Goal: Transaction & Acquisition: Purchase product/service

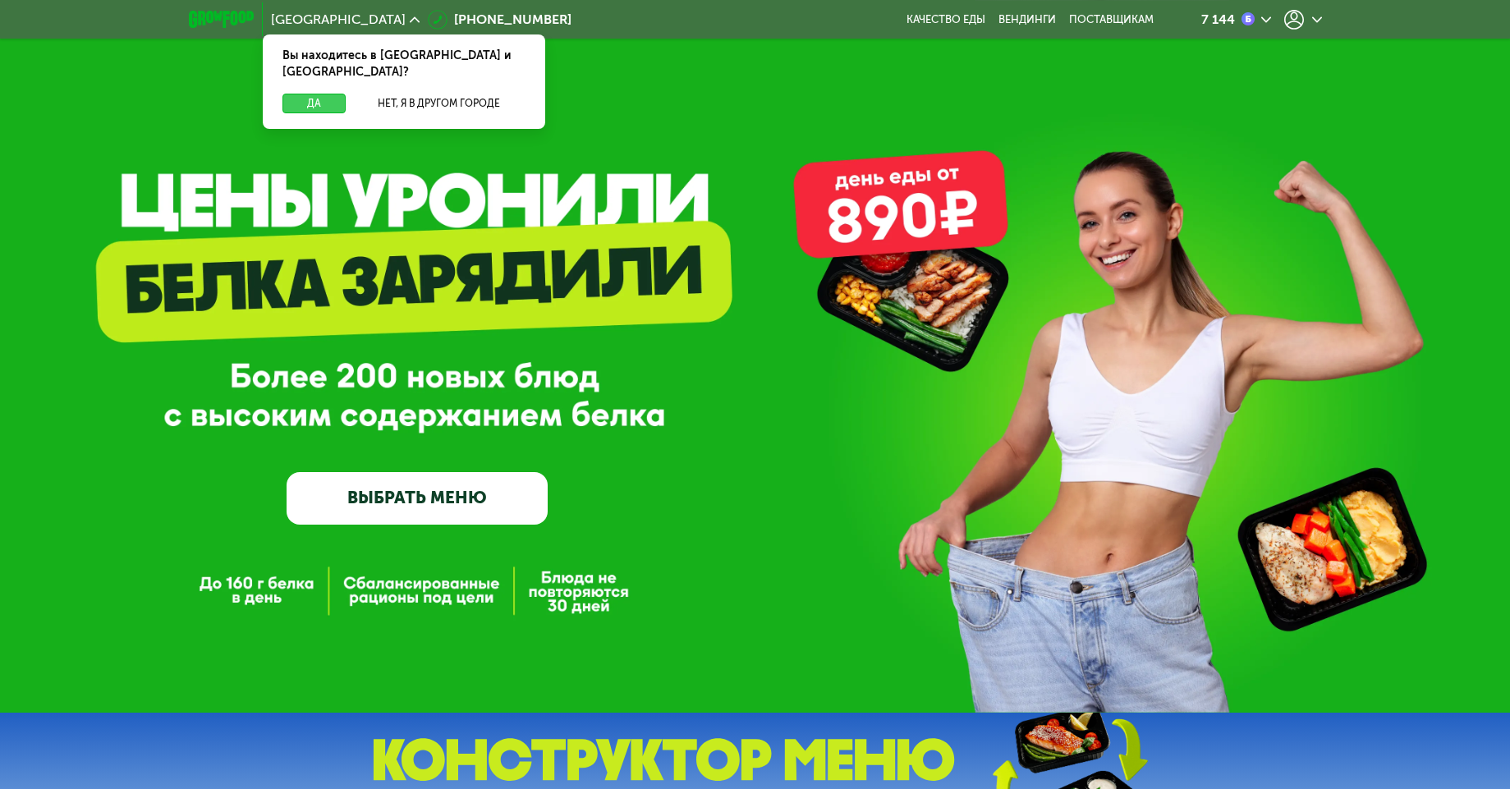
click at [332, 94] on button "Да" at bounding box center [314, 104] width 63 height 20
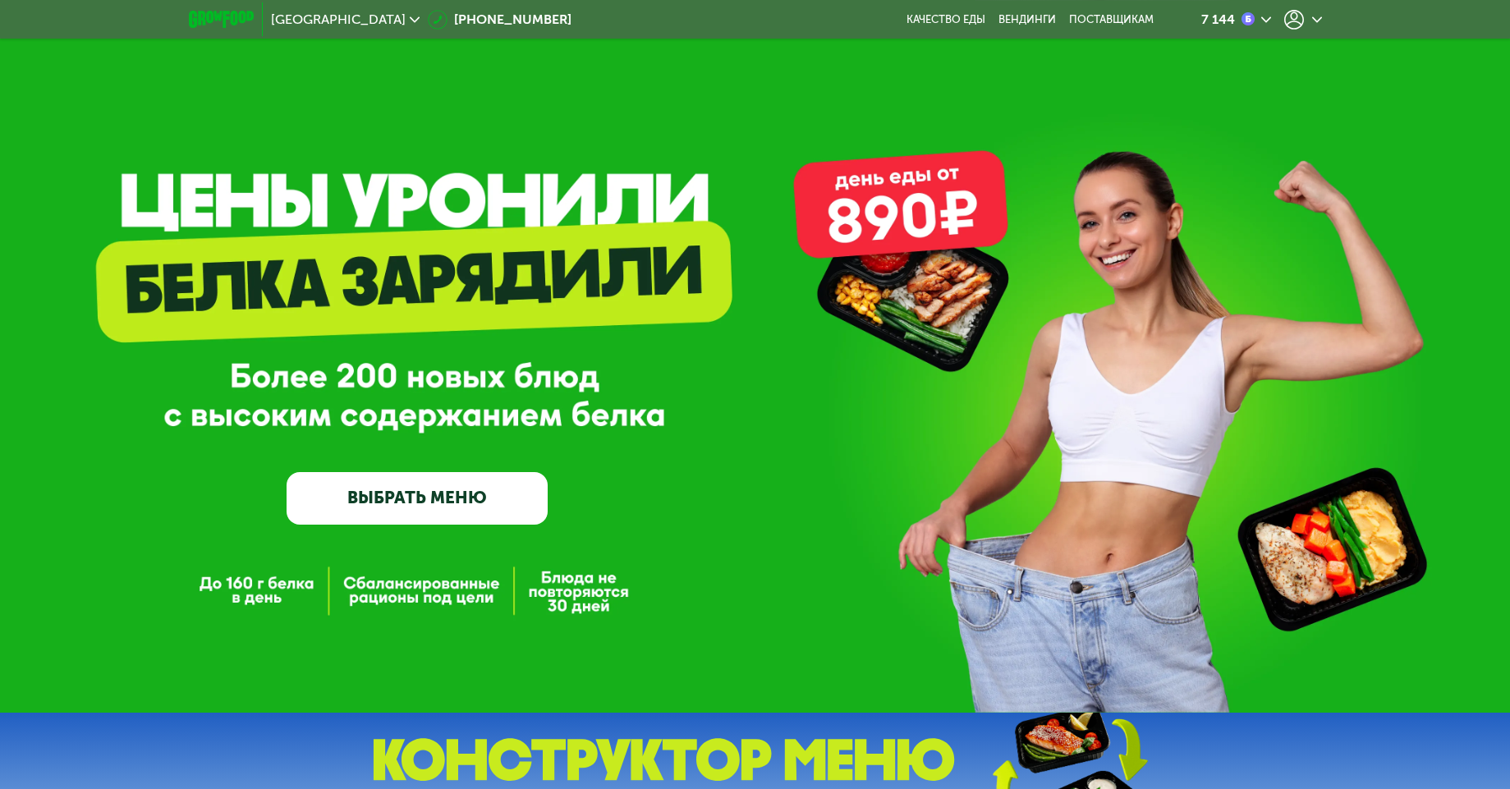
click at [397, 495] on link "ВЫБРАТЬ МЕНЮ" at bounding box center [417, 498] width 261 height 53
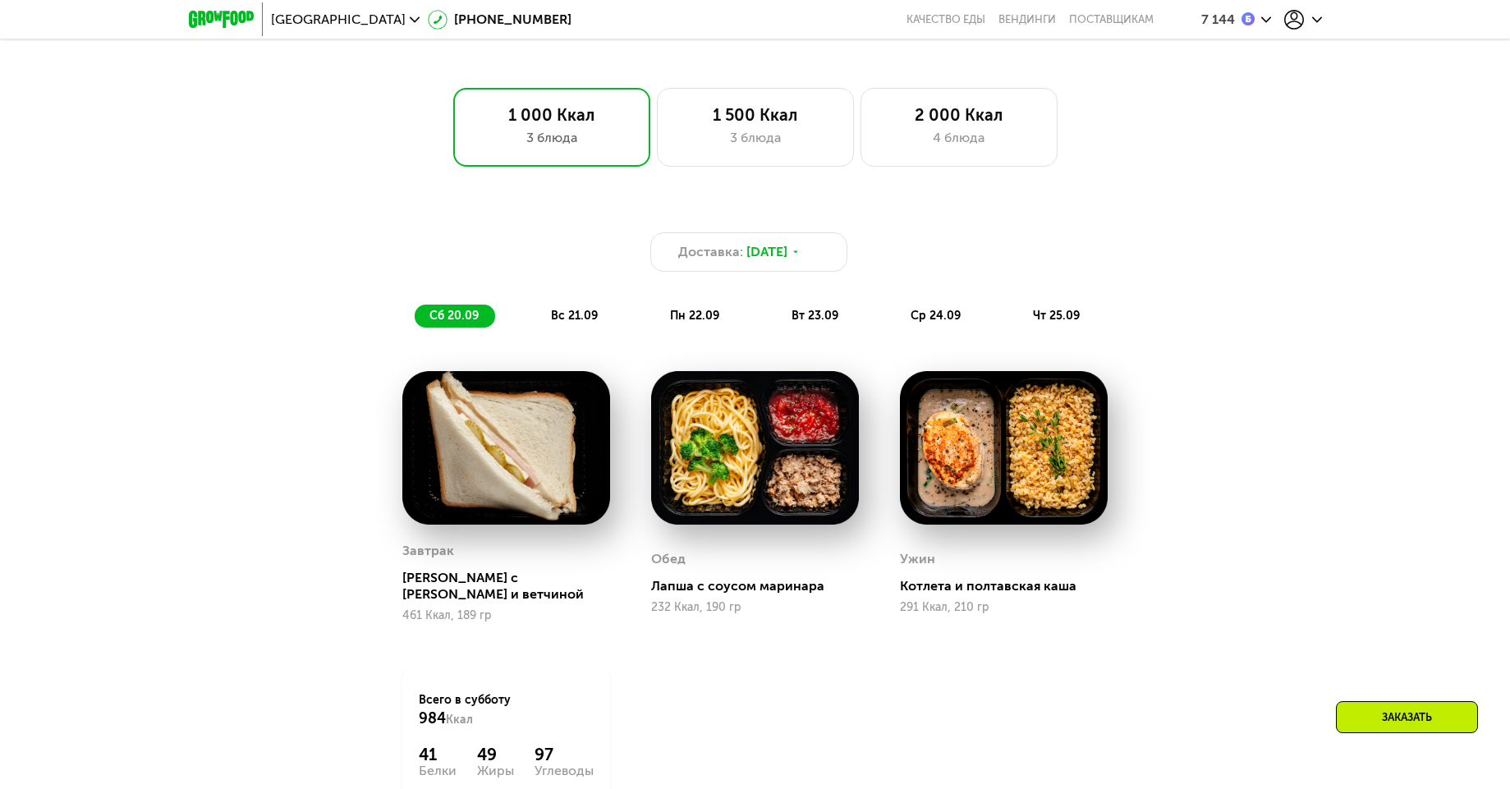
scroll to position [1069, 0]
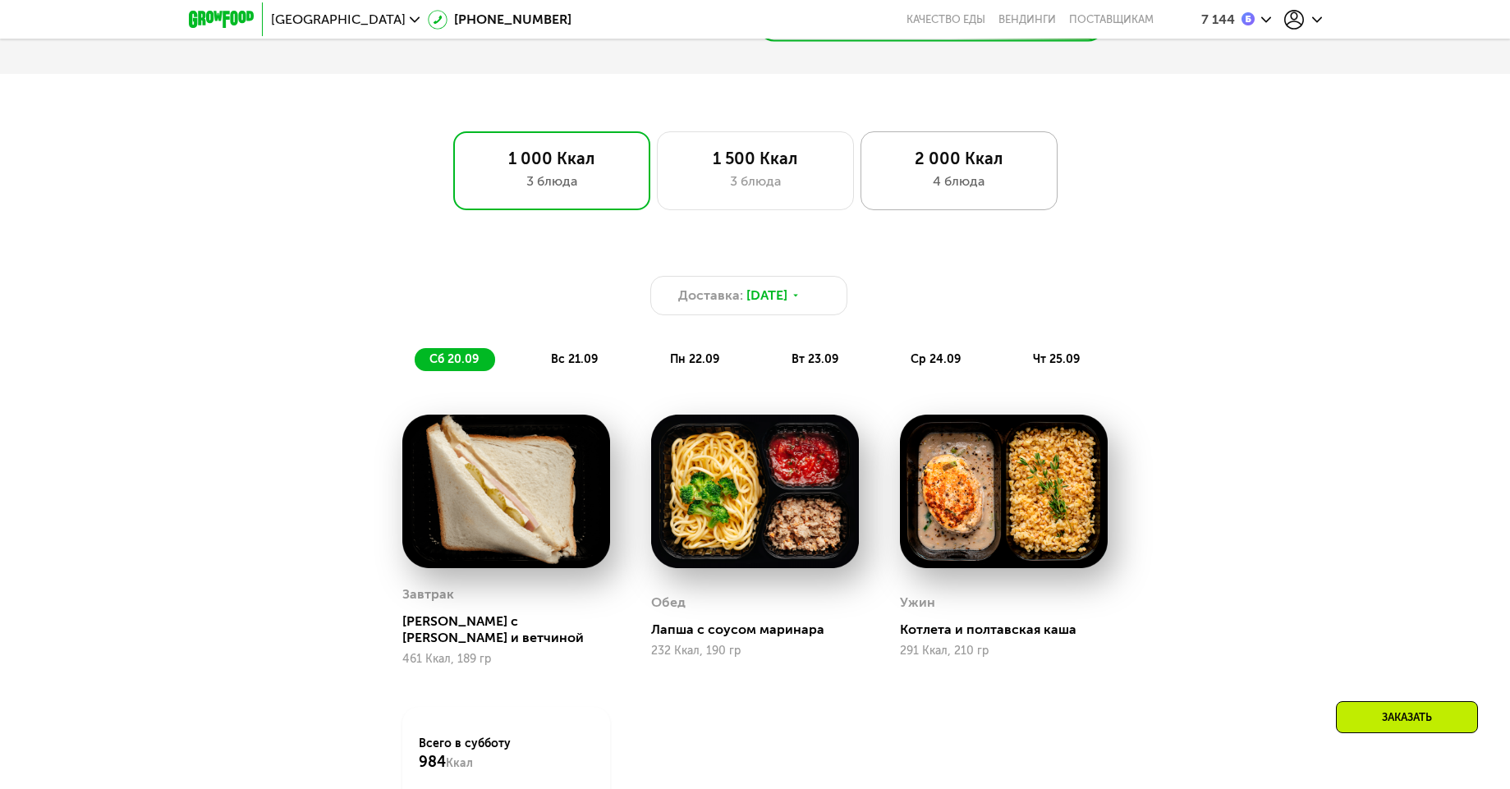
click at [921, 168] on div "2 000 Ккал" at bounding box center [959, 159] width 163 height 20
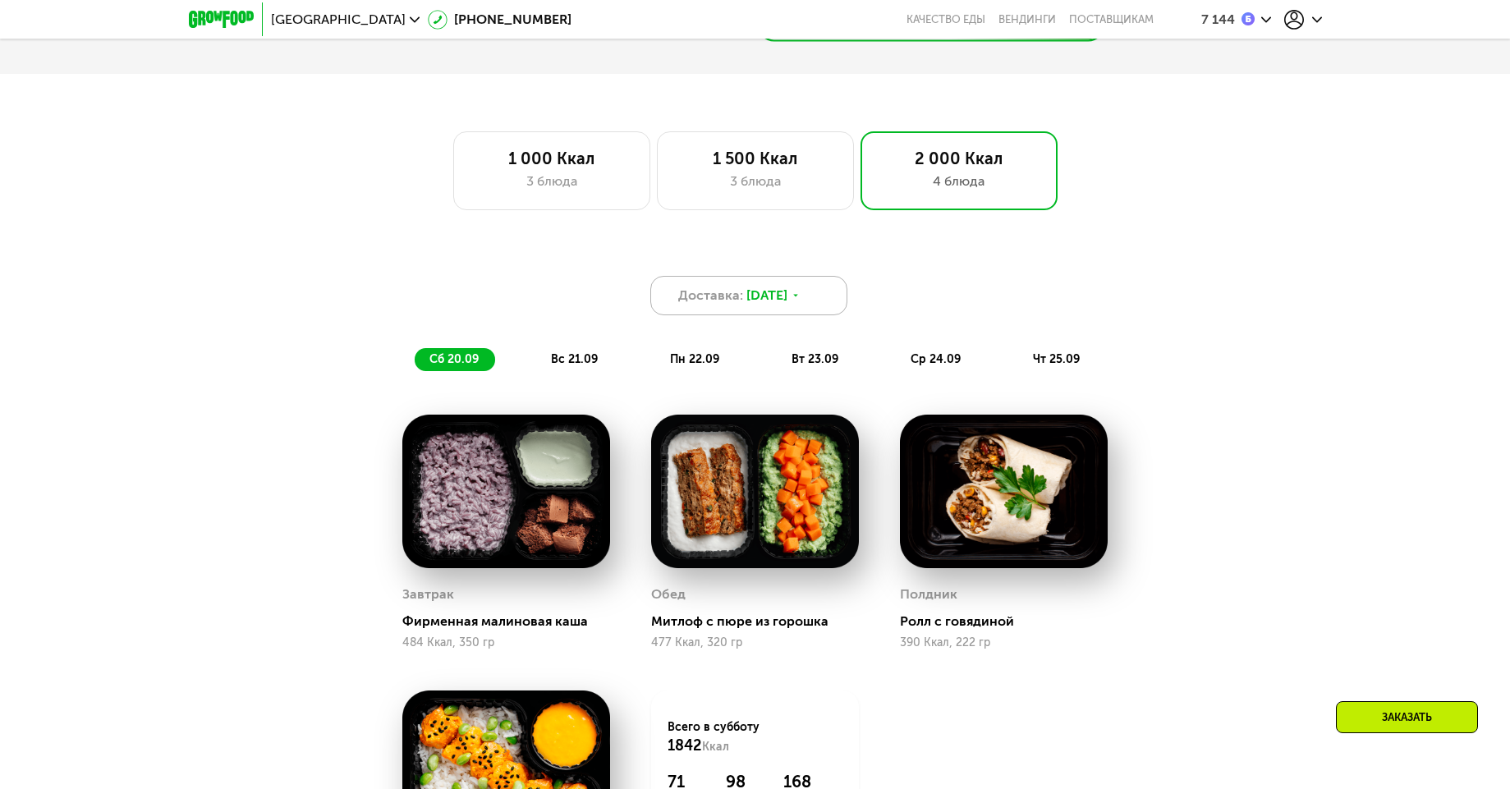
click at [758, 306] on span "[DATE]" at bounding box center [767, 296] width 41 height 20
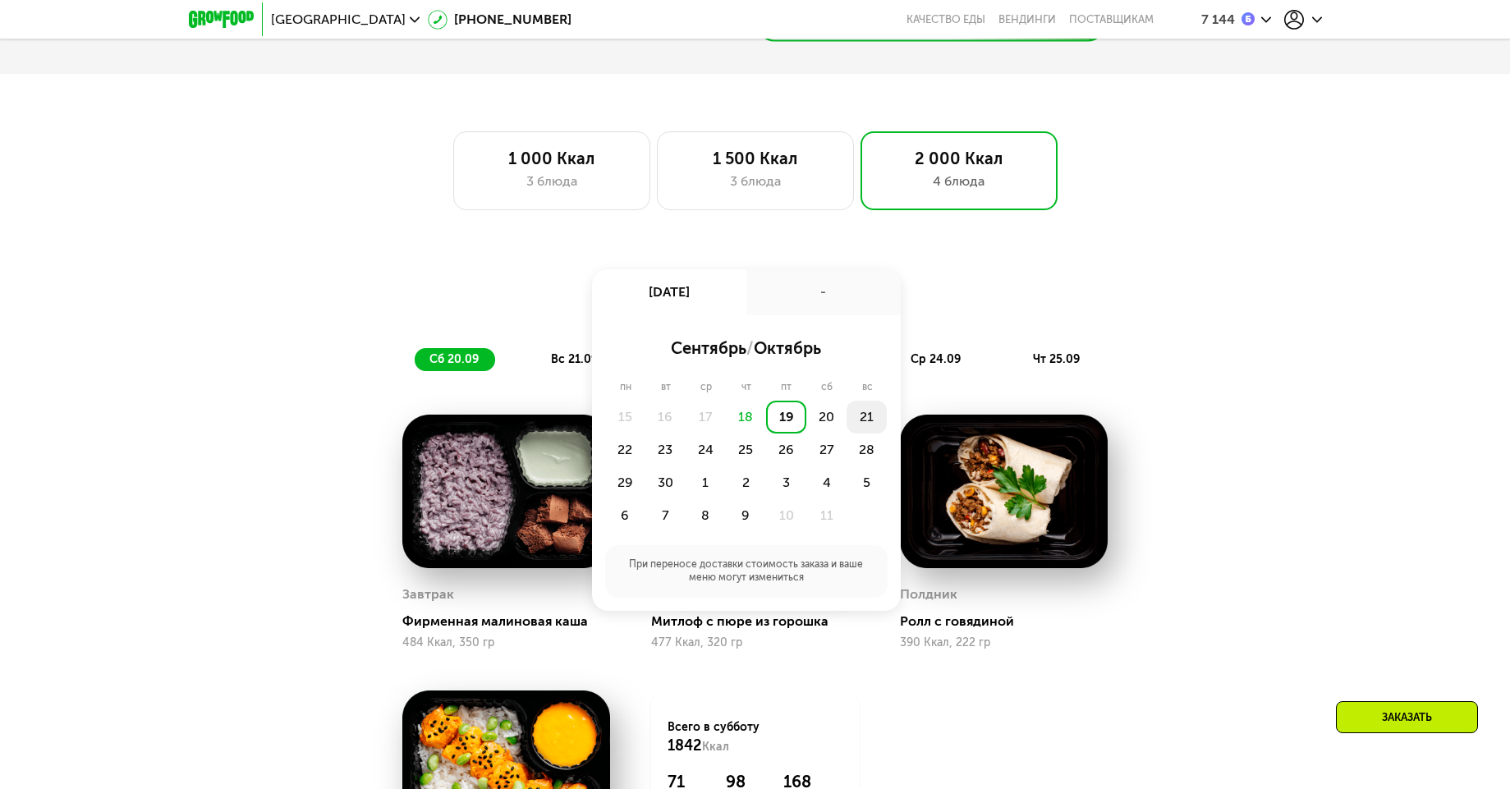
click at [857, 426] on div "21" at bounding box center [867, 417] width 40 height 33
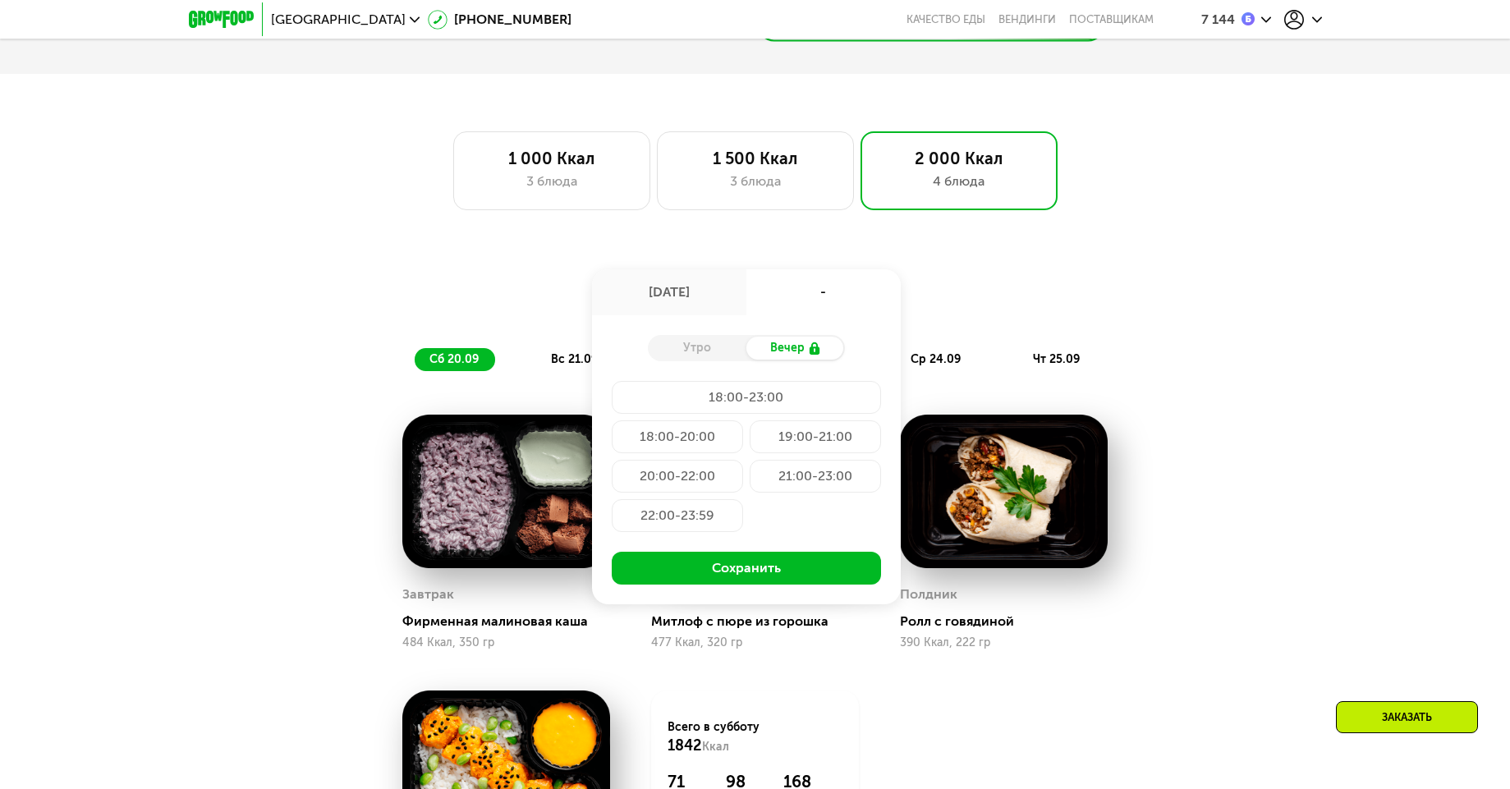
click at [673, 352] on div "Утро" at bounding box center [697, 348] width 99 height 23
click at [693, 355] on div "Утро" at bounding box center [697, 348] width 99 height 23
click at [661, 303] on div "[DATE]" at bounding box center [669, 292] width 154 height 46
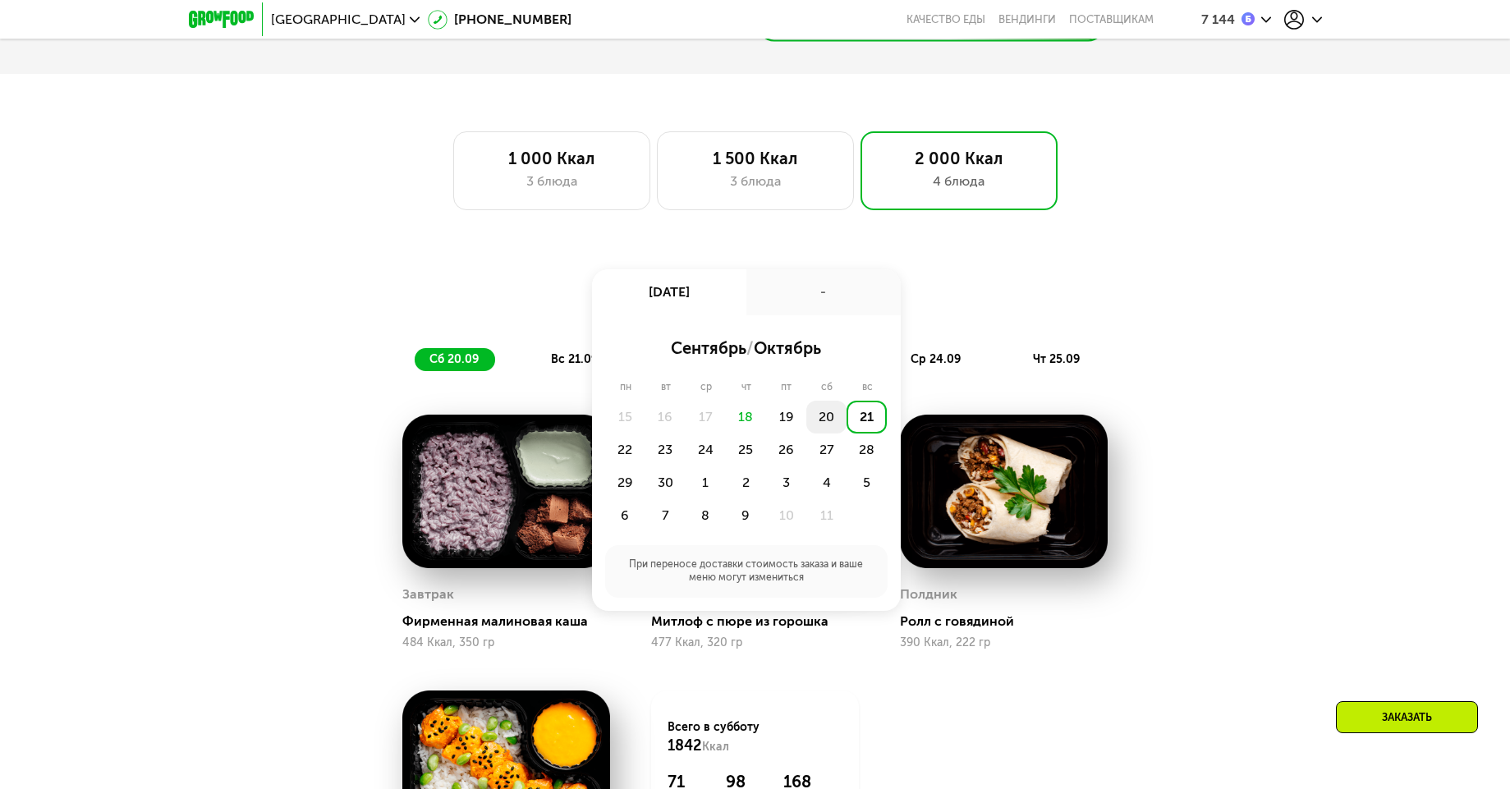
click at [814, 416] on div "20" at bounding box center [827, 417] width 40 height 33
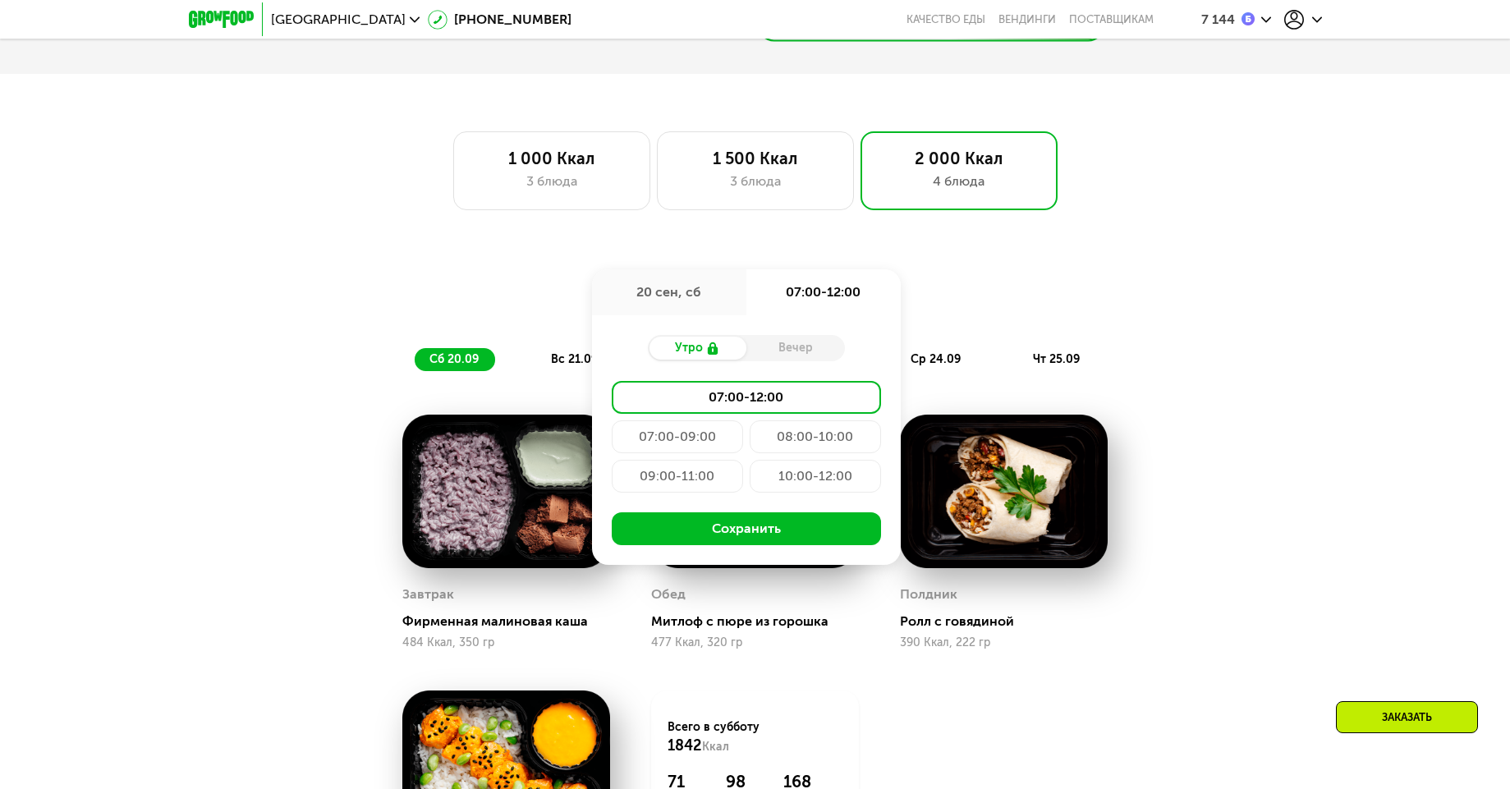
click at [771, 356] on div "Вечер" at bounding box center [796, 348] width 99 height 23
click at [769, 355] on div "Вечер" at bounding box center [796, 348] width 99 height 23
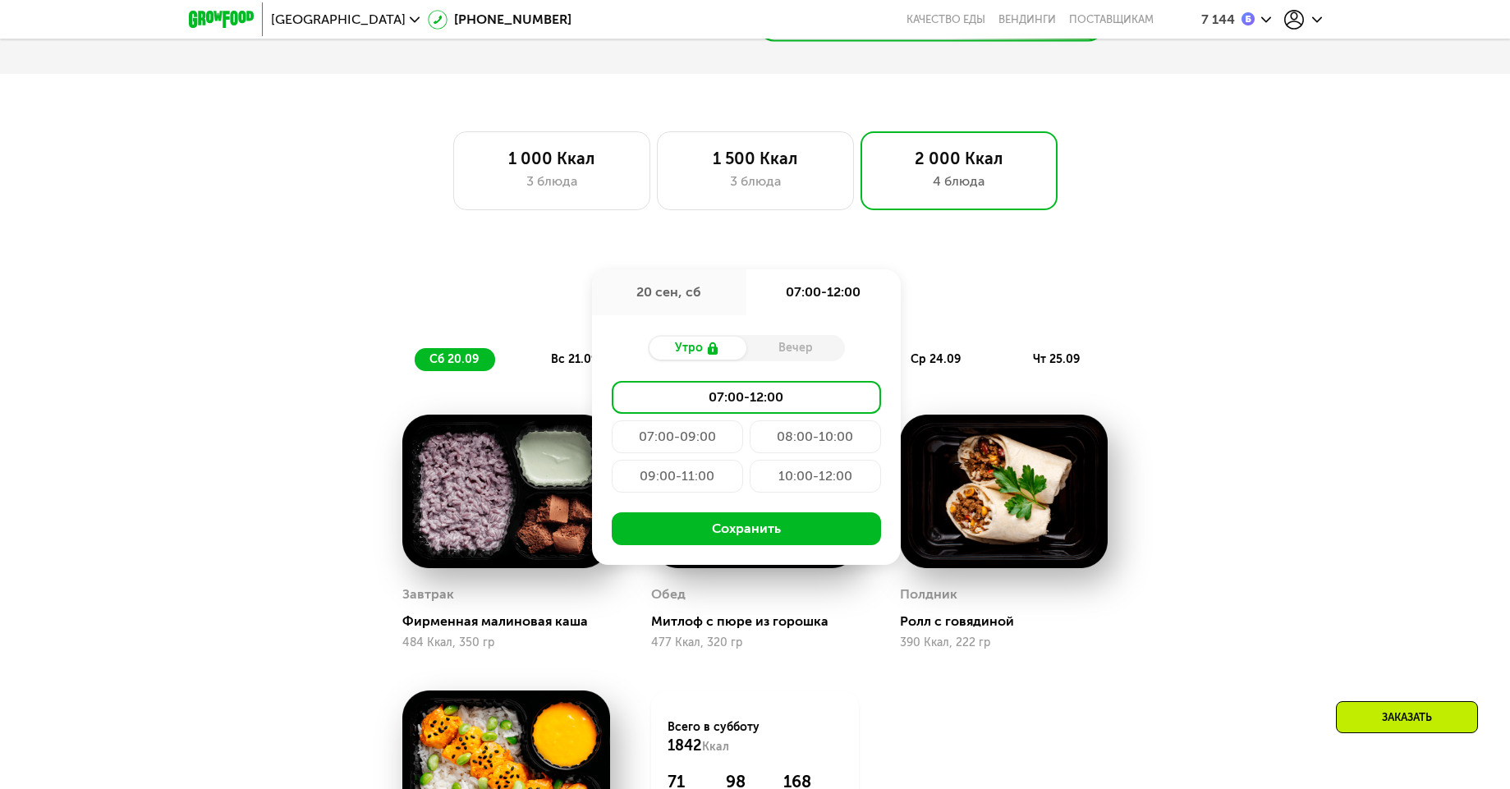
click at [528, 300] on div "Доставка: [DATE] сен, сб 07:00-12:00 Утро Вечер 07:00-12:00 07:00-09:00 08:00-1…" at bounding box center [755, 295] width 972 height 39
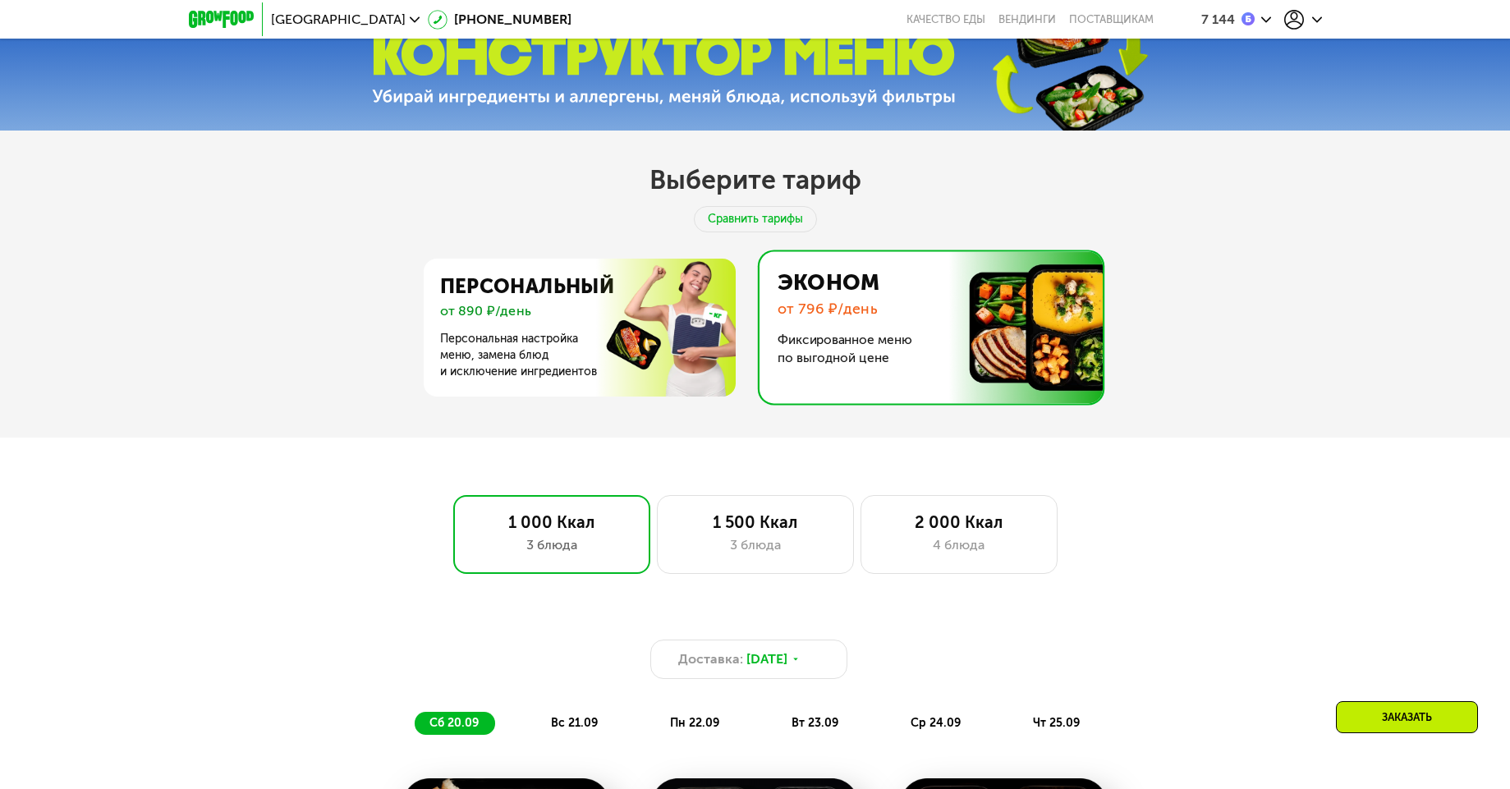
scroll to position [690, 0]
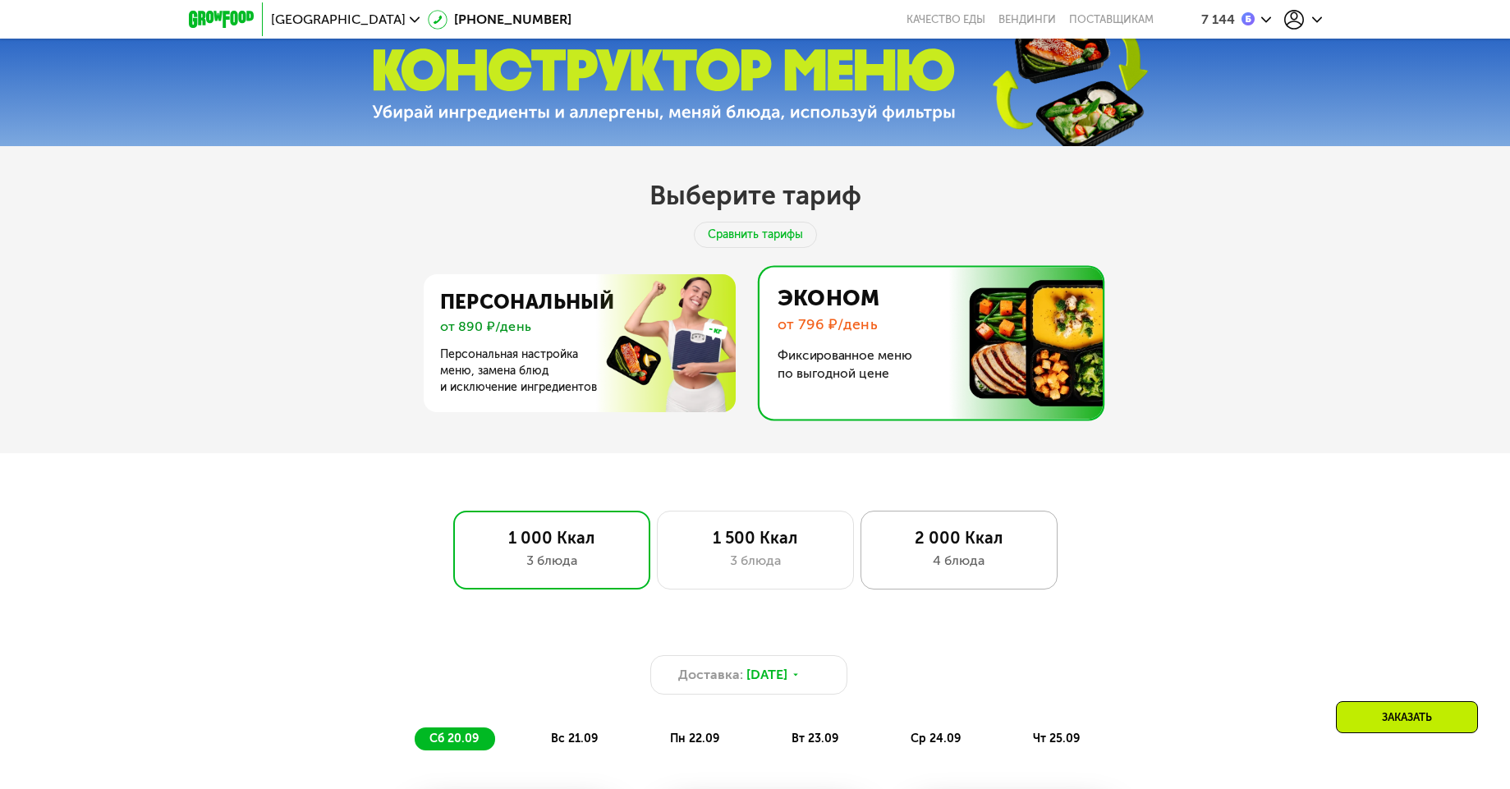
click at [967, 548] on div "2 000 Ккал" at bounding box center [959, 538] width 163 height 20
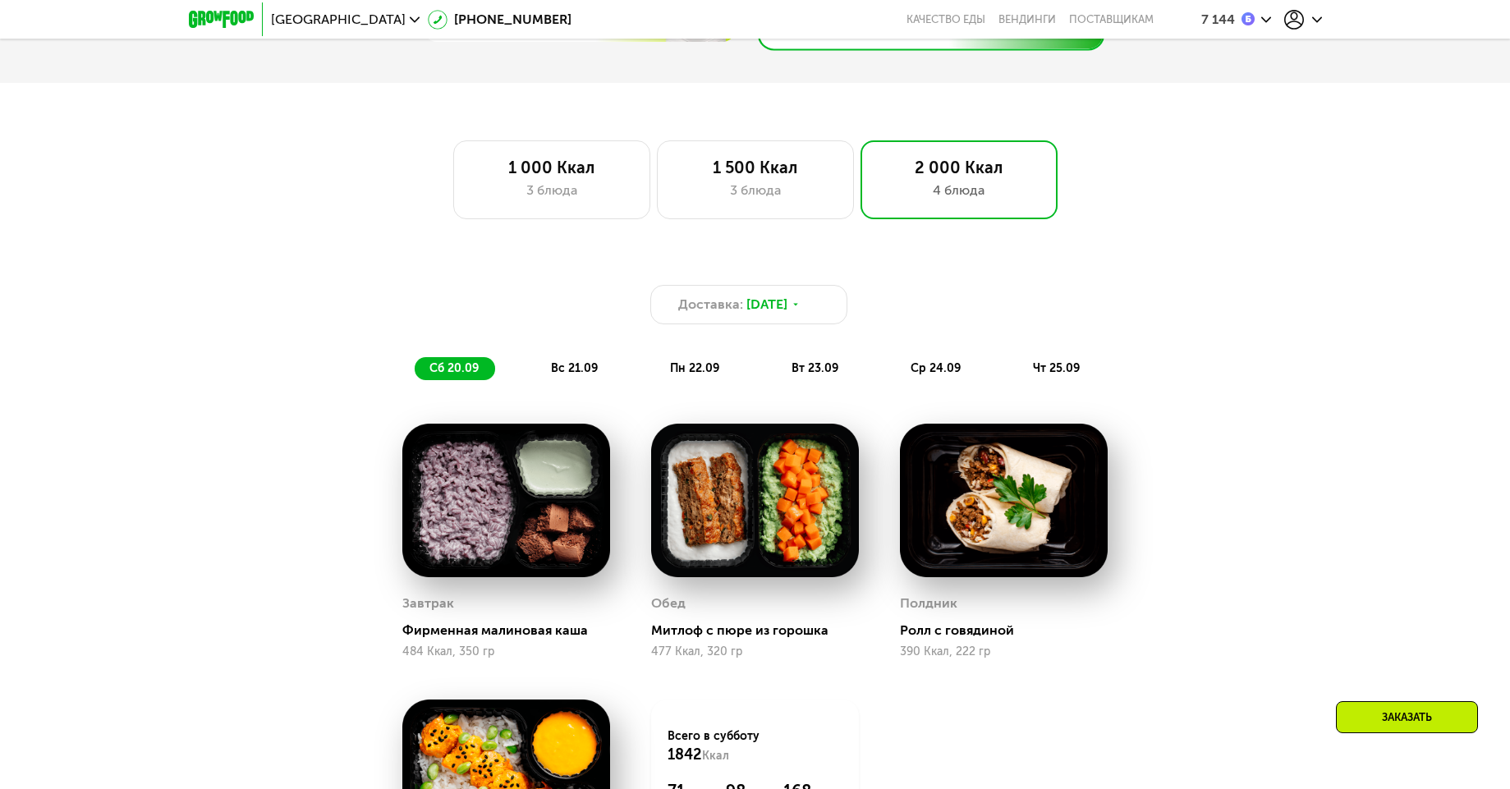
scroll to position [1183, 0]
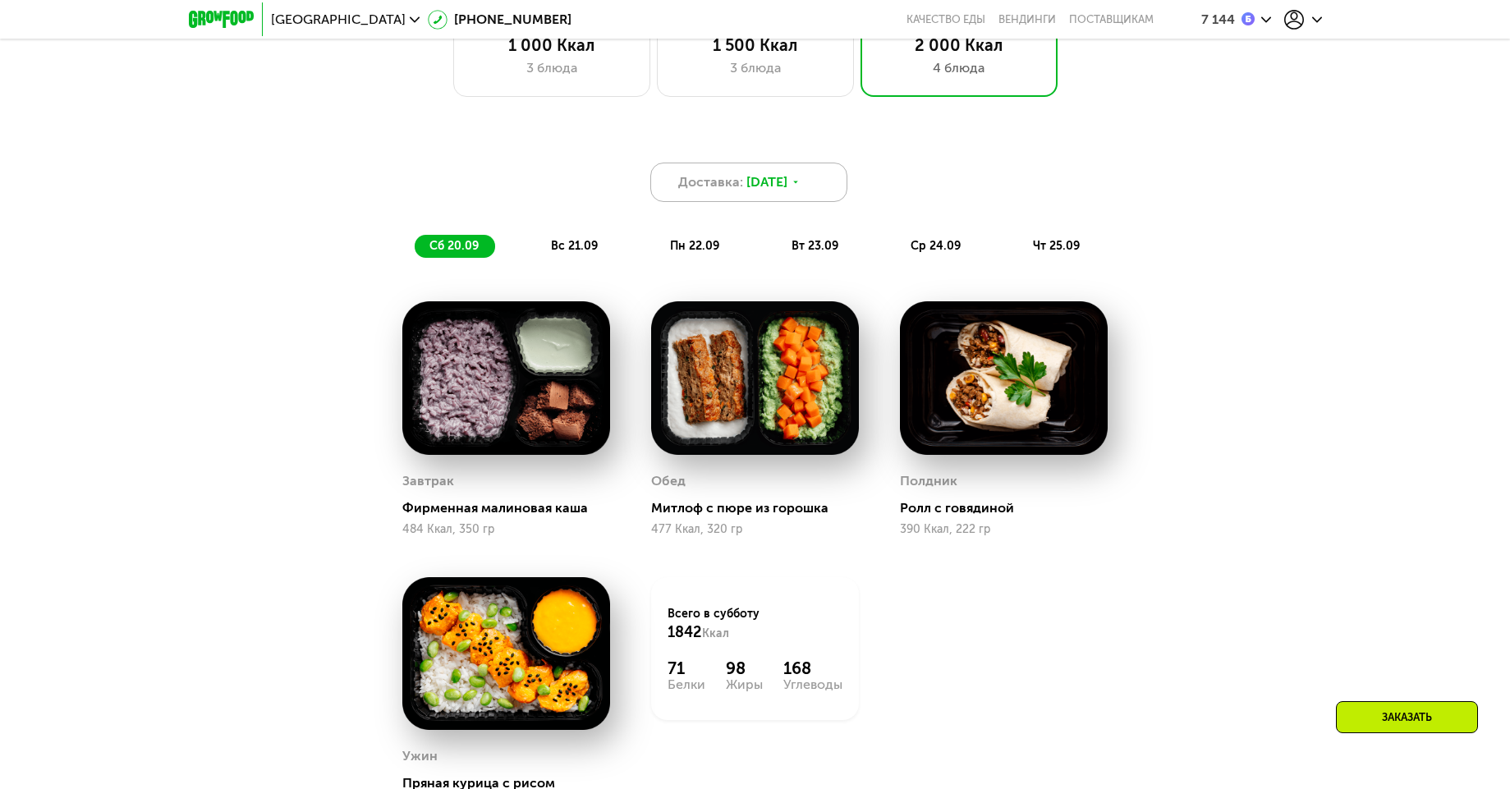
click at [820, 195] on div "Доставка: 19 сен, пт" at bounding box center [748, 182] width 197 height 39
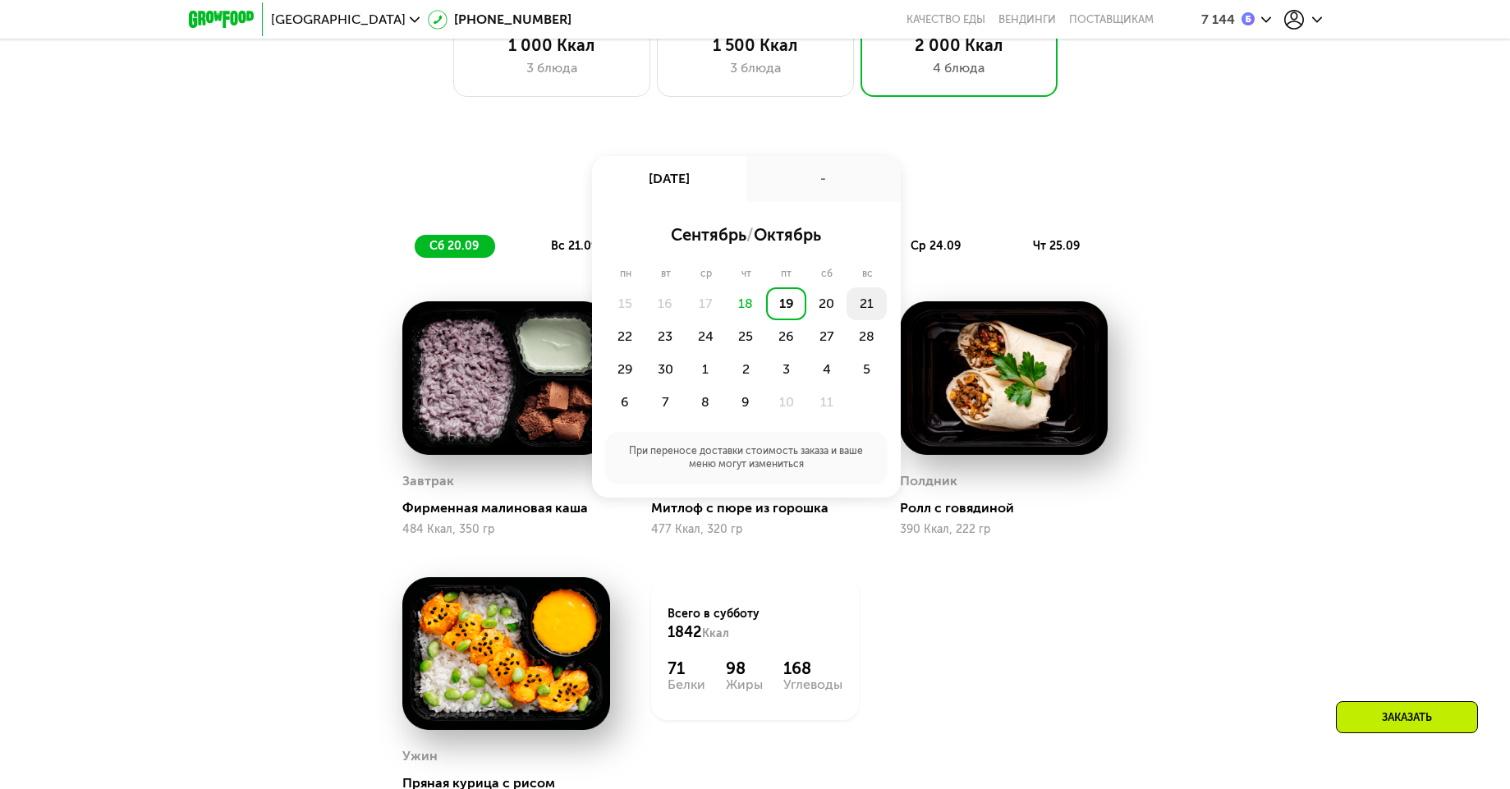
click at [854, 314] on div "21" at bounding box center [867, 303] width 40 height 33
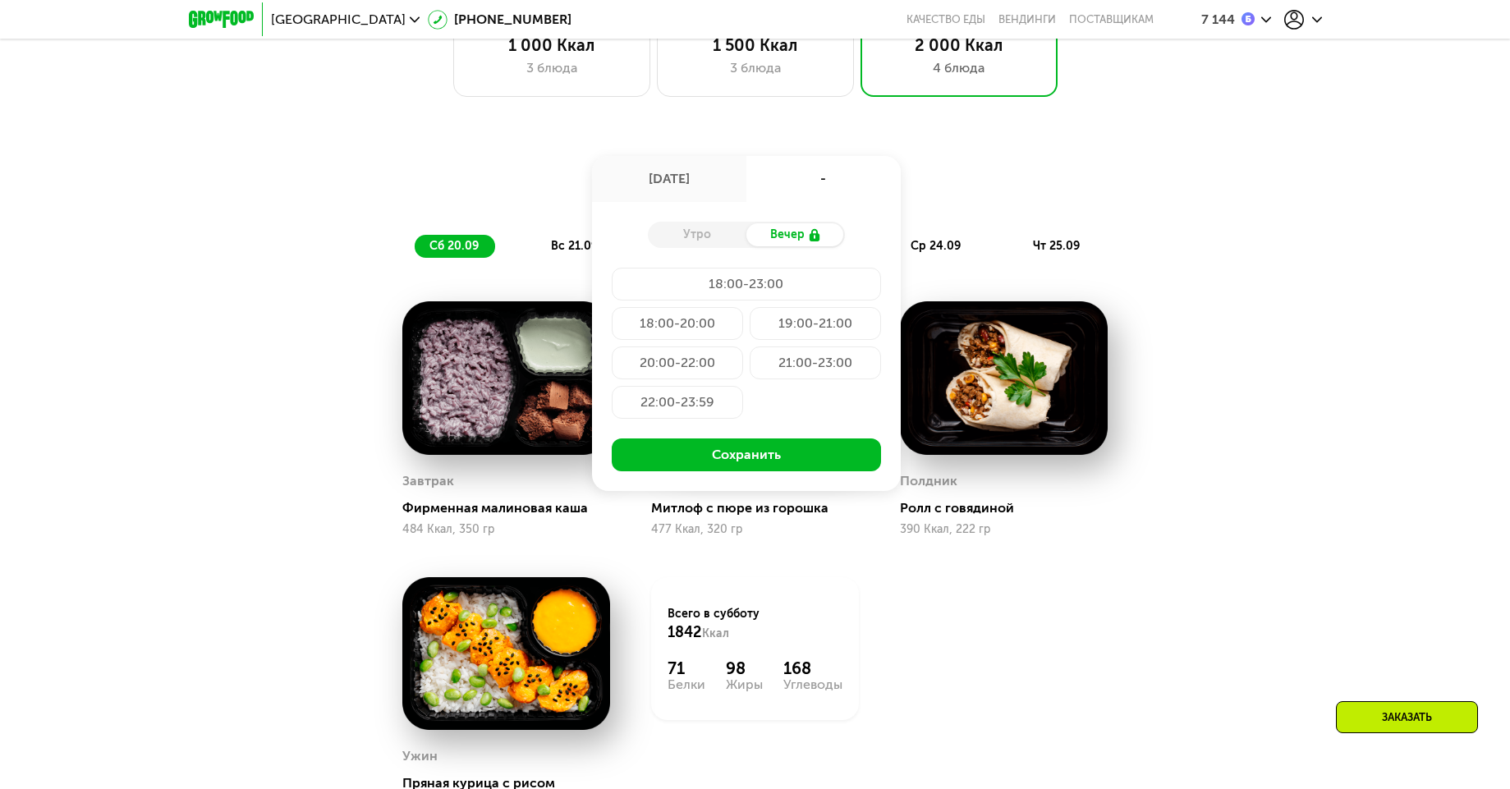
click at [638, 229] on div "Утро Вечер 18:00-23:00 18:00-20:00 19:00-21:00 20:00-22:00 21:00-23:00 22:00-23…" at bounding box center [746, 346] width 309 height 289
click at [654, 233] on div "Утро" at bounding box center [697, 234] width 99 height 23
click at [661, 237] on div "Утро" at bounding box center [697, 234] width 99 height 23
click at [672, 193] on div "[DATE]" at bounding box center [669, 179] width 154 height 46
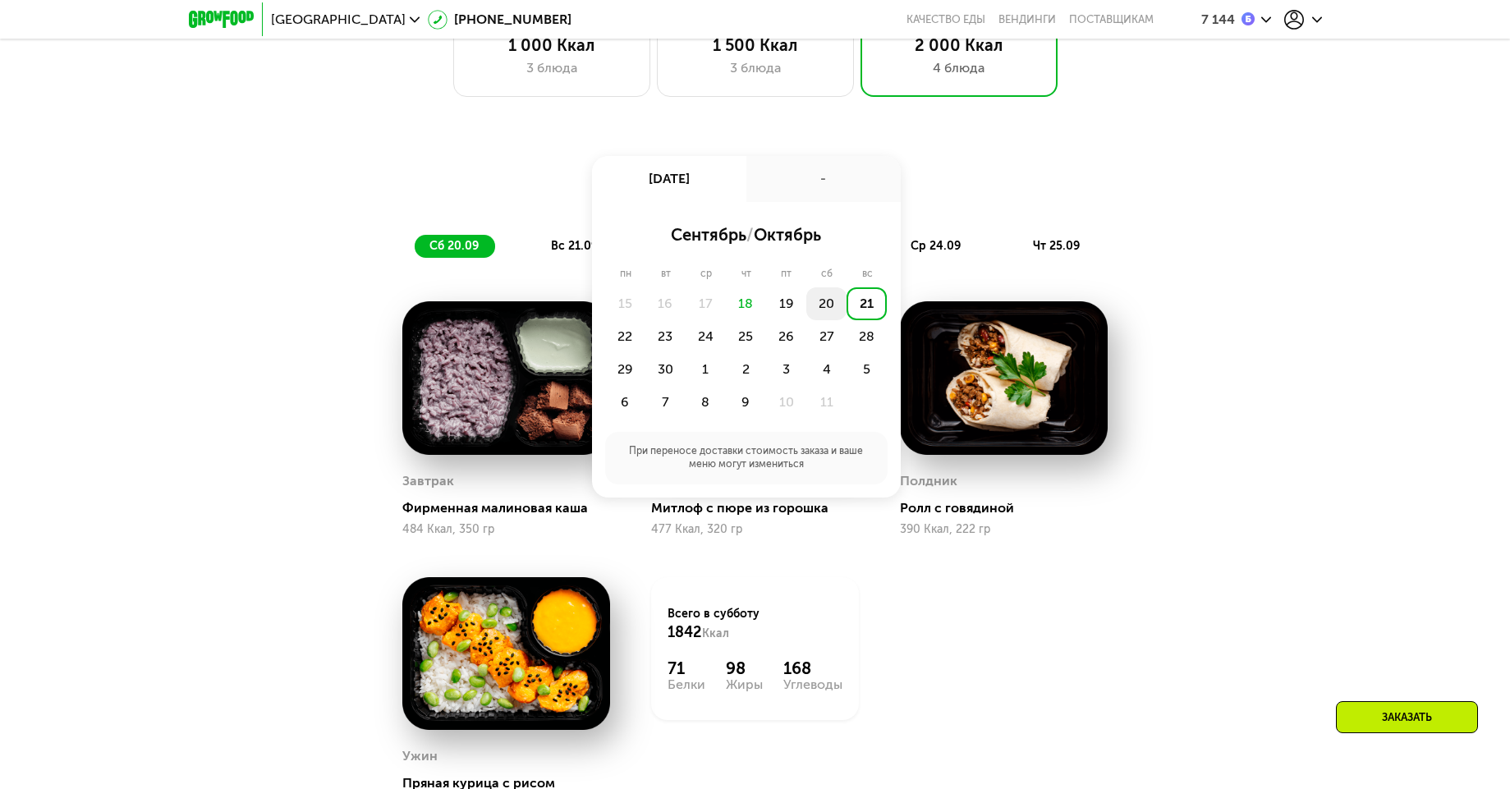
click at [823, 318] on div "20" at bounding box center [827, 303] width 40 height 33
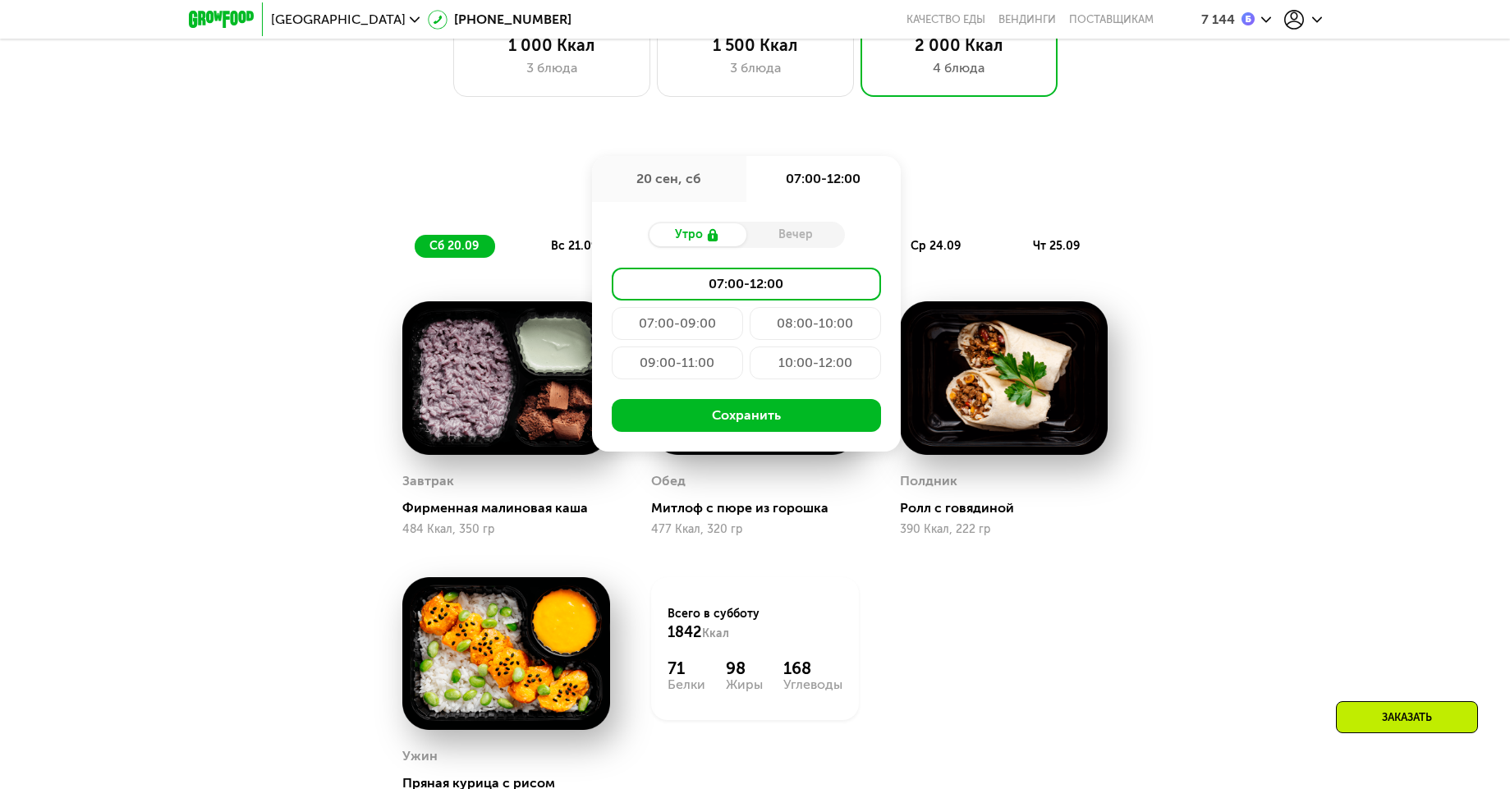
click at [1032, 202] on div "Доставка: [DATE] сен, сб 07:00-12:00 Утро Вечер 07:00-12:00 07:00-09:00 08:00-1…" at bounding box center [755, 182] width 972 height 39
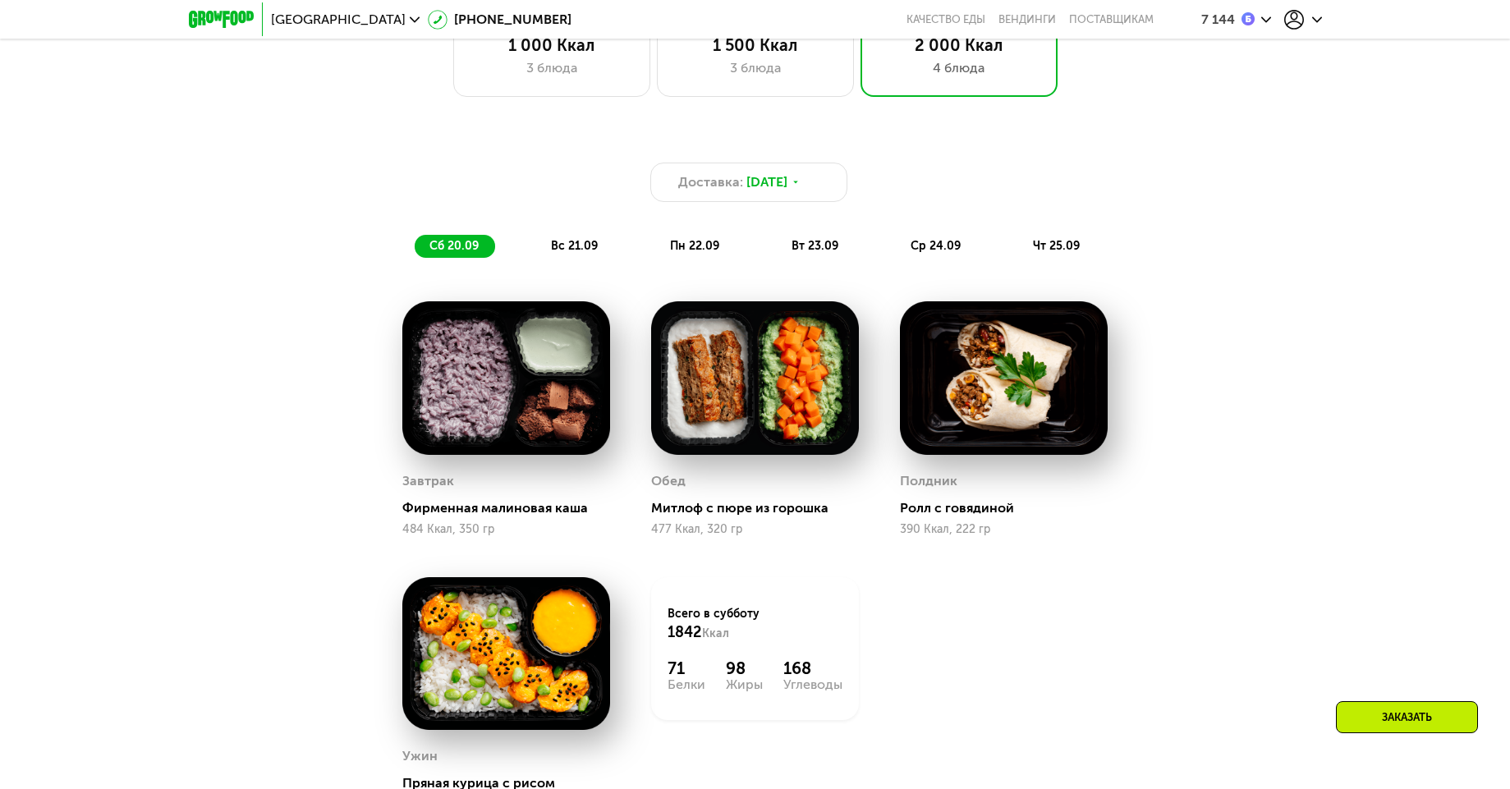
click at [591, 249] on span "вс 21.09" at bounding box center [574, 246] width 47 height 14
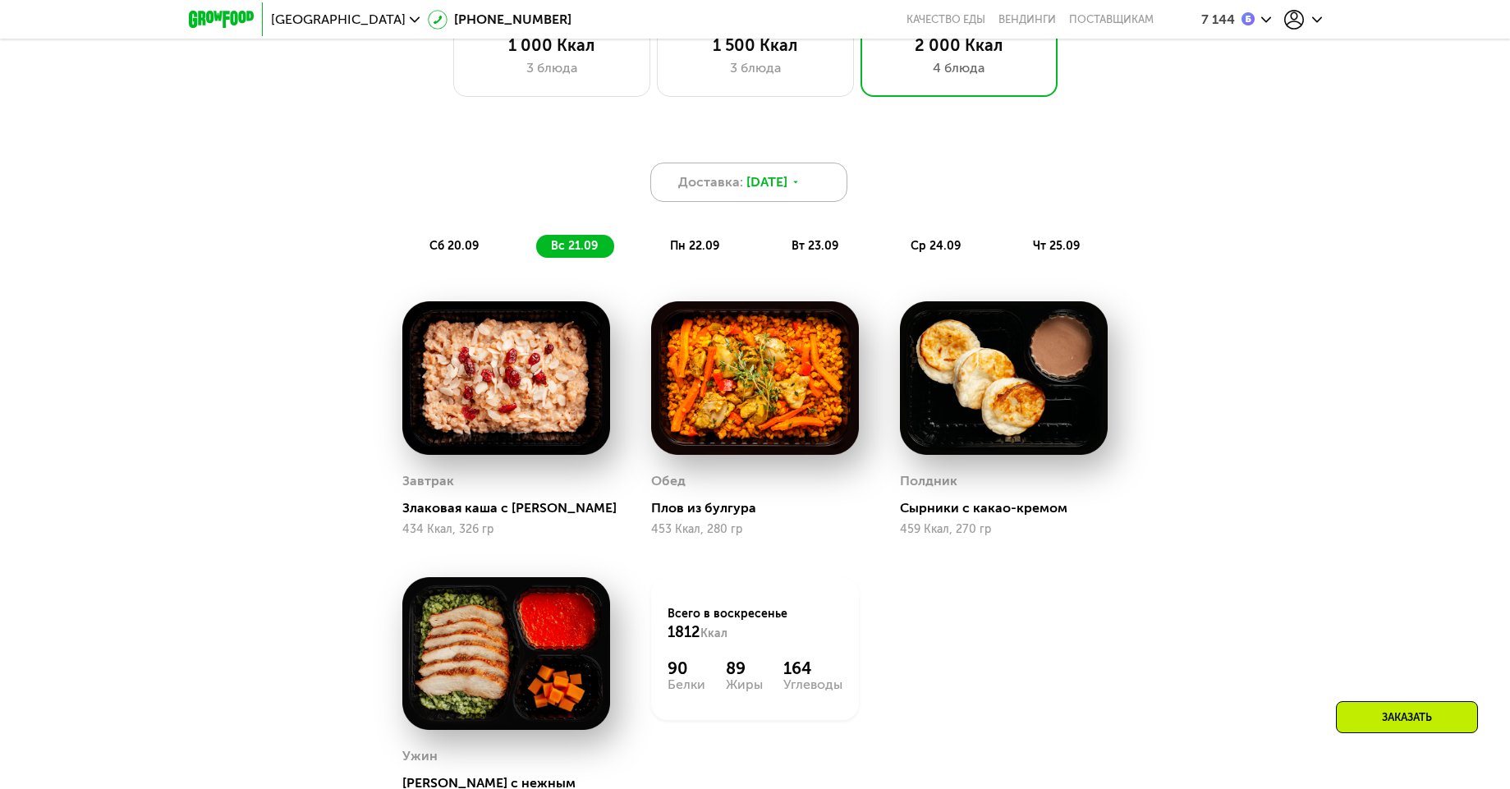
click at [757, 186] on span "[DATE]" at bounding box center [767, 182] width 41 height 20
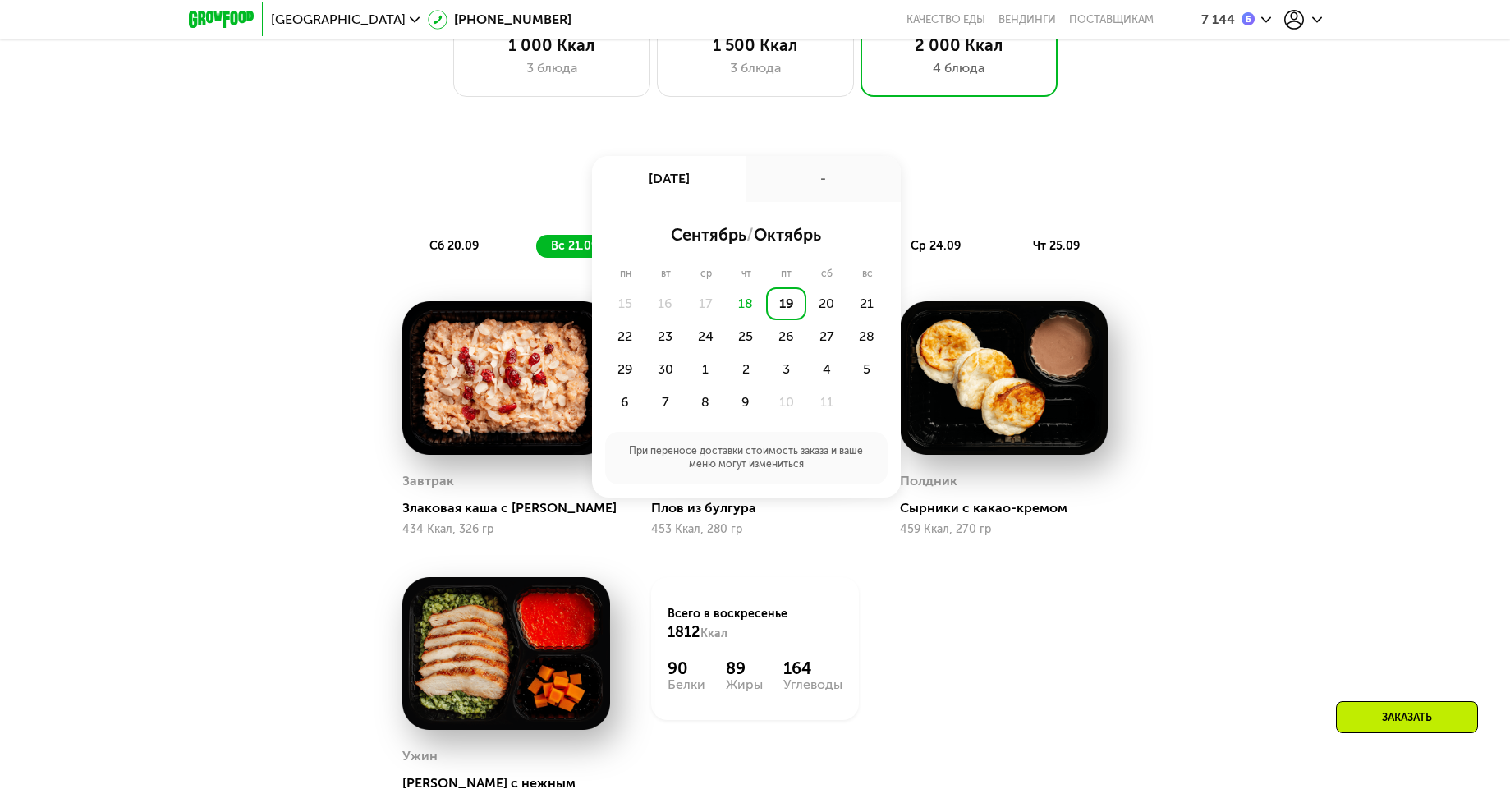
click at [699, 200] on div "[DATE]" at bounding box center [669, 179] width 154 height 46
click at [536, 157] on div "Доставка: 19 сен, пт 19 сен, пт - сентябрь / октябрь пн вт ср чт пт сб вс 15 16…" at bounding box center [756, 196] width 992 height 141
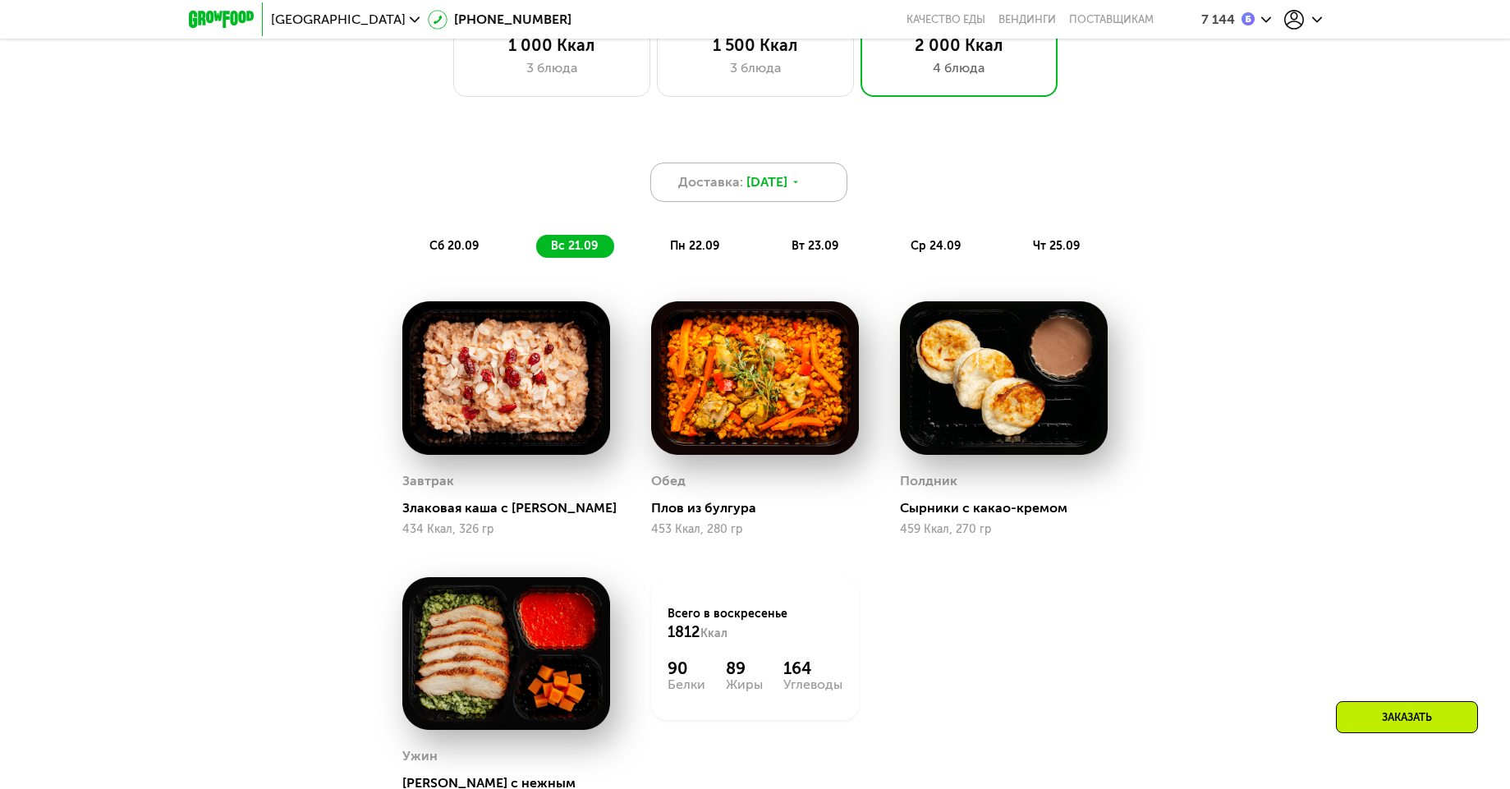
click at [705, 185] on span "Доставка:" at bounding box center [710, 182] width 65 height 20
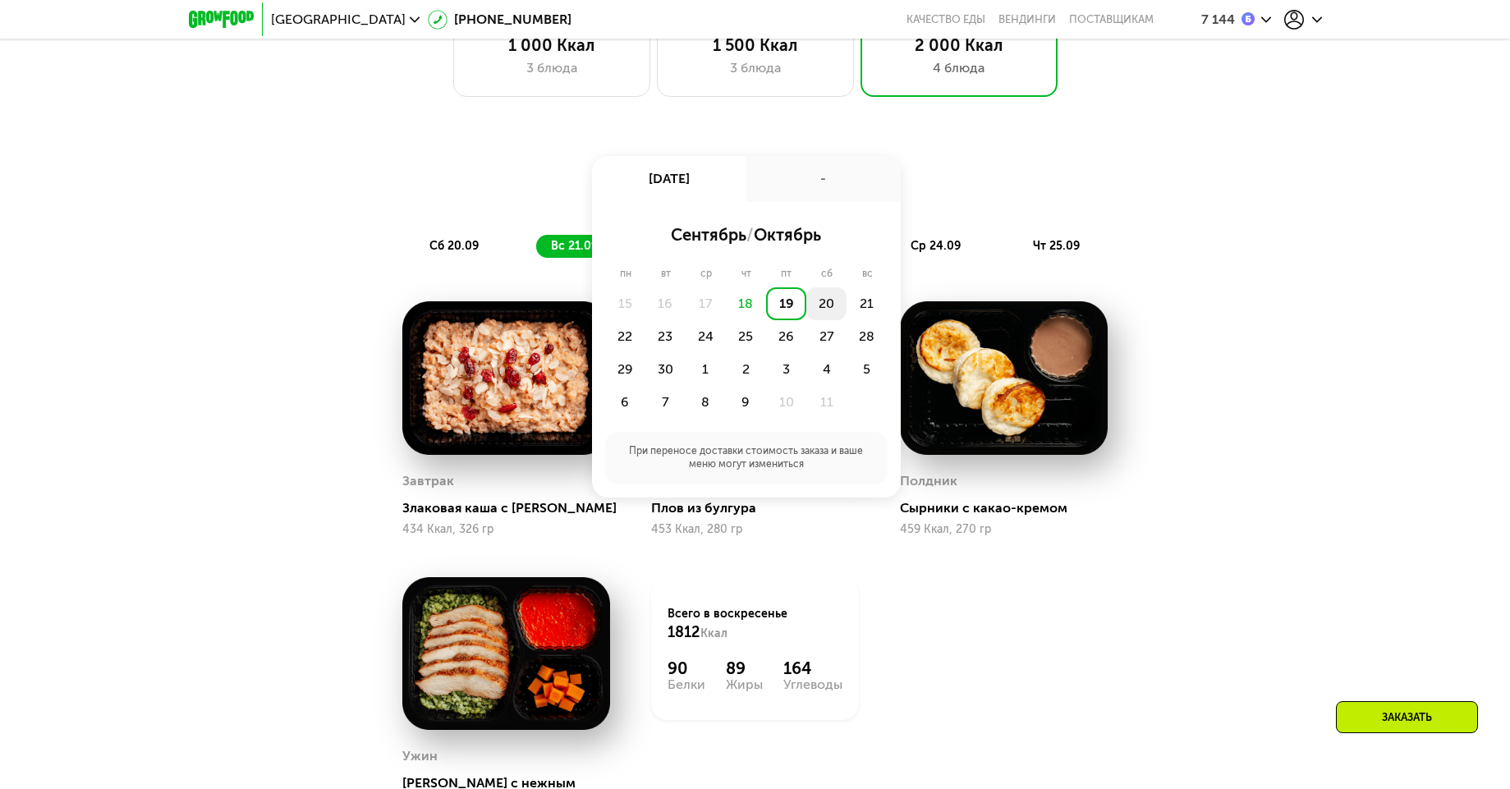
click at [816, 308] on div "20" at bounding box center [827, 303] width 40 height 33
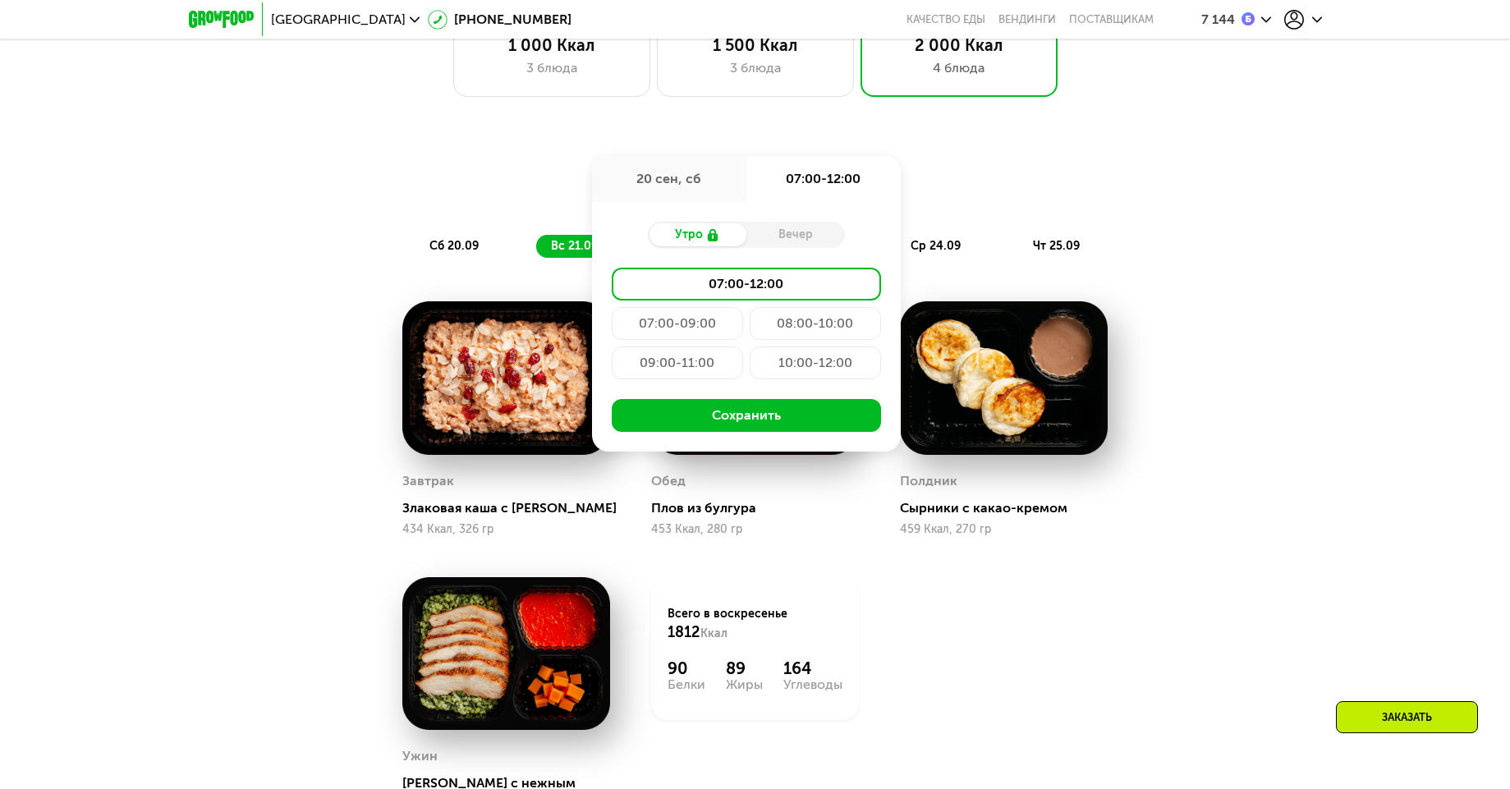
click at [772, 241] on div "Вечер" at bounding box center [796, 234] width 99 height 23
click at [585, 154] on div "Доставка: 20 сен, сб 20 сен, сб 07:00-12:00 Утро Вечер 07:00-12:00 07:00-09:00 …" at bounding box center [756, 196] width 992 height 141
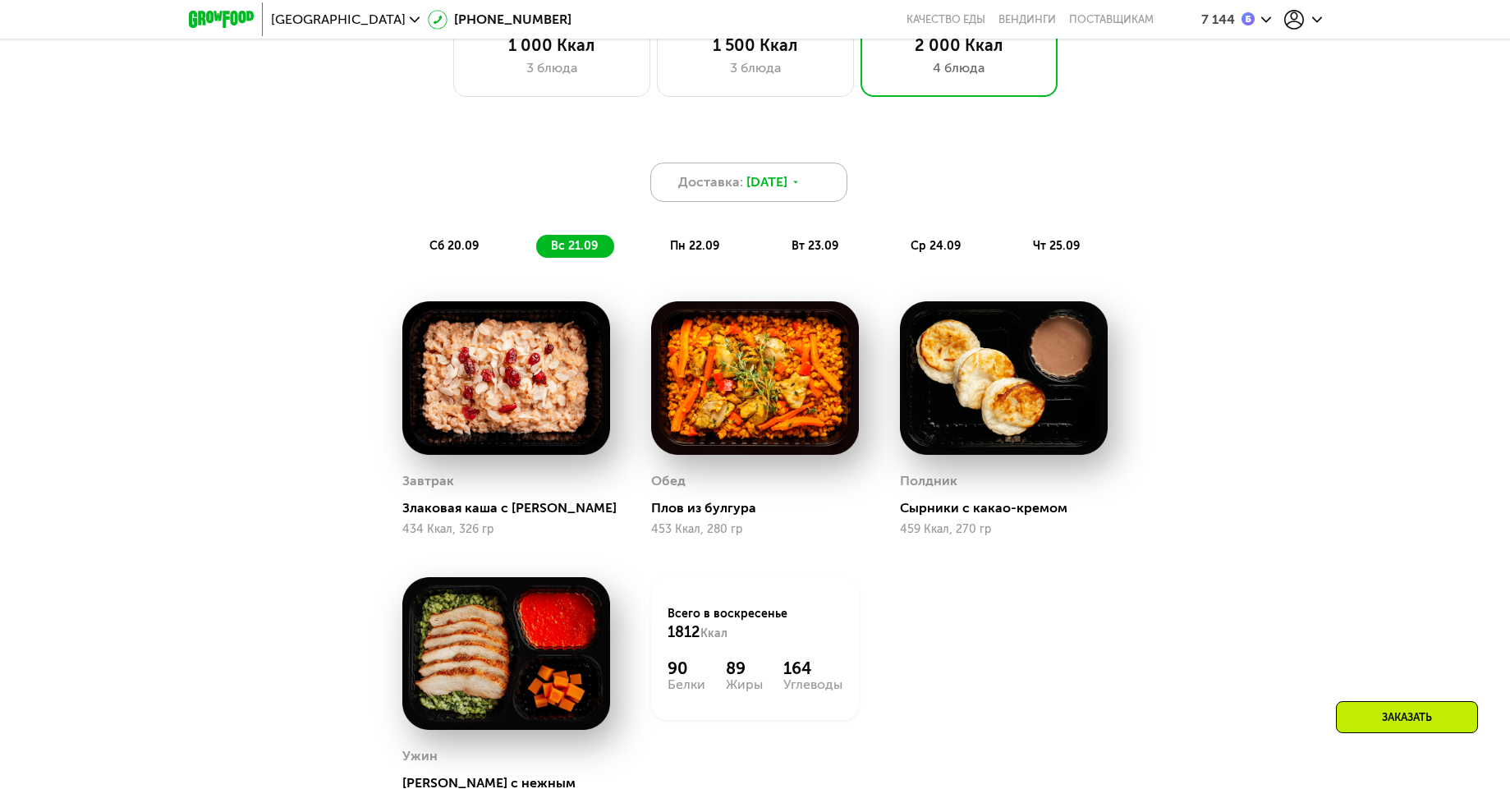
click at [726, 191] on span "Доставка:" at bounding box center [710, 182] width 65 height 20
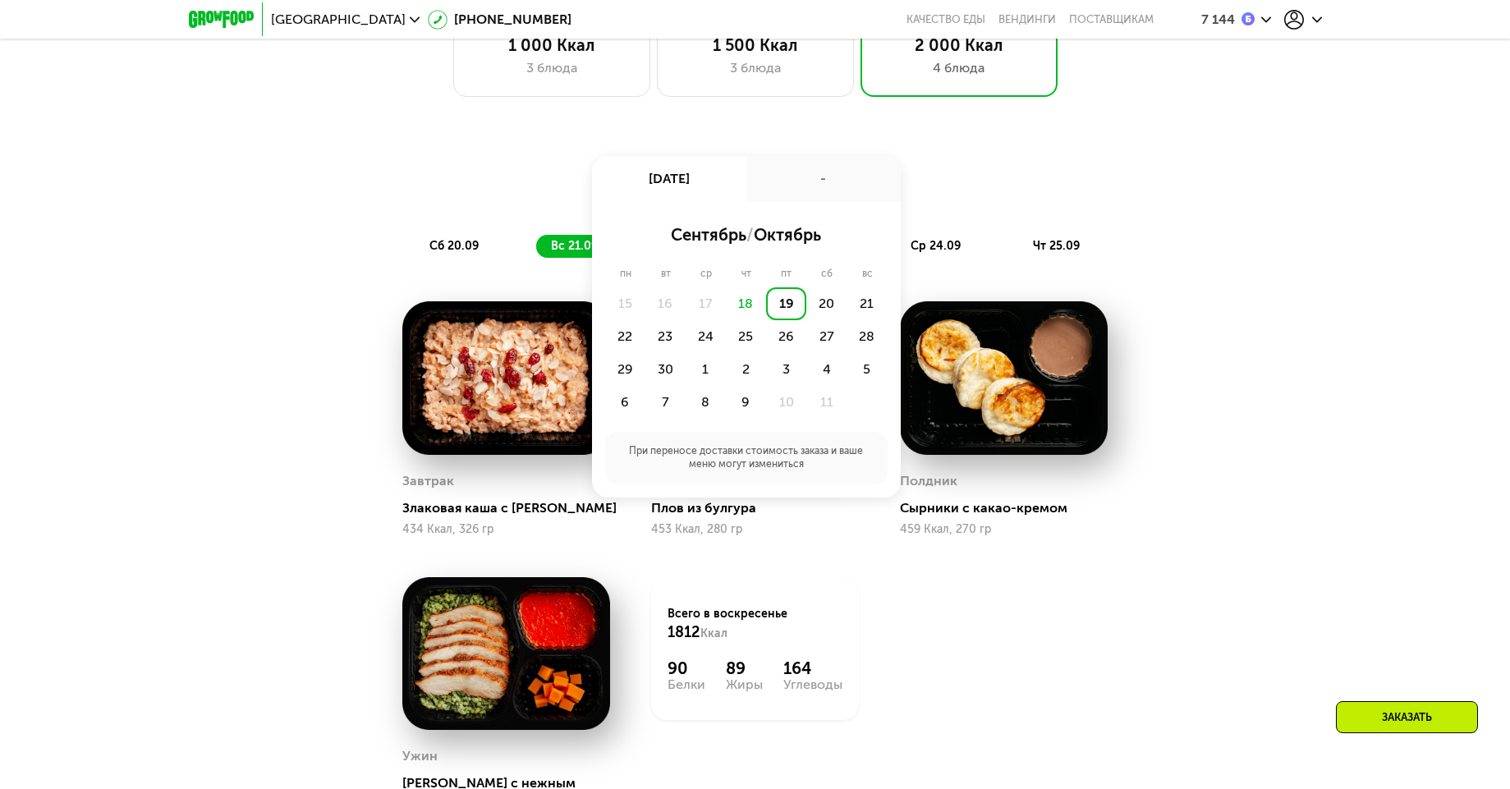
click at [638, 131] on div "Доставка: 19 сен, пт 19 сен, пт - сентябрь / октябрь пн вт ср чт пт сб вс 15 16…" at bounding box center [755, 525] width 1510 height 824
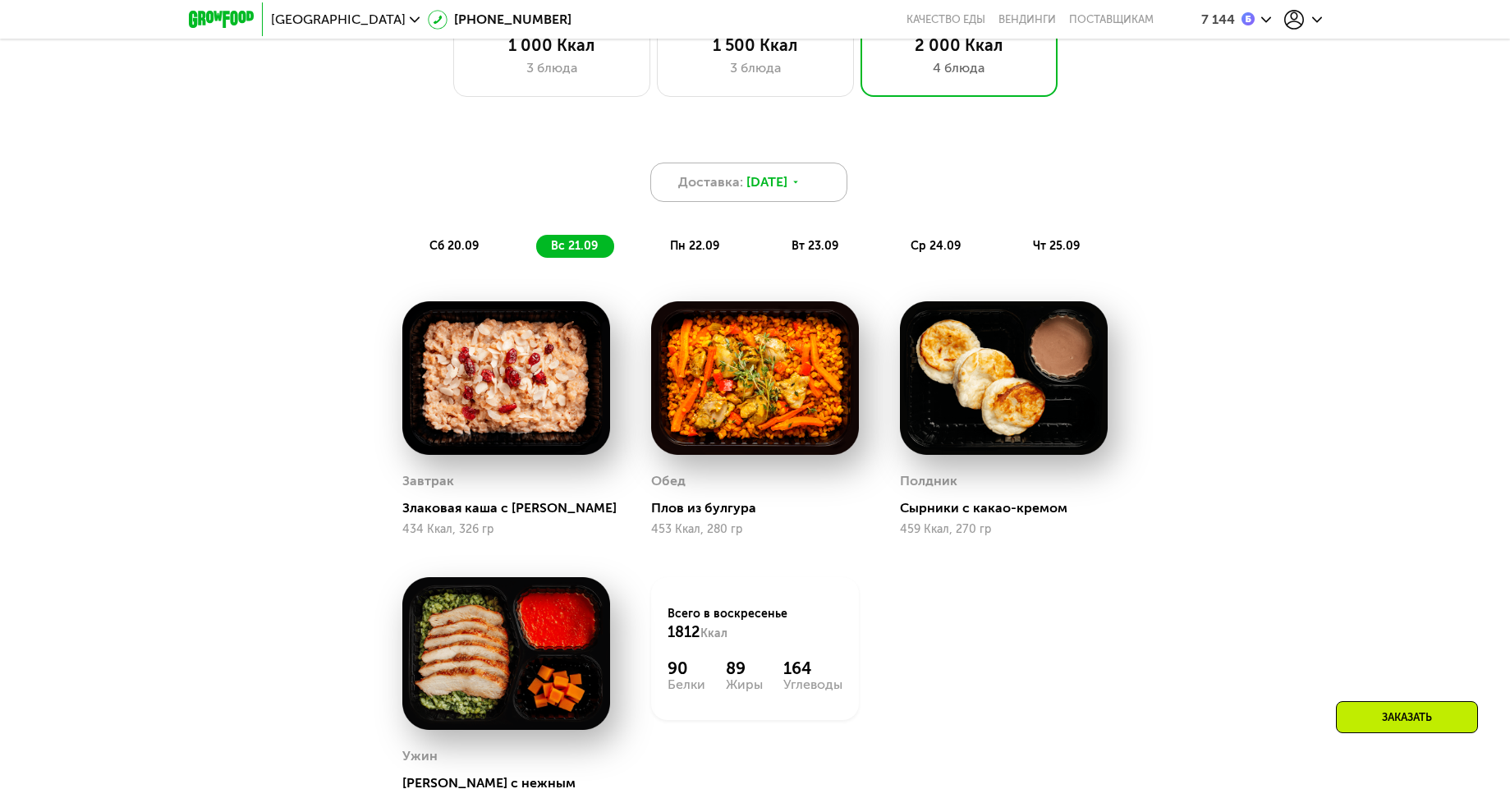
click at [788, 192] on span "[DATE]" at bounding box center [767, 182] width 41 height 20
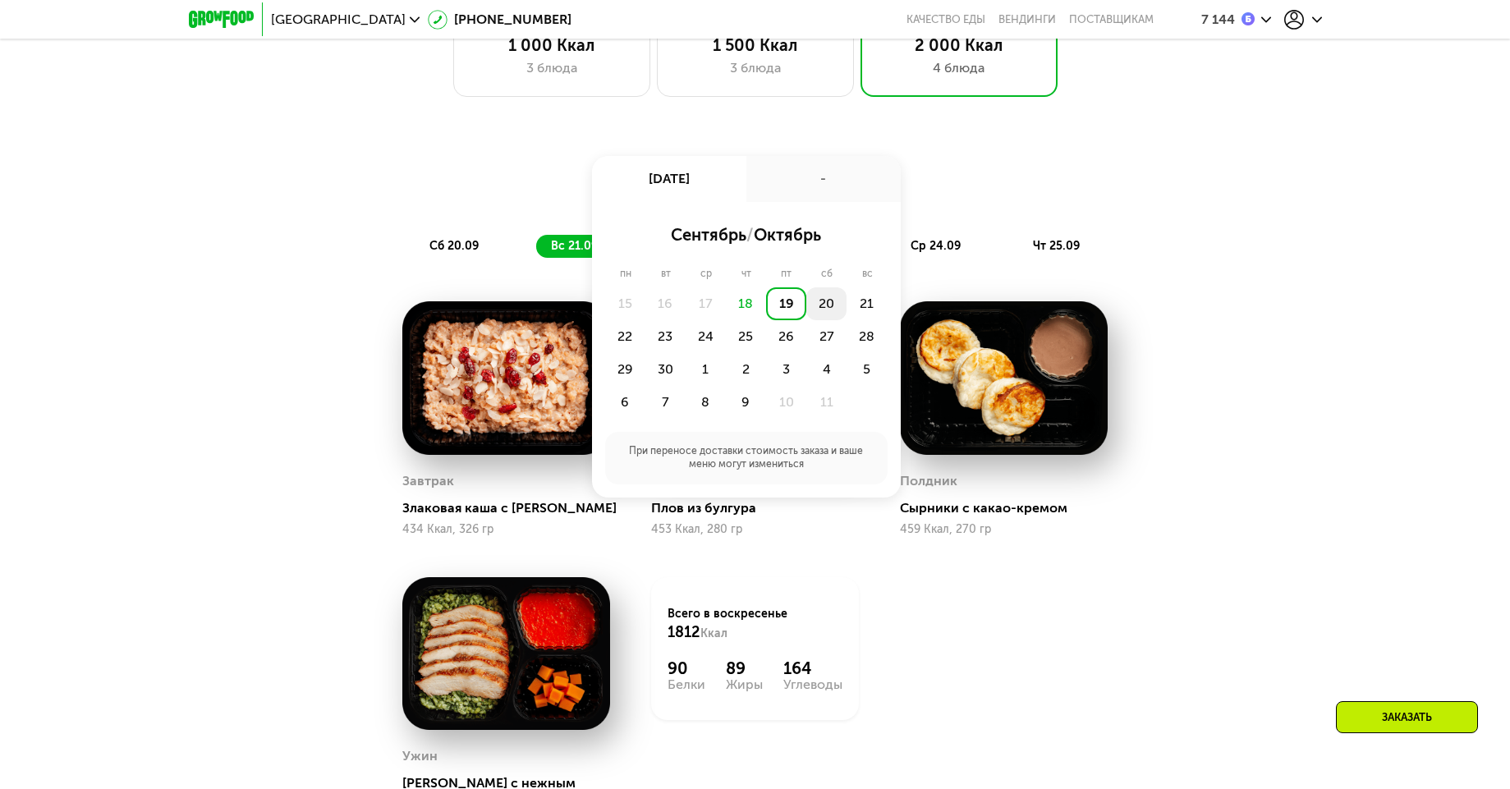
click at [826, 314] on div "20" at bounding box center [827, 303] width 40 height 33
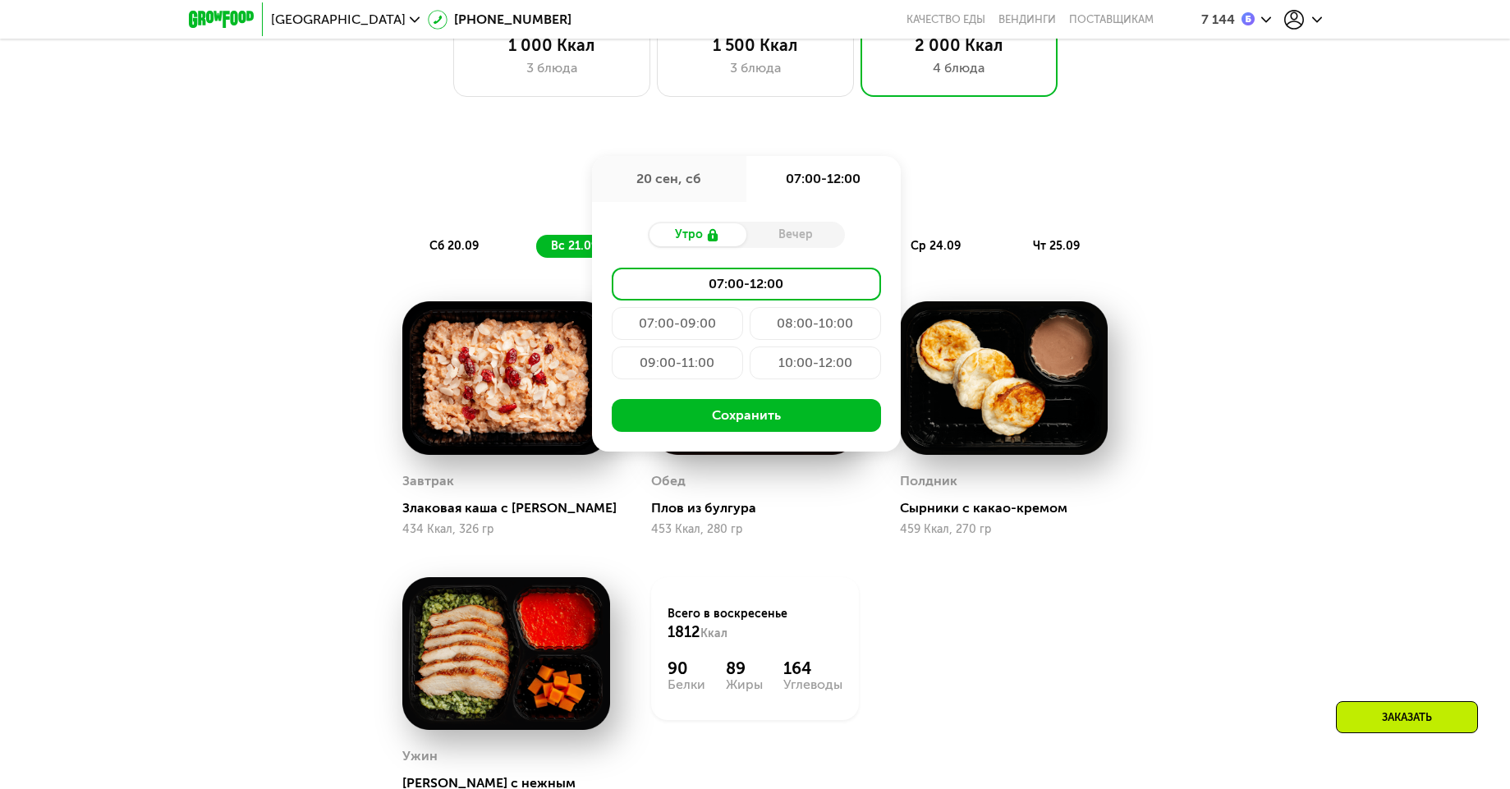
click at [778, 243] on div "Вечер" at bounding box center [796, 234] width 99 height 23
click at [750, 416] on button "Сохранить" at bounding box center [746, 415] width 269 height 33
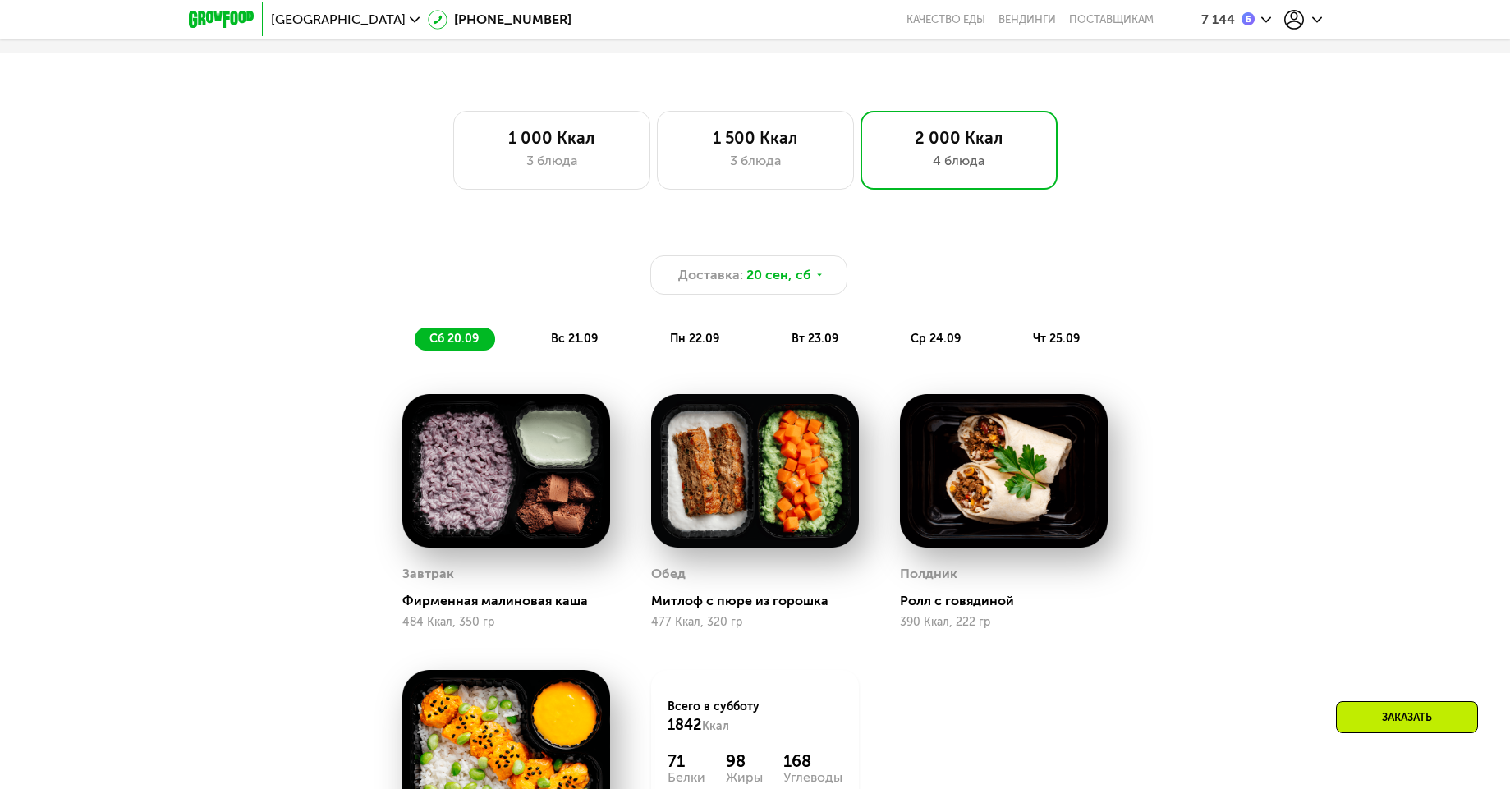
scroll to position [986, 0]
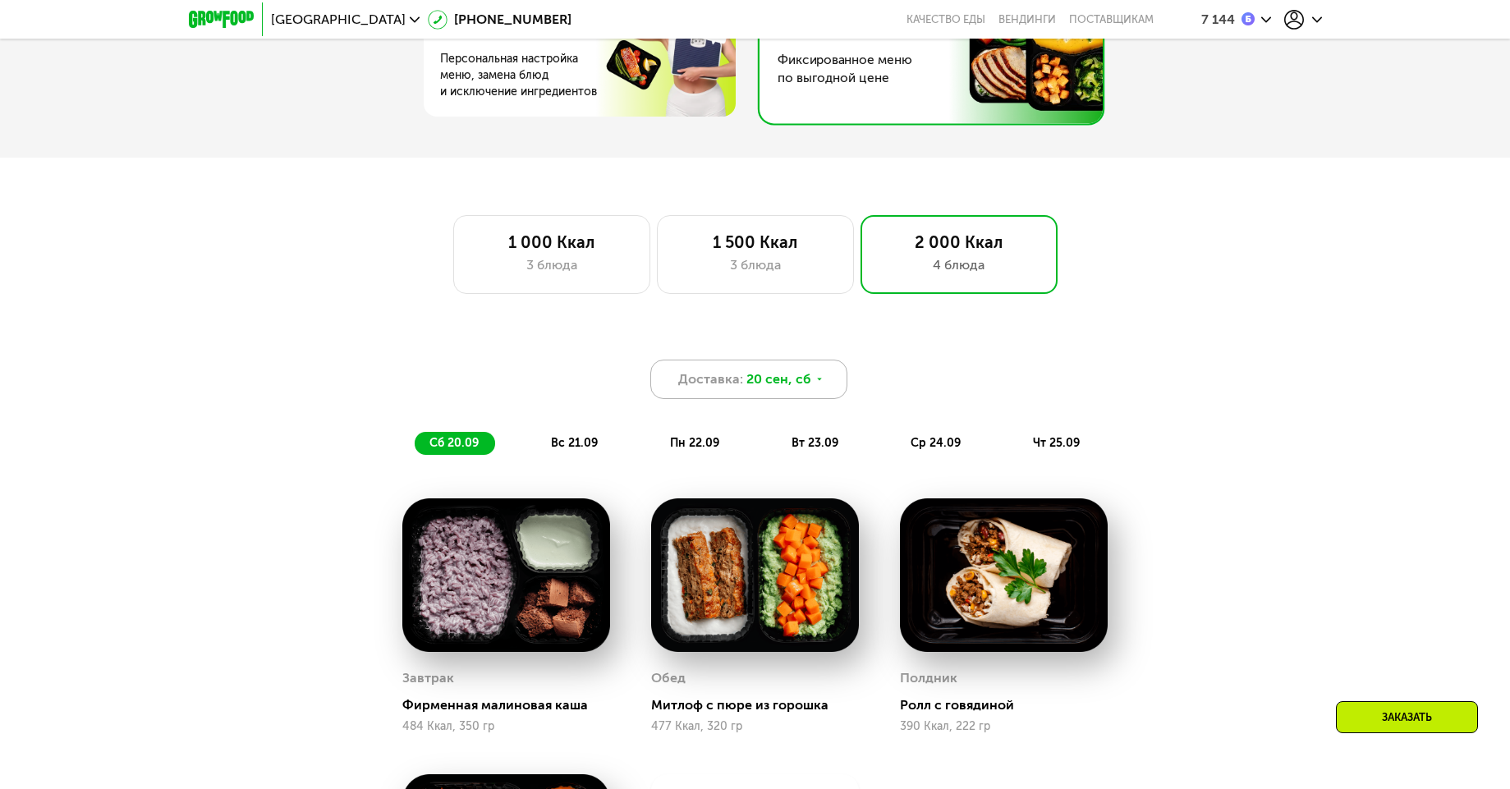
click at [719, 389] on span "Доставка:" at bounding box center [710, 380] width 65 height 20
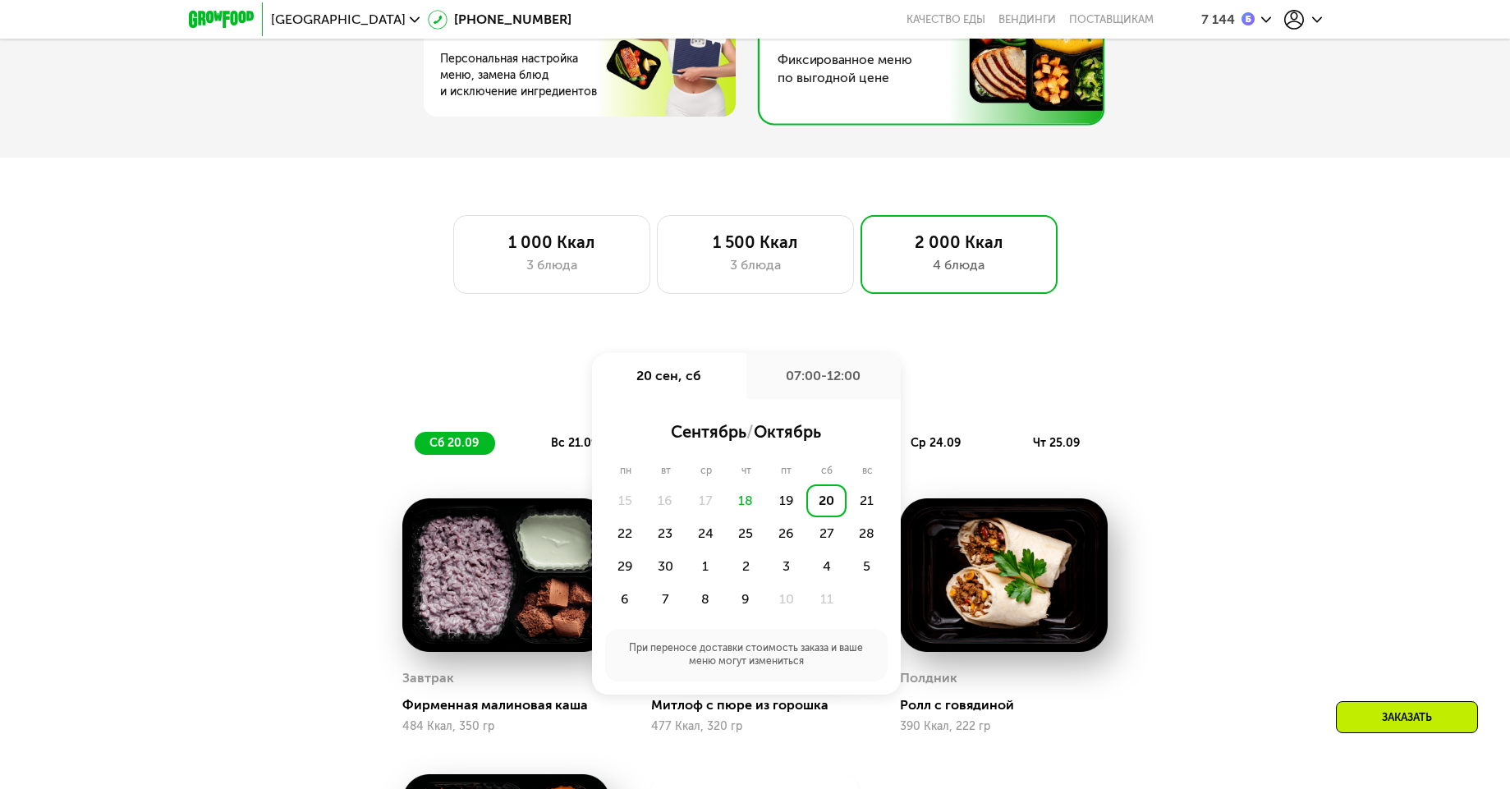
click at [834, 495] on div "20" at bounding box center [827, 501] width 40 height 33
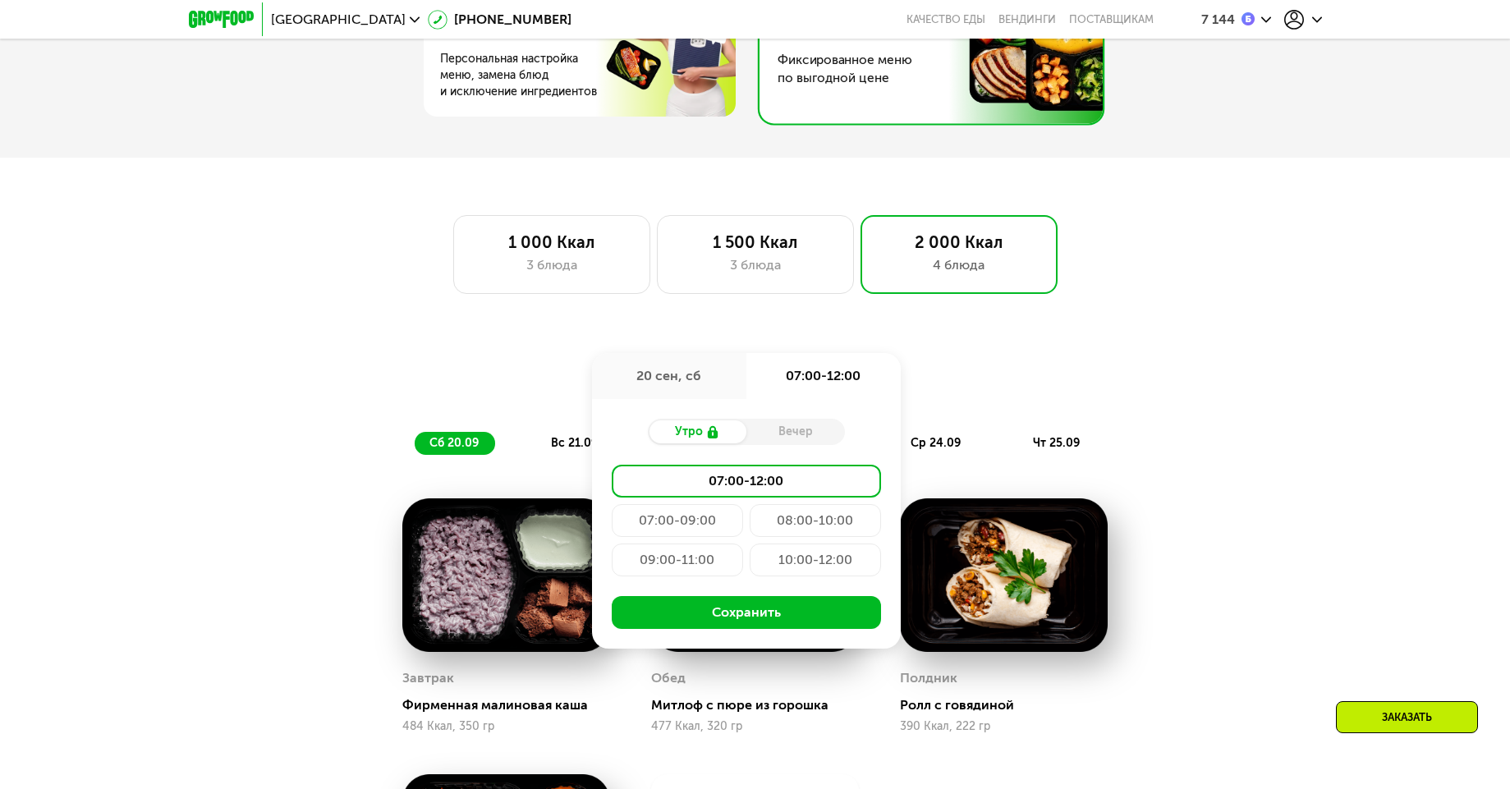
click at [776, 432] on div "Вечер" at bounding box center [796, 432] width 99 height 23
click at [710, 384] on div "20 сен, сб" at bounding box center [669, 376] width 154 height 46
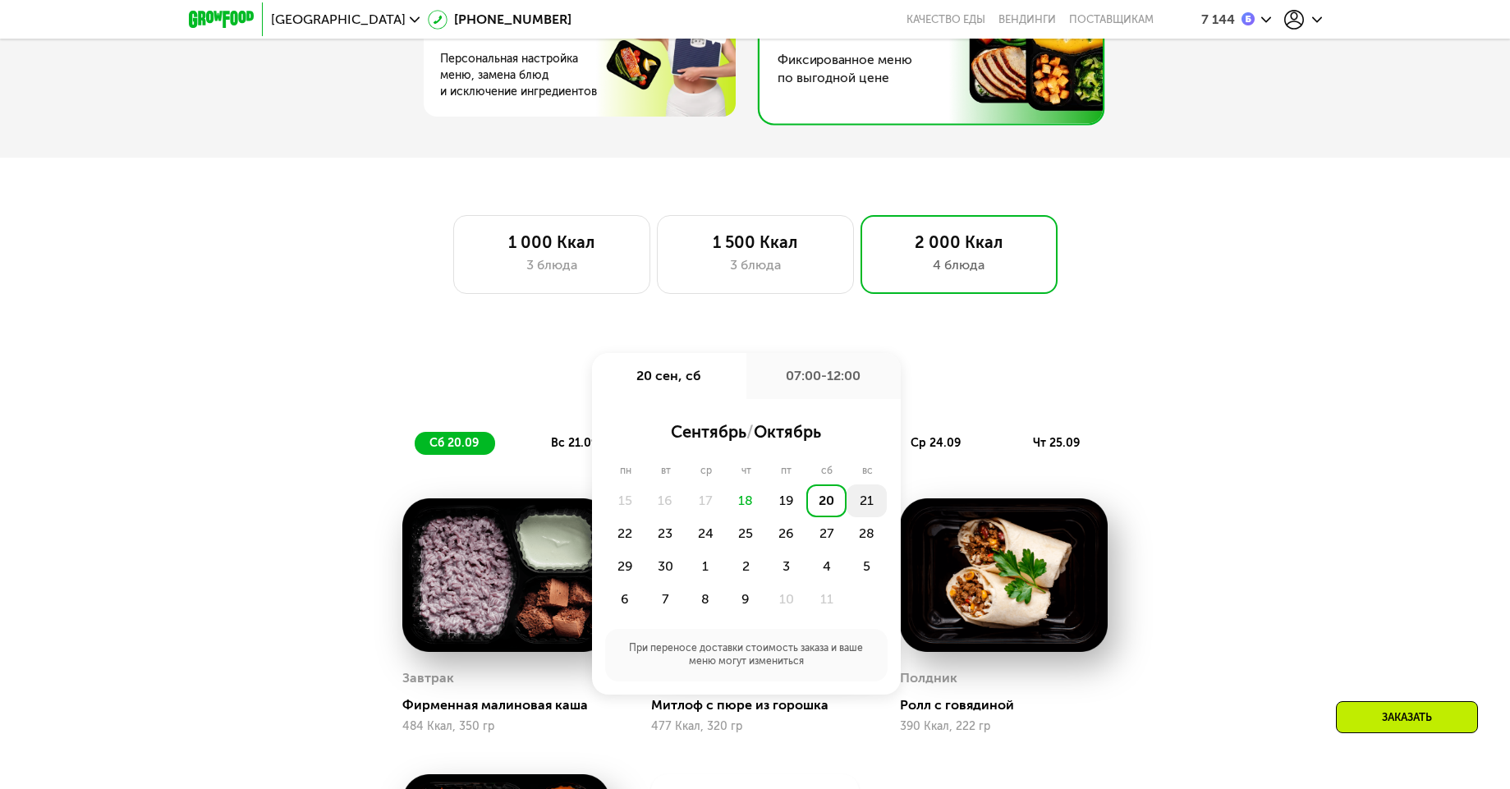
click at [857, 503] on div "21" at bounding box center [867, 501] width 40 height 33
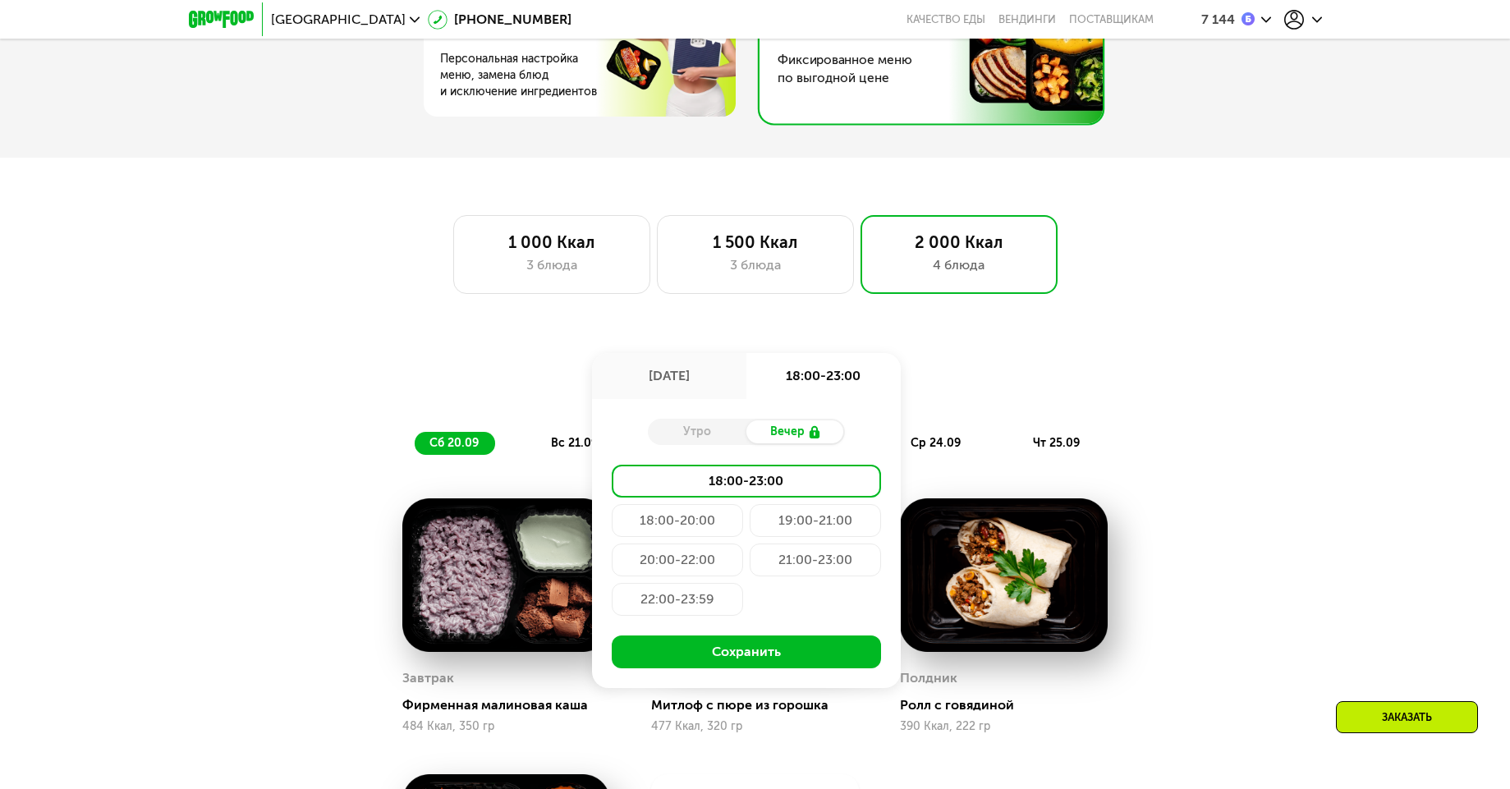
click at [714, 421] on div "Утро Вечер 18:00-23:00 18:00-20:00 19:00-21:00 20:00-22:00 21:00-23:00 22:00-23…" at bounding box center [746, 543] width 309 height 289
click at [699, 436] on div "Утро" at bounding box center [697, 432] width 99 height 23
click at [690, 441] on div "Утро" at bounding box center [697, 432] width 99 height 23
click at [1139, 356] on div "Доставка: 21 сен, вс 21 сен, вс 18:00-23:00 Утро Вечер 18:00-23:00 18:00-20:00 …" at bounding box center [756, 394] width 992 height 141
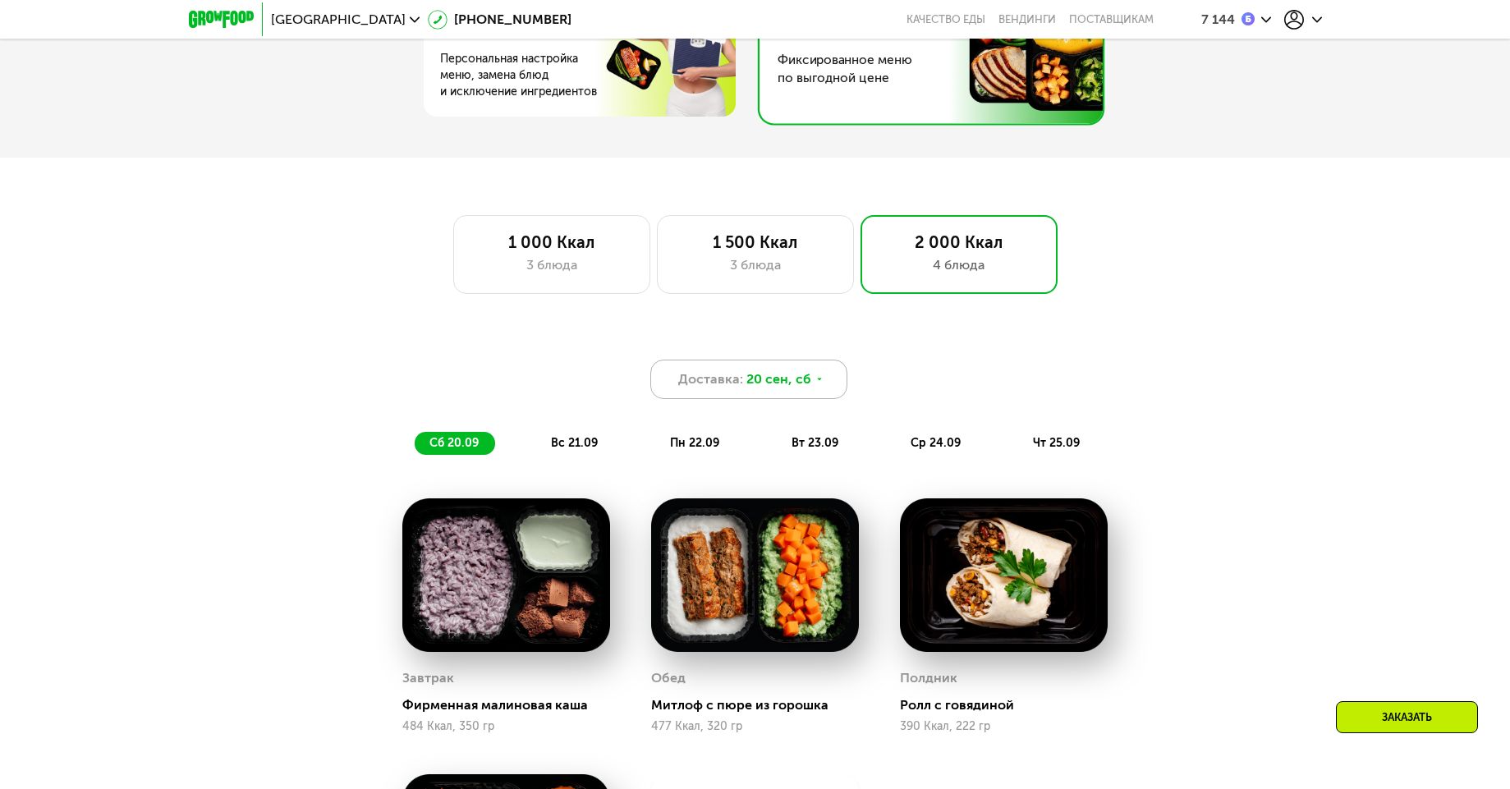
click at [705, 380] on span "Доставка:" at bounding box center [710, 380] width 65 height 20
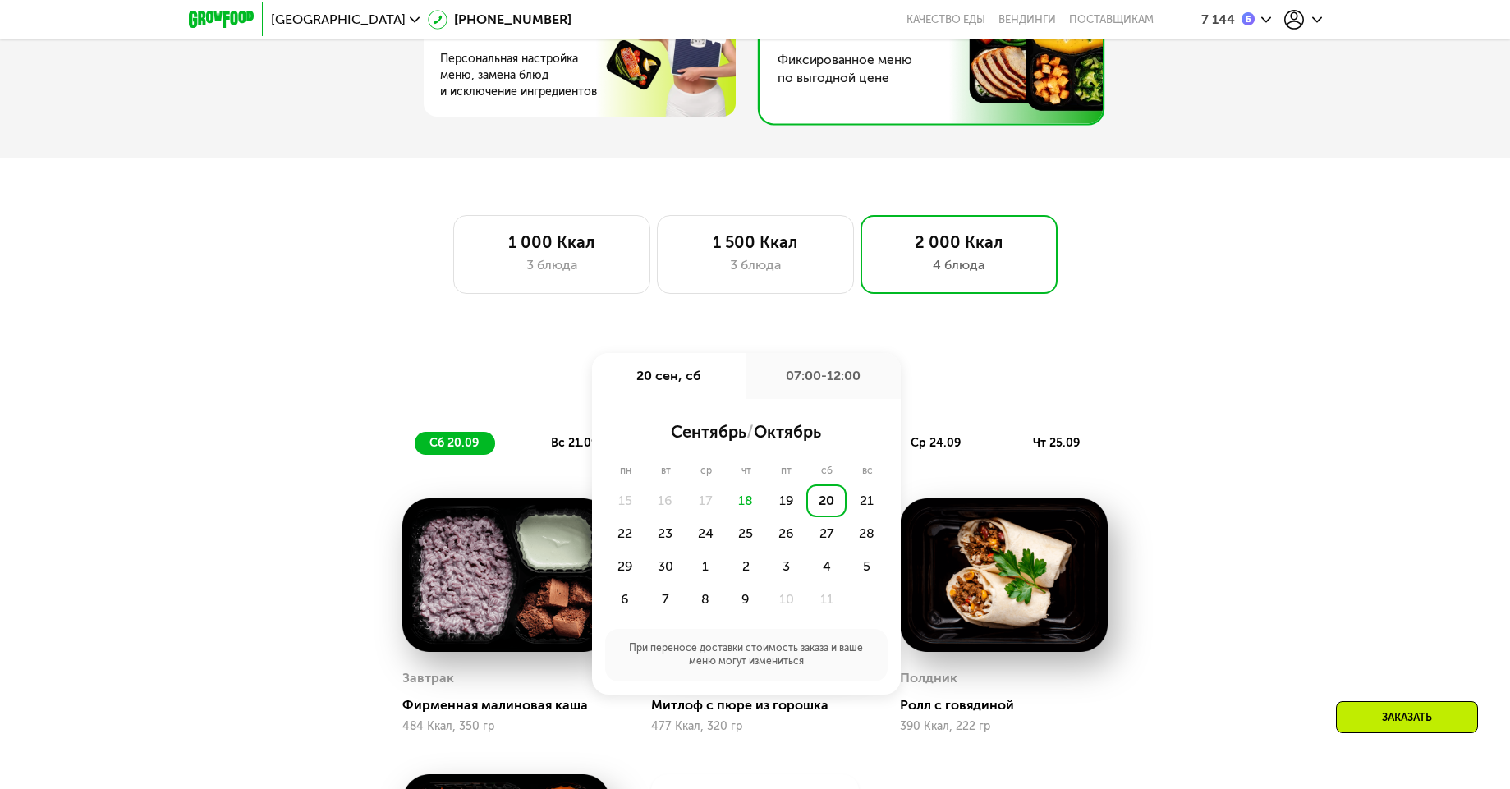
click at [825, 399] on div "07:00-12:00" at bounding box center [824, 376] width 154 height 46
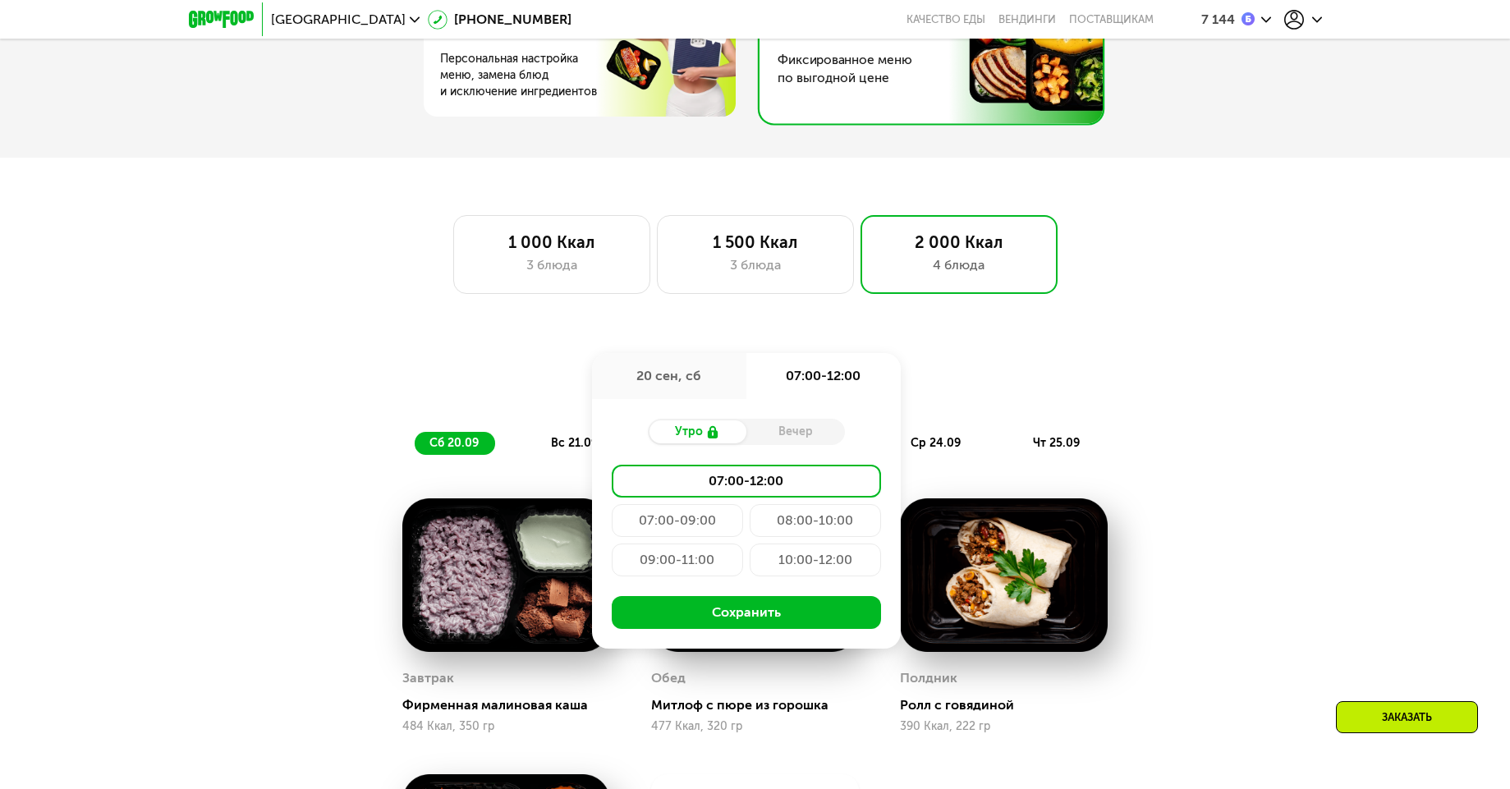
click at [802, 439] on div "Вечер" at bounding box center [796, 432] width 99 height 23
click at [936, 399] on div "Доставка: [DATE] сен, сб 07:00-12:00 Утро Вечер 07:00-12:00 07:00-09:00 08:00-1…" at bounding box center [755, 379] width 972 height 39
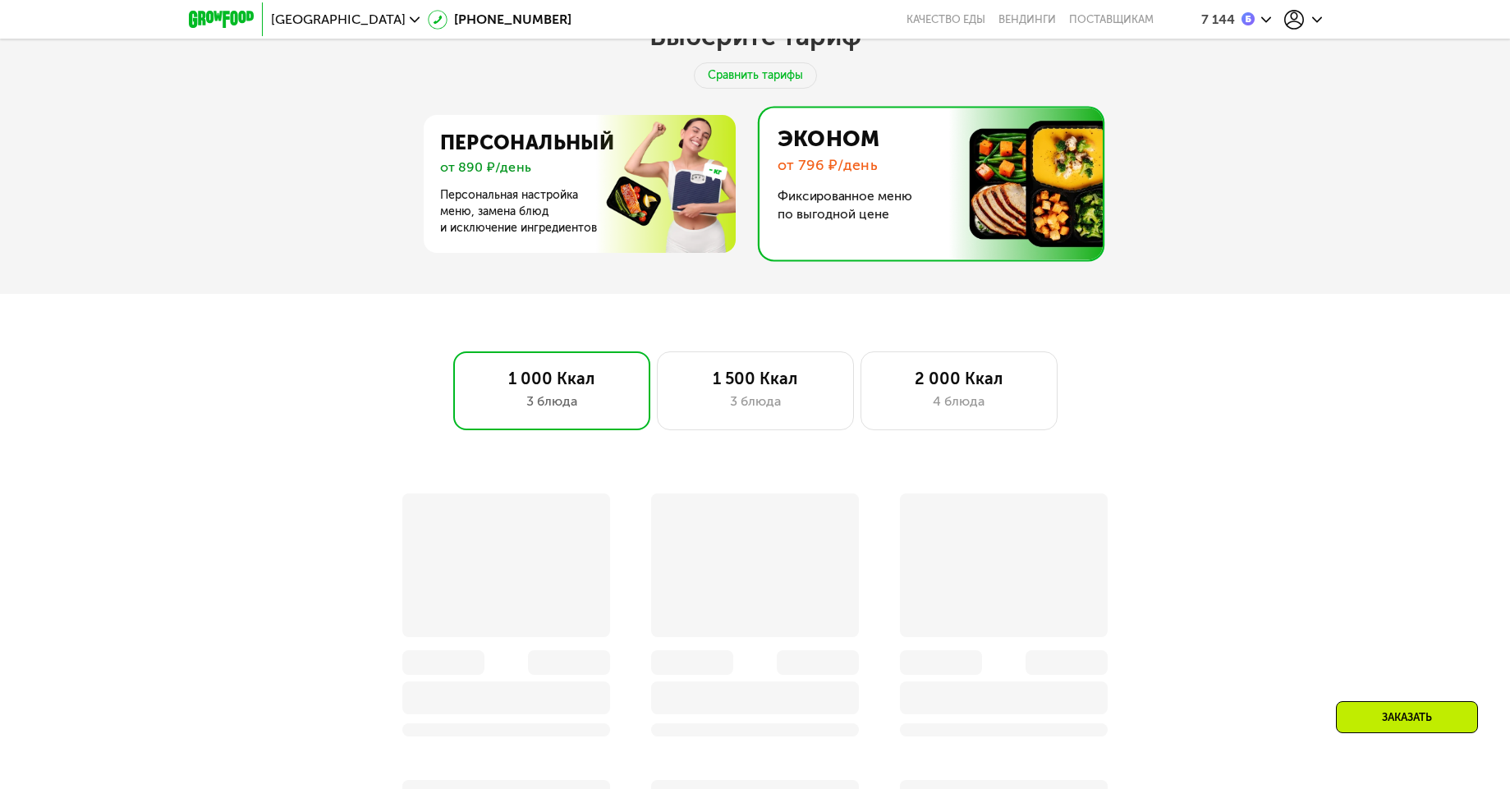
scroll to position [690, 0]
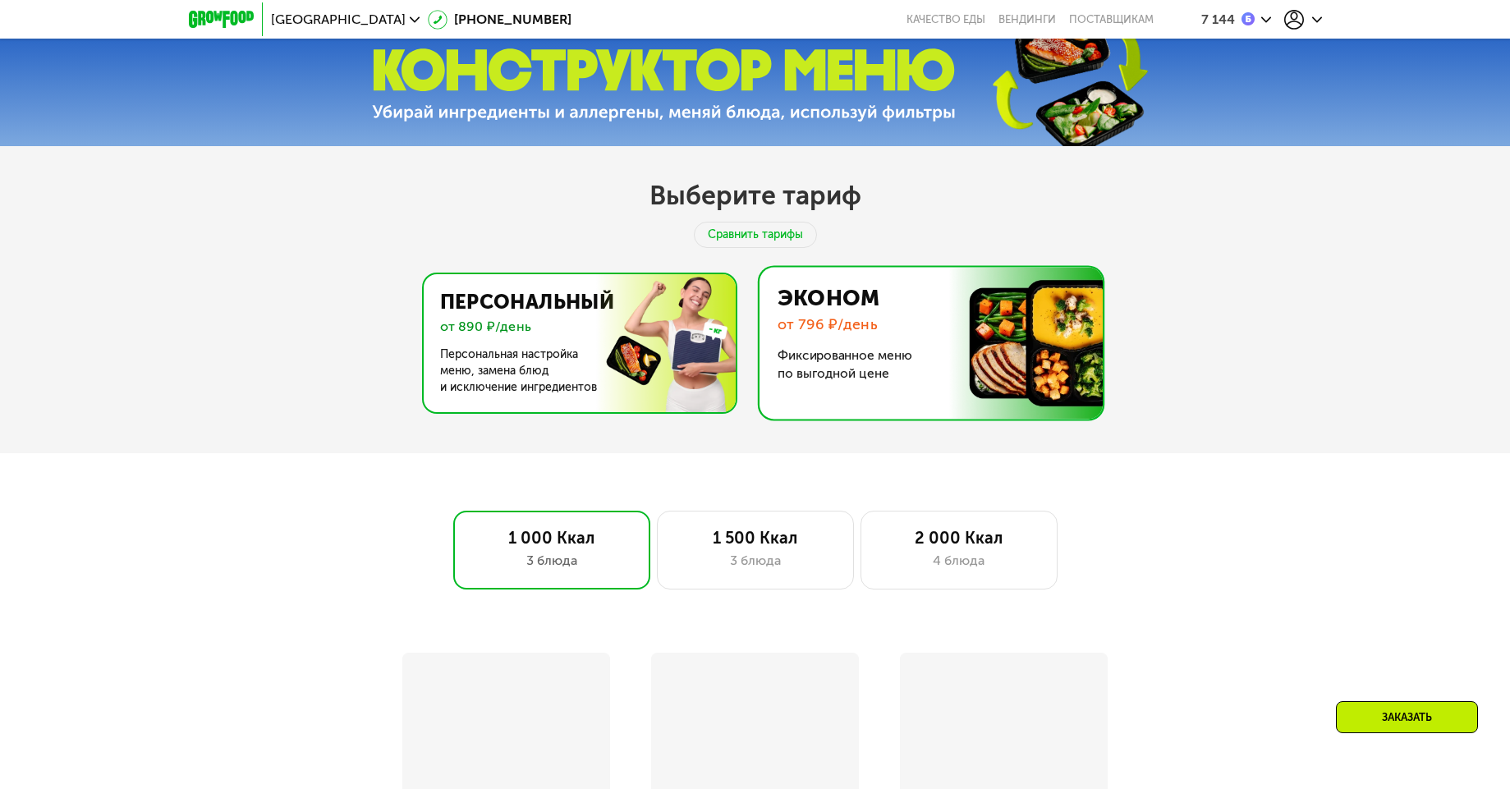
click at [586, 298] on img at bounding box center [575, 343] width 319 height 138
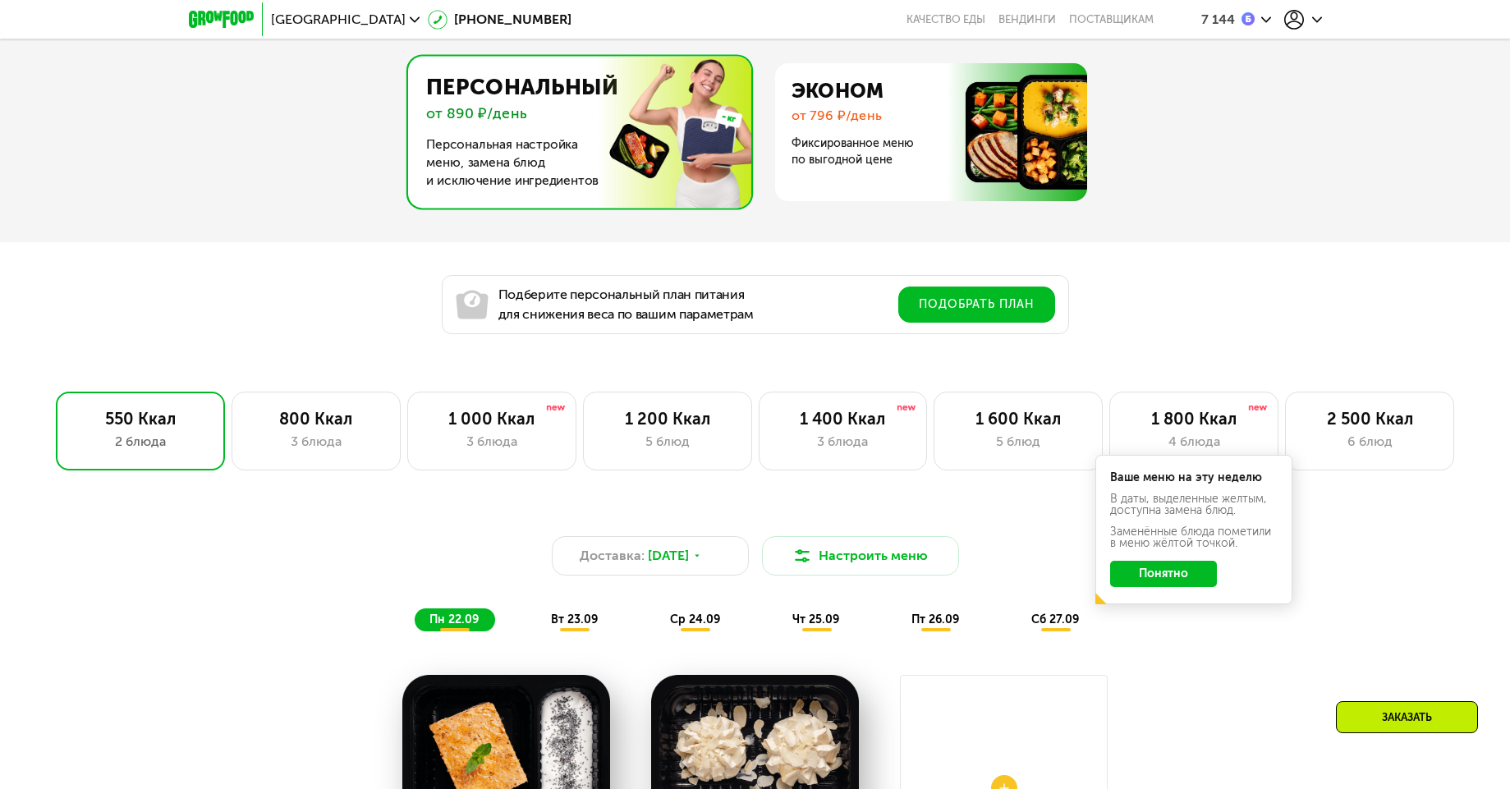
scroll to position [1084, 0]
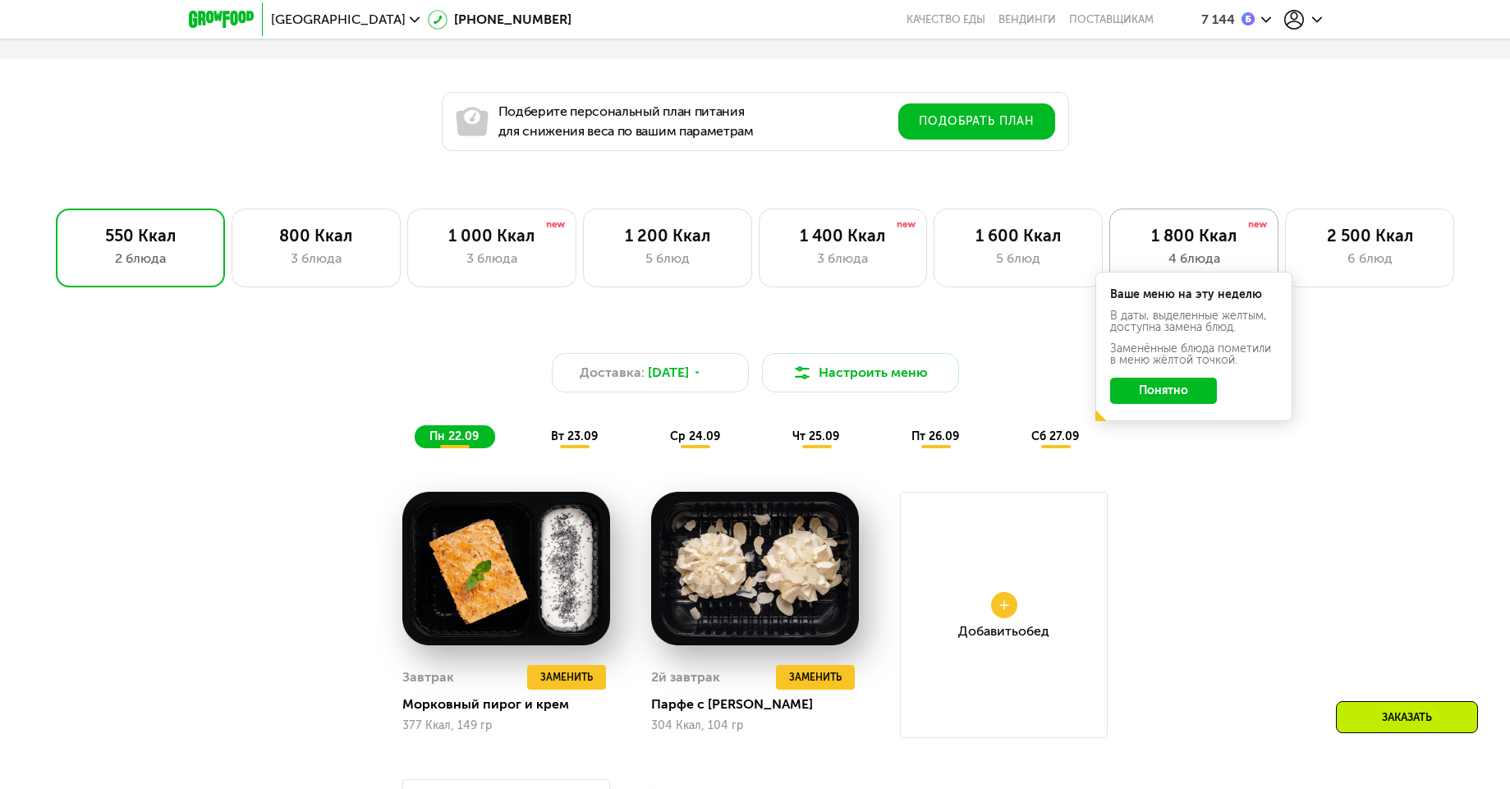
click at [1183, 234] on div "1 800 Ккал" at bounding box center [1194, 236] width 135 height 20
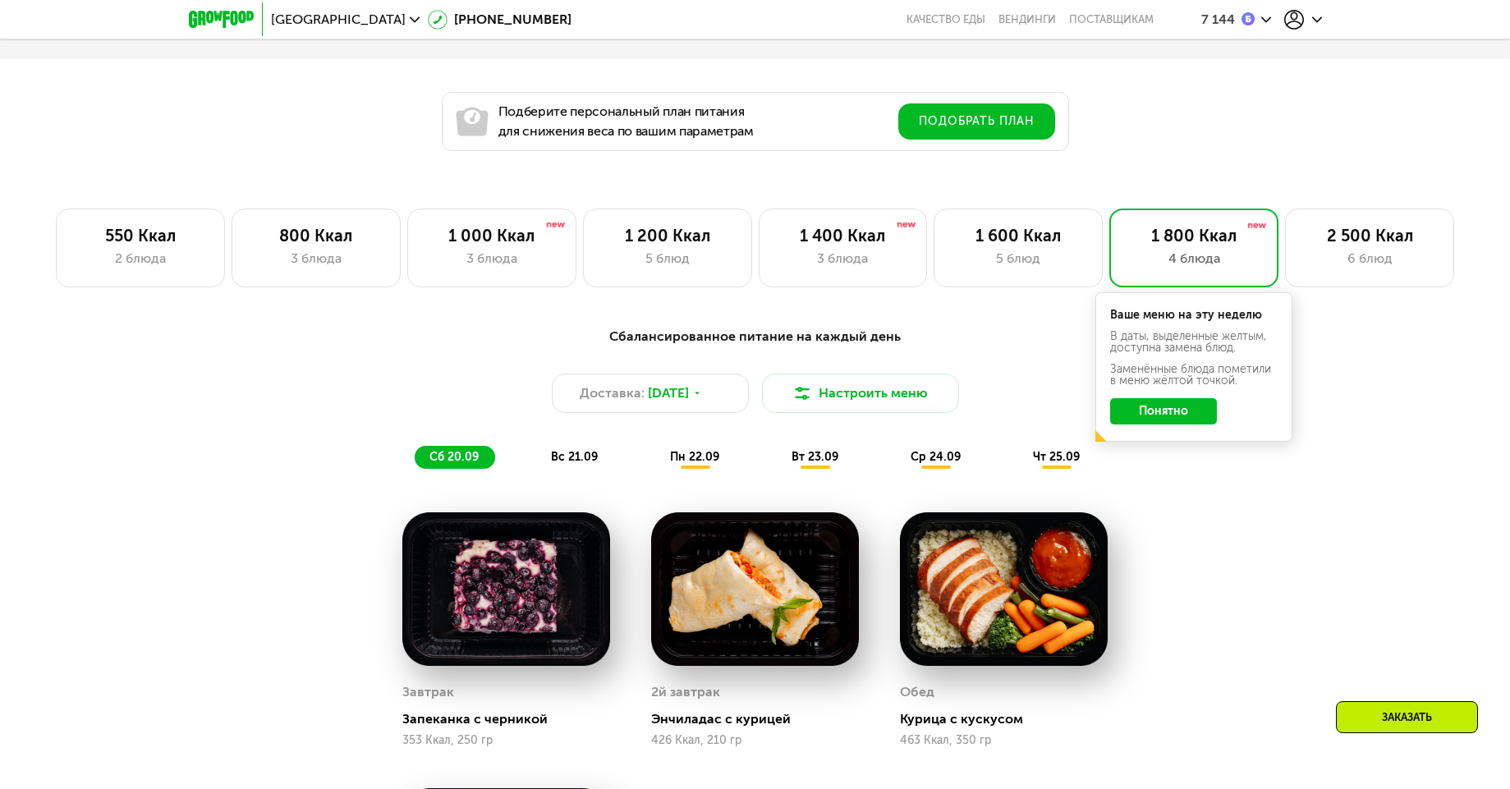
click at [1146, 425] on button "Понятно" at bounding box center [1163, 411] width 107 height 26
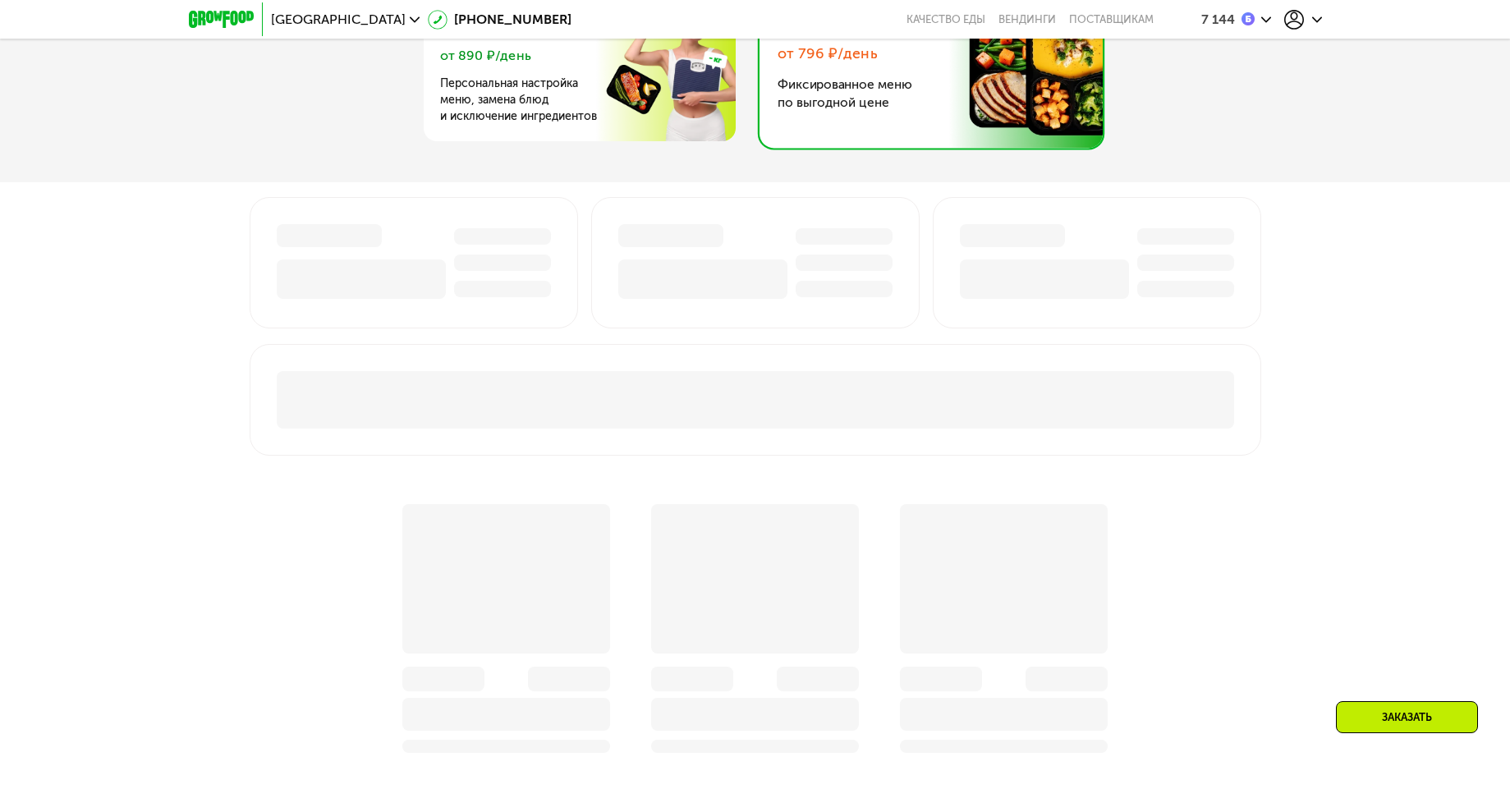
scroll to position [899, 0]
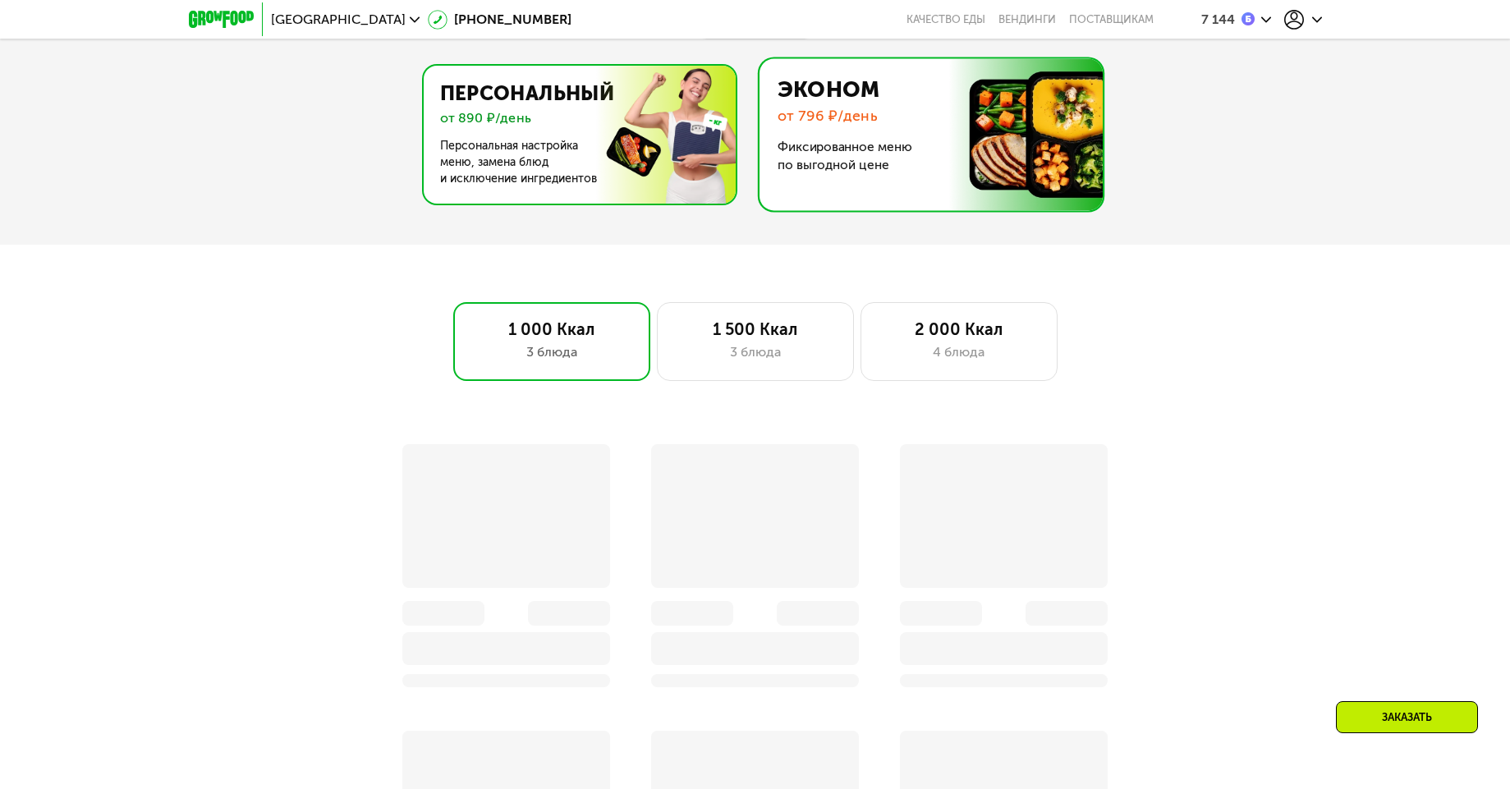
click at [549, 174] on img at bounding box center [575, 135] width 319 height 138
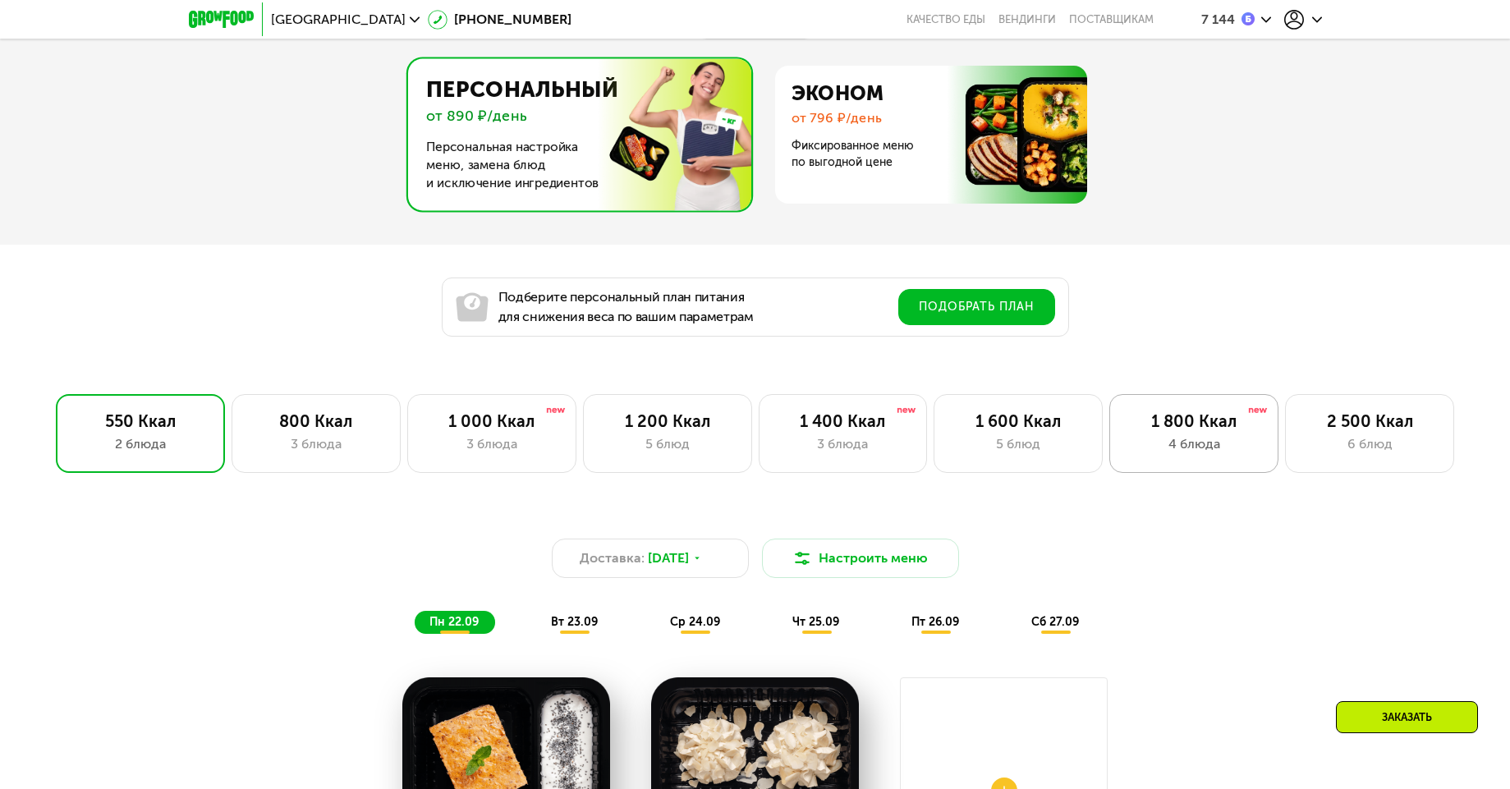
click at [1177, 431] on div "1 800 Ккал" at bounding box center [1194, 421] width 135 height 20
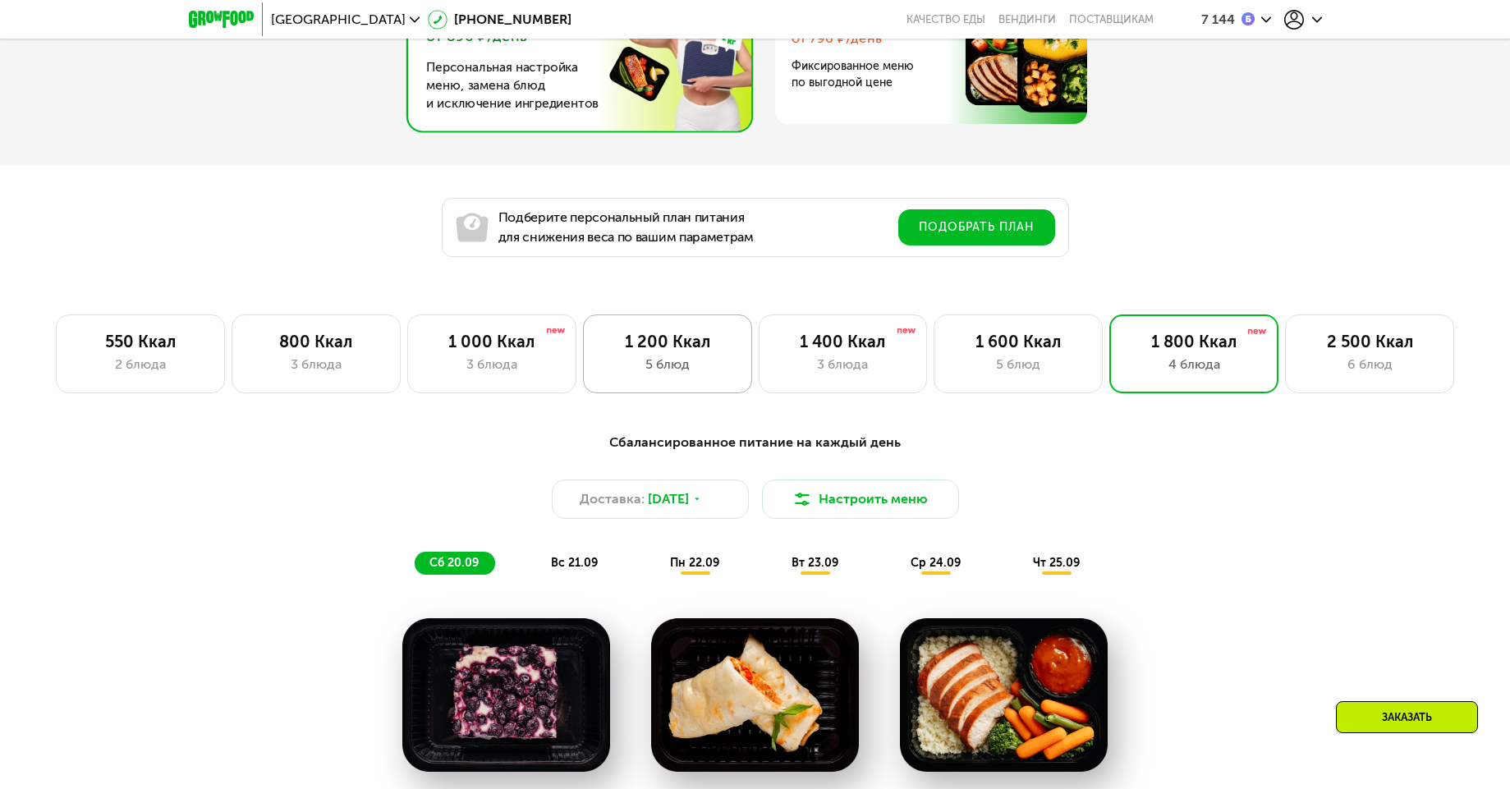
scroll to position [1096, 0]
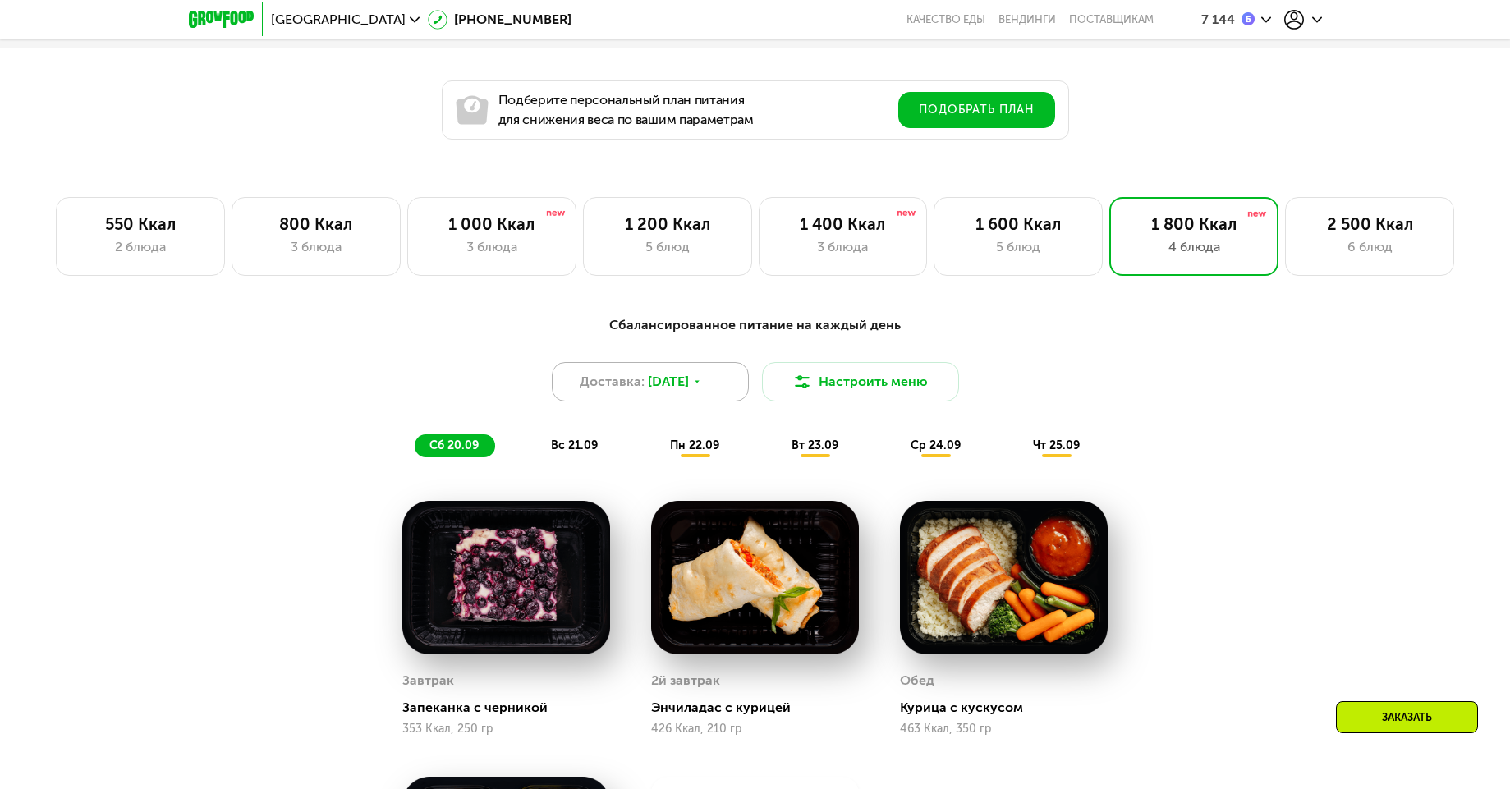
click at [657, 388] on span "[DATE]" at bounding box center [668, 382] width 41 height 20
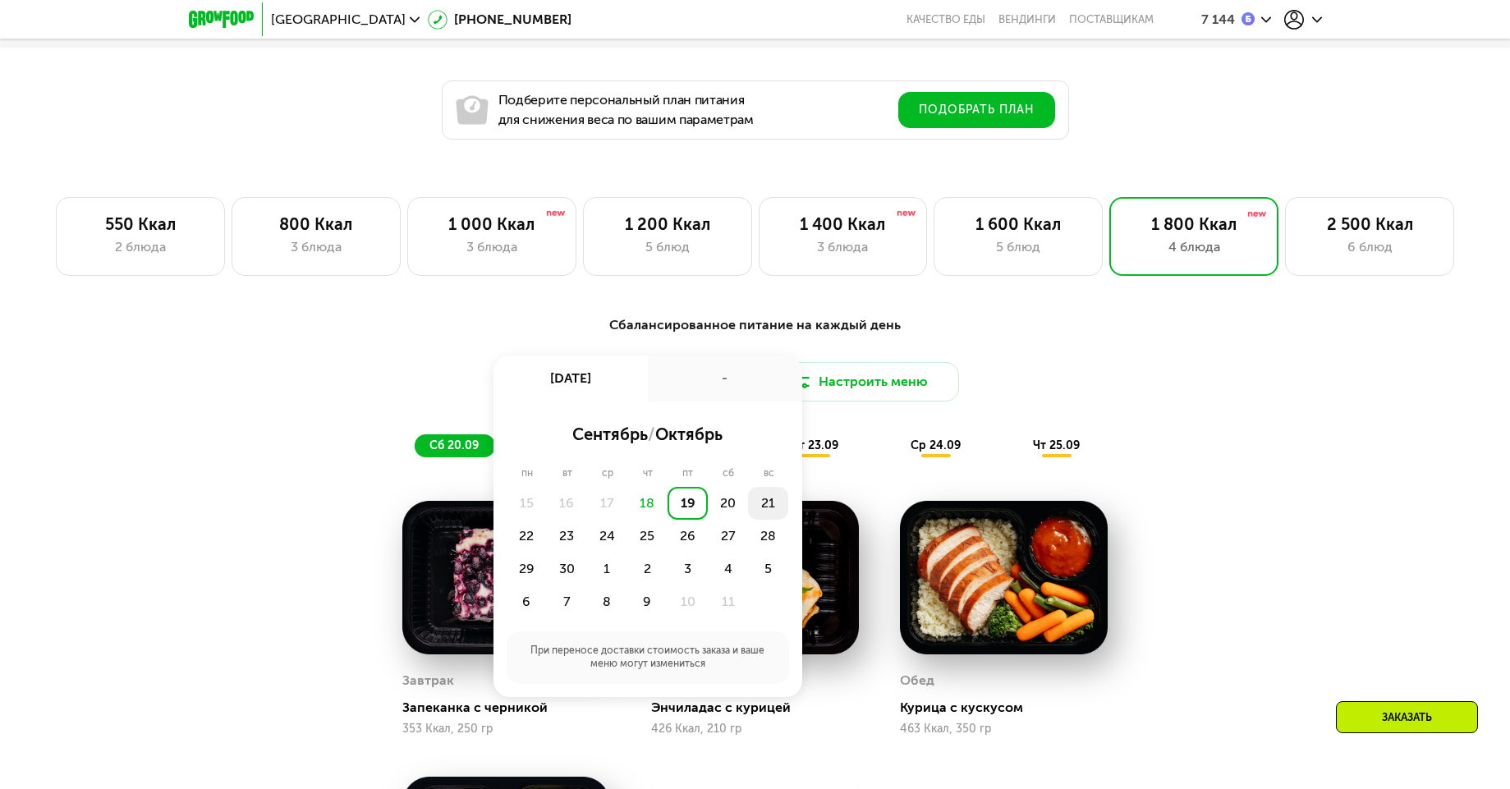
click at [758, 513] on div "21" at bounding box center [768, 503] width 40 height 33
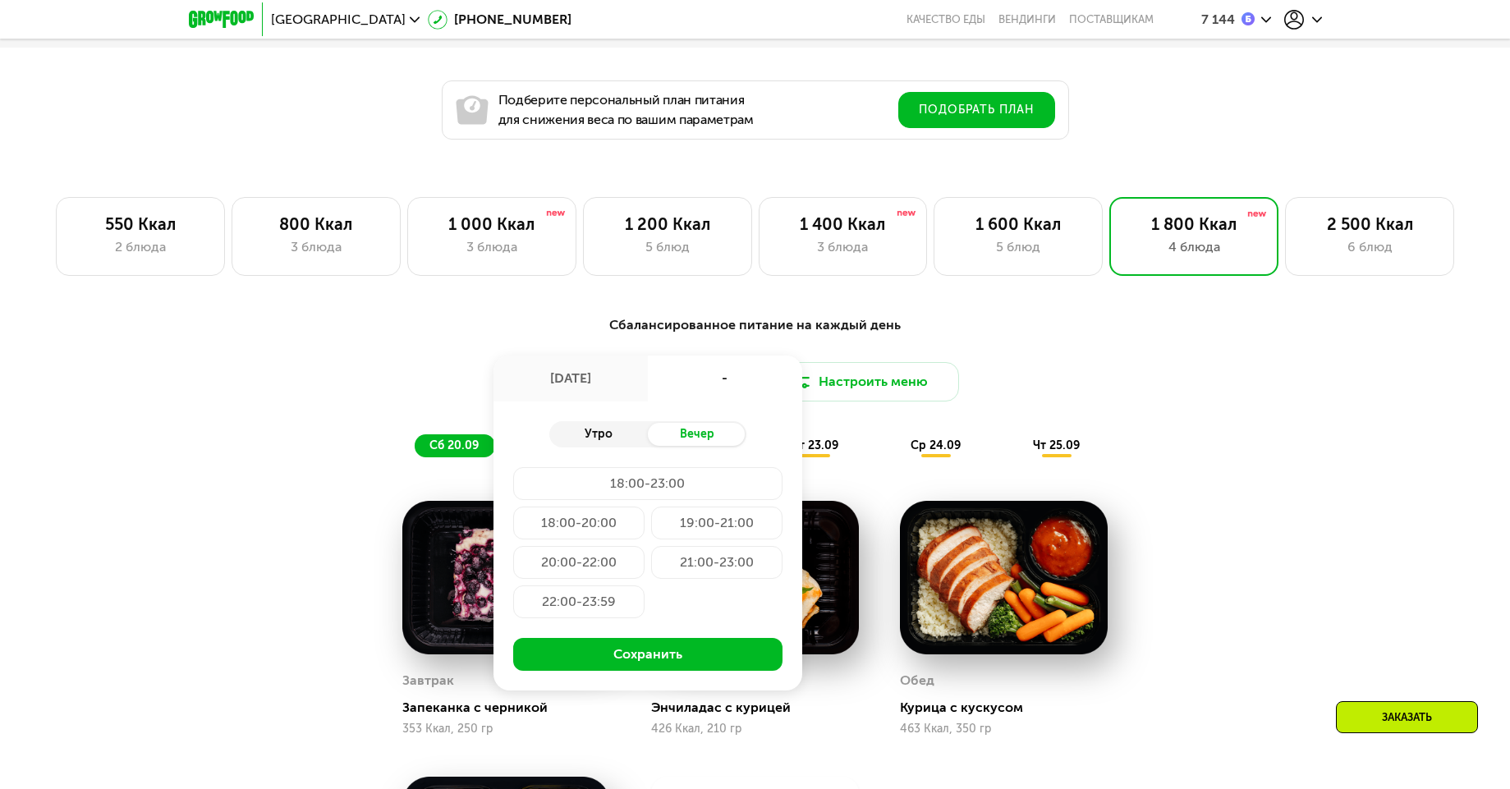
click at [618, 435] on div "Утро" at bounding box center [598, 434] width 99 height 23
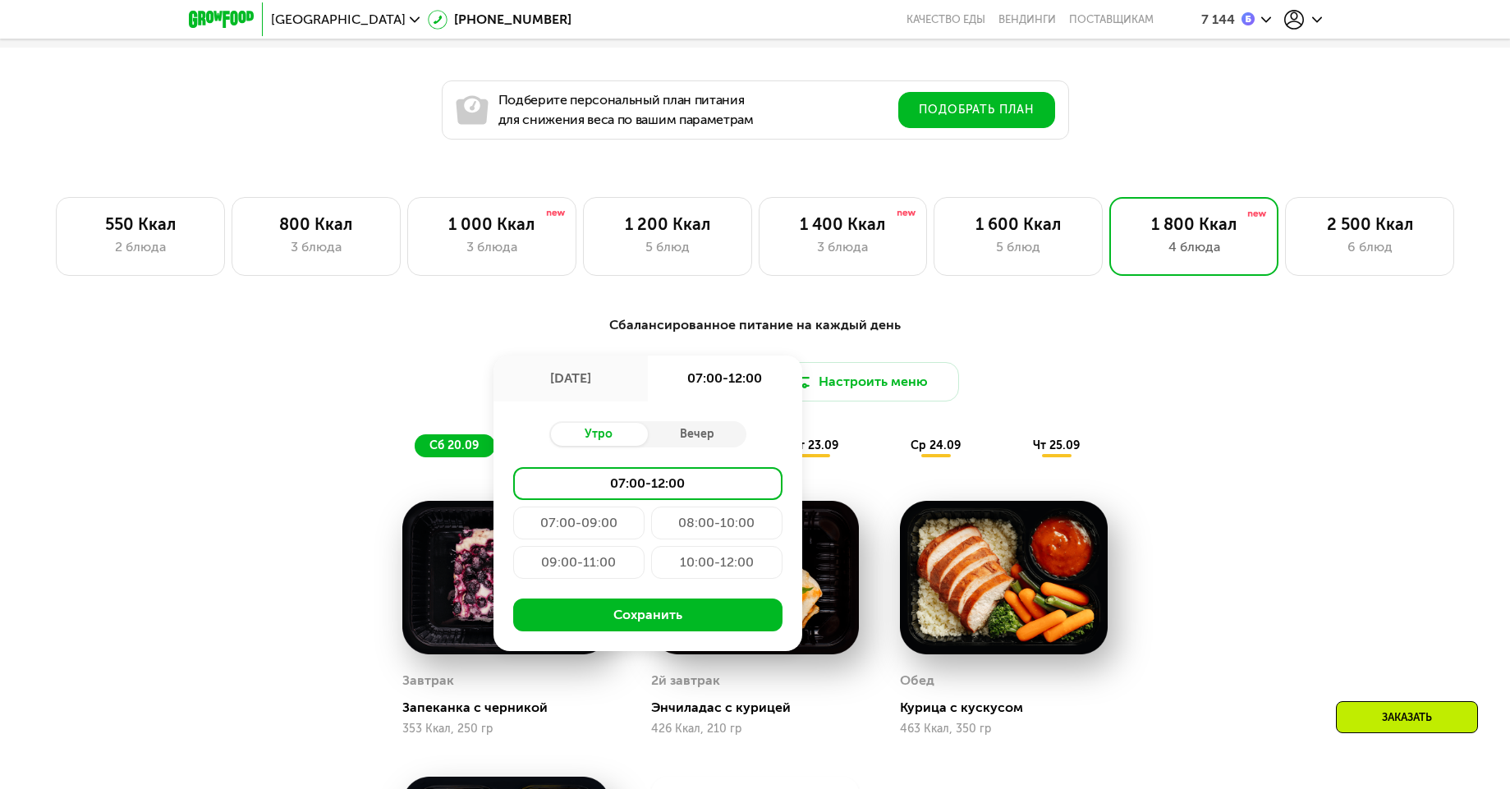
click at [683, 525] on div "08:00-10:00" at bounding box center [716, 523] width 131 height 33
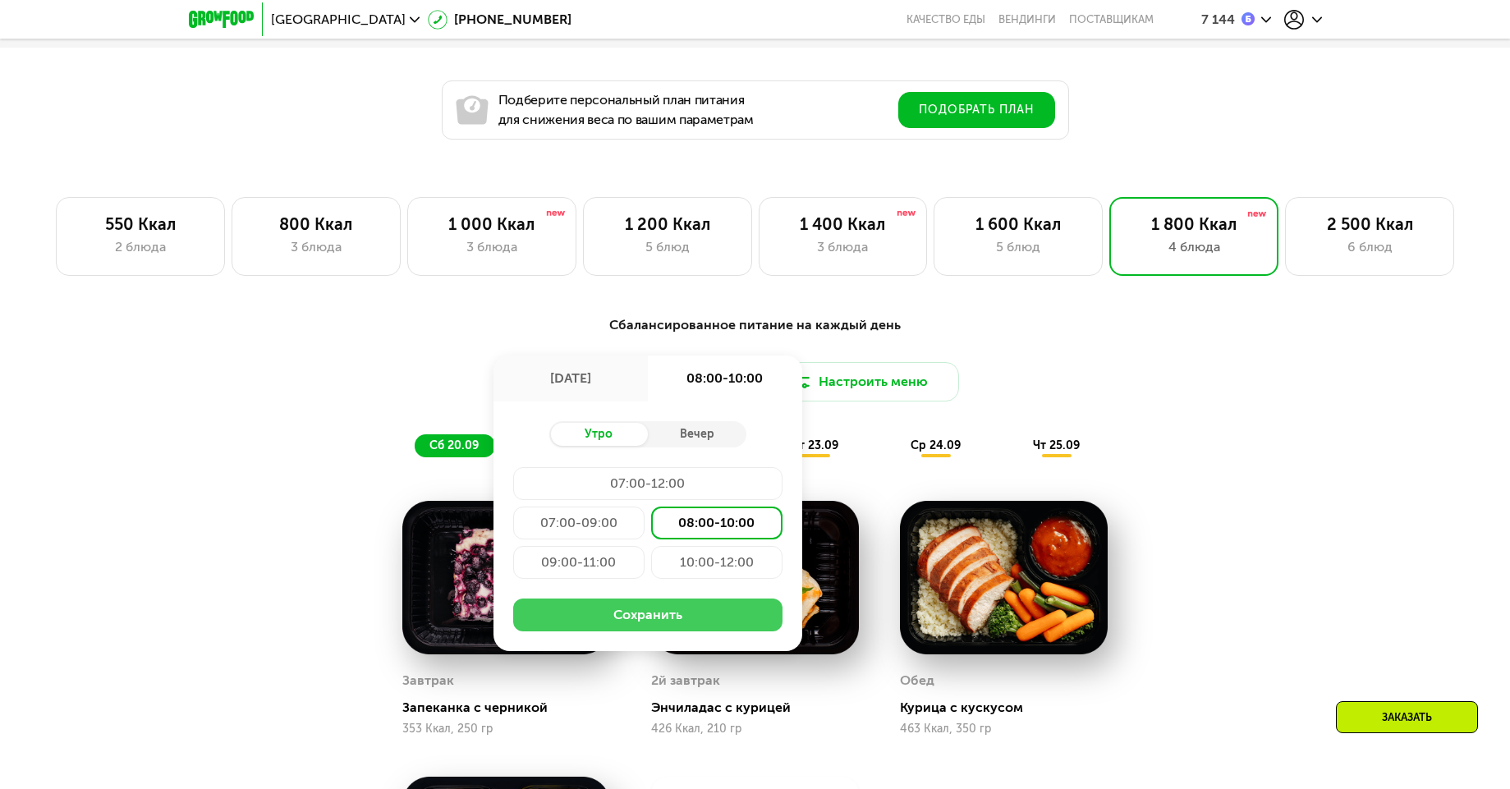
click at [657, 626] on button "Сохранить" at bounding box center [647, 615] width 269 height 33
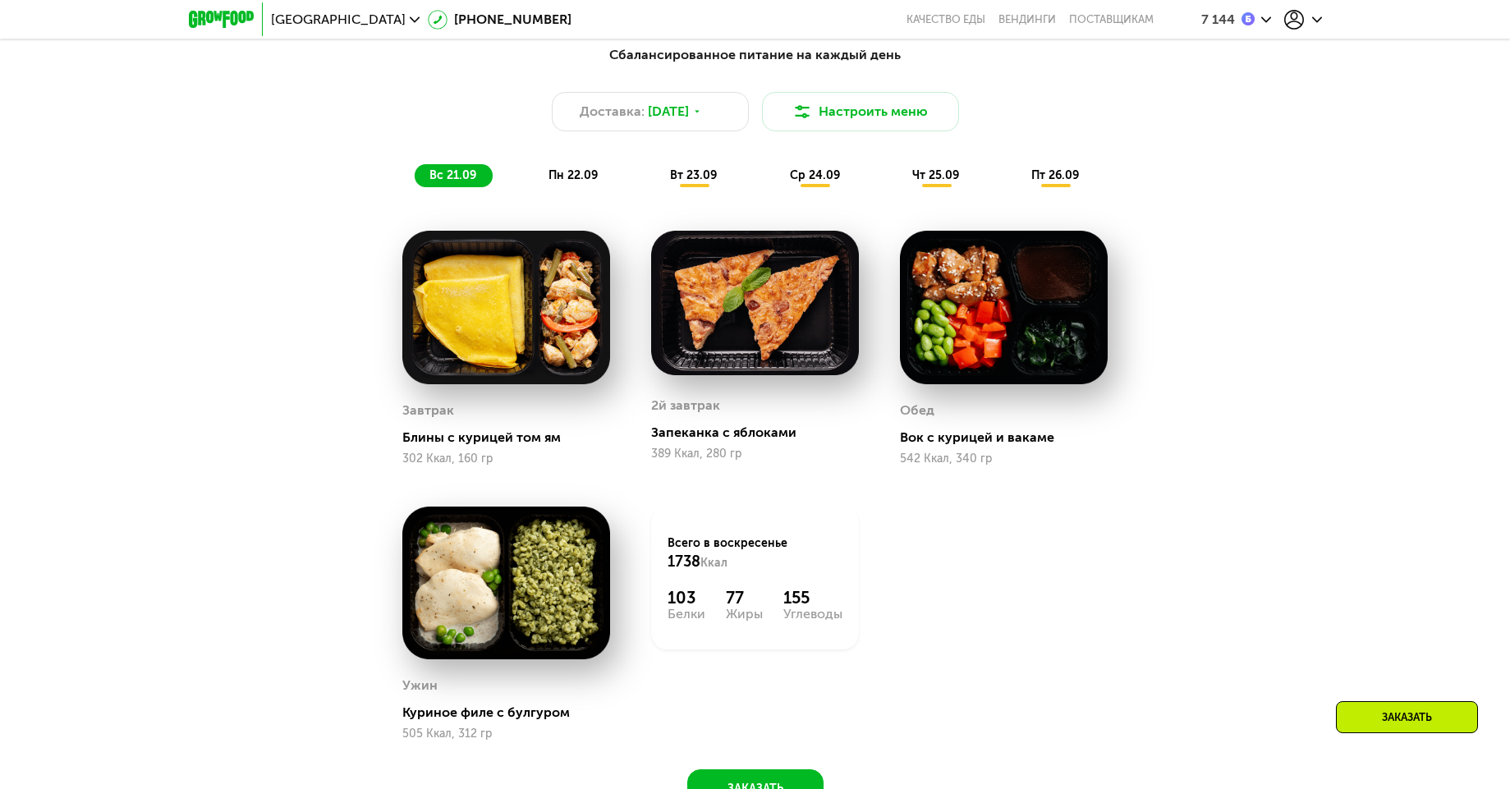
scroll to position [1490, 0]
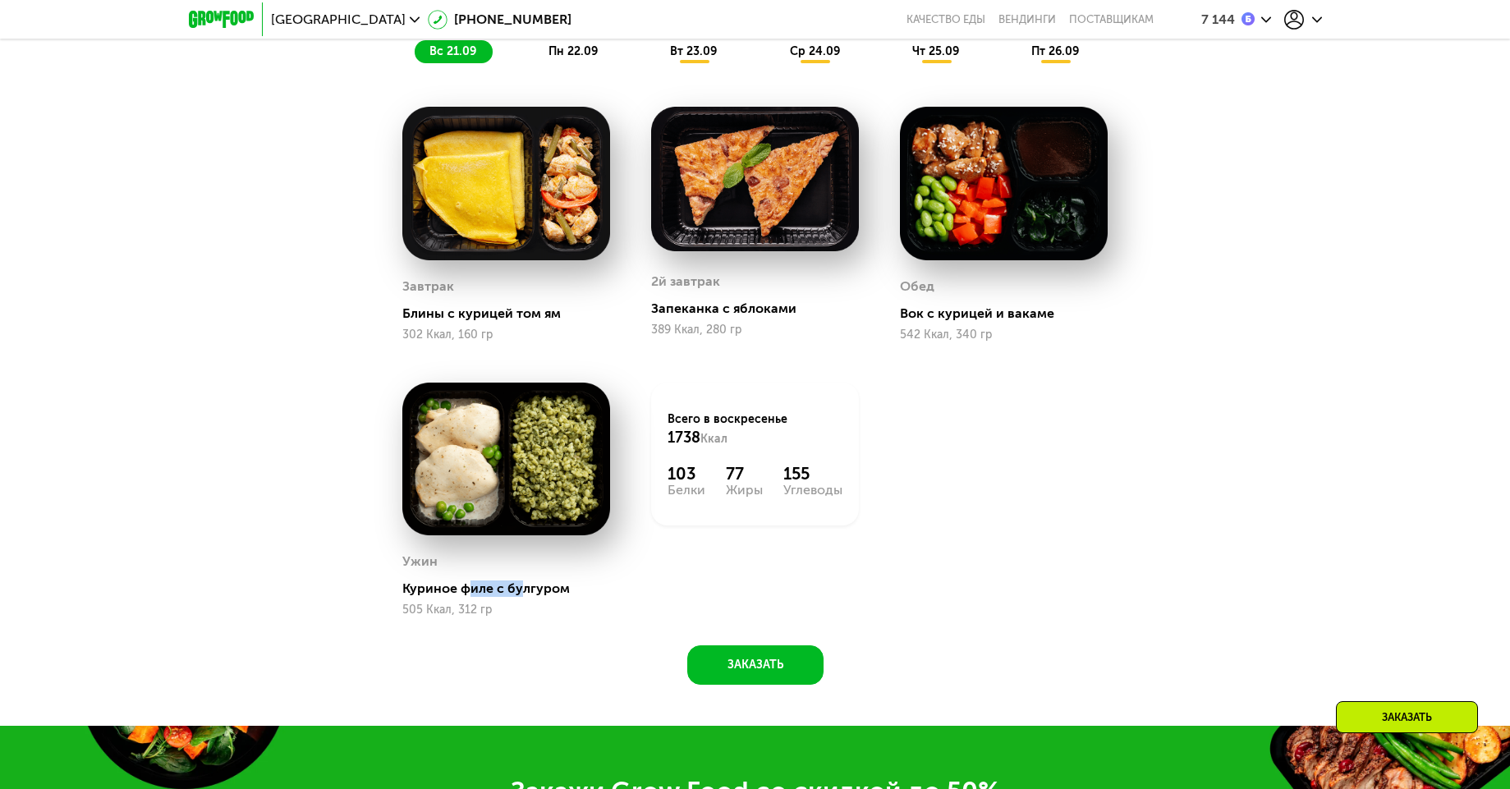
drag, startPoint x: 472, startPoint y: 596, endPoint x: 519, endPoint y: 592, distance: 47.0
click at [519, 592] on div "Куриное филе с булгуром" at bounding box center [512, 589] width 221 height 16
click at [520, 592] on div "Куриное филе с булгуром" at bounding box center [512, 589] width 221 height 16
drag, startPoint x: 444, startPoint y: 317, endPoint x: 480, endPoint y: 328, distance: 38.5
click at [480, 328] on div "Завтрак Блины с курицей том ям 302 Ккал, 160 гр" at bounding box center [506, 307] width 208 height 67
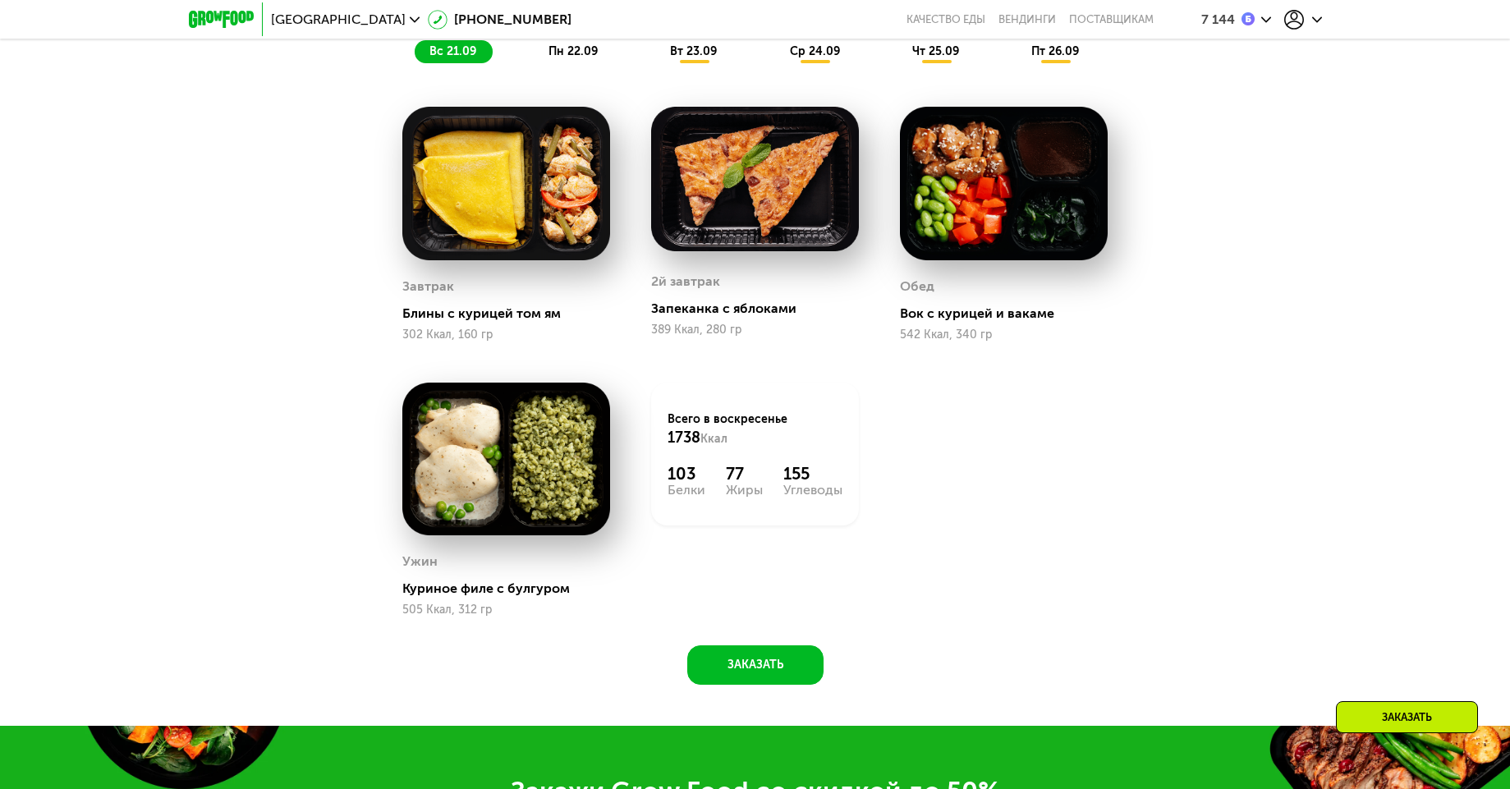
click at [502, 310] on div "Блины с курицей том ям" at bounding box center [512, 314] width 221 height 16
drag, startPoint x: 663, startPoint y: 316, endPoint x: 771, endPoint y: 310, distance: 108.6
click at [770, 303] on div "2й завтрак Запеканка с яблоками 389 Ккал, 280 гр" at bounding box center [755, 303] width 208 height 76
click at [771, 317] on div "Запеканка с яблоками" at bounding box center [761, 309] width 221 height 16
drag, startPoint x: 764, startPoint y: 315, endPoint x: 711, endPoint y: 315, distance: 52.6
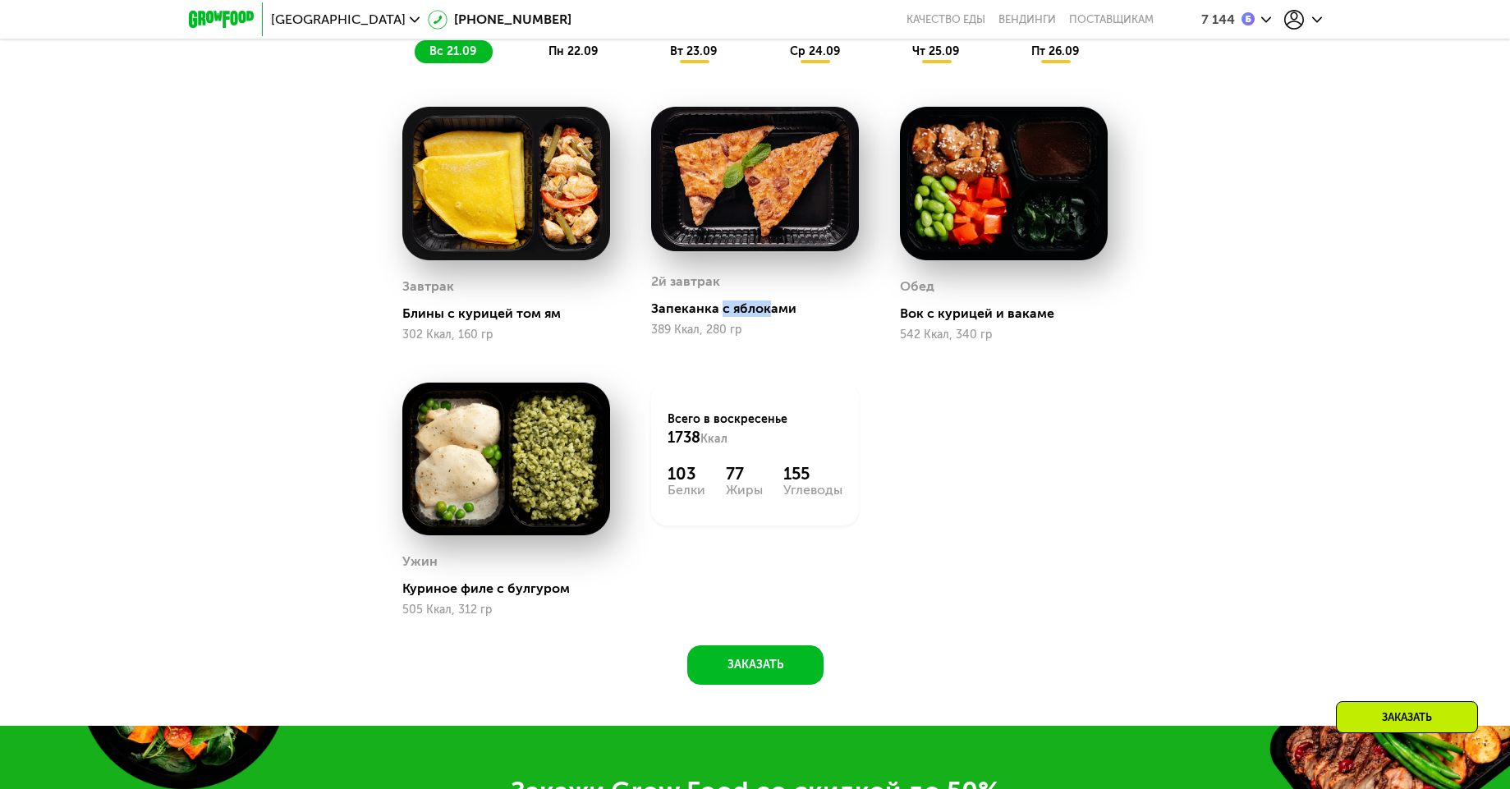
click at [714, 314] on div "Запеканка с яблоками" at bounding box center [761, 309] width 221 height 16
drag, startPoint x: 936, startPoint y: 325, endPoint x: 928, endPoint y: 340, distance: 16.9
click at [968, 329] on div "Обед Вок с курицей и вакаме 542 Ккал, 340 гр" at bounding box center [1004, 307] width 208 height 67
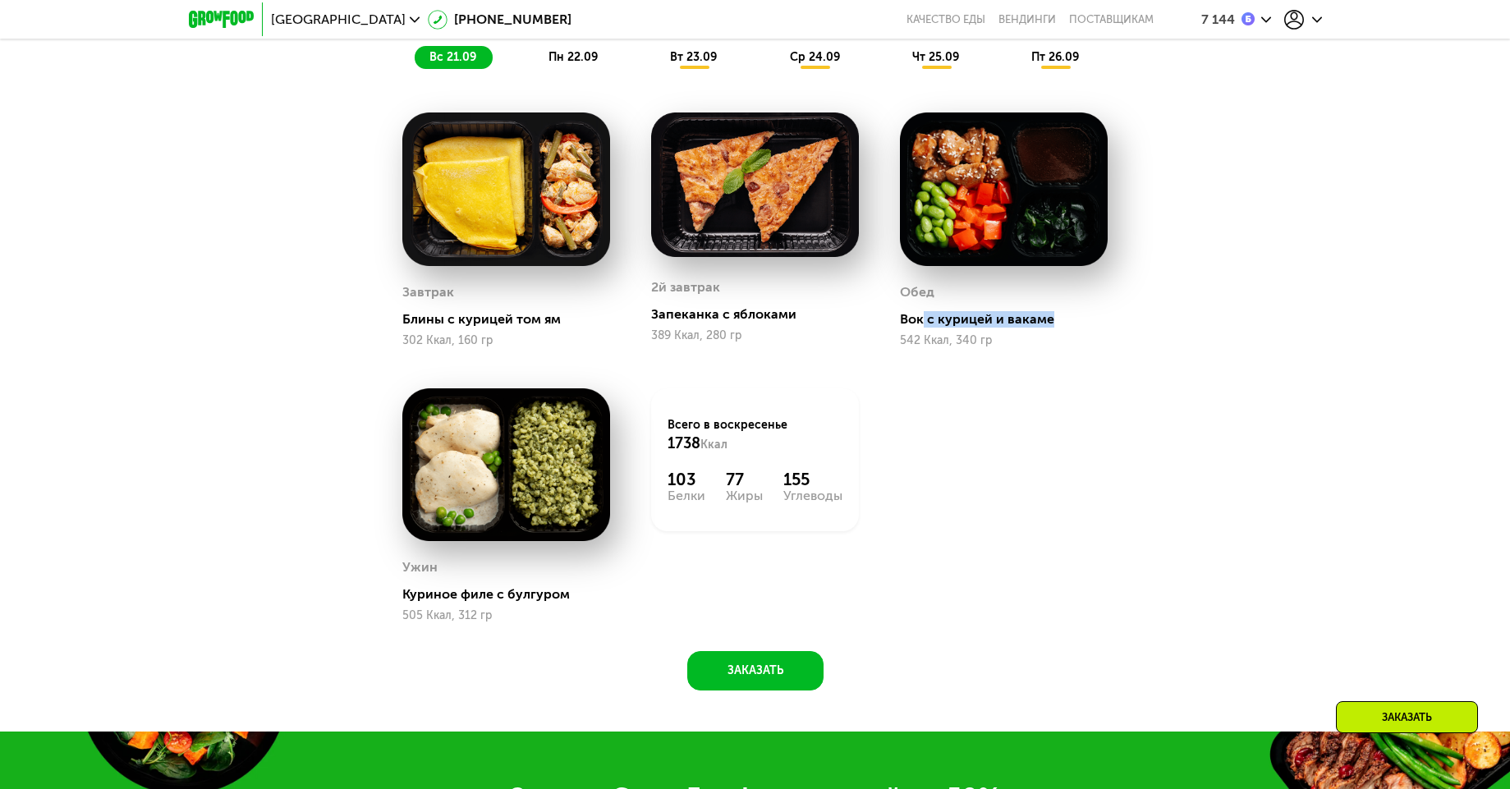
scroll to position [1293, 0]
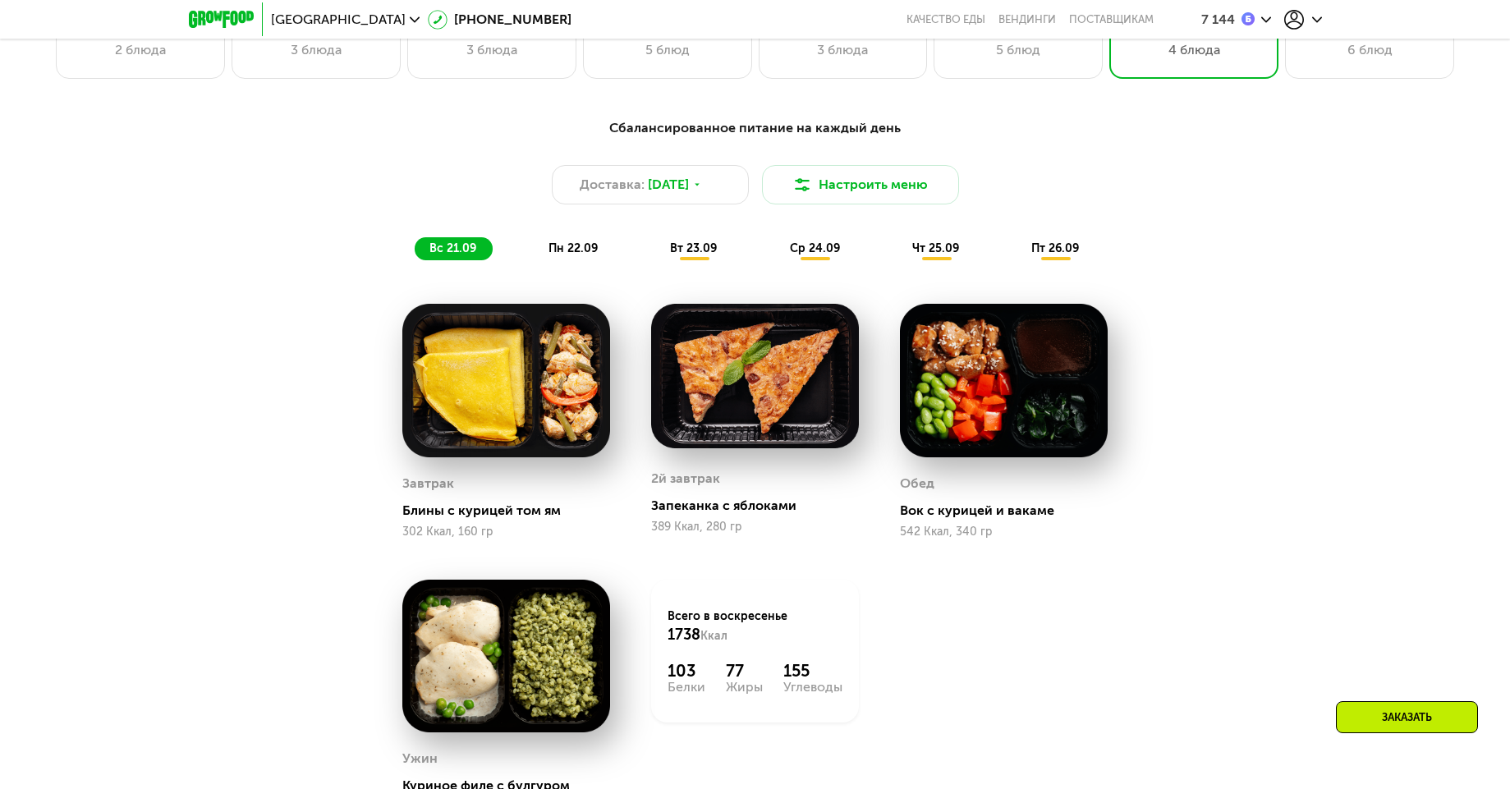
click at [554, 260] on div "пн 22.09" at bounding box center [574, 248] width 80 height 23
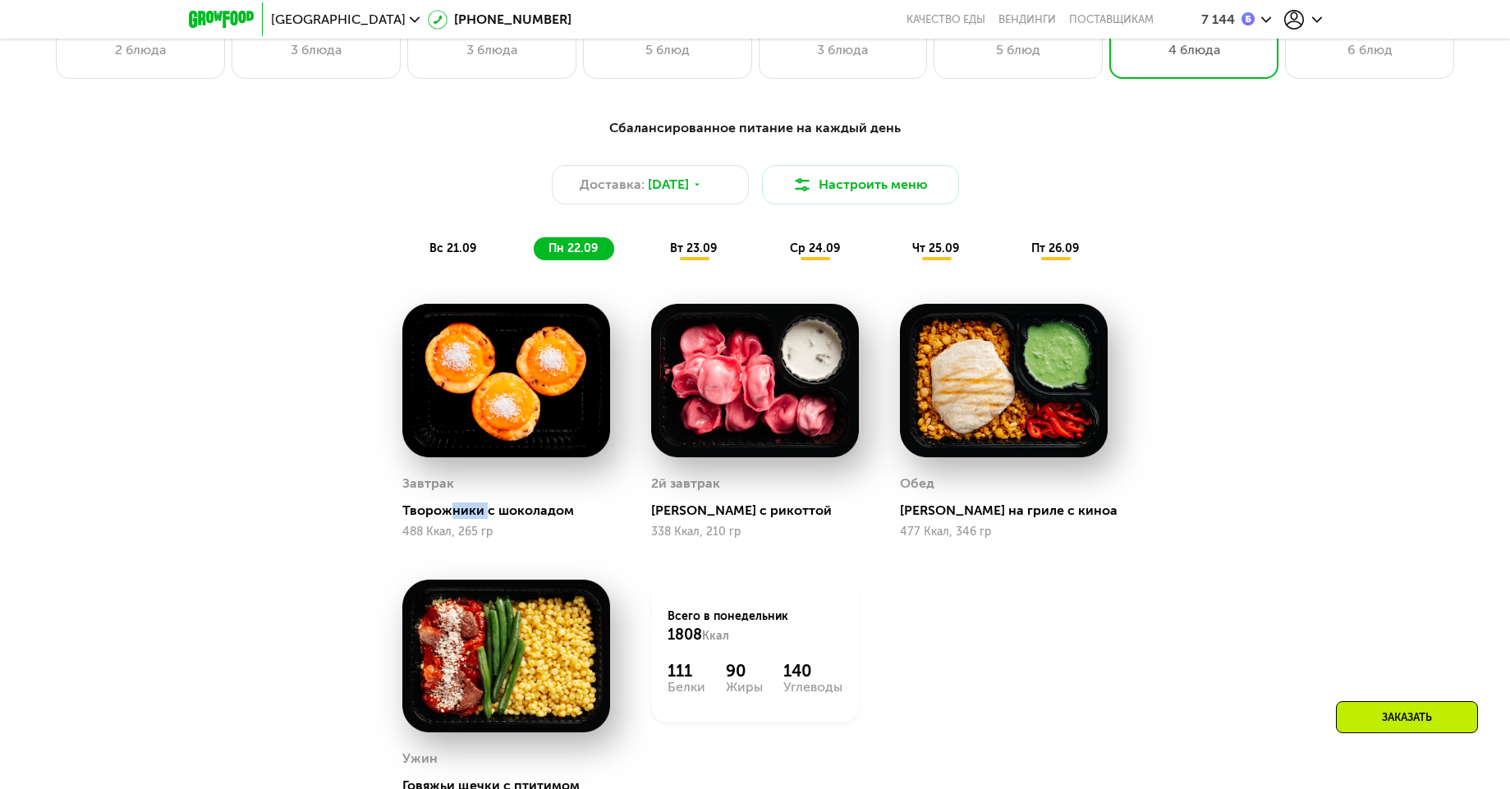
drag, startPoint x: 458, startPoint y: 517, endPoint x: 487, endPoint y: 520, distance: 28.9
click at [487, 519] on div "Творожники с шоколадом" at bounding box center [512, 511] width 221 height 16
click at [508, 517] on div "Творожники с шоколадом" at bounding box center [512, 511] width 221 height 16
drag, startPoint x: 508, startPoint y: 517, endPoint x: 563, endPoint y: 511, distance: 55.4
click at [563, 511] on div "Творожники с шоколадом" at bounding box center [512, 511] width 221 height 16
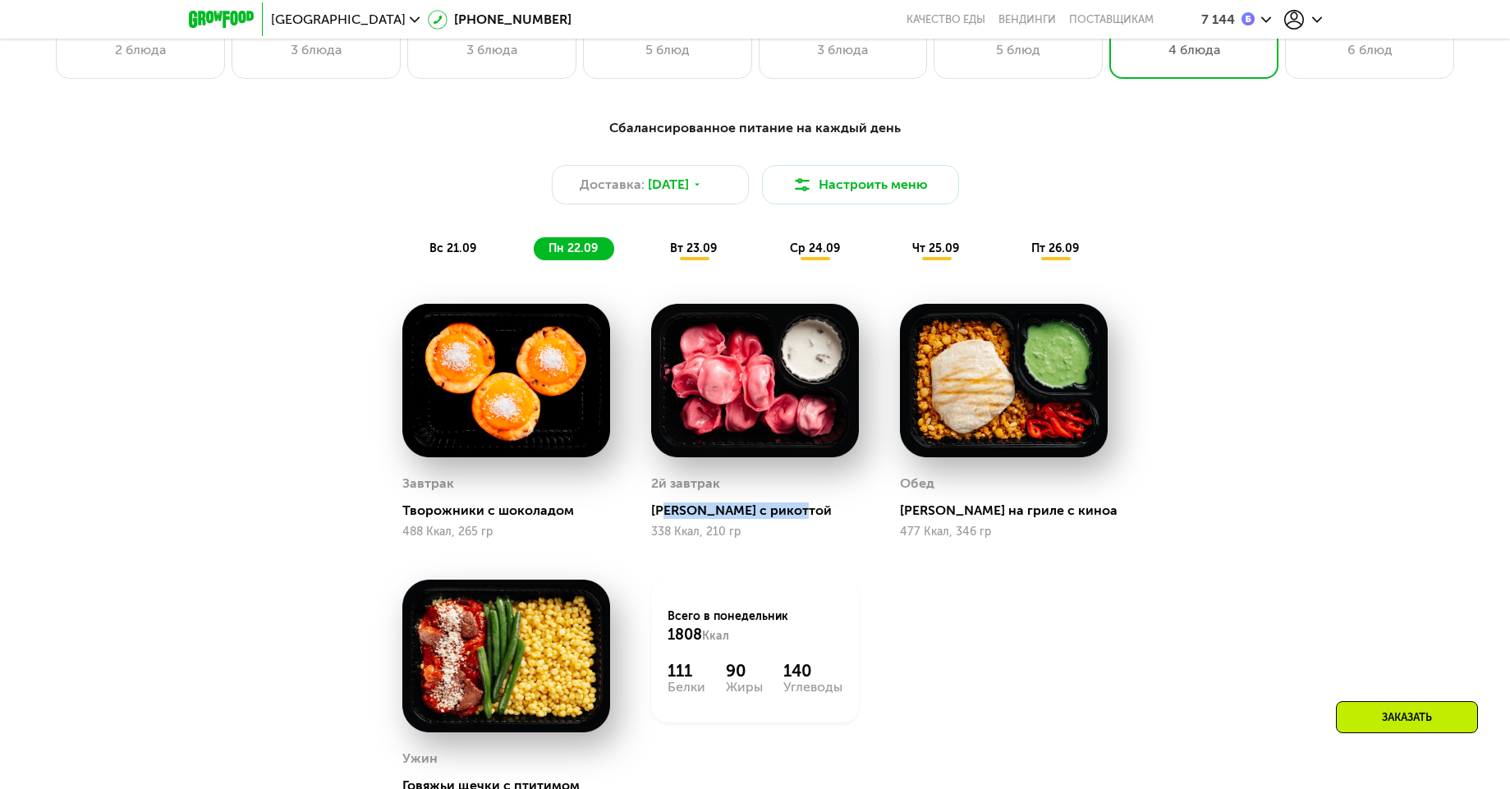
drag, startPoint x: 669, startPoint y: 518, endPoint x: 811, endPoint y: 519, distance: 142.9
click at [811, 519] on div "Тортеллини с рикоттой" at bounding box center [761, 511] width 221 height 16
drag, startPoint x: 925, startPoint y: 516, endPoint x: 1046, endPoint y: 527, distance: 121.3
click at [1046, 527] on div "Обед Курица на гриле с киноа 477 Ккал, 346 гр" at bounding box center [1004, 504] width 208 height 67
click at [1027, 531] on div "477 Ккал, 346 гр" at bounding box center [1004, 532] width 208 height 13
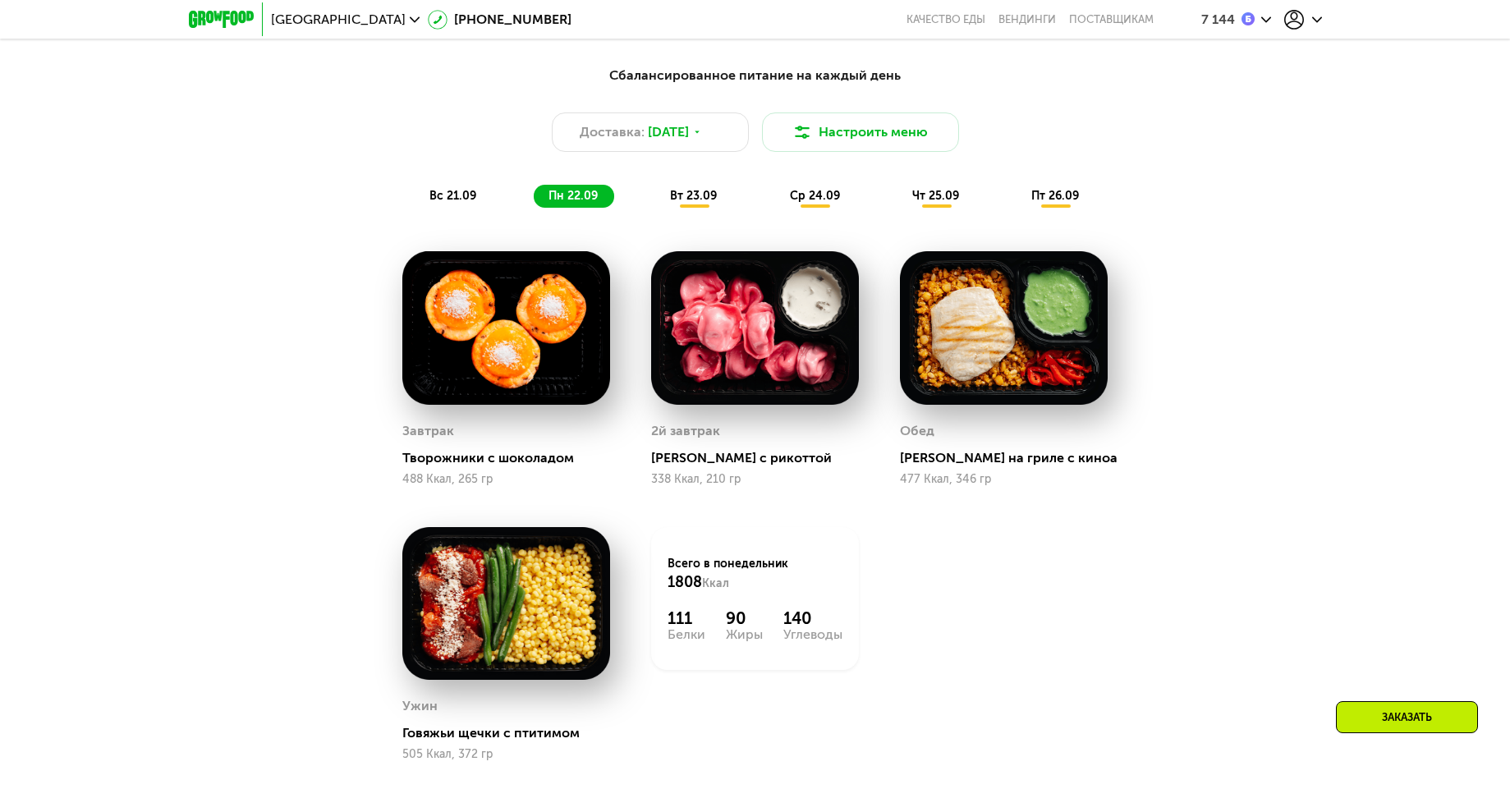
scroll to position [1391, 0]
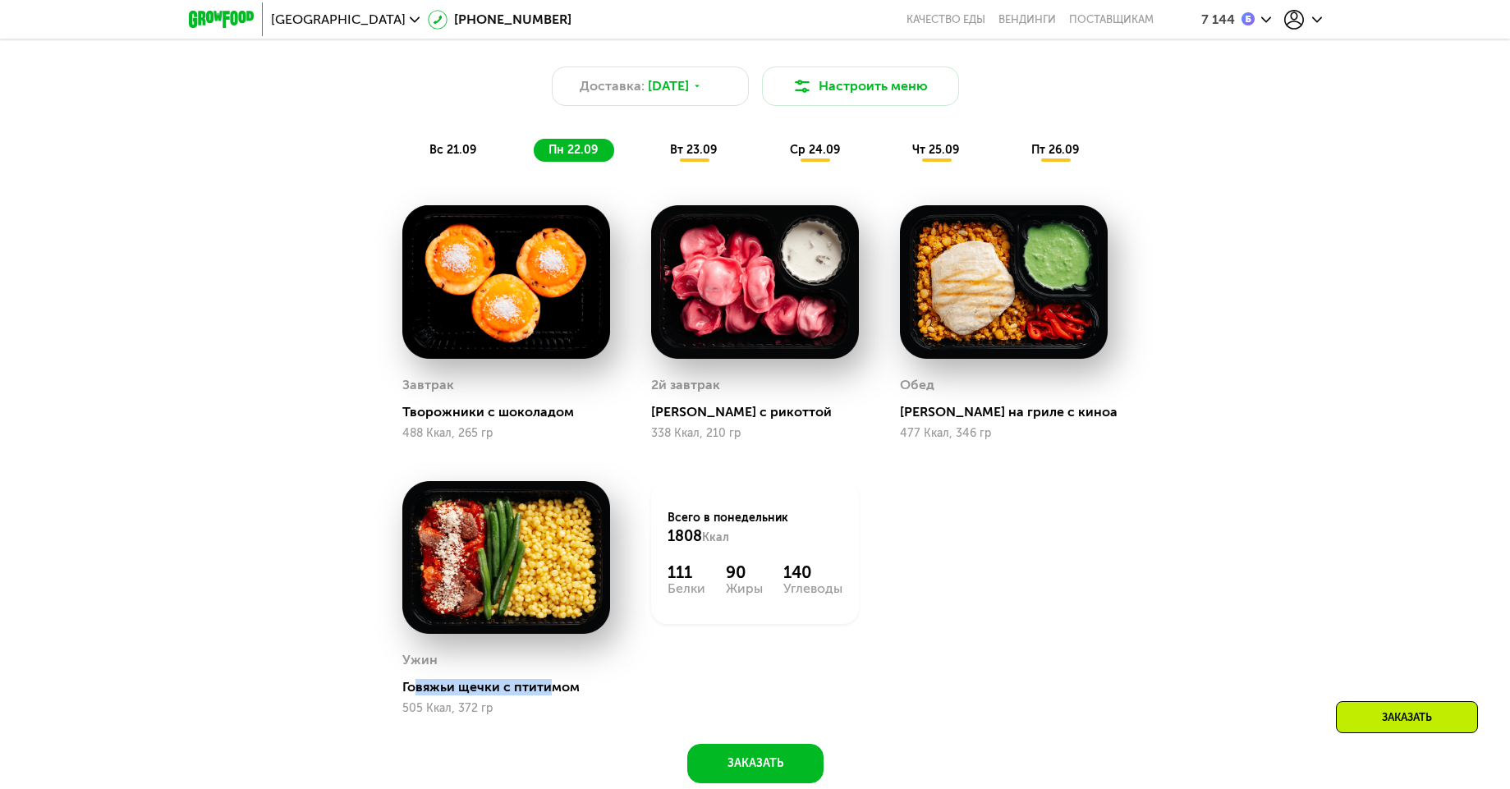
drag, startPoint x: 453, startPoint y: 676, endPoint x: 545, endPoint y: 695, distance: 94.7
click at [545, 695] on div "Говяжьи щечки с птитимом" at bounding box center [512, 687] width 221 height 16
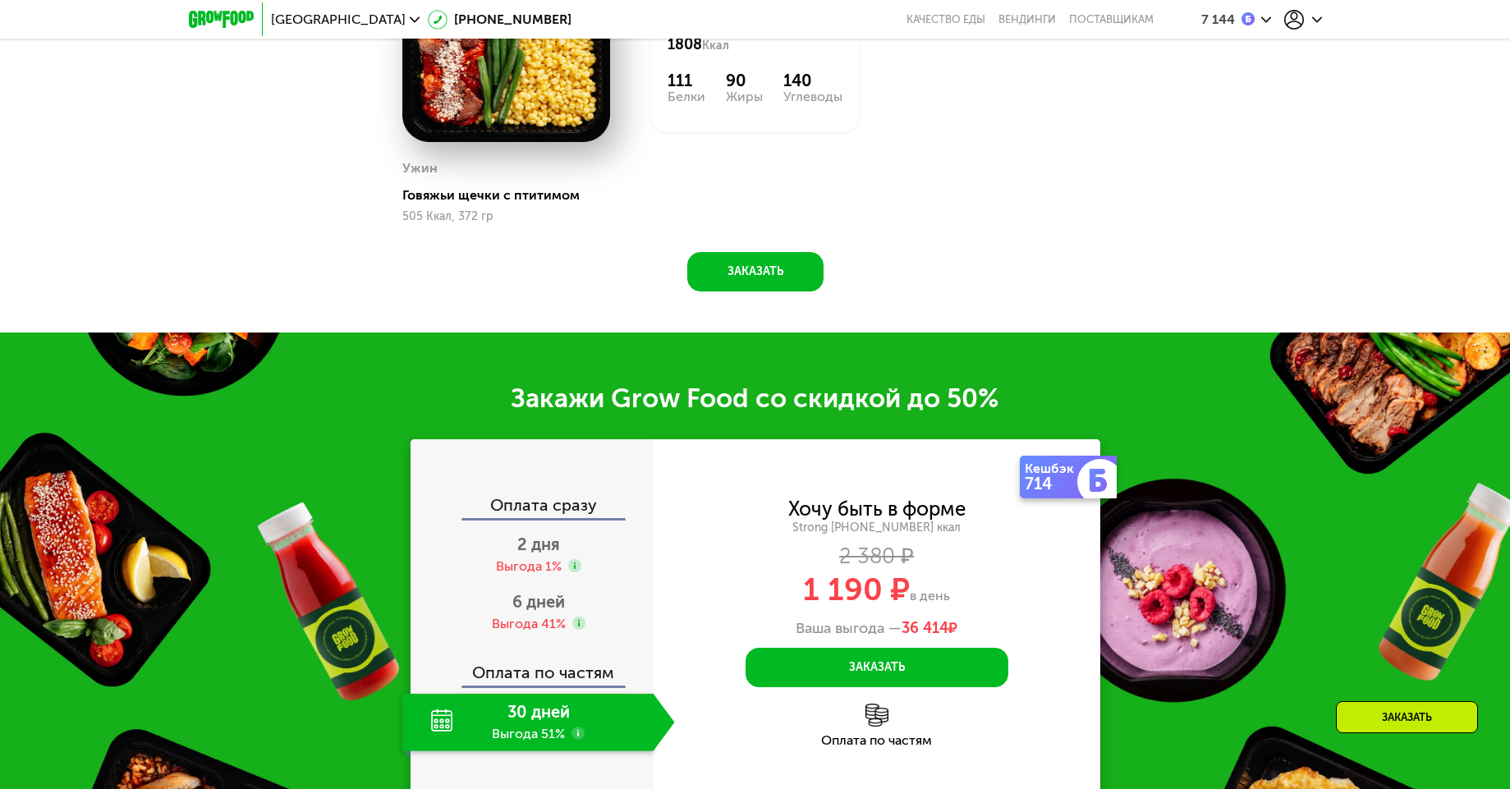
scroll to position [1884, 0]
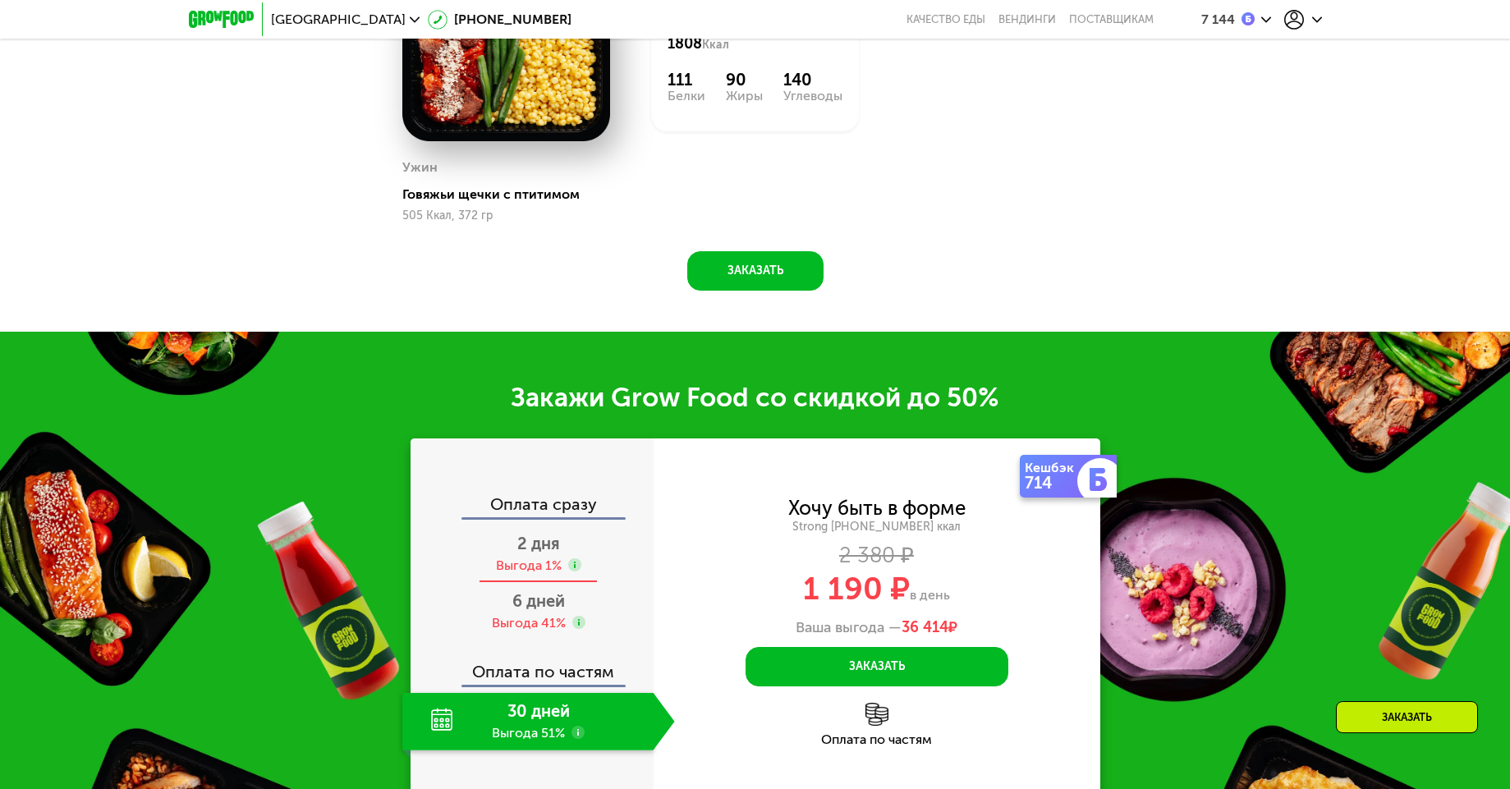
click at [531, 544] on span "2 дня" at bounding box center [538, 544] width 43 height 20
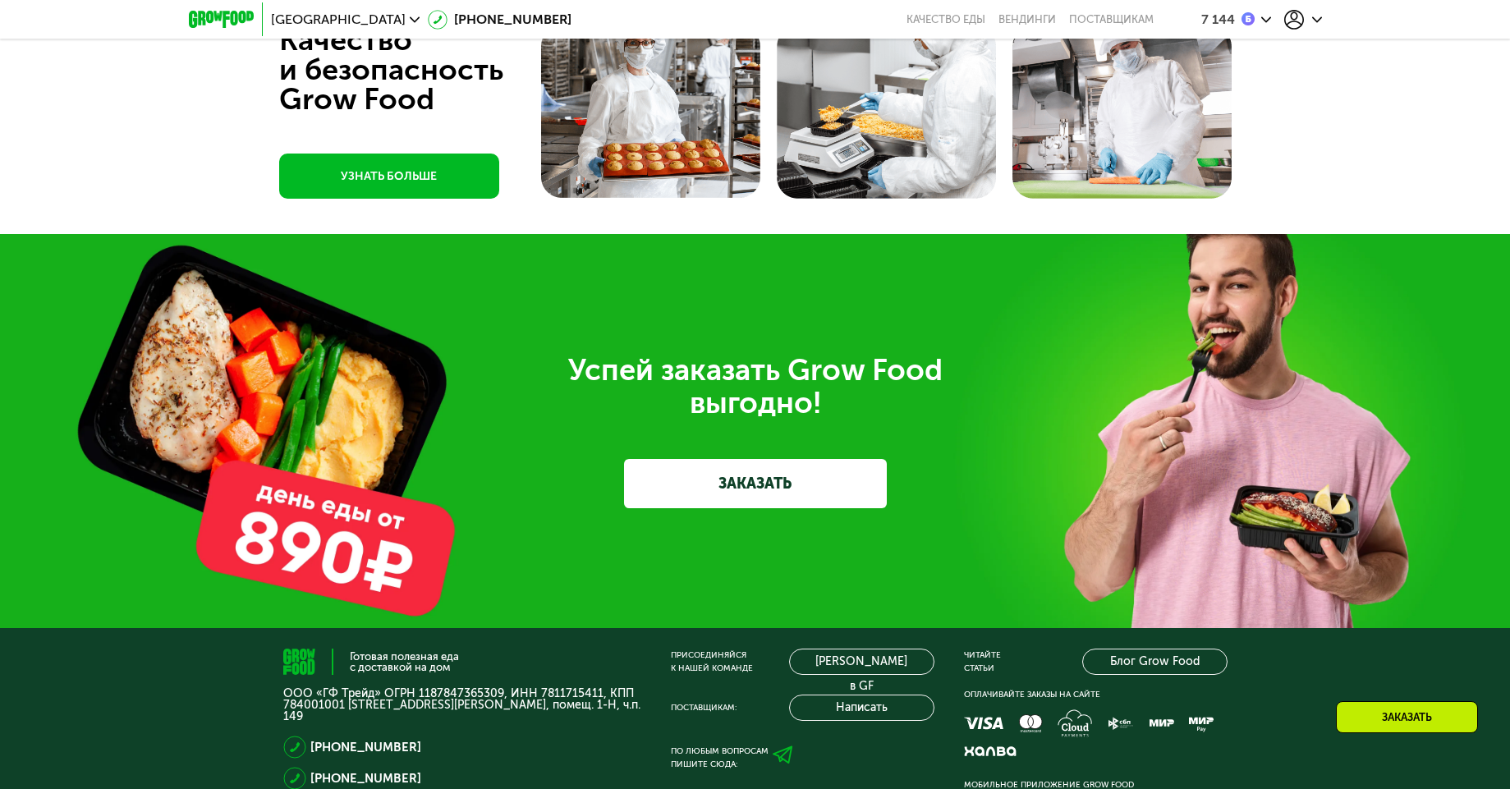
scroll to position [5334, 0]
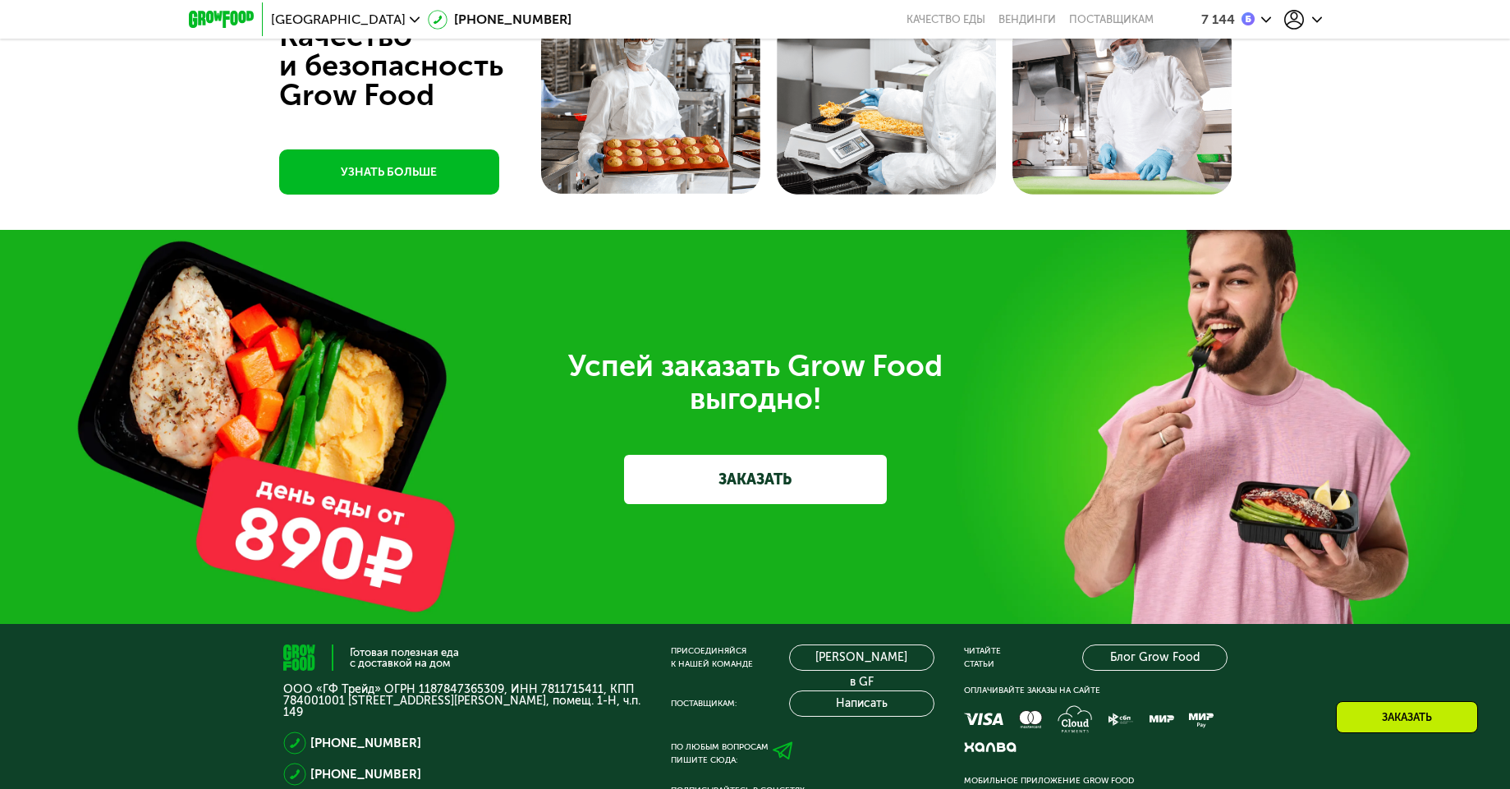
drag, startPoint x: 443, startPoint y: 504, endPoint x: 396, endPoint y: 564, distance: 76.1
click at [396, 564] on div "Успей заказать Grow Food выгодно! ЗАКАЗАТЬ" at bounding box center [755, 427] width 1510 height 394
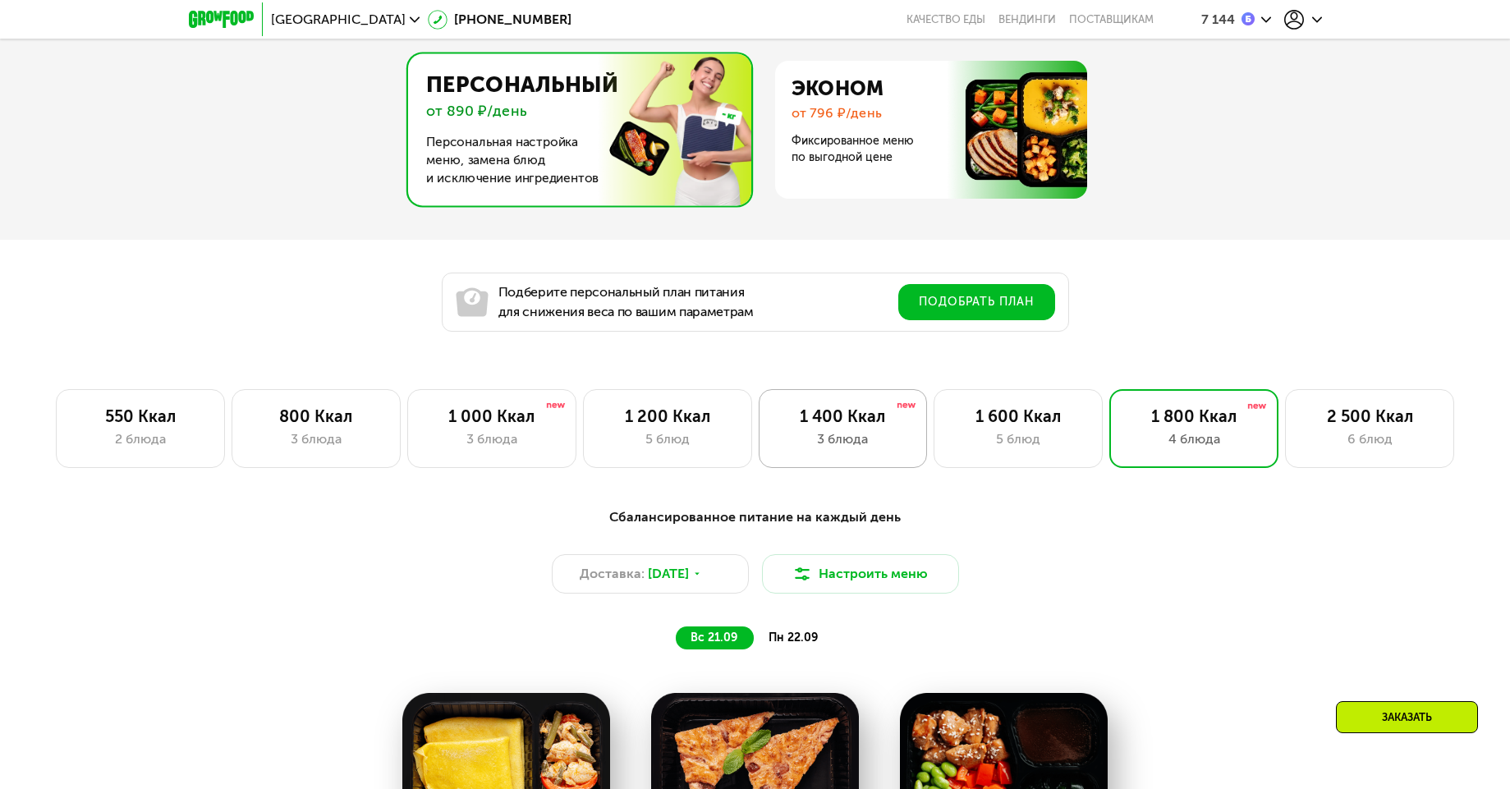
scroll to position [842, 0]
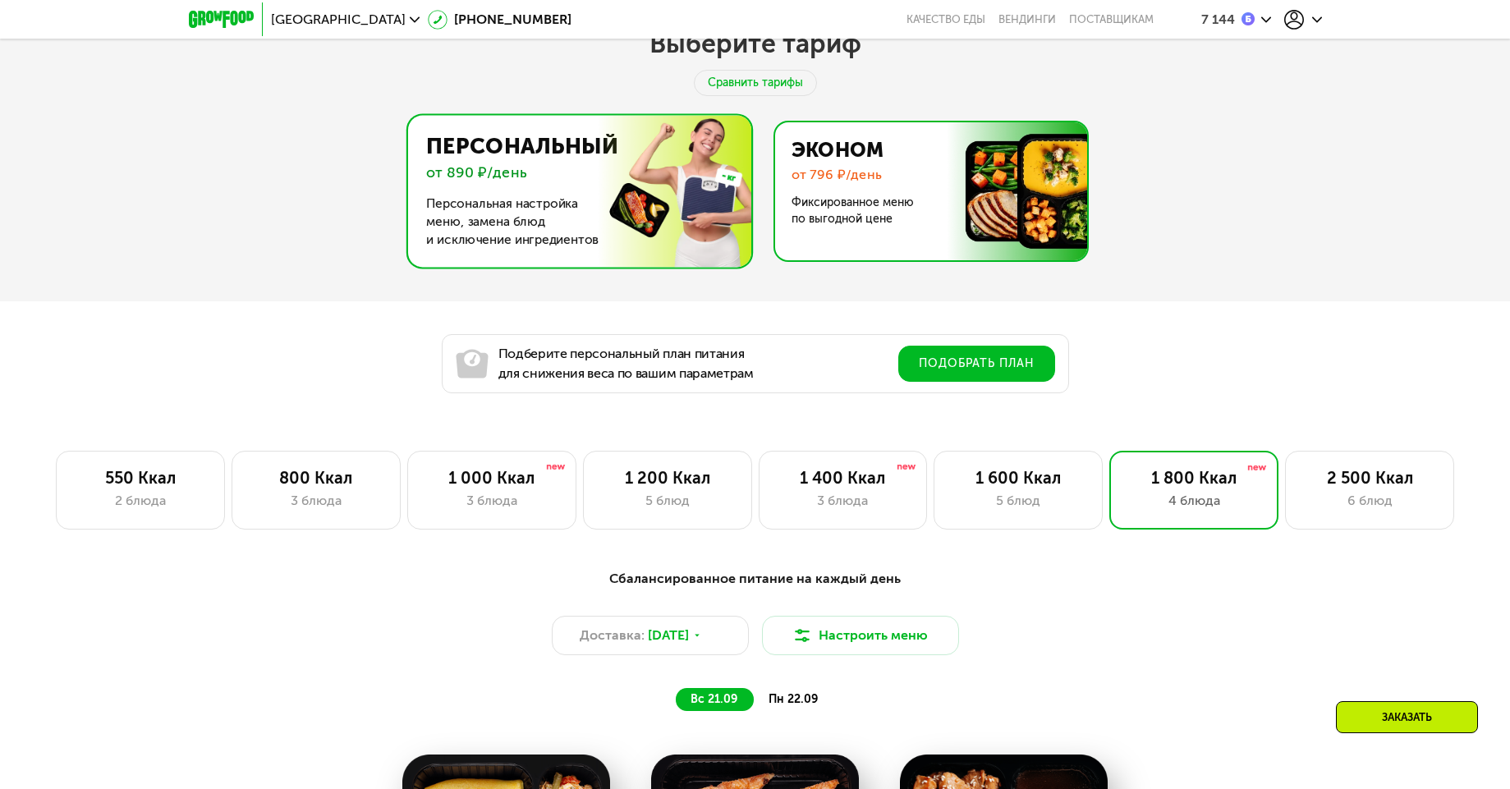
click at [835, 238] on img at bounding box center [926, 191] width 319 height 138
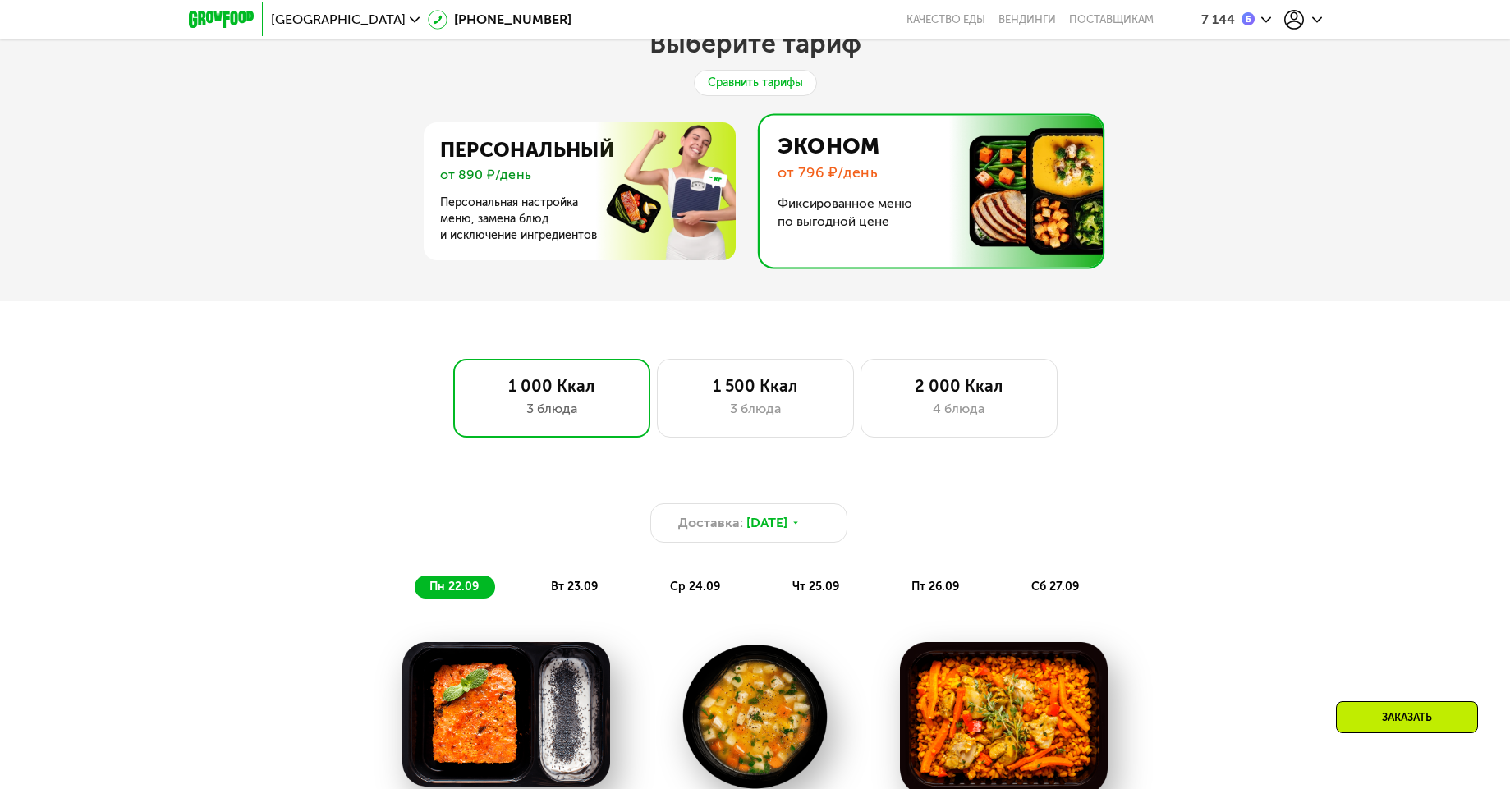
click at [717, 88] on div "Сравнить тарифы" at bounding box center [755, 83] width 123 height 26
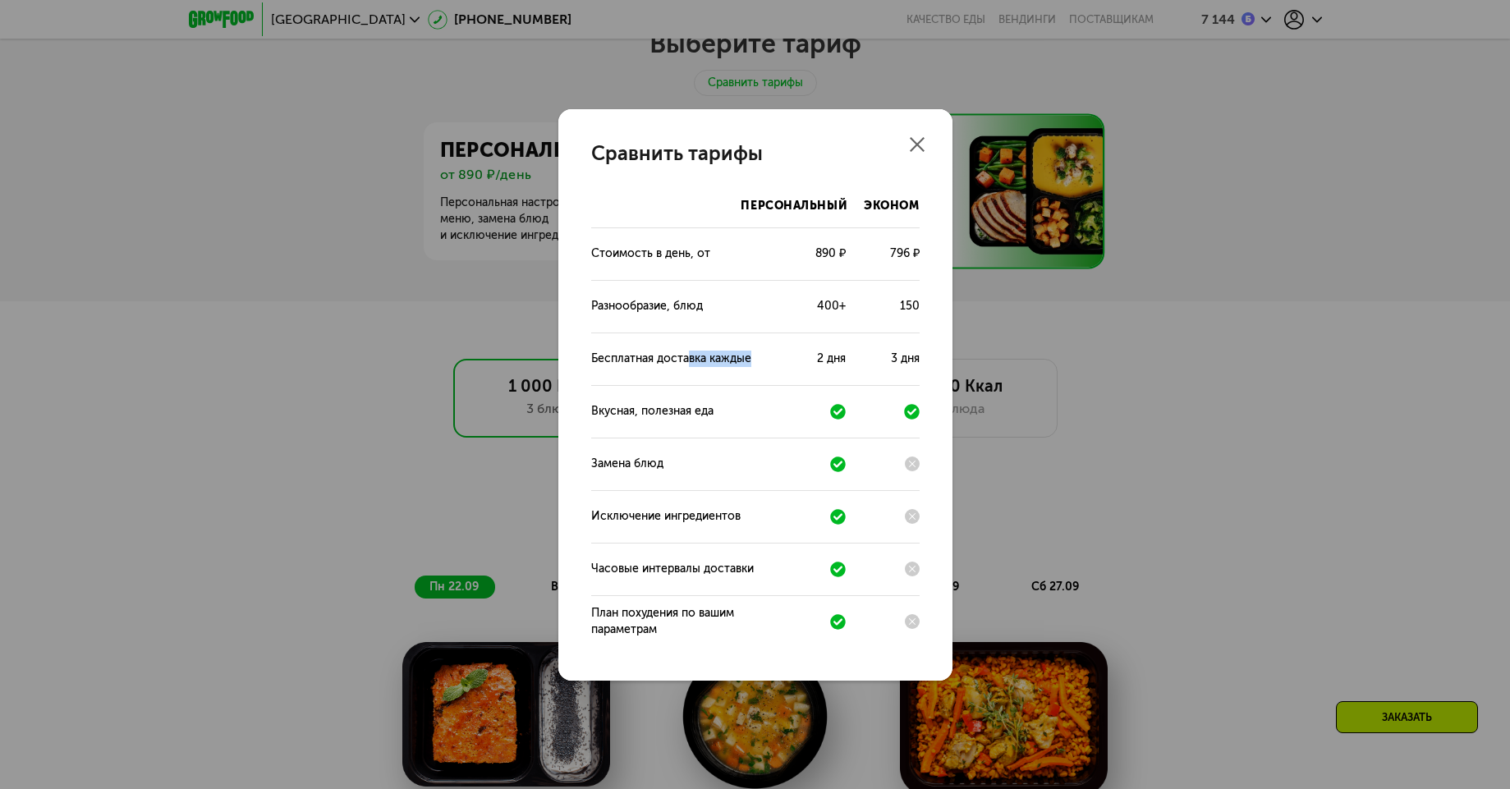
drag, startPoint x: 707, startPoint y: 367, endPoint x: 744, endPoint y: 370, distance: 37.1
click at [744, 370] on div "Бесплатная доставка каждые 2 дня 3 дня" at bounding box center [755, 359] width 329 height 53
drag, startPoint x: 660, startPoint y: 411, endPoint x: 705, endPoint y: 412, distance: 44.4
click at [701, 412] on div "Вкусная, полезная еда" at bounding box center [652, 411] width 122 height 16
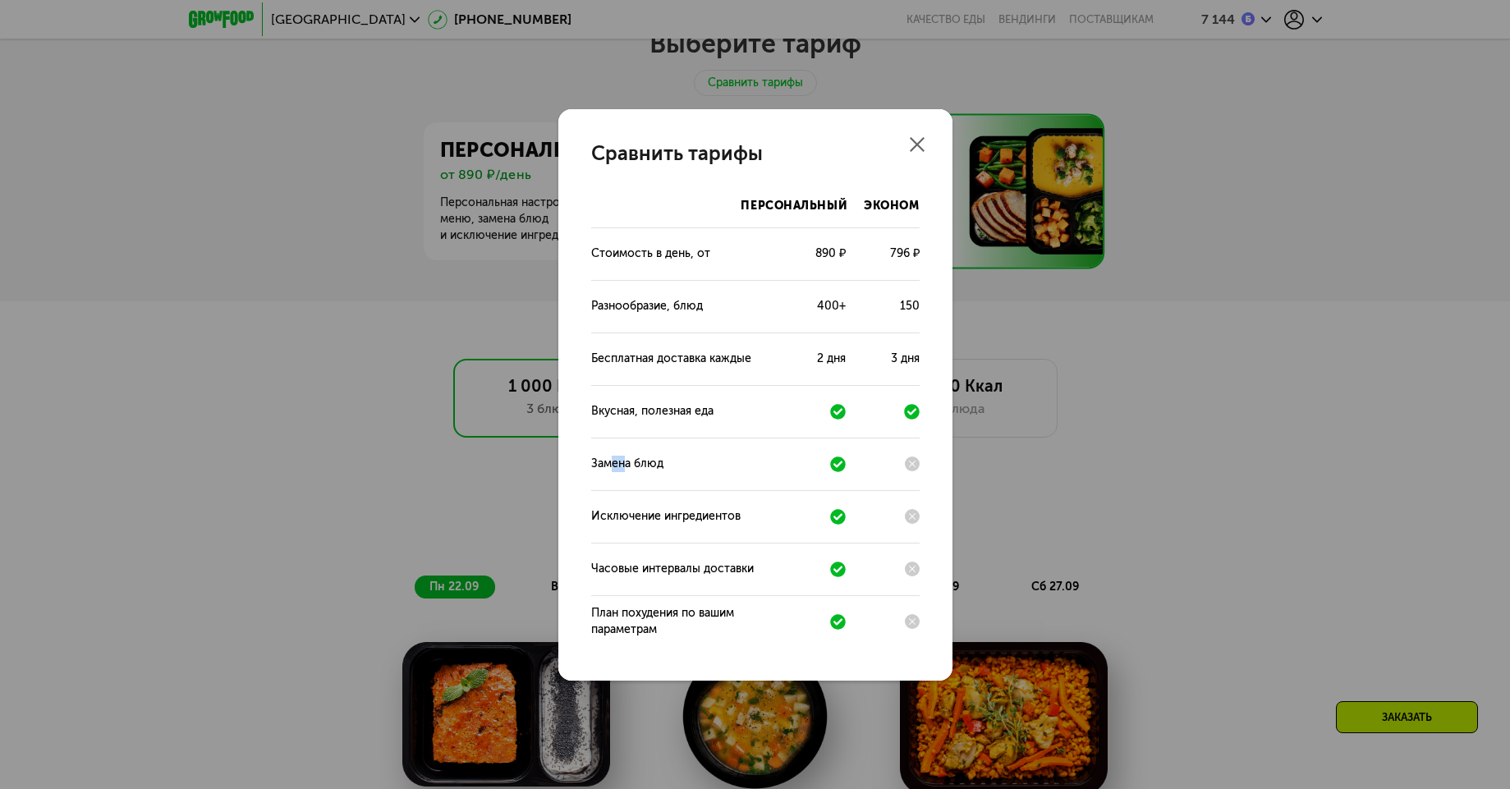
click at [632, 471] on div "Замена блюд" at bounding box center [627, 464] width 72 height 16
drag, startPoint x: 634, startPoint y: 514, endPoint x: 662, endPoint y: 522, distance: 29.1
click at [660, 522] on div "Исключение ингредиентов" at bounding box center [665, 516] width 149 height 16
drag, startPoint x: 616, startPoint y: 573, endPoint x: 652, endPoint y: 585, distance: 37.9
click at [652, 583] on div "Часовые интервалы доставки" at bounding box center [755, 569] width 329 height 53
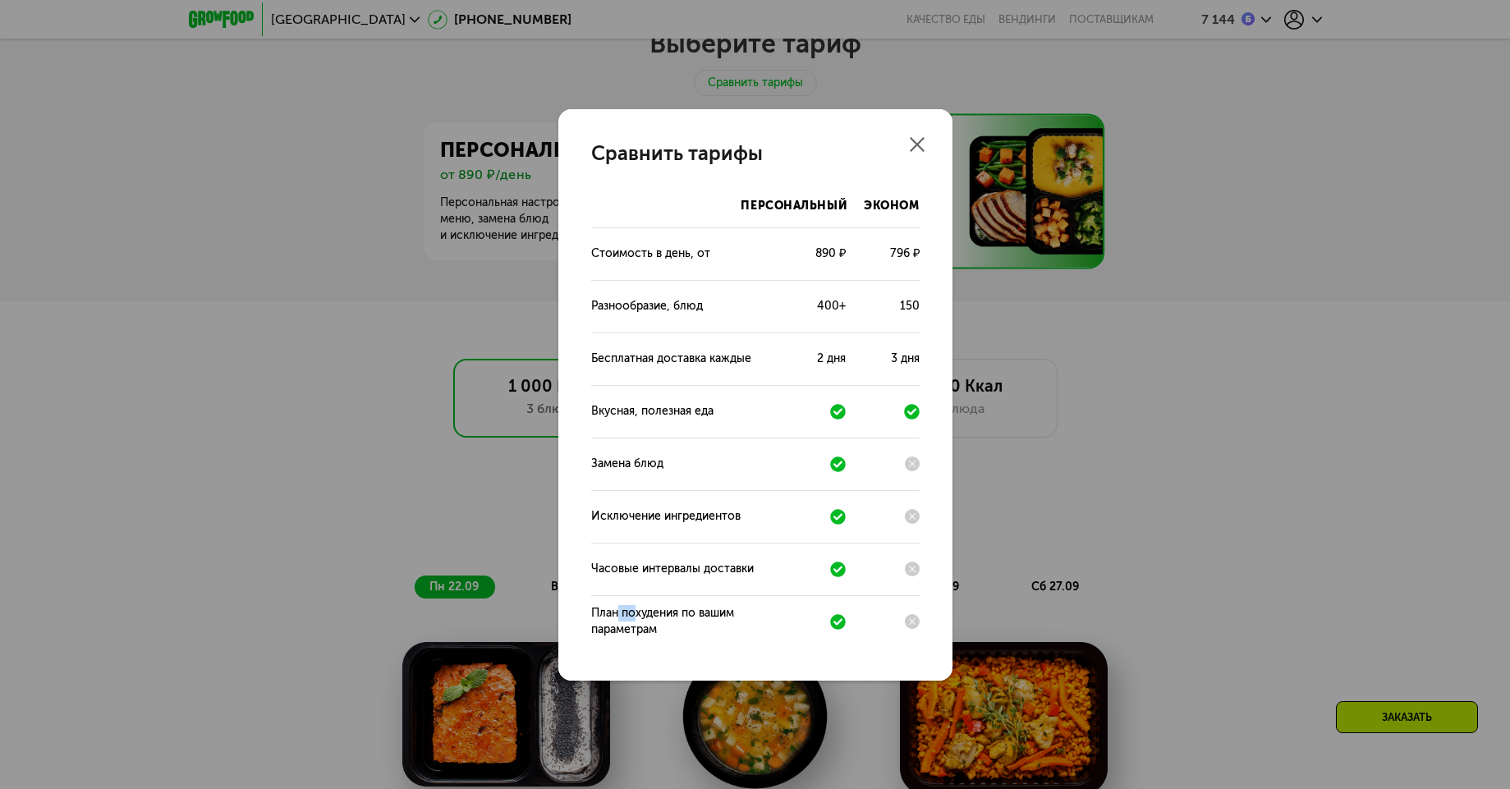
drag, startPoint x: 616, startPoint y: 610, endPoint x: 637, endPoint y: 620, distance: 22.8
click at [636, 620] on div "План похудения по вашим параметрам" at bounding box center [662, 621] width 143 height 33
drag, startPoint x: 636, startPoint y: 629, endPoint x: 602, endPoint y: 612, distance: 37.8
click at [602, 612] on div "План похудения по вашим параметрам" at bounding box center [662, 621] width 143 height 33
drag, startPoint x: 600, startPoint y: 609, endPoint x: 618, endPoint y: 632, distance: 29.8
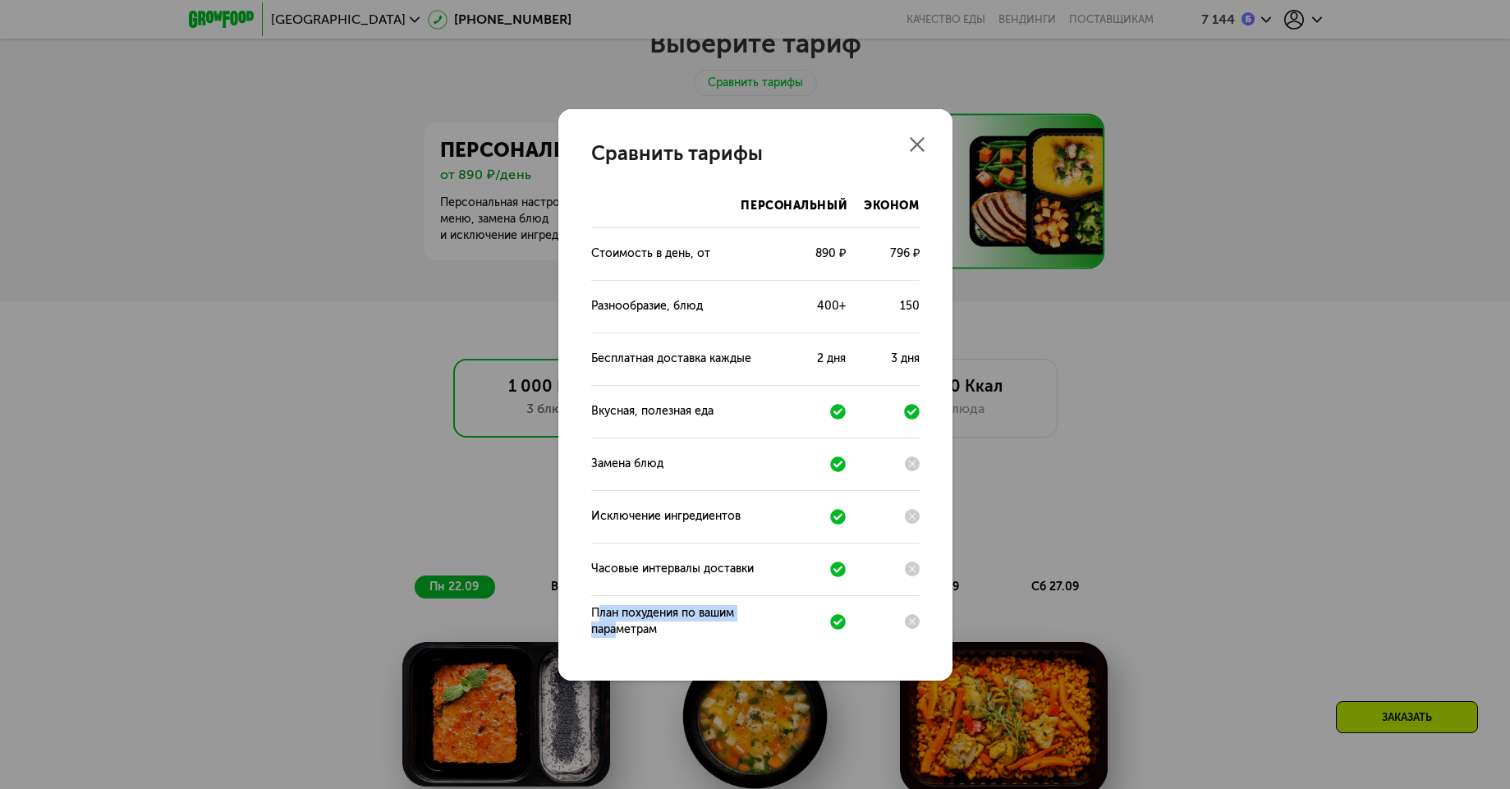
click at [618, 632] on div "План похудения по вашим параметрам" at bounding box center [662, 621] width 143 height 33
click at [622, 632] on div "План похудения по вашим параметрам" at bounding box center [662, 621] width 143 height 33
click at [902, 201] on div "Эконом" at bounding box center [891, 213] width 55 height 30
click at [911, 158] on h3 "Сравнить тарифы" at bounding box center [755, 153] width 329 height 23
click at [915, 143] on icon at bounding box center [917, 144] width 15 height 15
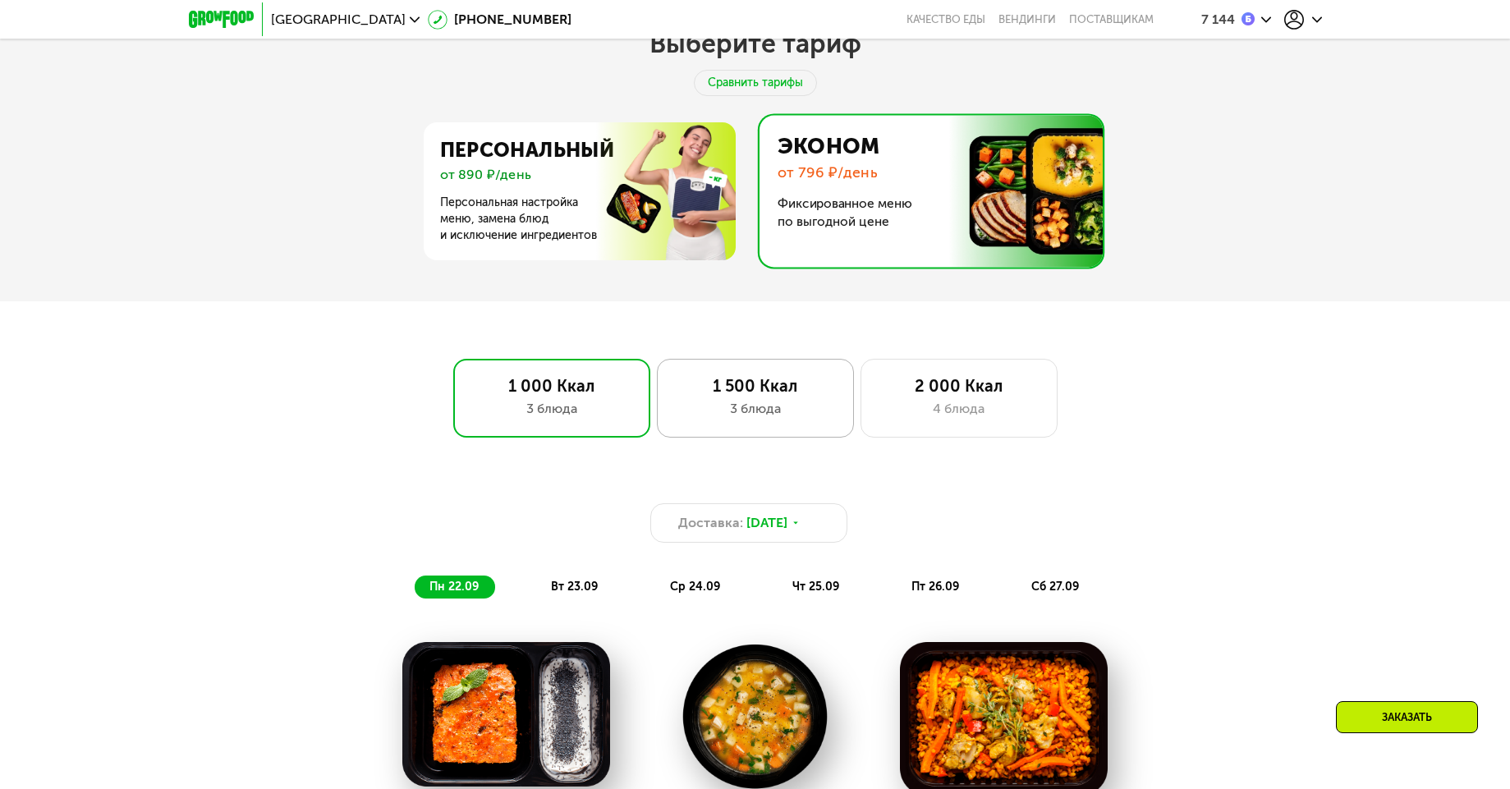
click at [825, 405] on div "3 блюда" at bounding box center [755, 409] width 163 height 20
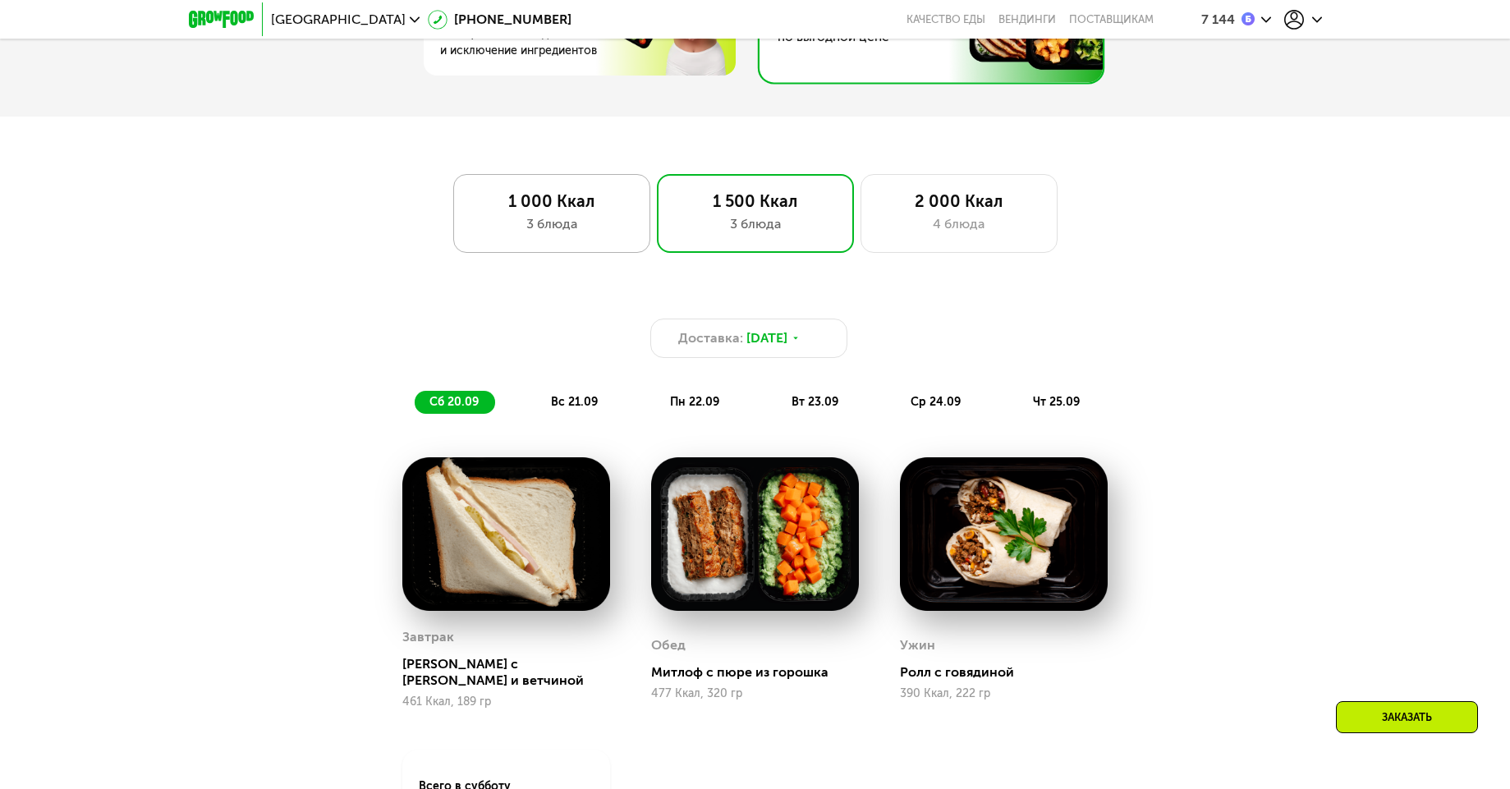
scroll to position [1039, 0]
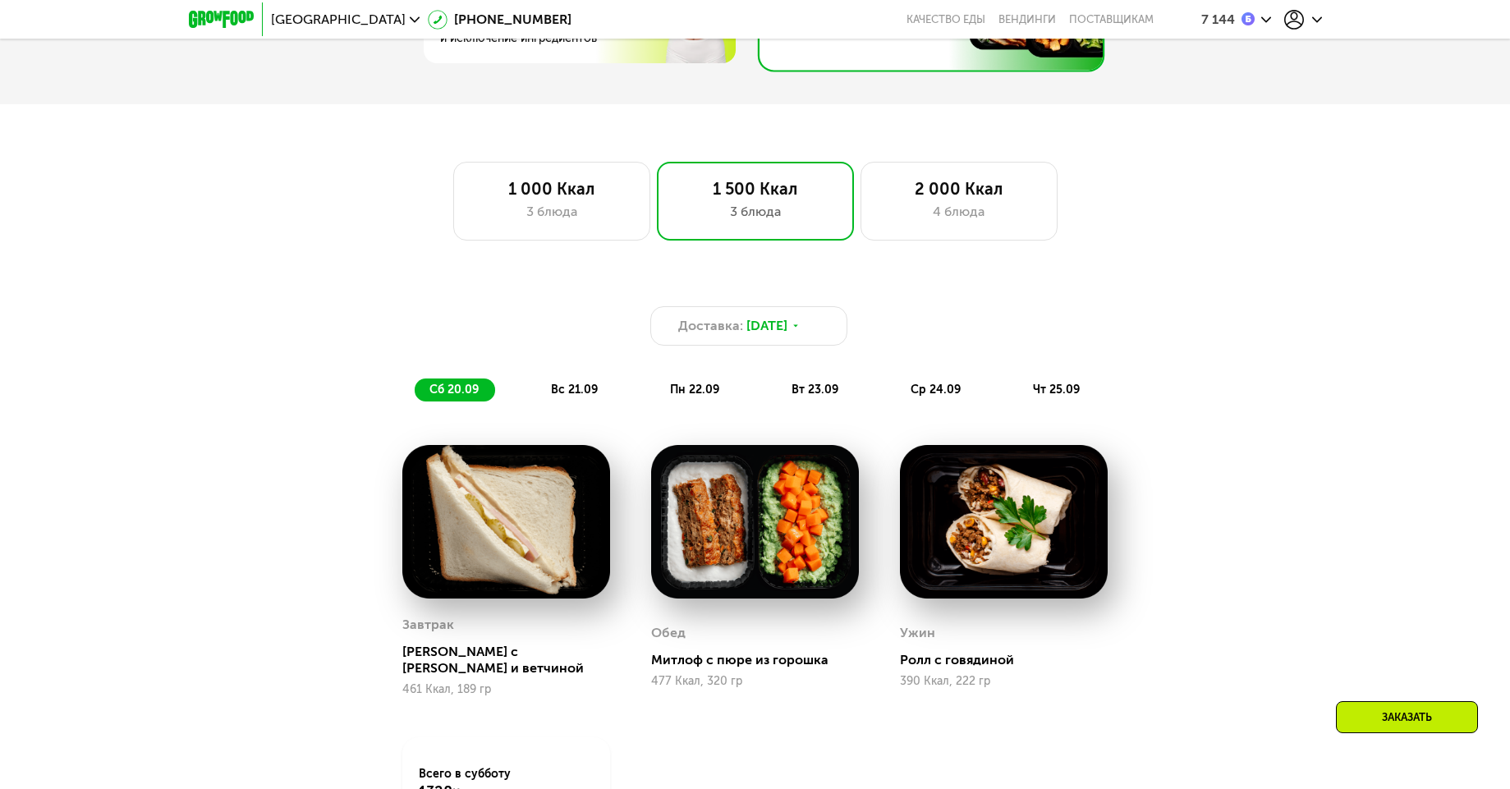
click at [581, 407] on div "Доставка: 19 сен, пт сб 20.09 вс 21.09 пн 22.09 вт 23.09 ср 24.09 чт 25.09" at bounding box center [756, 340] width 992 height 141
click at [581, 402] on div "вс 21.09" at bounding box center [575, 390] width 78 height 23
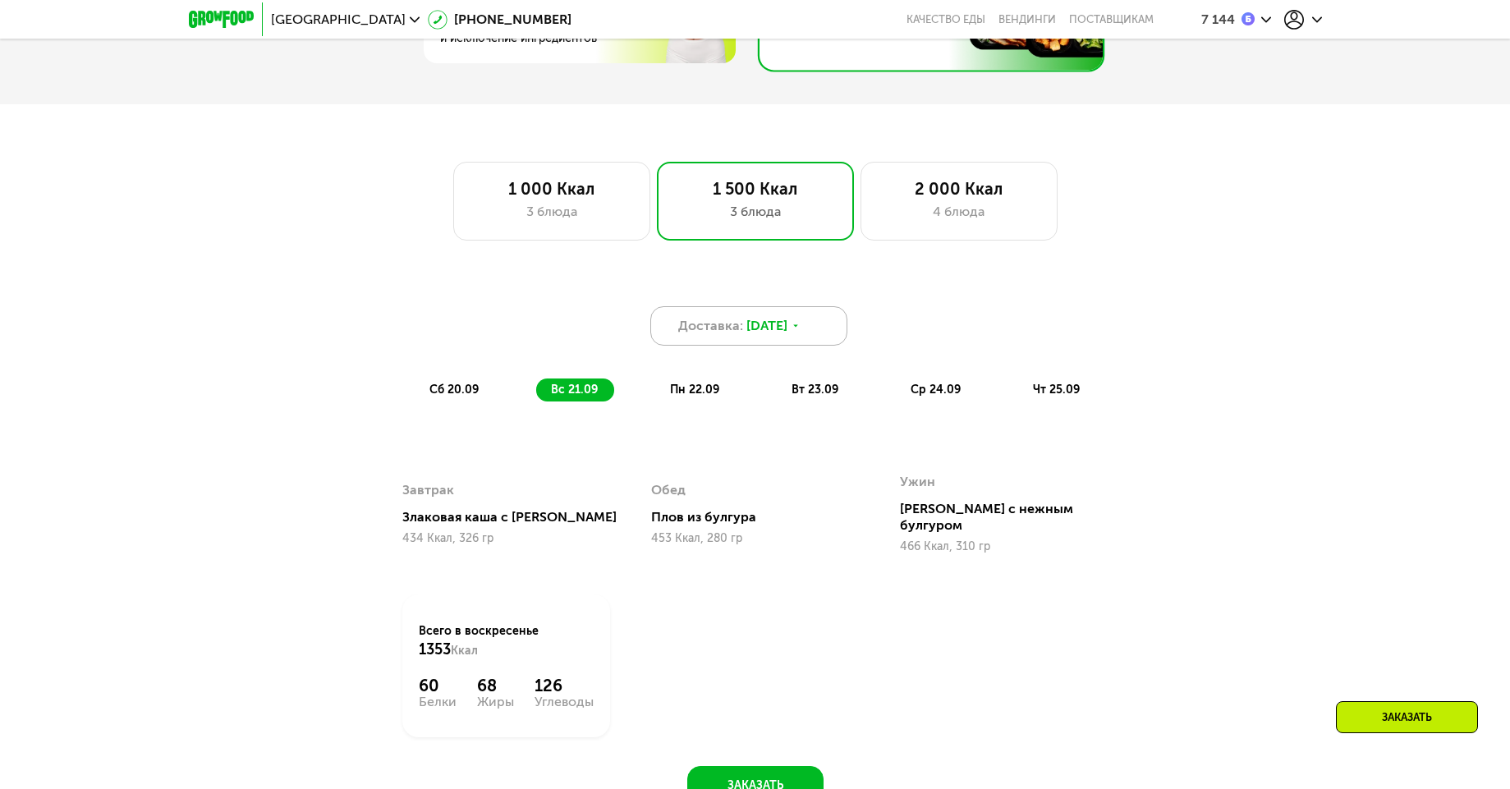
click at [715, 335] on span "Доставка:" at bounding box center [710, 326] width 65 height 20
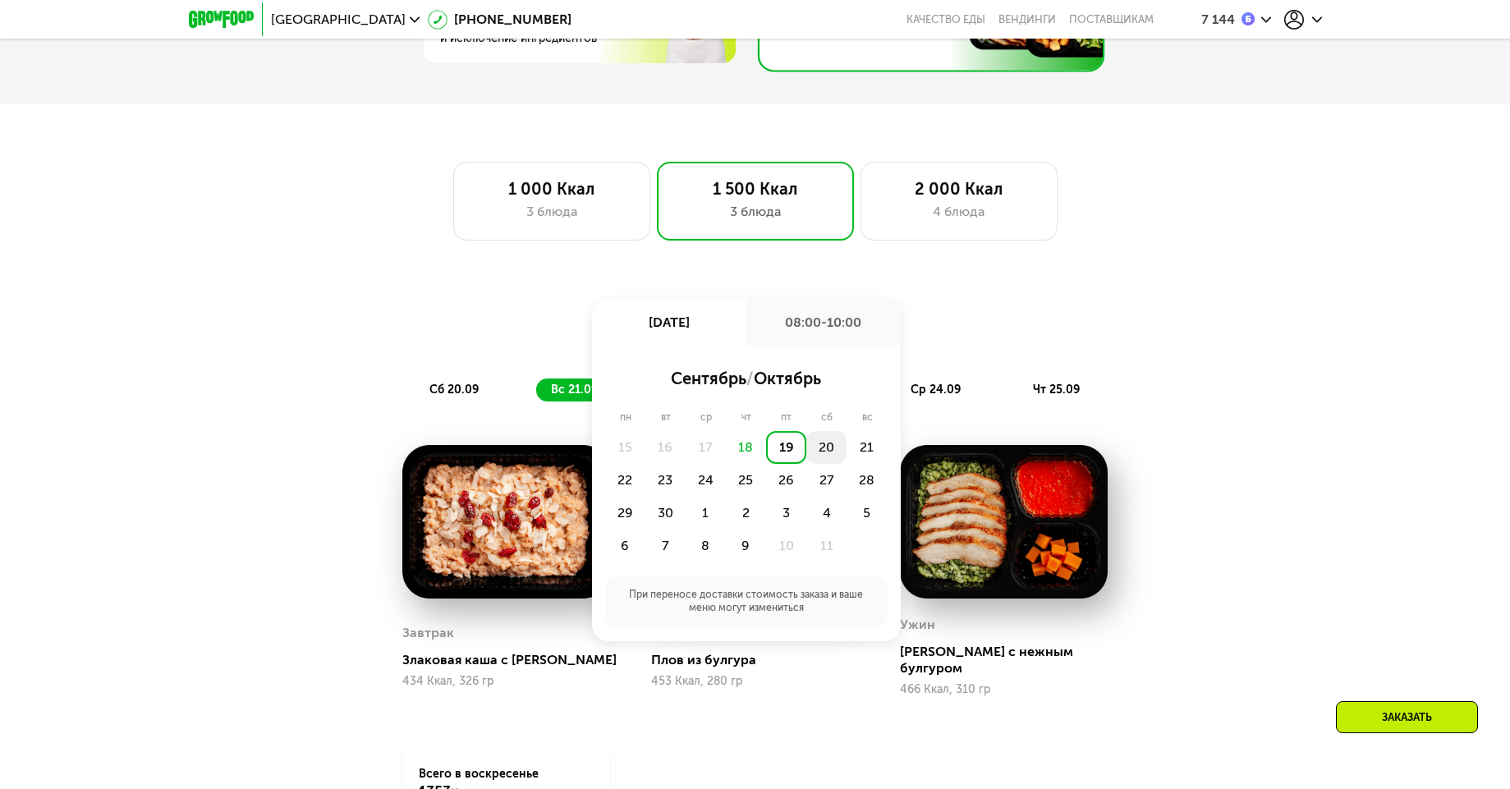
click at [816, 461] on div "20" at bounding box center [827, 447] width 40 height 33
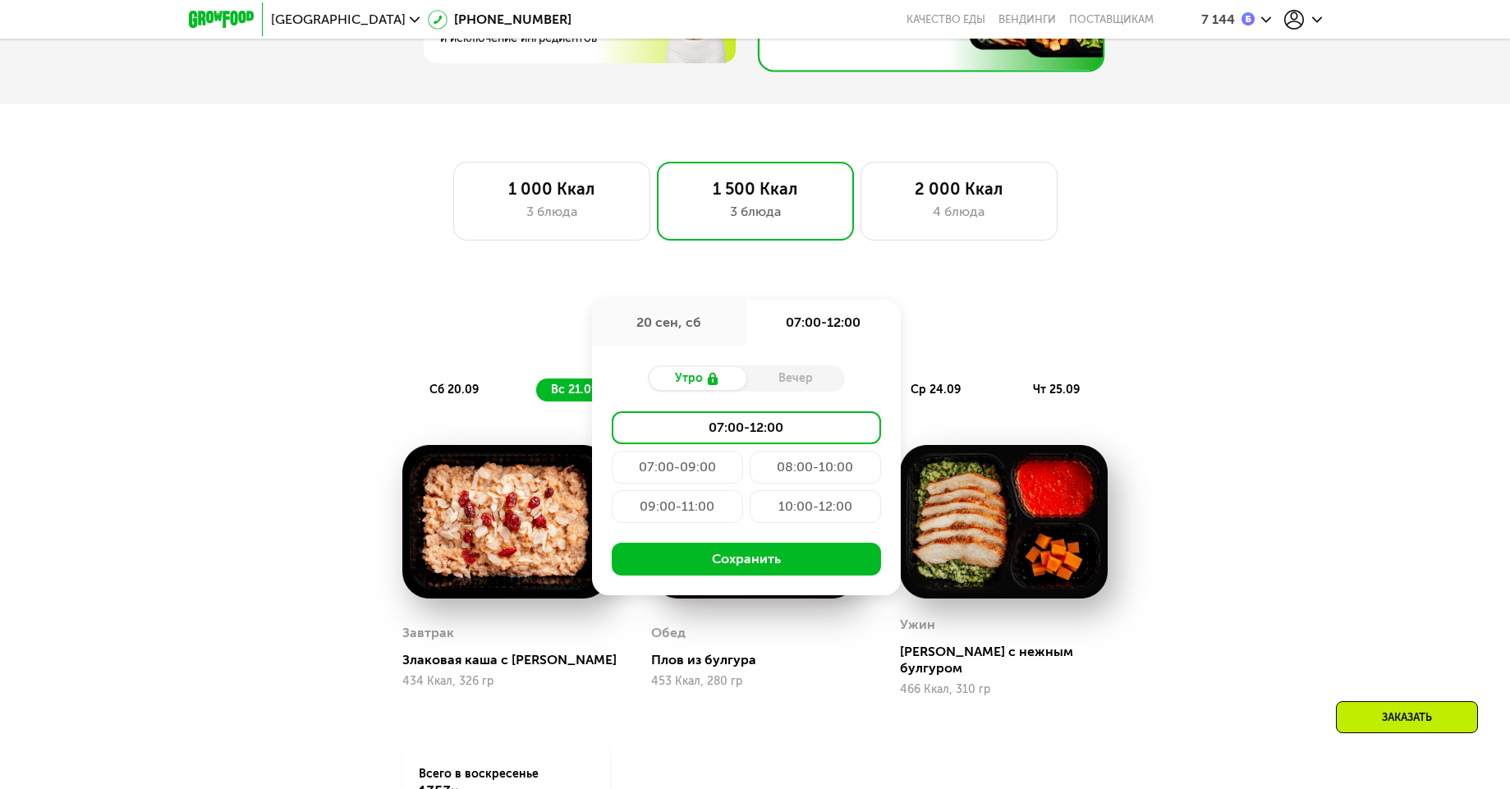
click at [806, 379] on div "Вечер" at bounding box center [796, 378] width 99 height 23
drag, startPoint x: 965, startPoint y: 347, endPoint x: 842, endPoint y: 356, distance: 123.5
click at [963, 346] on div "Доставка: [DATE] сен, сб 07:00-12:00 Утро Вечер 07:00-12:00 07:00-09:00 08:00-1…" at bounding box center [755, 325] width 972 height 39
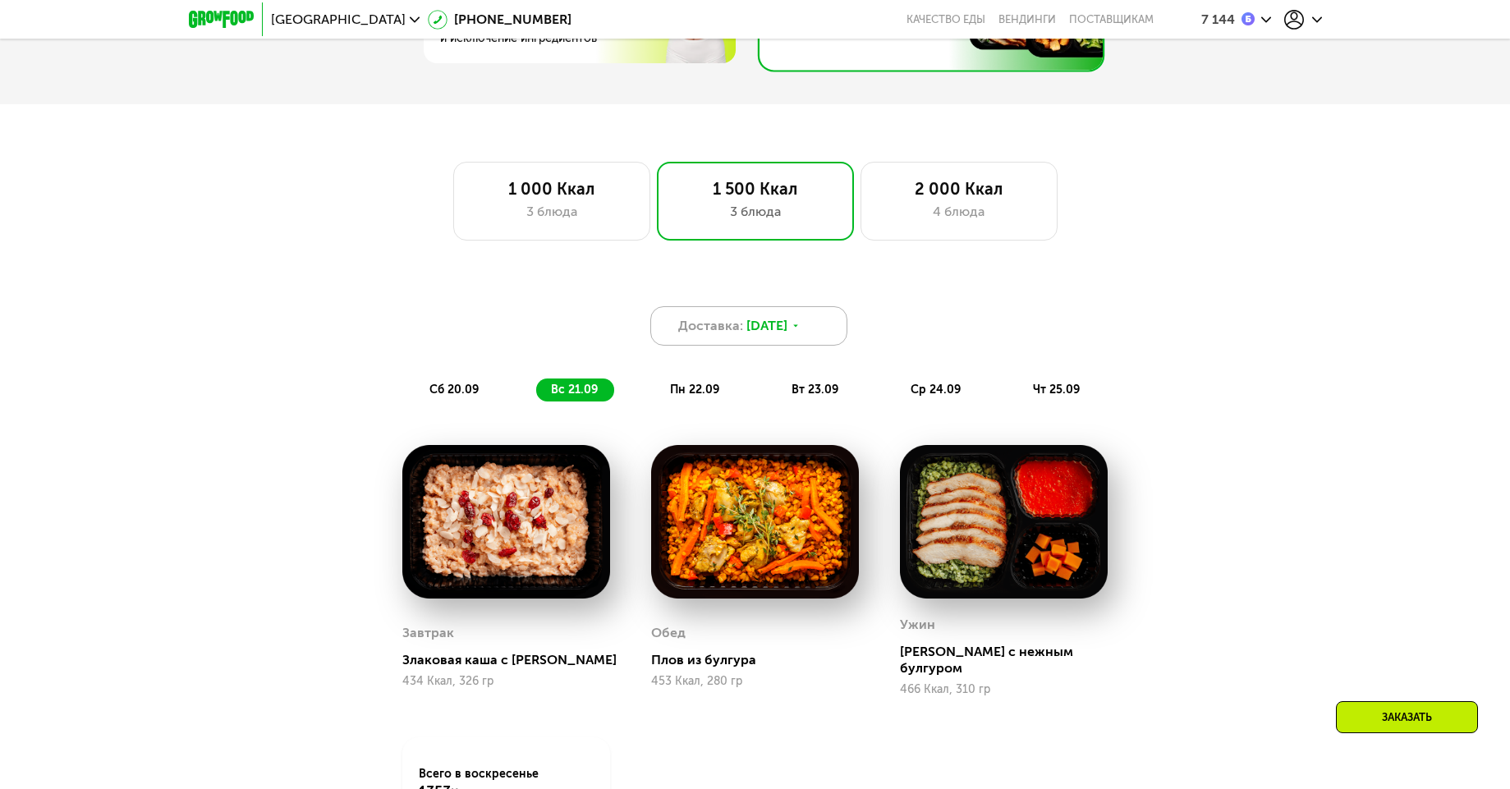
click at [741, 336] on span "Доставка:" at bounding box center [710, 326] width 65 height 20
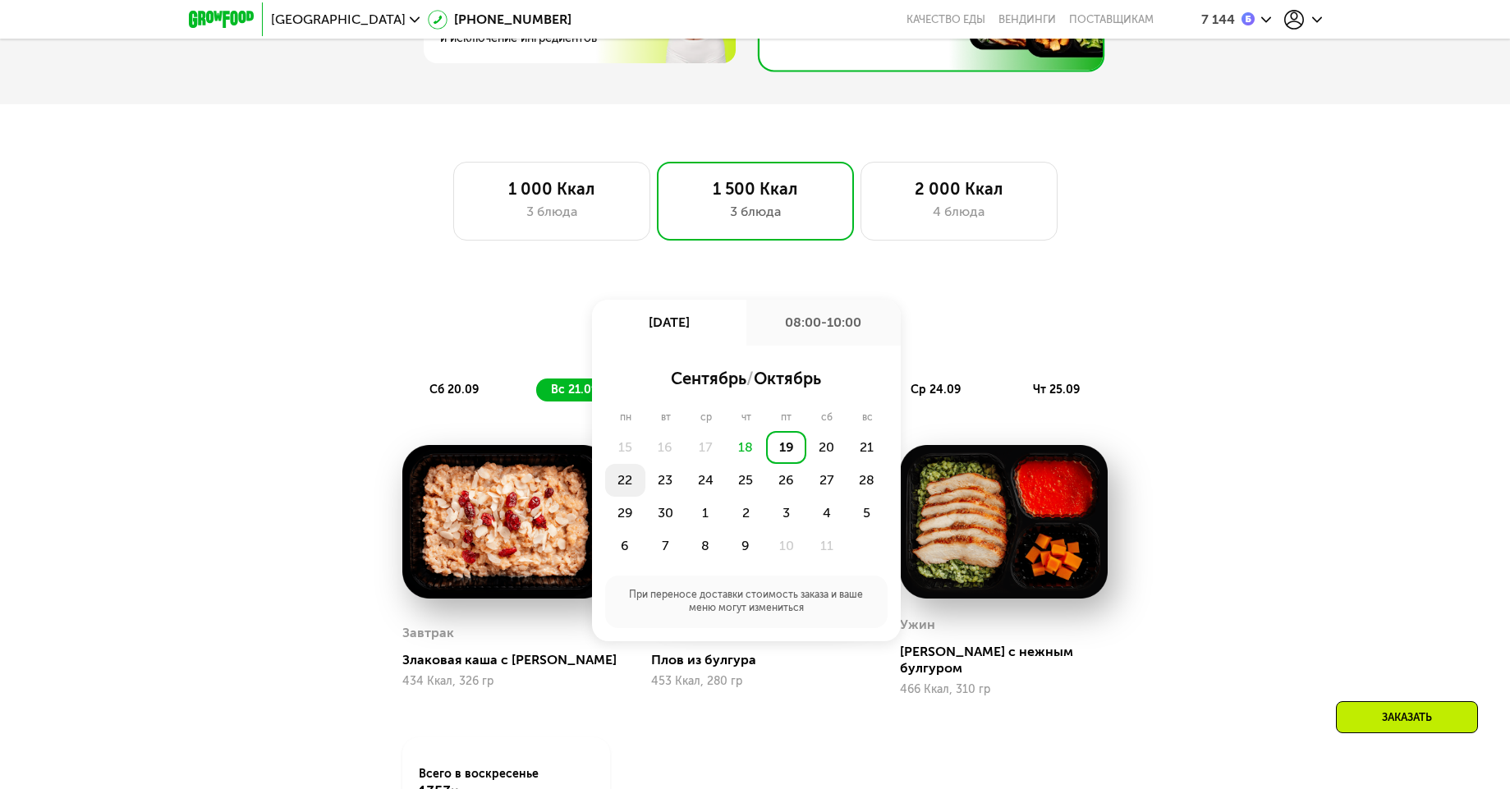
click at [614, 484] on div "22" at bounding box center [625, 480] width 40 height 33
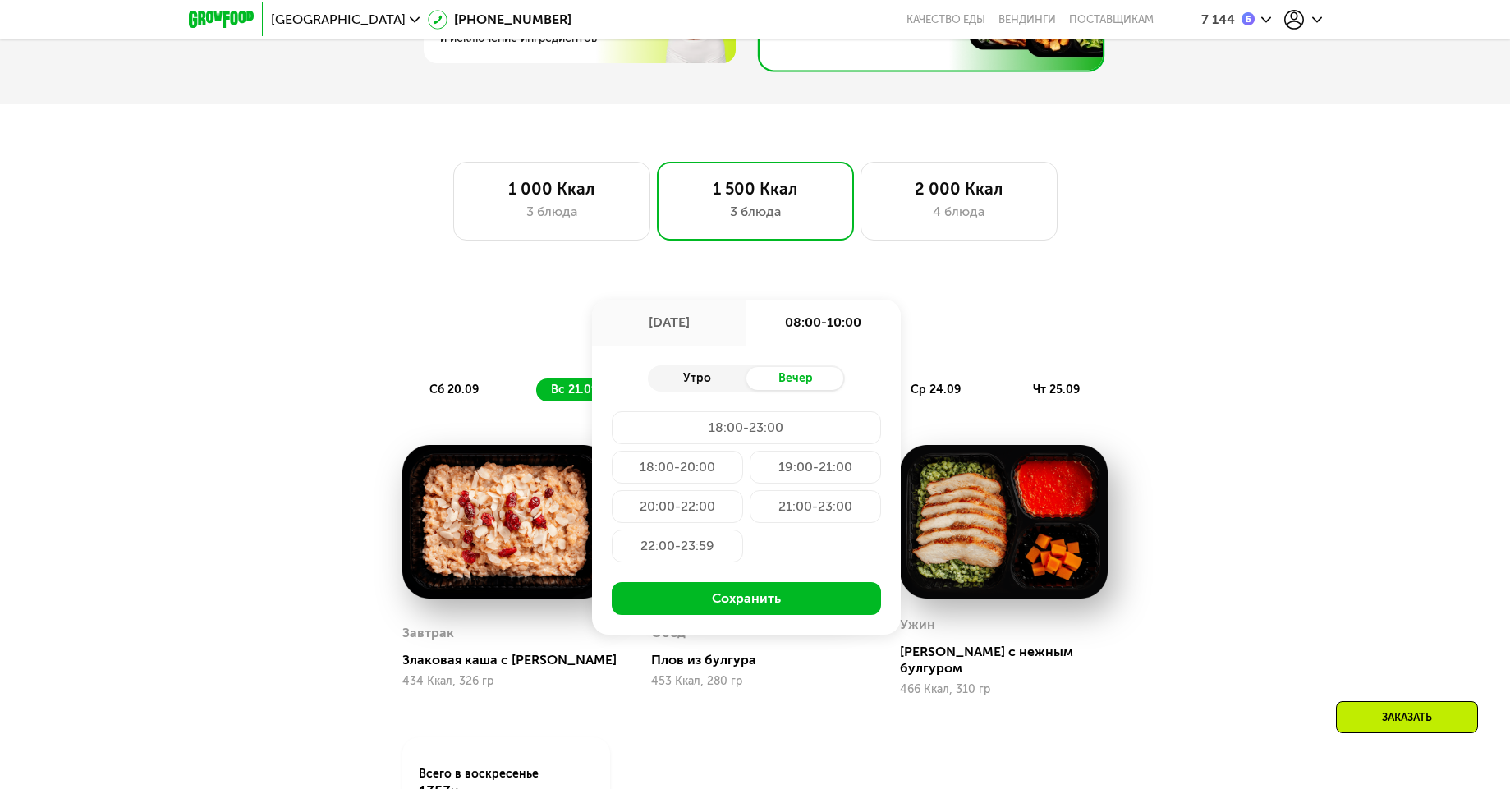
click at [700, 384] on div "Утро" at bounding box center [697, 378] width 99 height 23
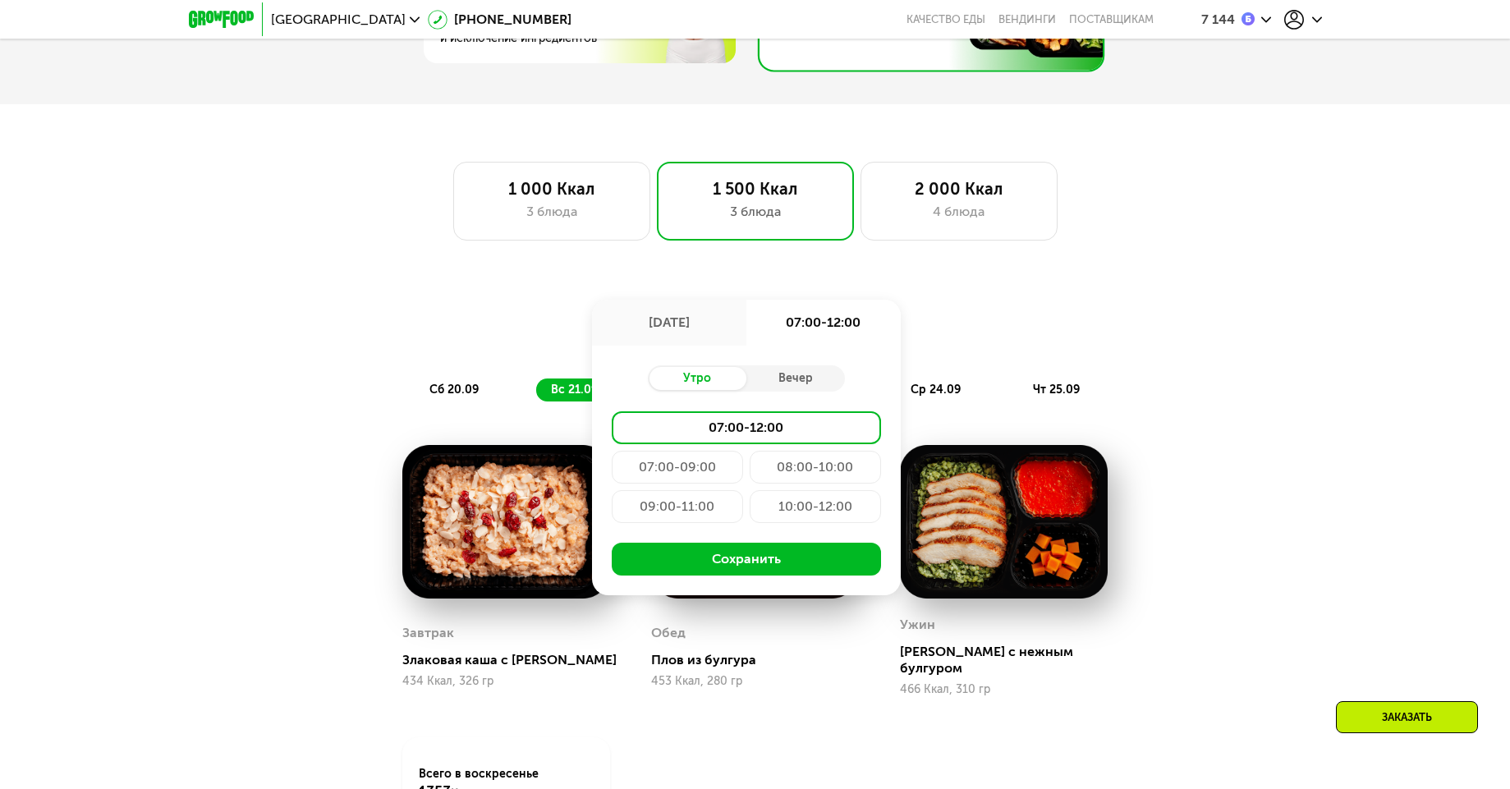
click at [932, 338] on div "Доставка: 22 сен, пн 22 сен, пн 07:00-12:00 Утро Вечер 07:00-12:00 07:00-09:00 …" at bounding box center [755, 325] width 972 height 39
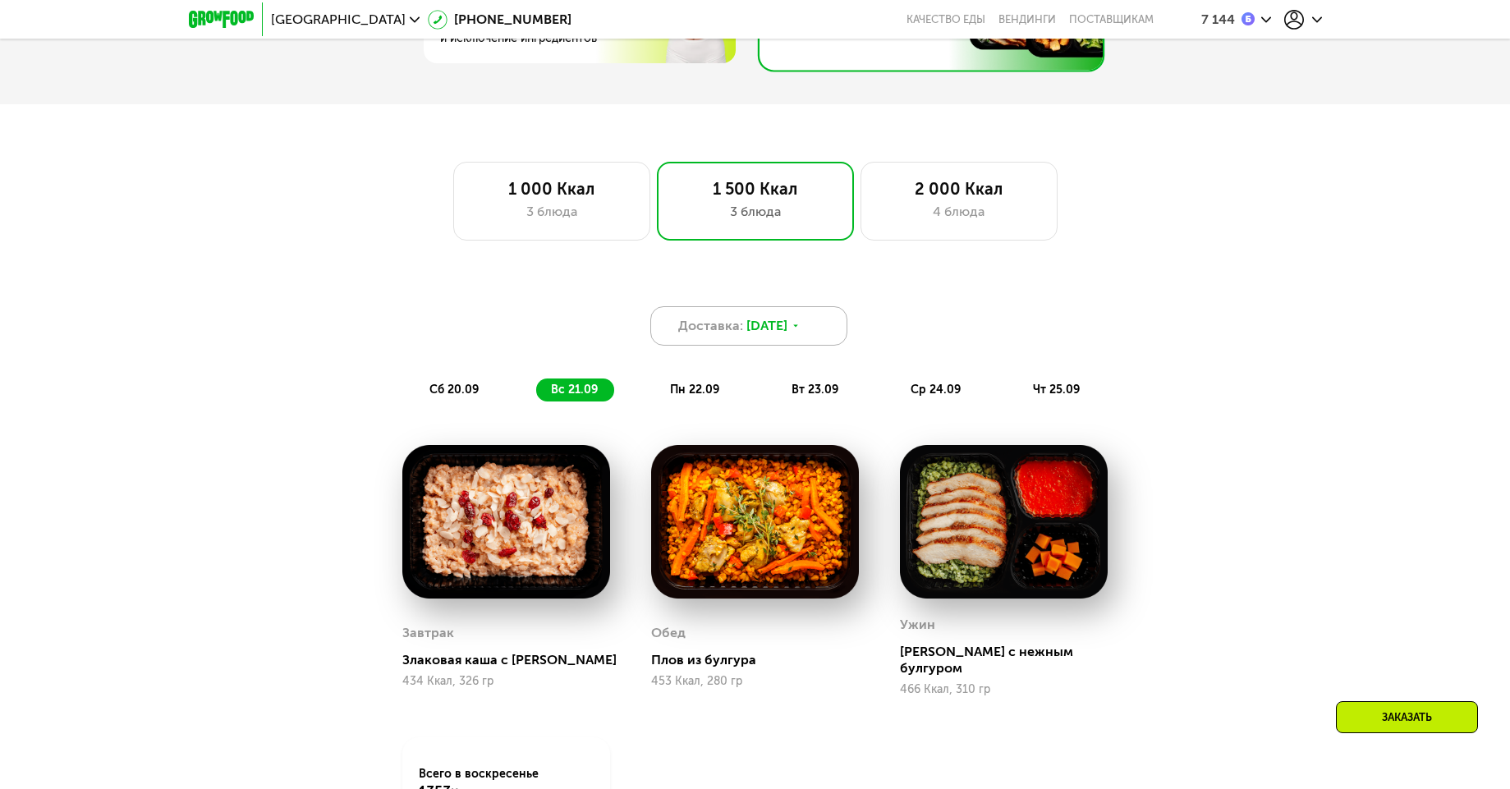
click at [724, 333] on span "Доставка:" at bounding box center [710, 326] width 65 height 20
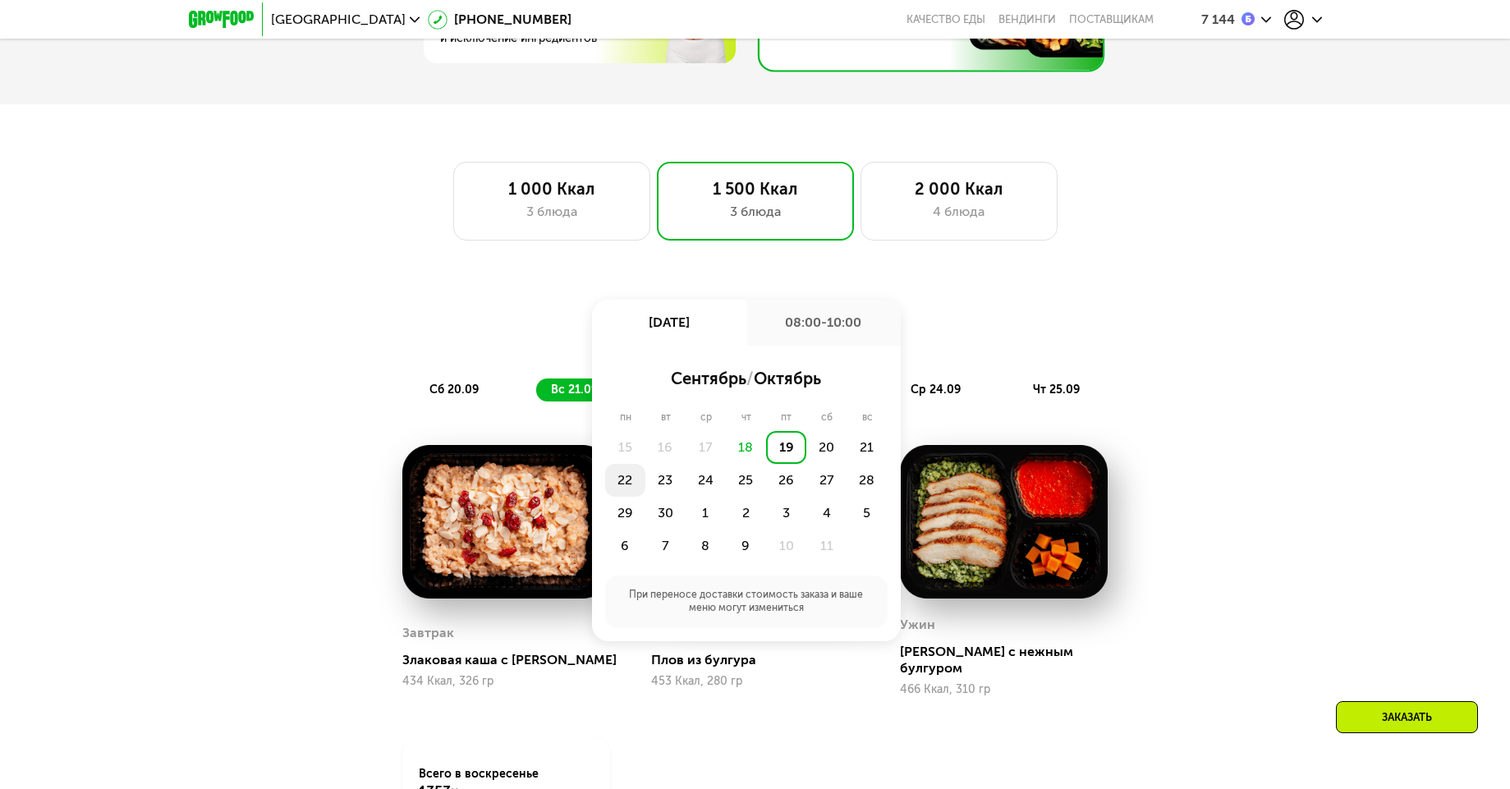
click at [641, 490] on div "22" at bounding box center [625, 480] width 40 height 33
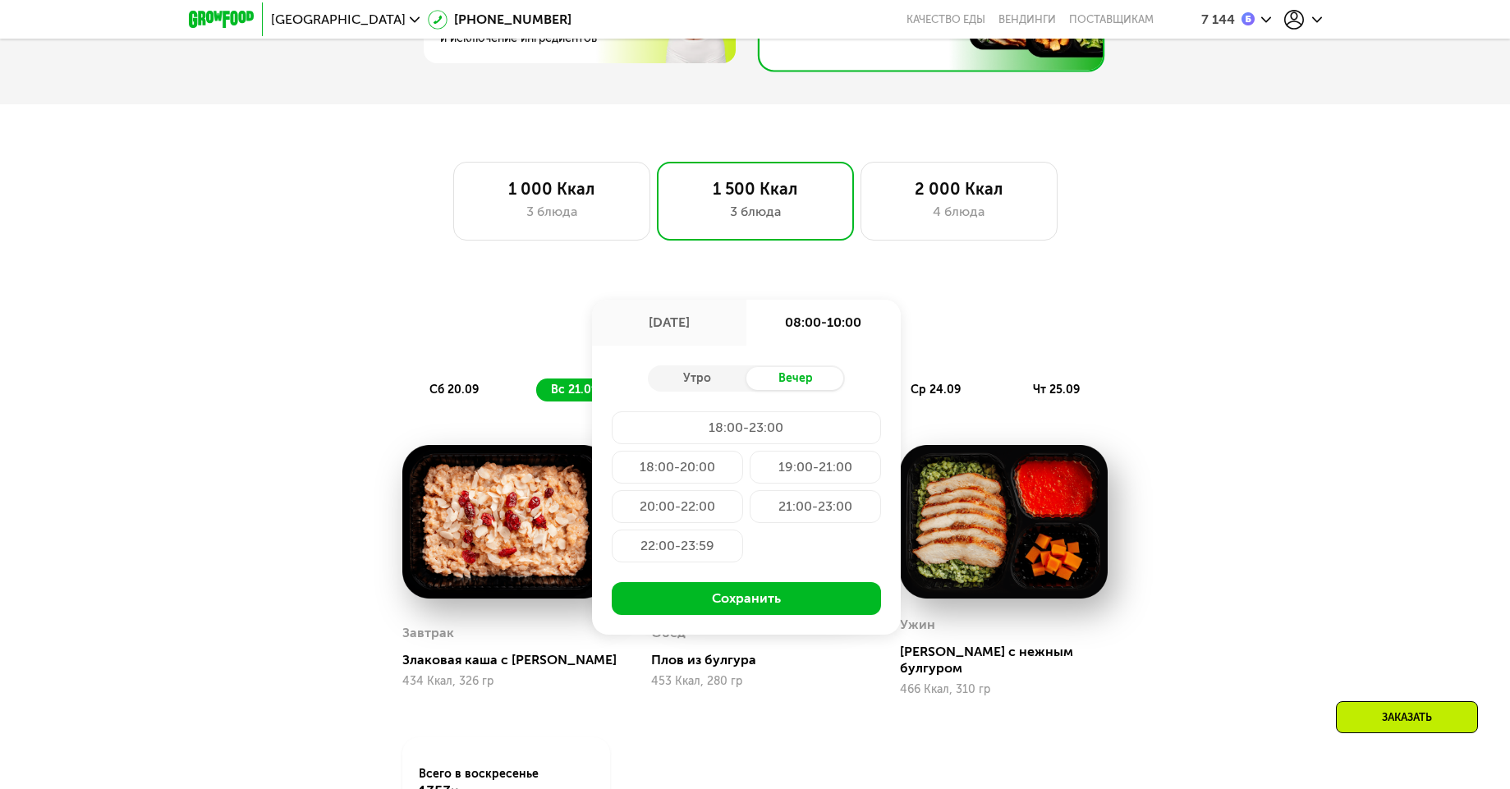
click at [695, 370] on div "Утро Вечер 18:00-23:00 18:00-20:00 19:00-21:00 20:00-22:00 21:00-23:00 22:00-23…" at bounding box center [746, 490] width 309 height 289
click at [696, 378] on div "Утро" at bounding box center [697, 378] width 99 height 23
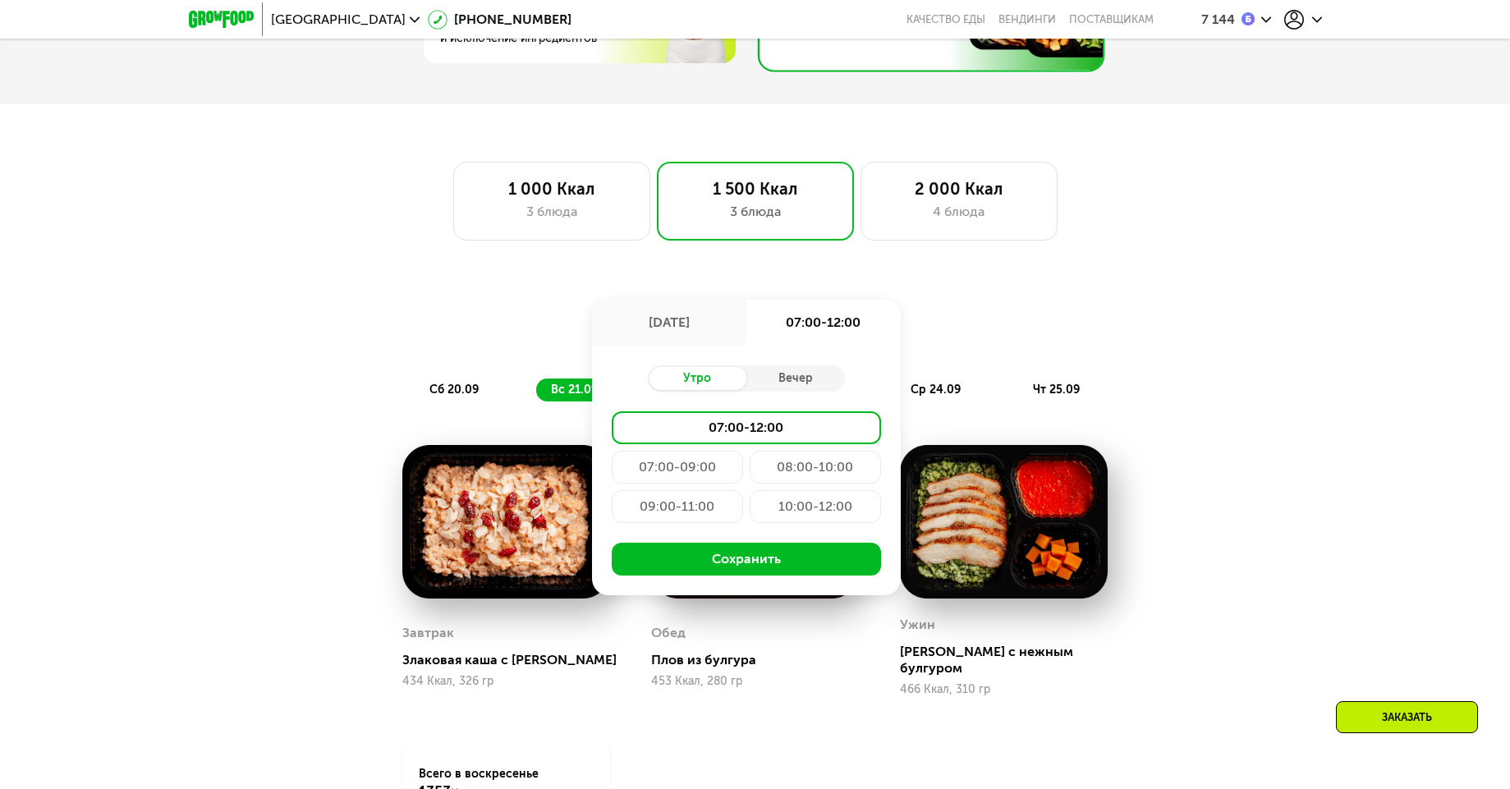
click at [910, 354] on div "Доставка: 22 сен, пн 22 сен, пн 07:00-12:00 Утро Вечер 07:00-12:00 07:00-09:00 …" at bounding box center [755, 353] width 972 height 95
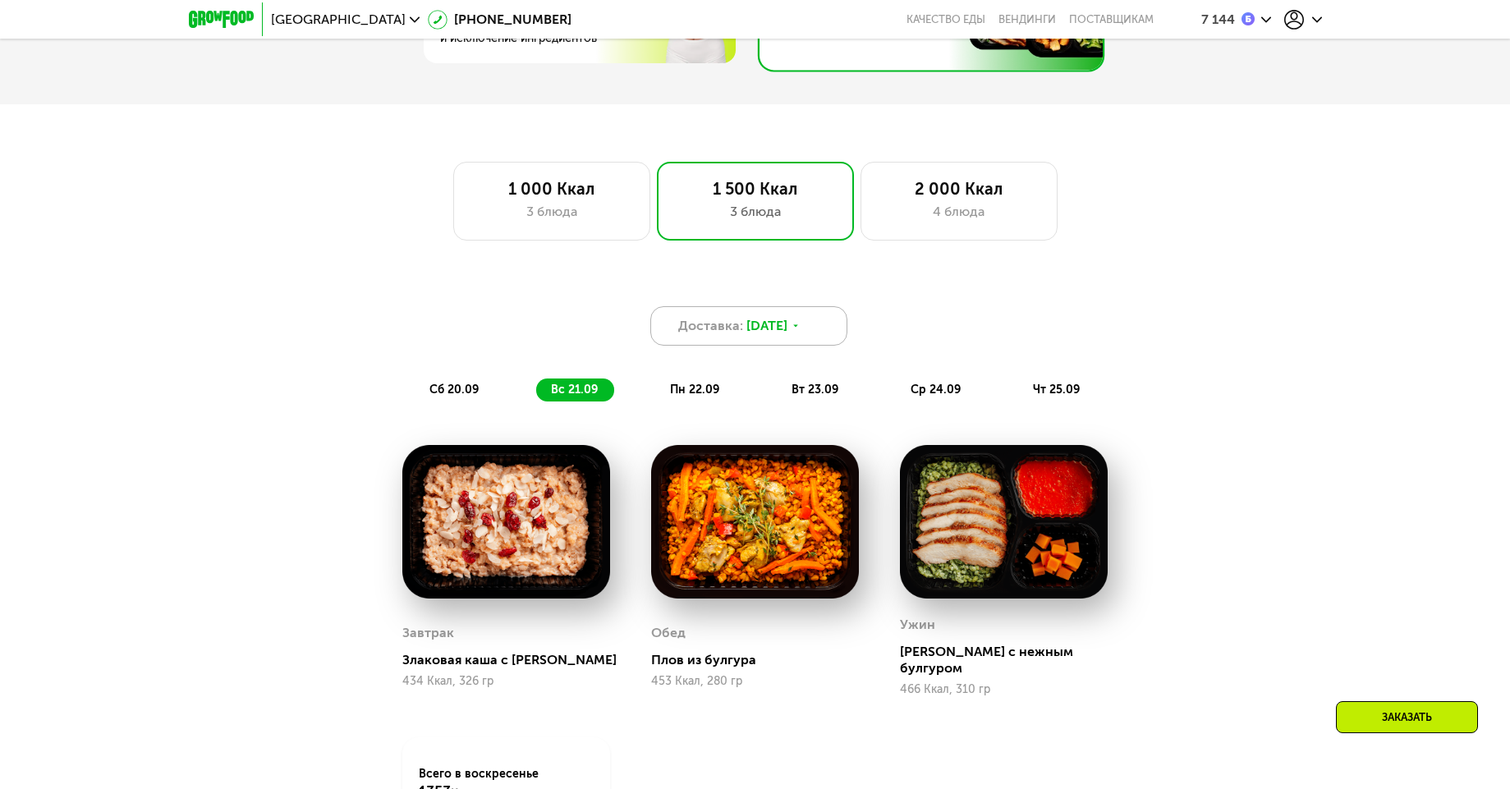
click at [748, 332] on span "[DATE]" at bounding box center [767, 326] width 41 height 20
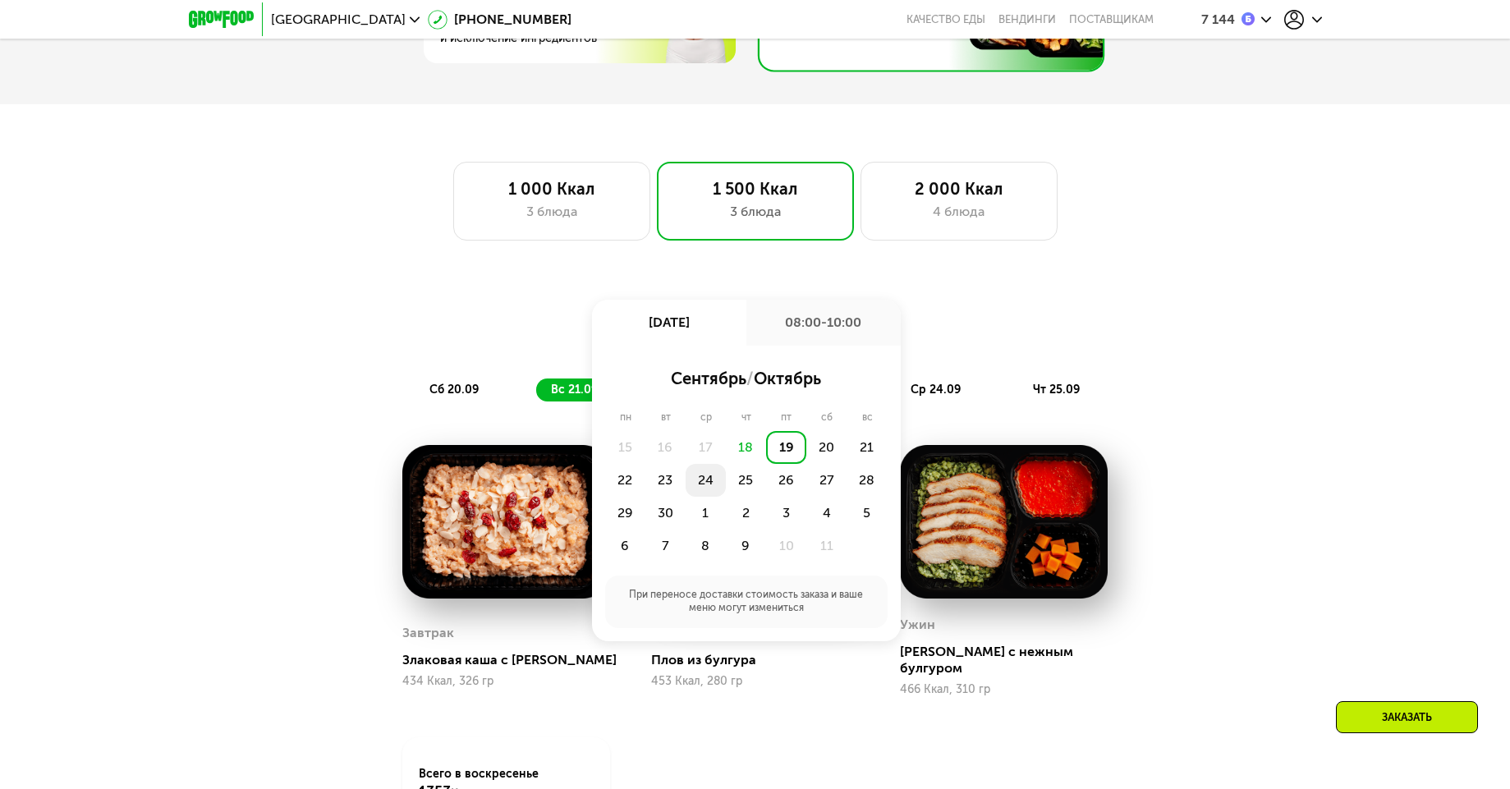
click at [695, 486] on div "24" at bounding box center [706, 480] width 40 height 33
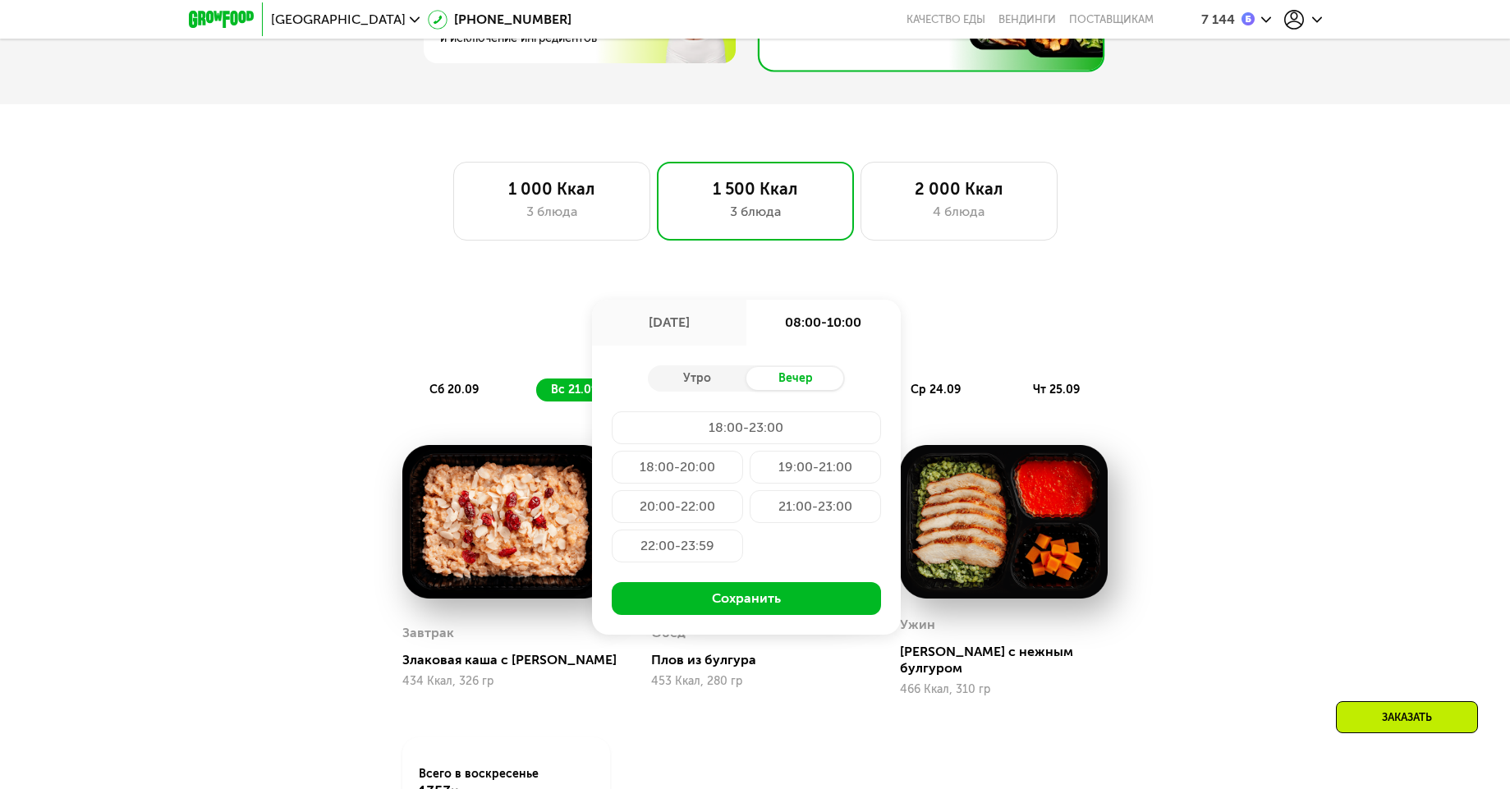
drag, startPoint x: 983, startPoint y: 435, endPoint x: 908, endPoint y: 423, distance: 76.6
click at [978, 435] on div "Ужин Курица с нежным булгуром 466 Ккал, 310 гр" at bounding box center [1004, 571] width 249 height 292
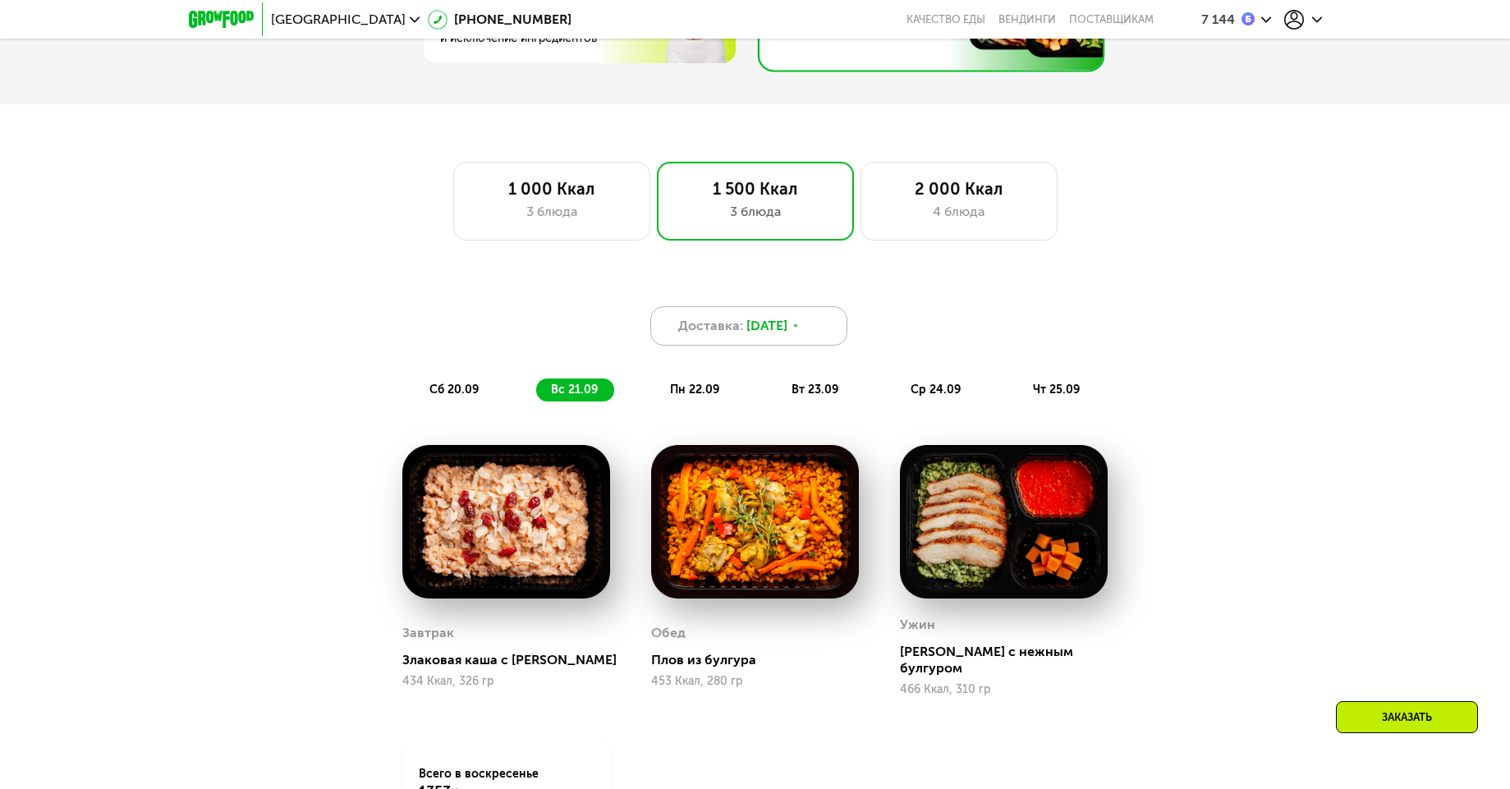
click at [816, 339] on div "Доставка: 19 сен, пт" at bounding box center [748, 325] width 197 height 39
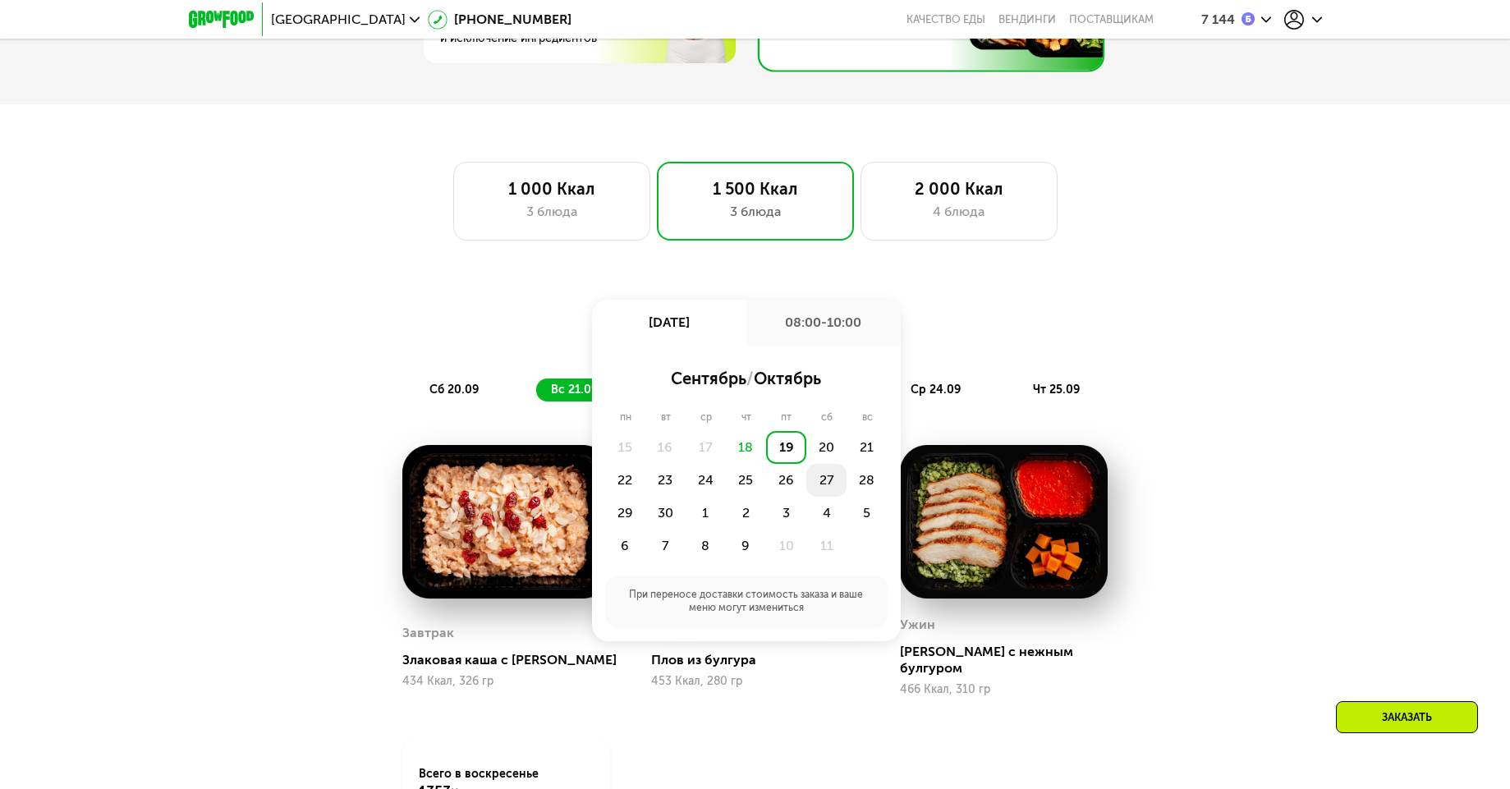
click at [826, 487] on div "27" at bounding box center [827, 480] width 40 height 33
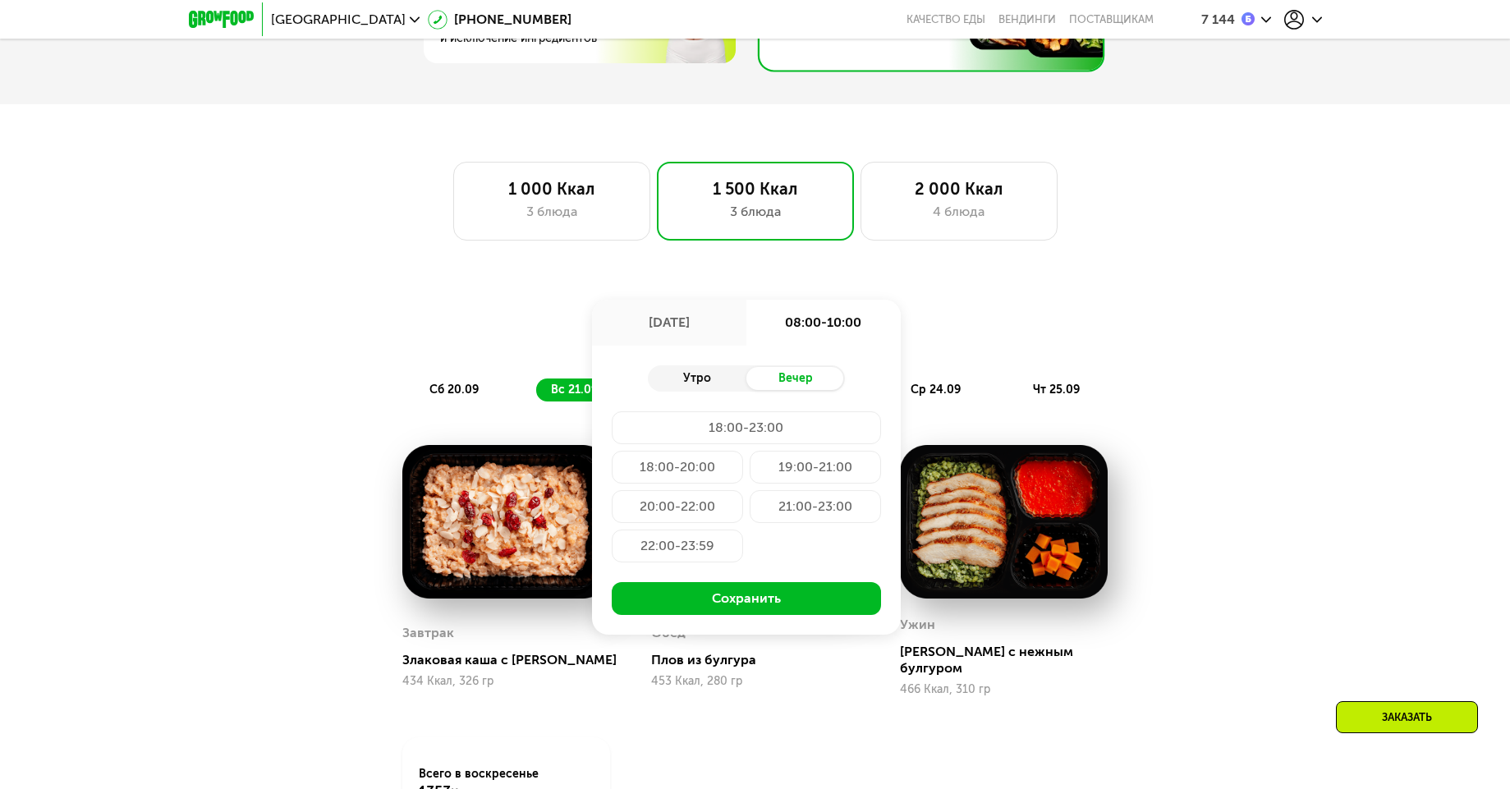
click at [708, 384] on div "Утро" at bounding box center [697, 378] width 99 height 23
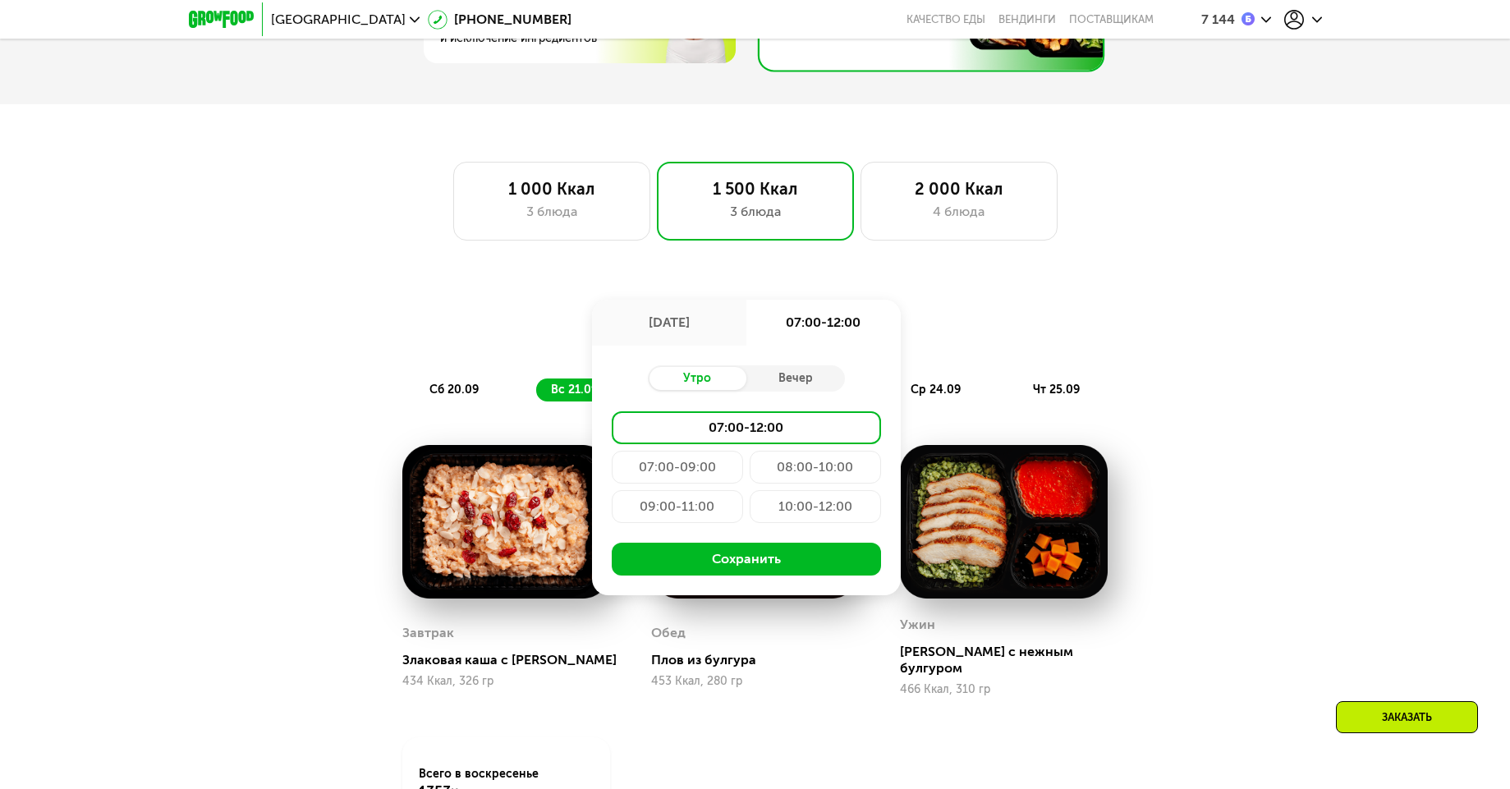
drag, startPoint x: 998, startPoint y: 338, endPoint x: 892, endPoint y: 324, distance: 106.9
click at [990, 335] on div "Доставка: 27 сен, сб 27 сен, сб 07:00-12:00 Утро Вечер 07:00-12:00 07:00-09:00 …" at bounding box center [755, 325] width 972 height 39
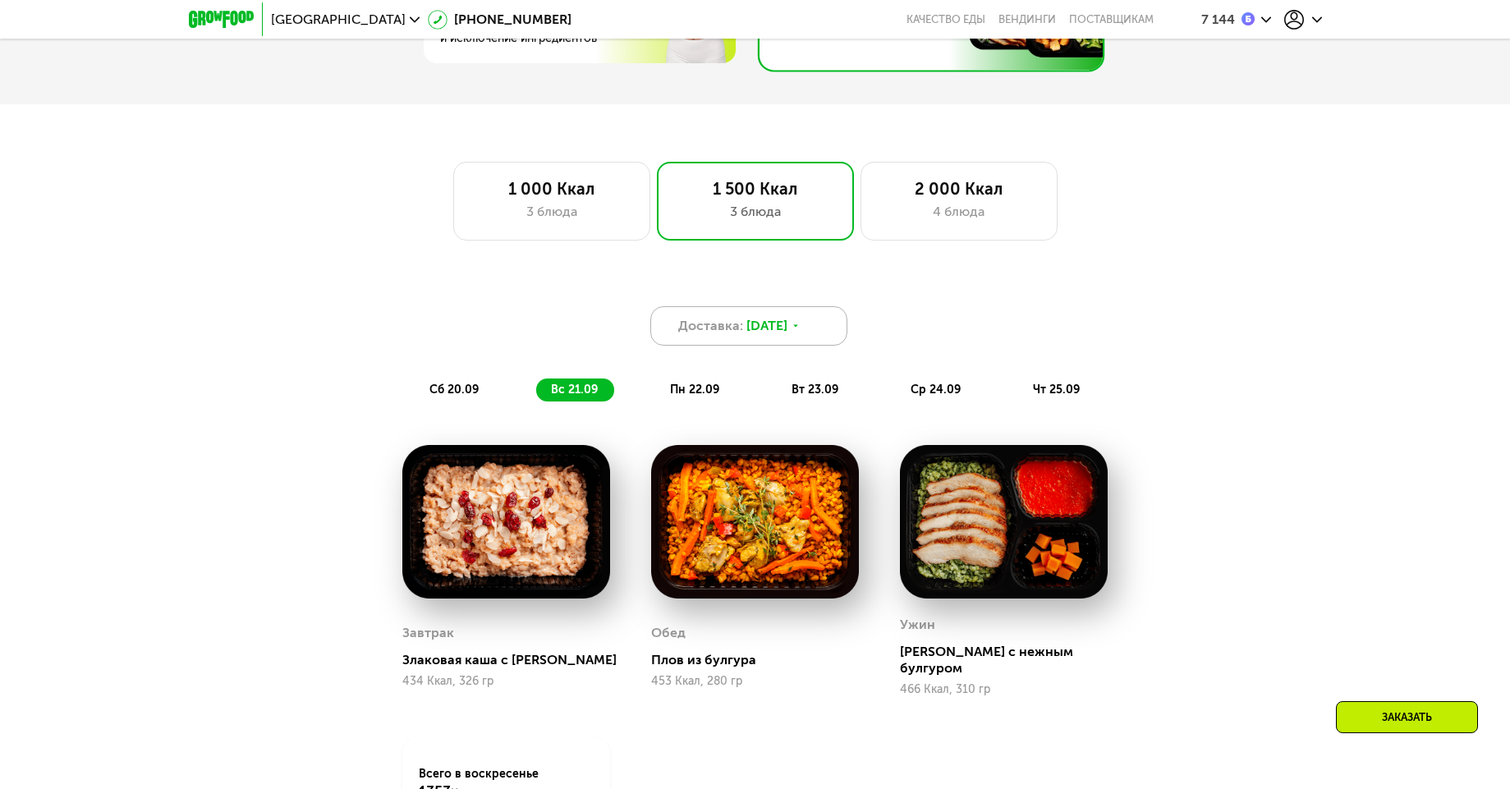
click at [829, 329] on div "Доставка: 19 сен, пт" at bounding box center [748, 325] width 197 height 39
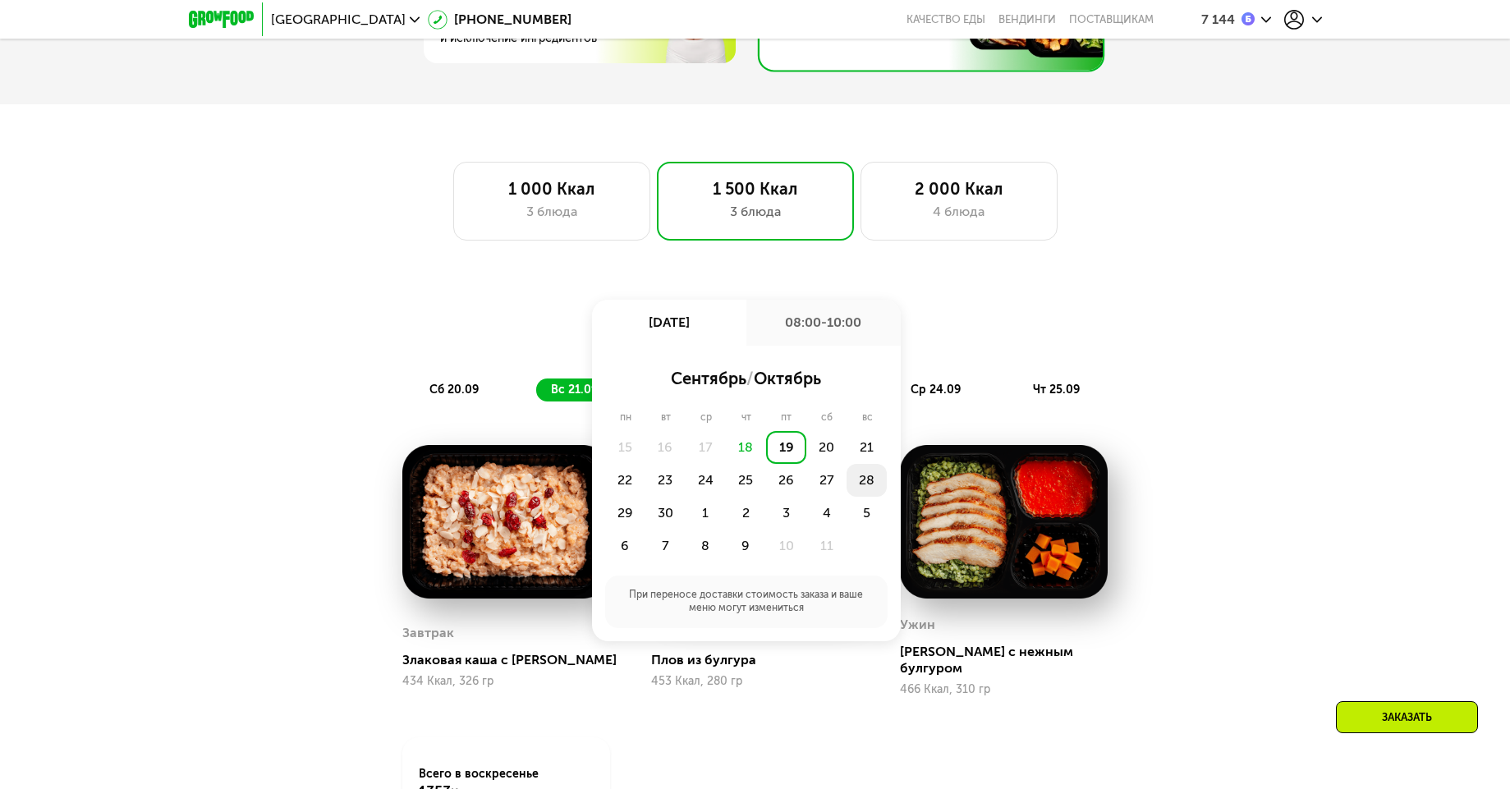
click at [858, 492] on div "28" at bounding box center [867, 480] width 40 height 33
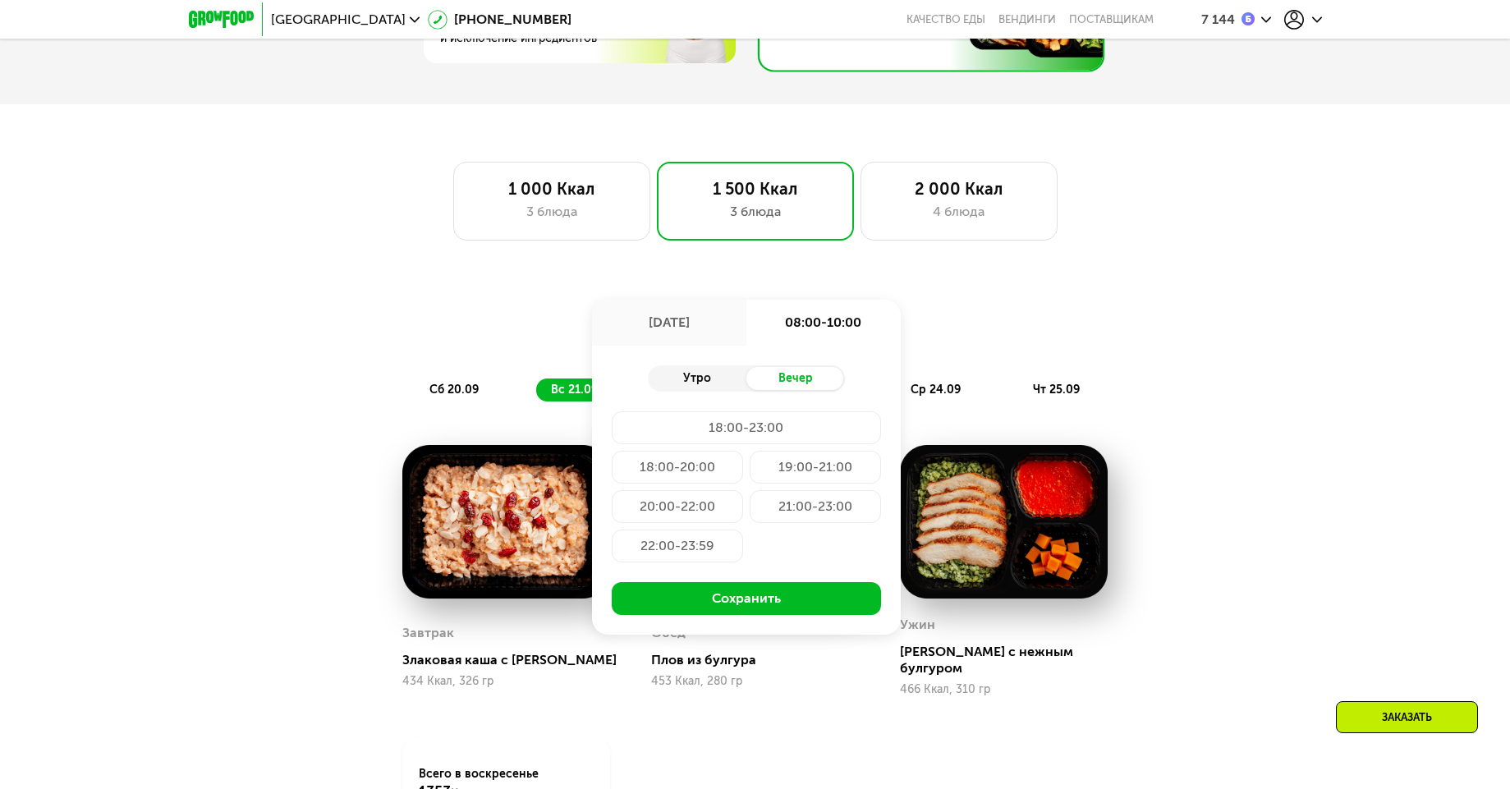
click at [723, 390] on div "Утро" at bounding box center [697, 378] width 99 height 23
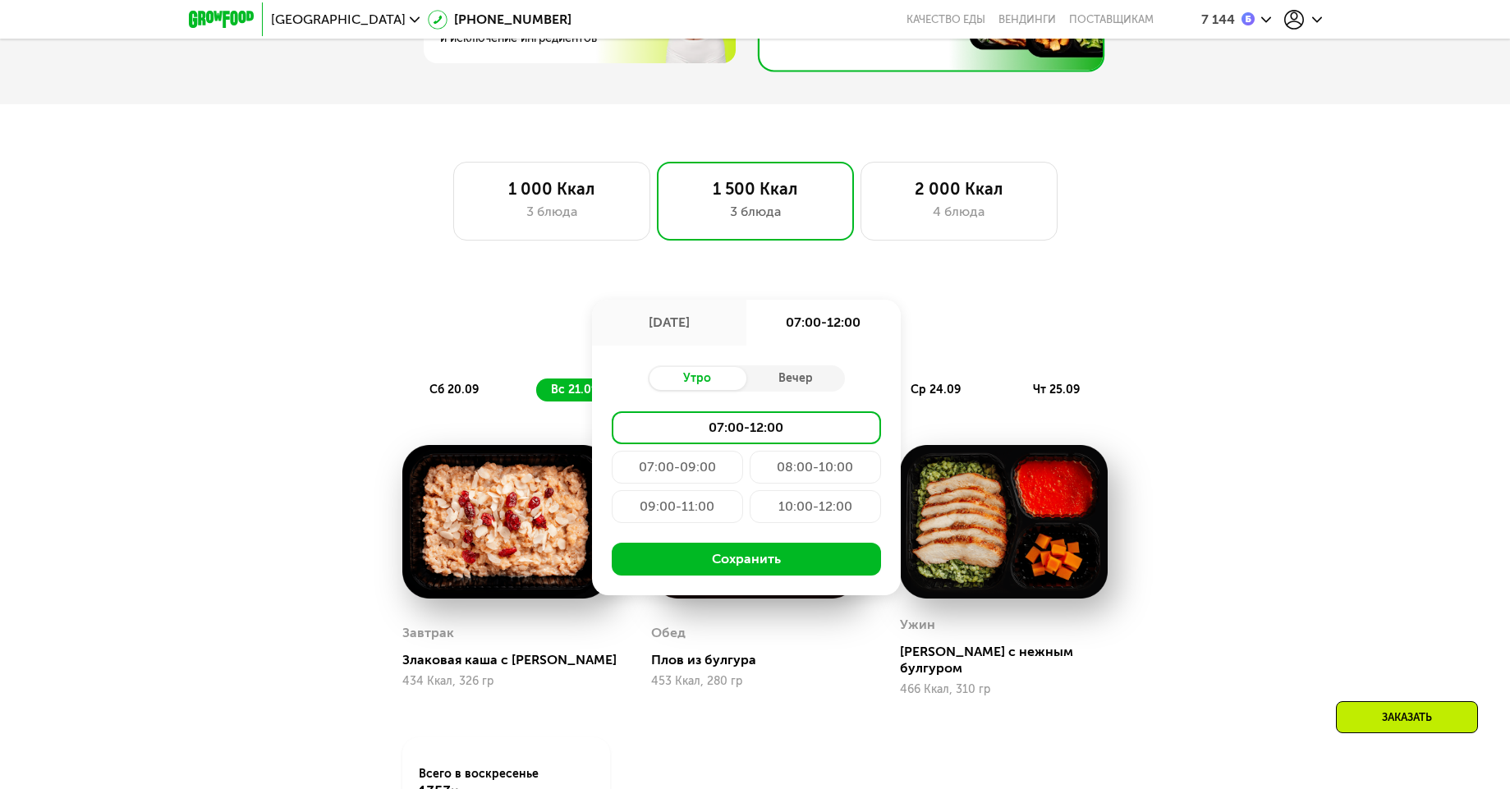
click at [916, 342] on div "Доставка: 28 сен, вс 28 сен, вс 07:00-12:00 Утро Вечер 07:00-12:00 07:00-09:00 …" at bounding box center [755, 325] width 972 height 39
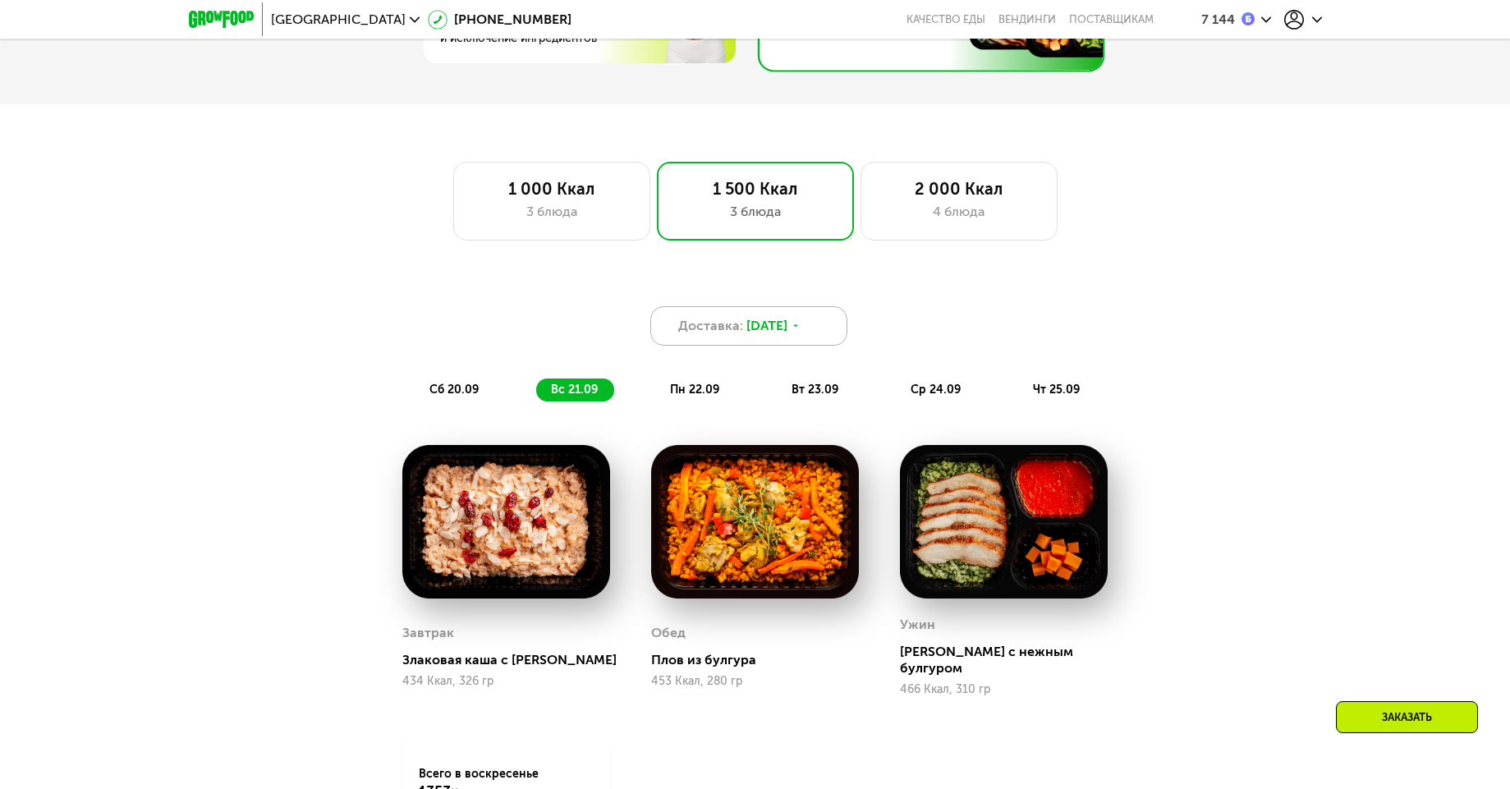
click at [761, 345] on div "Доставка: 19 сен, пт" at bounding box center [748, 325] width 197 height 39
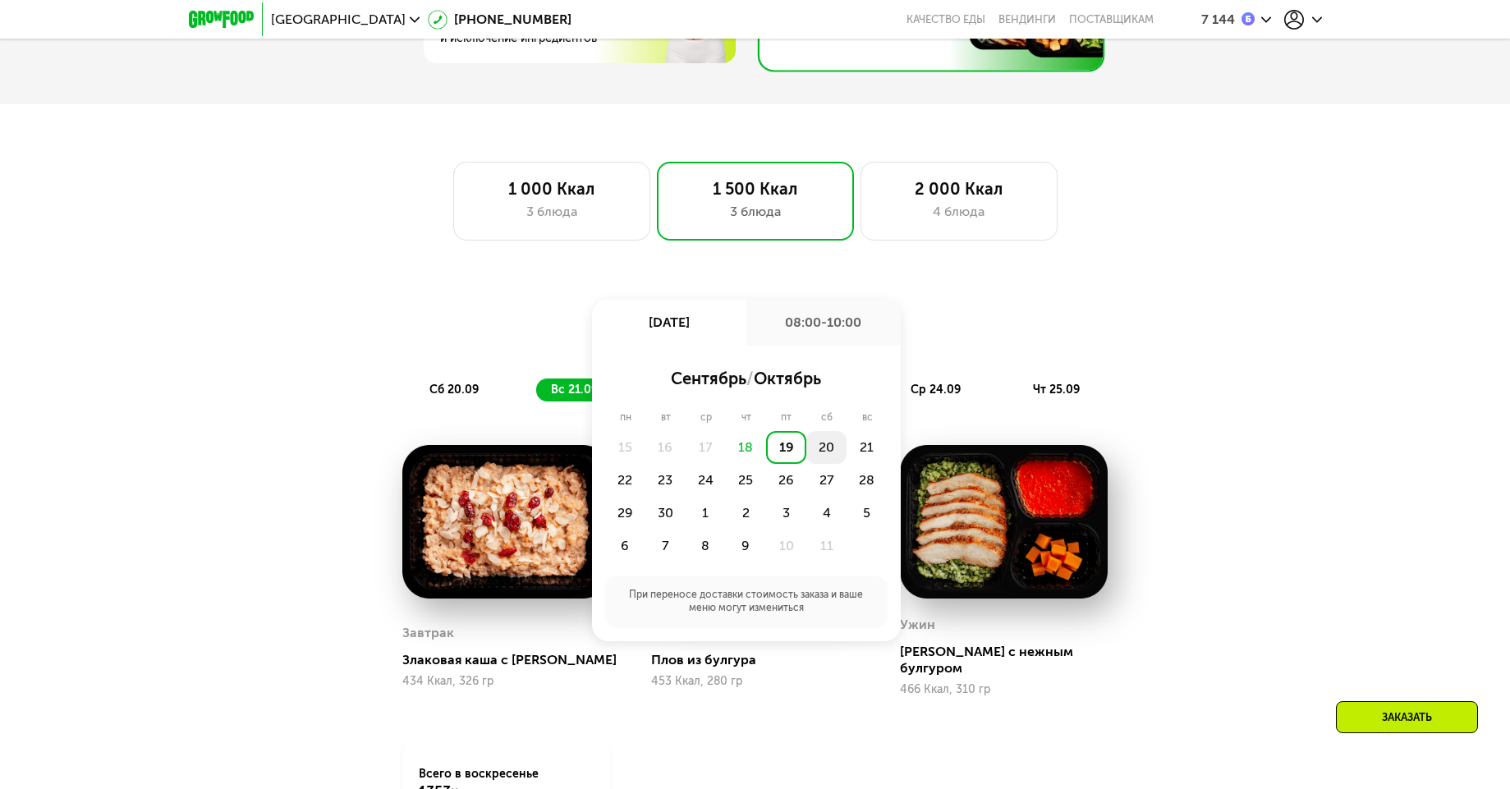
click at [837, 448] on div "20" at bounding box center [827, 447] width 40 height 33
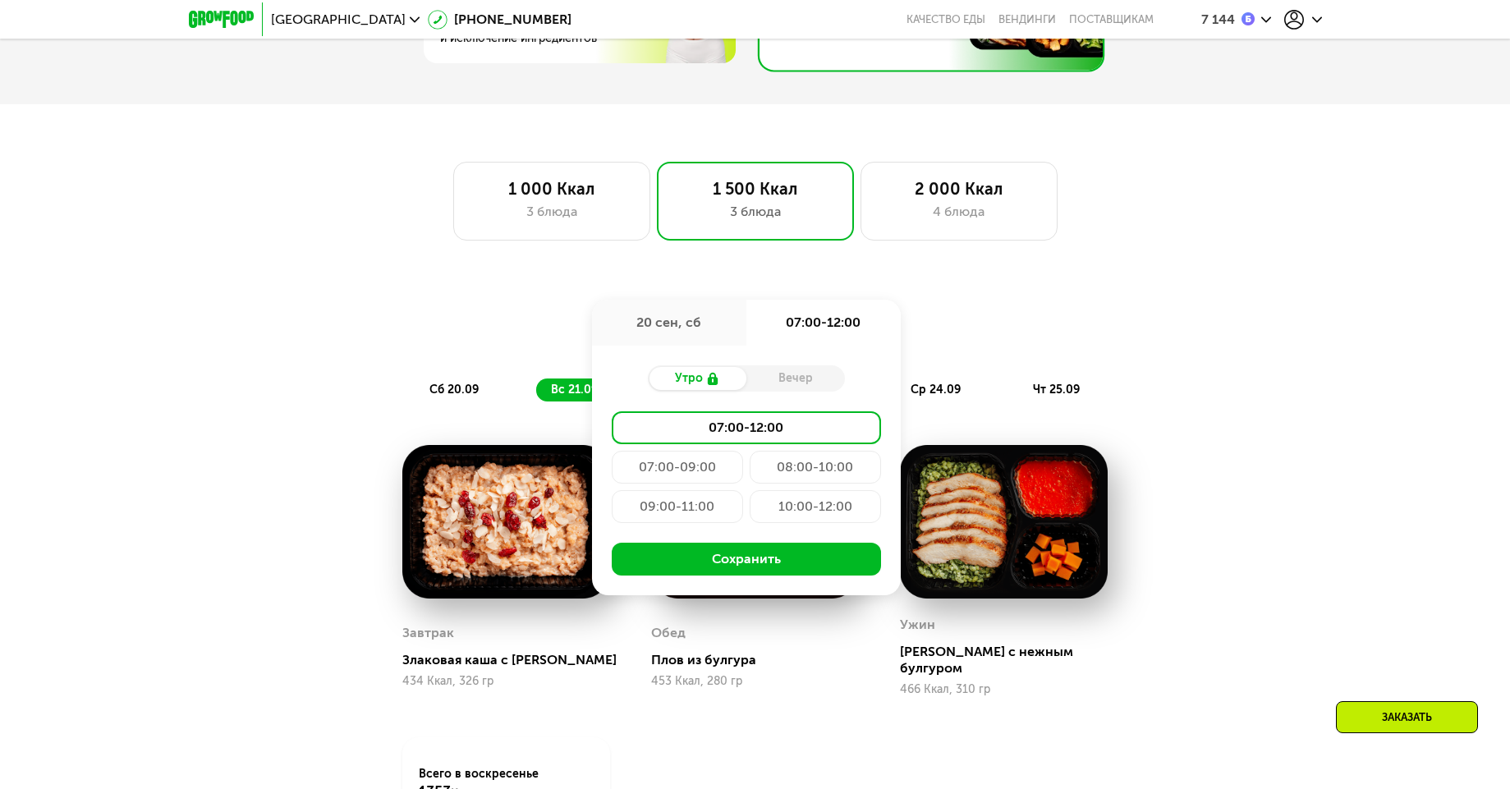
click at [761, 390] on div "Вечер" at bounding box center [796, 378] width 99 height 23
click at [772, 389] on div "Вечер" at bounding box center [796, 378] width 99 height 23
click at [678, 373] on div "Утро" at bounding box center [697, 378] width 99 height 23
click at [683, 385] on div "Утро" at bounding box center [697, 378] width 99 height 23
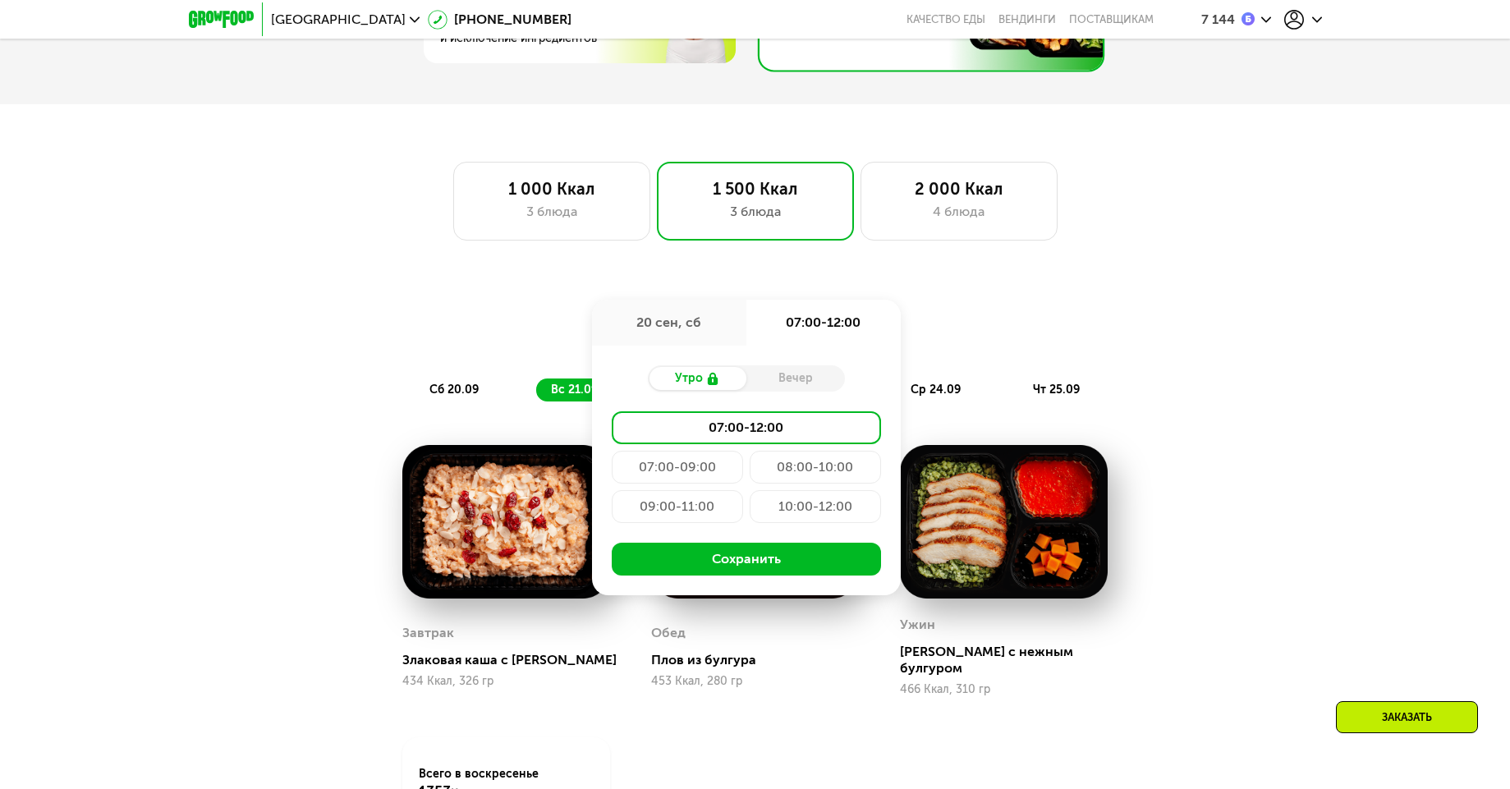
click at [978, 338] on div "Доставка: [DATE] сен, сб 07:00-12:00 Утро Вечер 07:00-12:00 07:00-09:00 08:00-1…" at bounding box center [755, 325] width 972 height 39
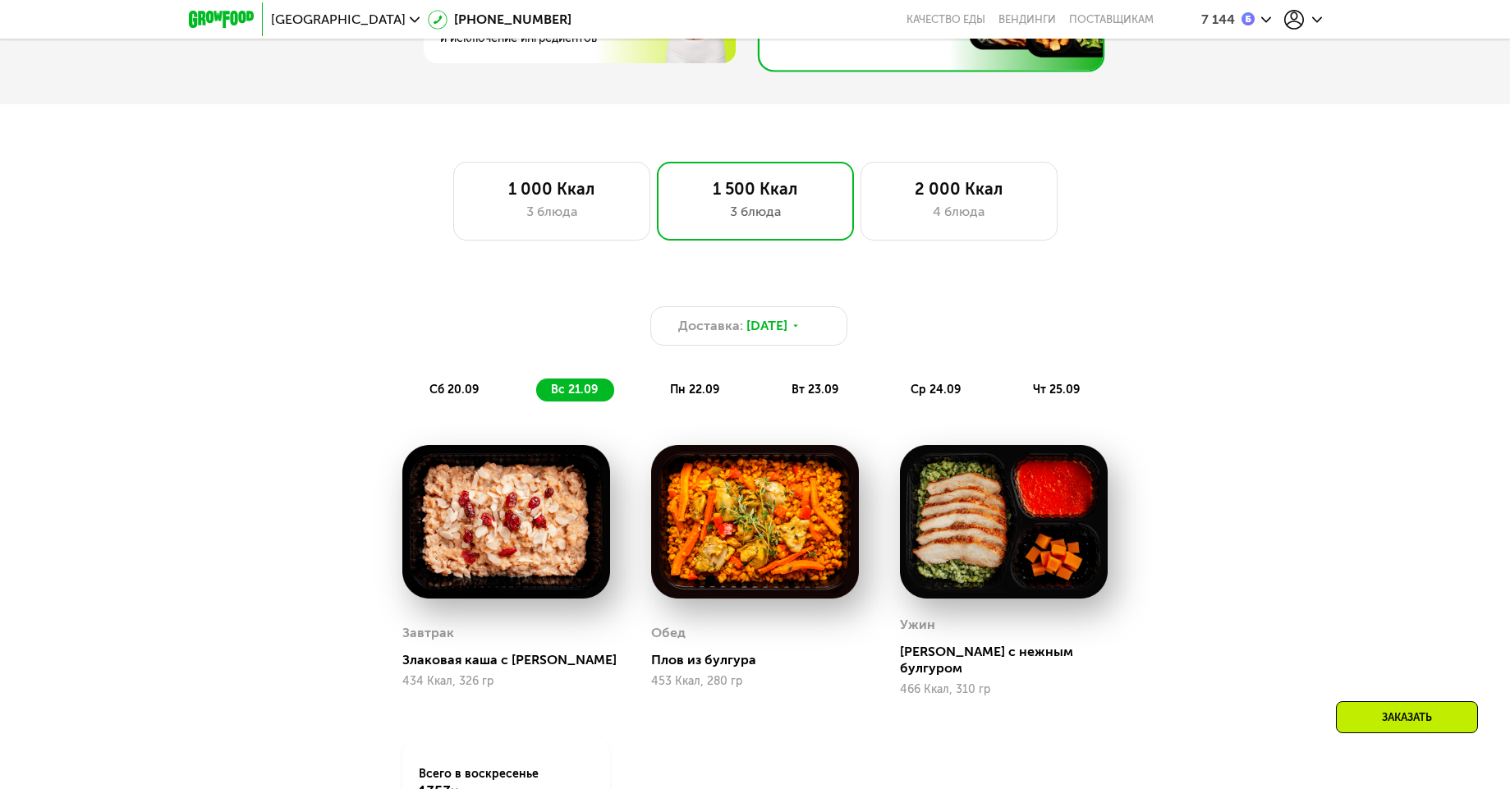
click at [856, 327] on div "Доставка: 19 сен, пт" at bounding box center [755, 325] width 972 height 39
click at [820, 328] on div "Доставка: 19 сен, пт" at bounding box center [748, 325] width 197 height 39
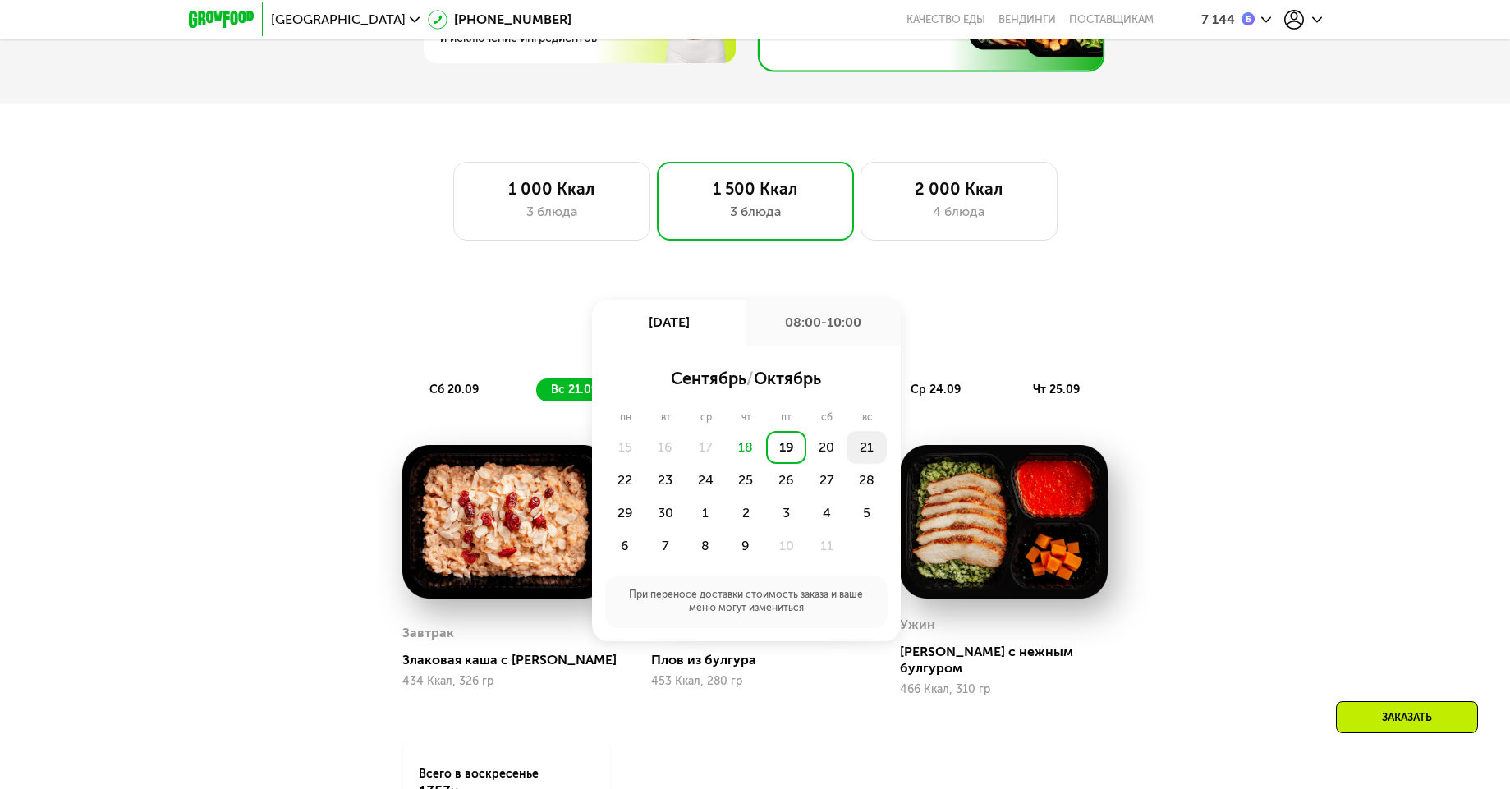
click at [864, 447] on div "21" at bounding box center [867, 447] width 40 height 33
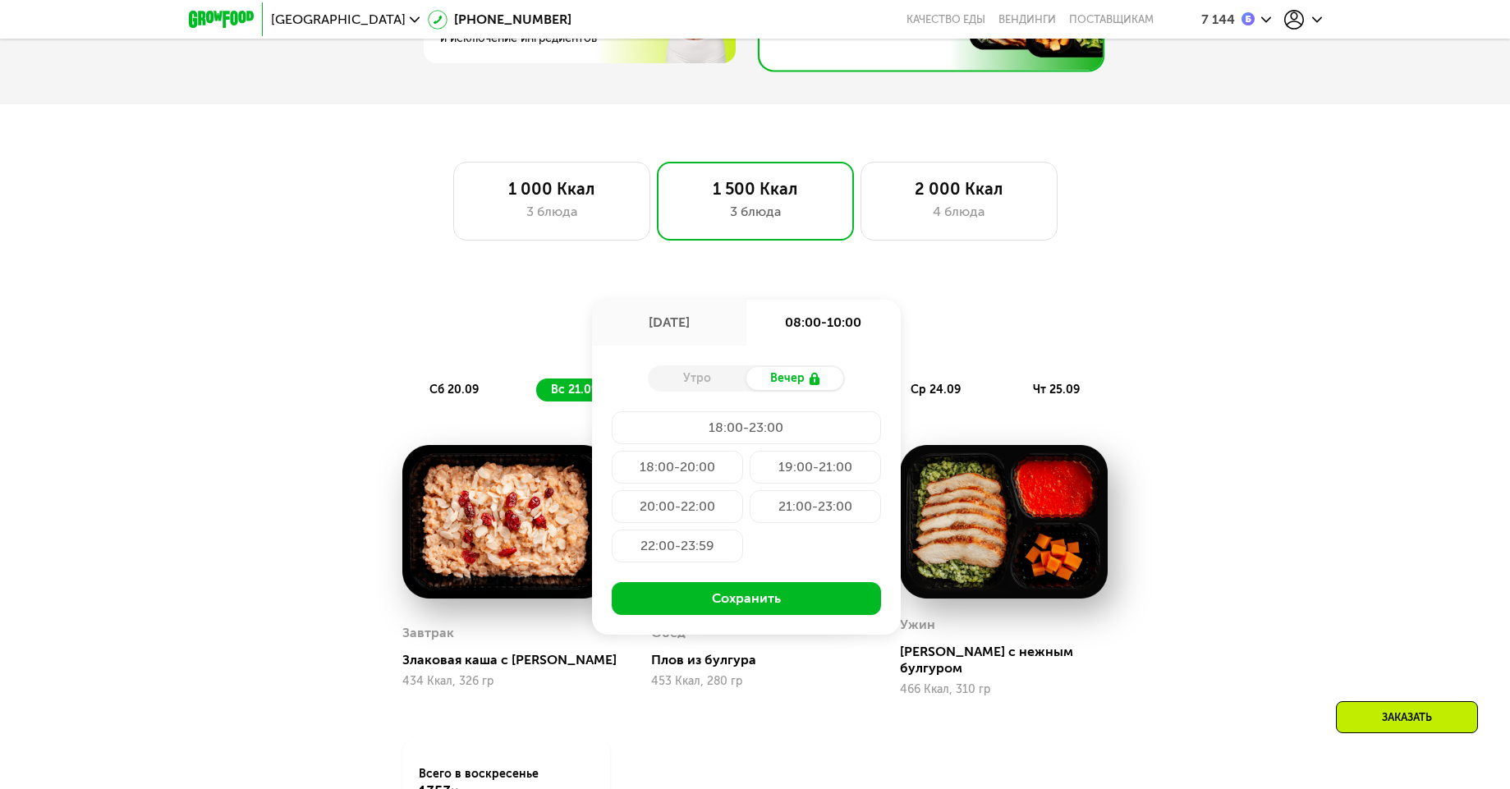
click at [714, 388] on div "Утро" at bounding box center [697, 378] width 99 height 23
drag, startPoint x: 958, startPoint y: 336, endPoint x: 950, endPoint y: 331, distance: 8.9
click at [952, 332] on div "Доставка: 21 сен, вс 21 сен, вс 08:00-10:00 Утро Вечер 18:00-23:00 18:00-20:00 …" at bounding box center [755, 325] width 972 height 39
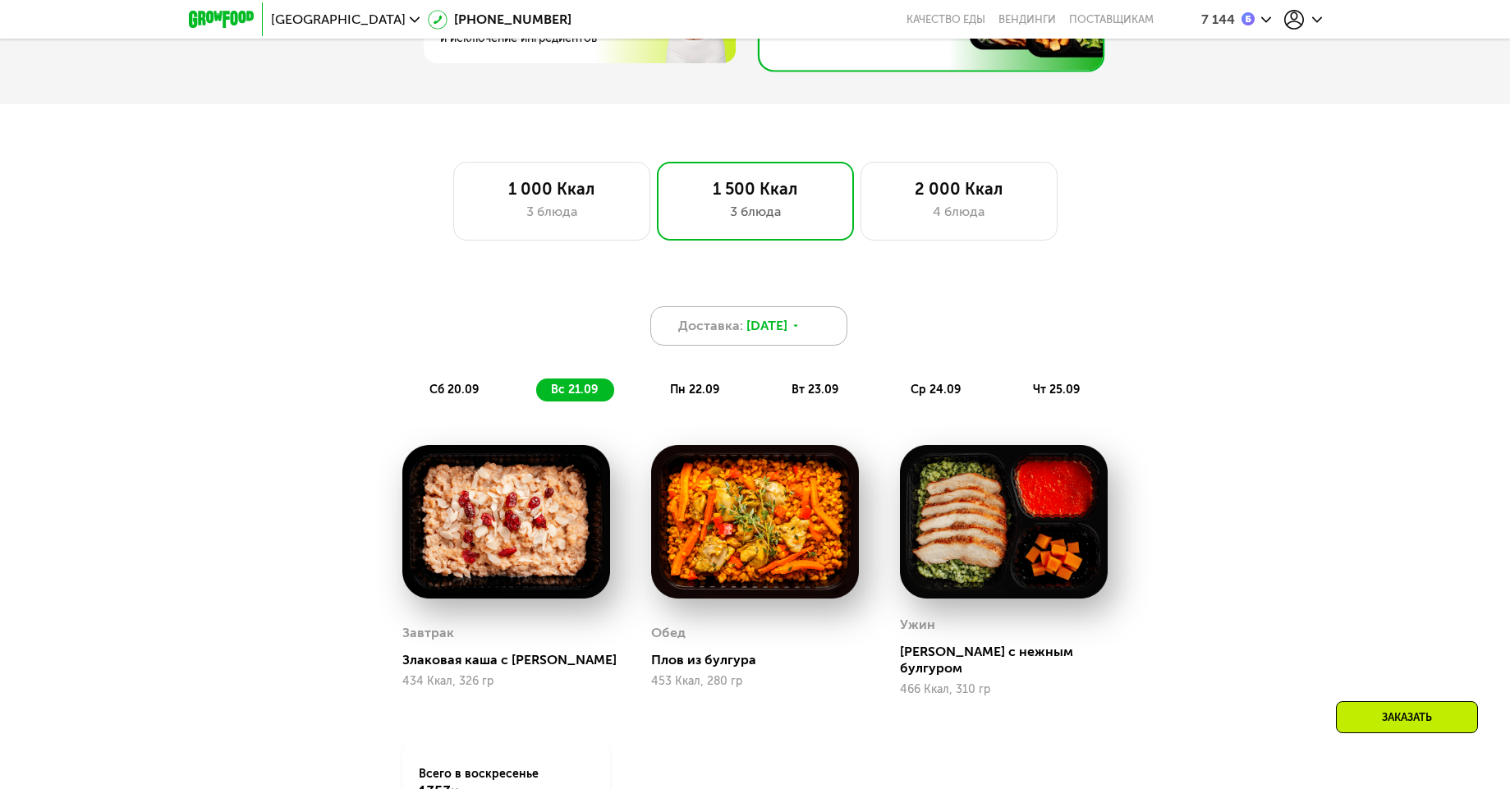
click at [763, 336] on span "[DATE]" at bounding box center [767, 326] width 41 height 20
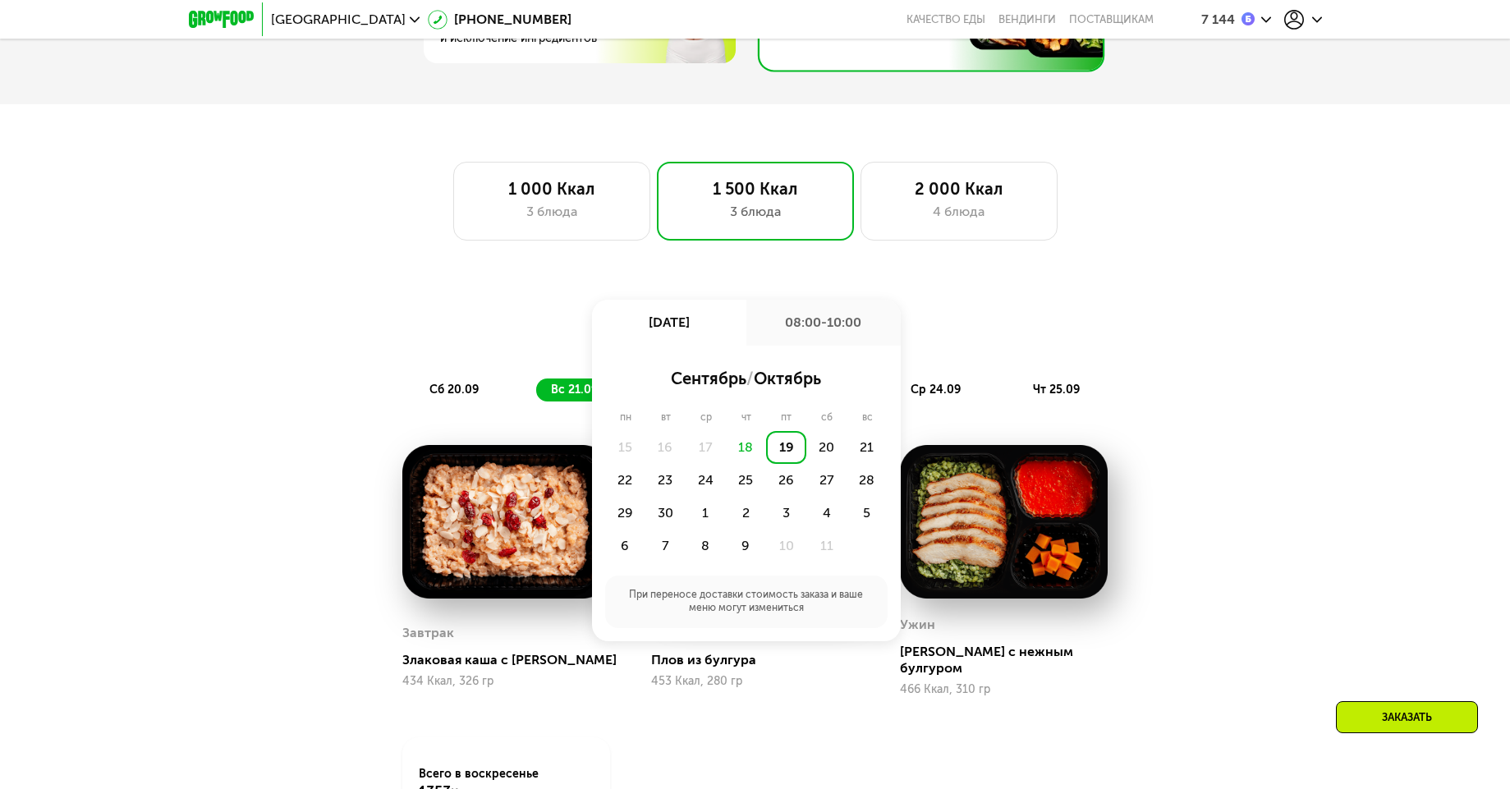
click at [425, 284] on div "Доставка: 19 сен, пт 19 сен, пт 08:00-10:00 сентябрь / октябрь пн вт ср чт пт с…" at bounding box center [756, 340] width 992 height 141
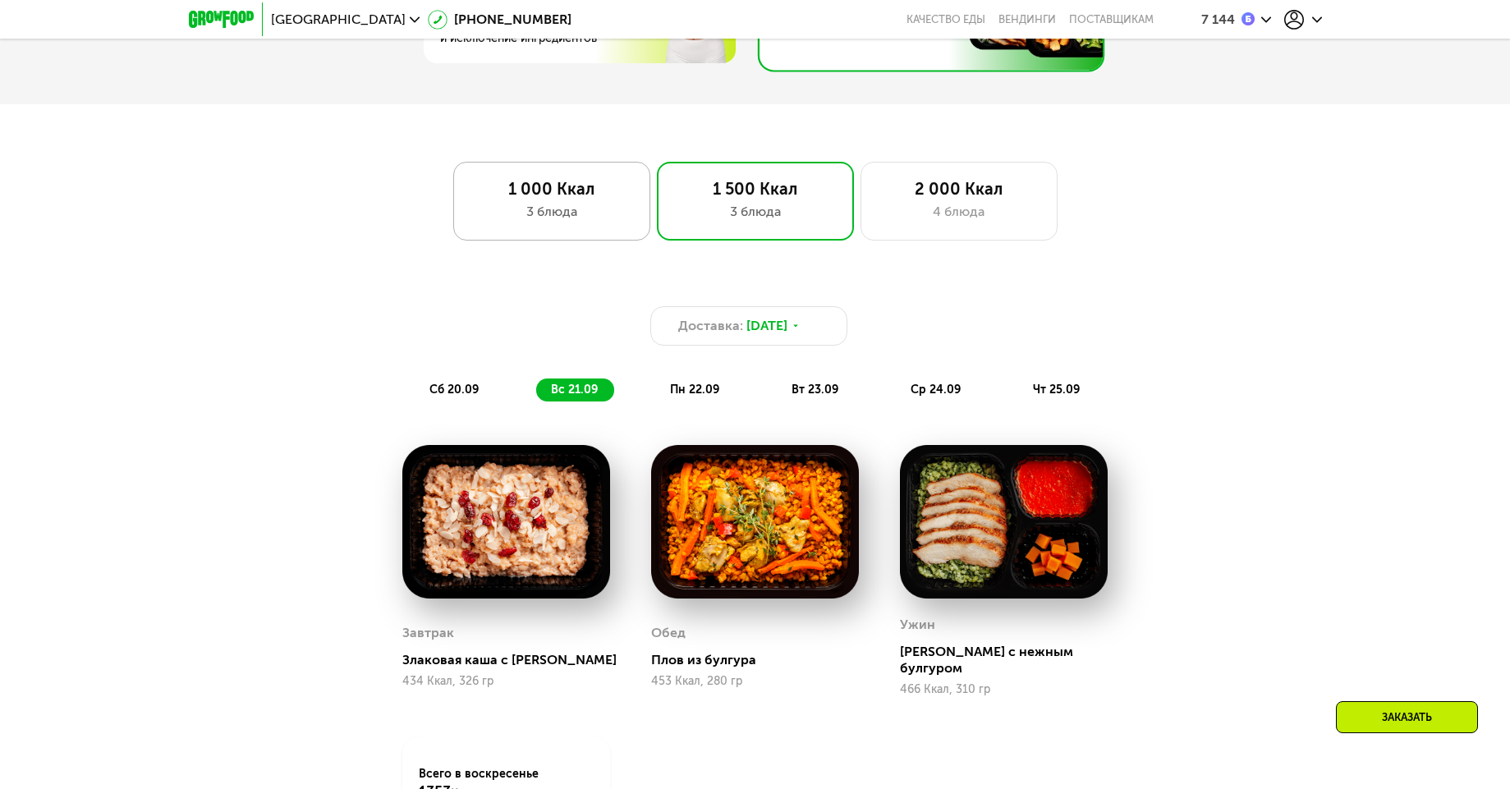
click at [577, 222] on div "3 блюда" at bounding box center [552, 212] width 163 height 20
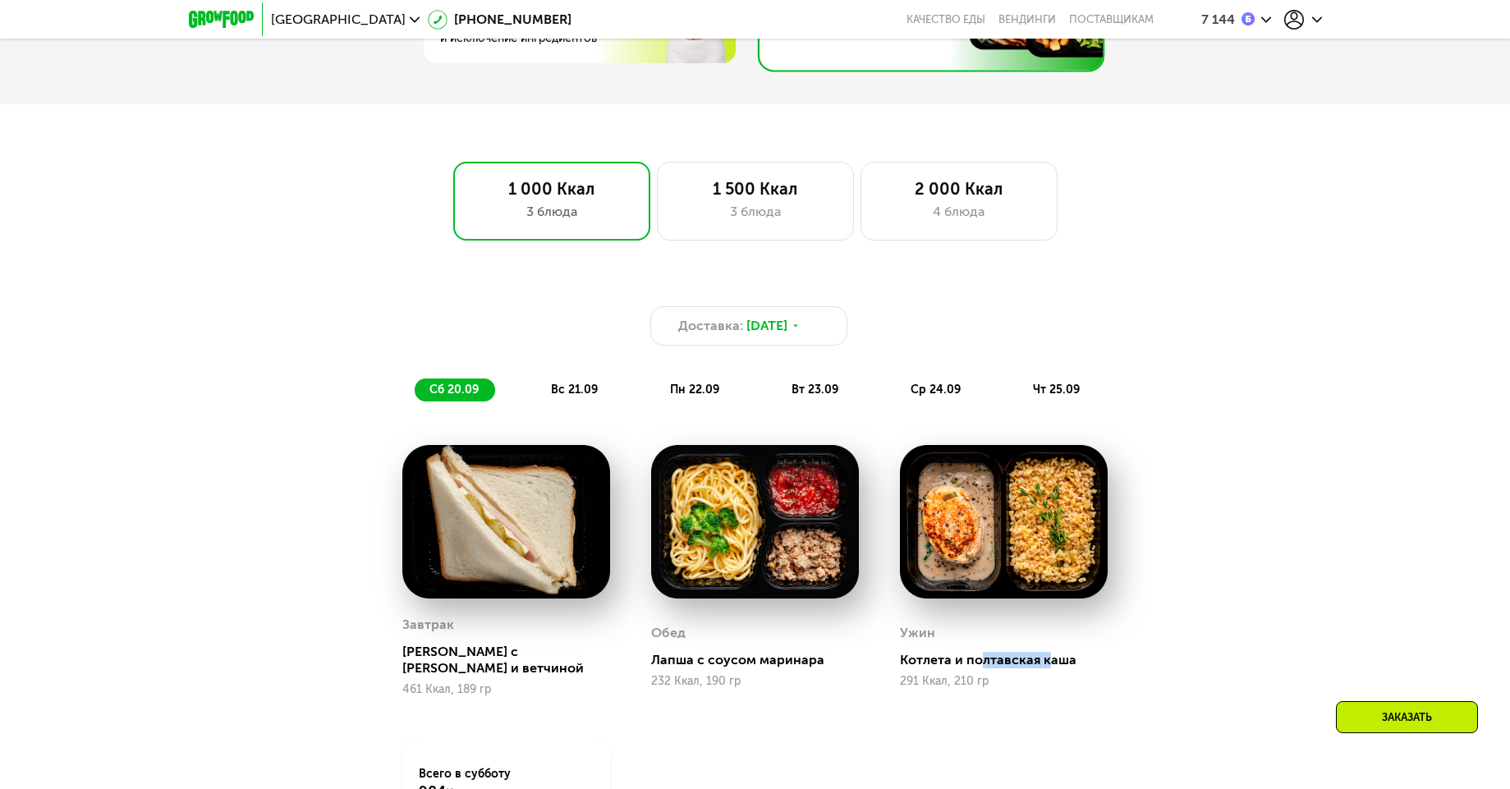
drag, startPoint x: 981, startPoint y: 660, endPoint x: 1054, endPoint y: 660, distance: 73.1
click at [1055, 657] on div "Котлета и полтавская каша" at bounding box center [1010, 660] width 221 height 16
click at [1054, 675] on div "291 Ккал, 210 гр" at bounding box center [1004, 681] width 208 height 13
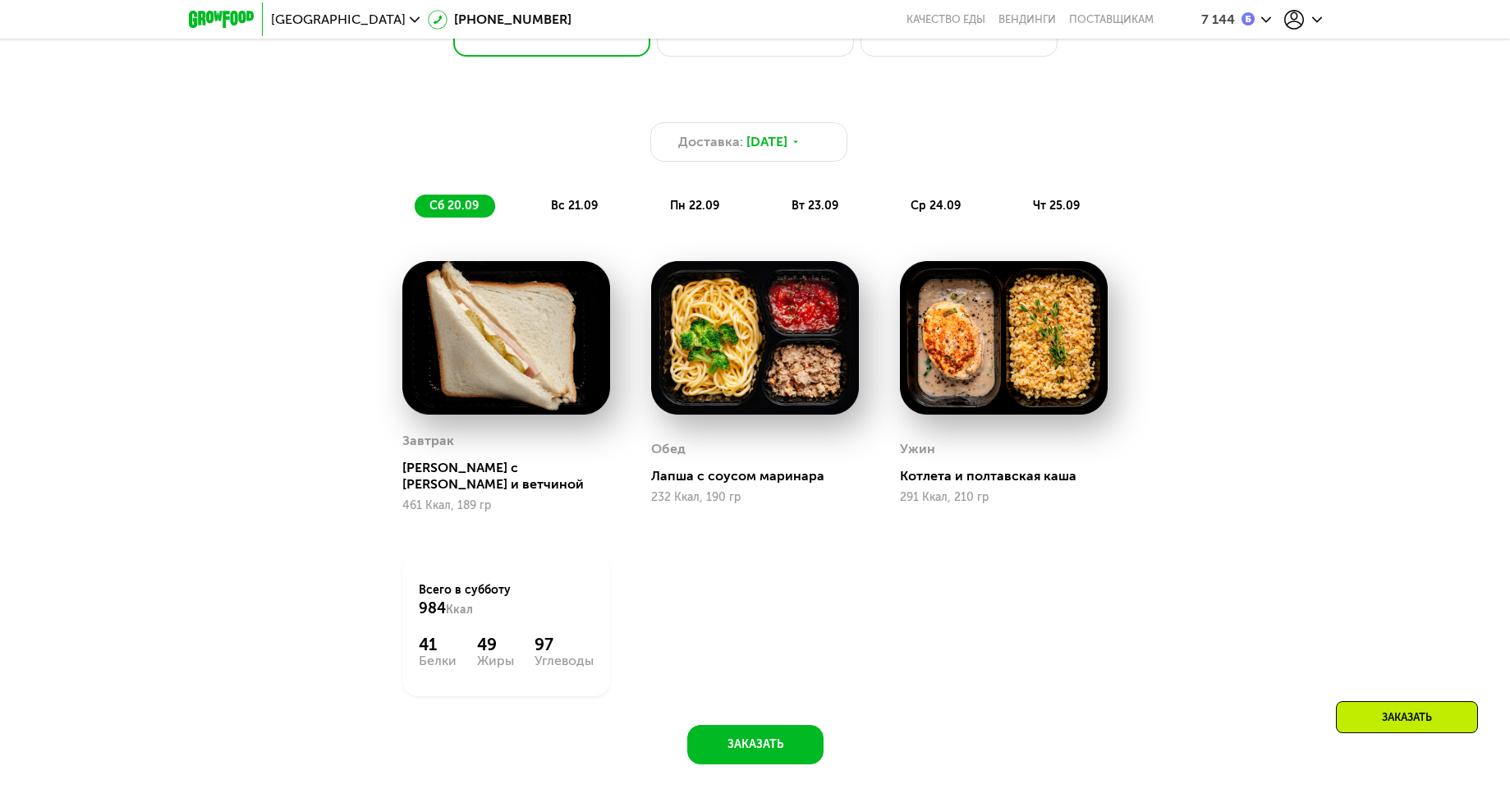
scroll to position [1138, 0]
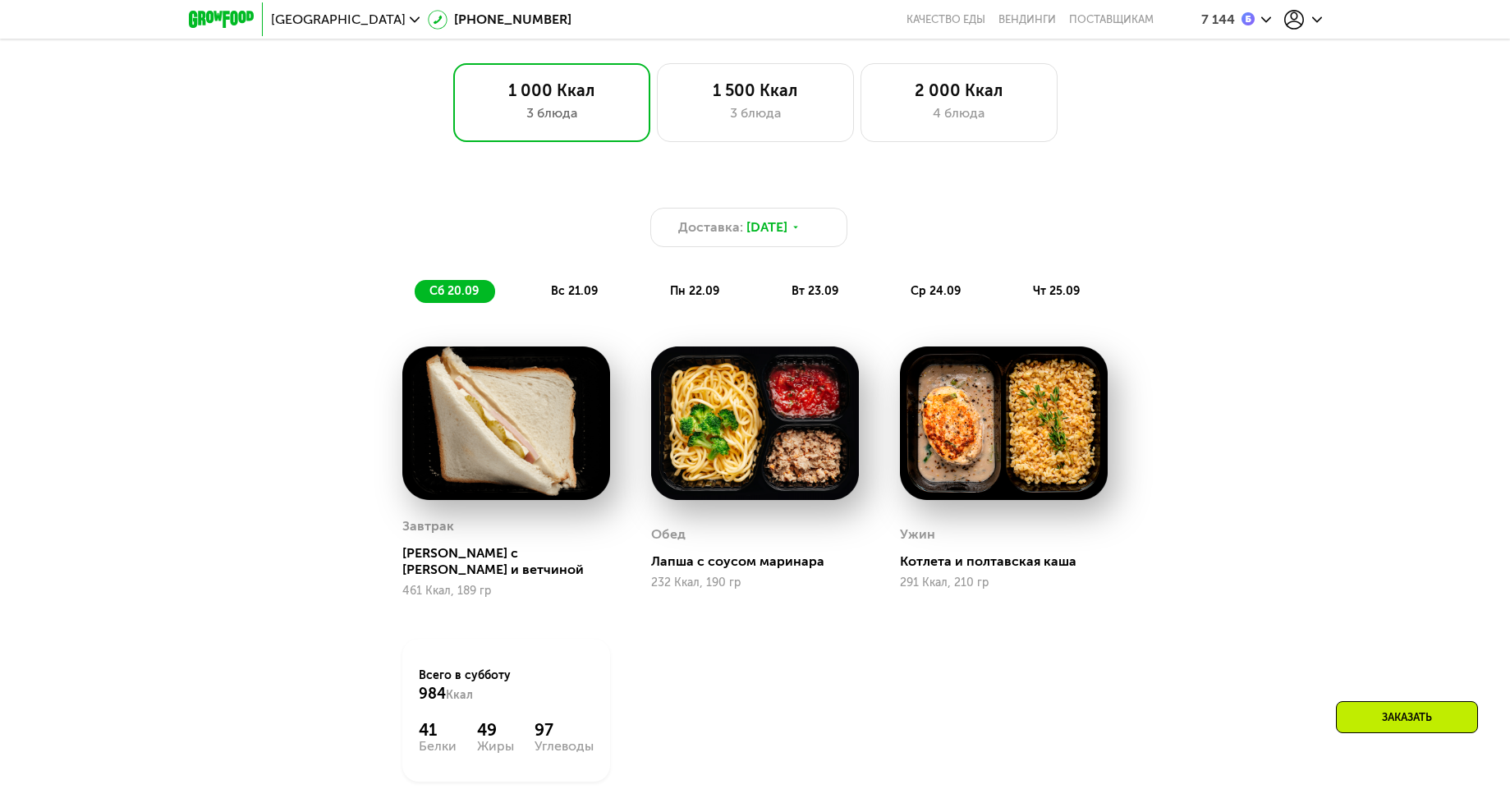
click at [538, 291] on div "вс 21.09" at bounding box center [575, 291] width 78 height 23
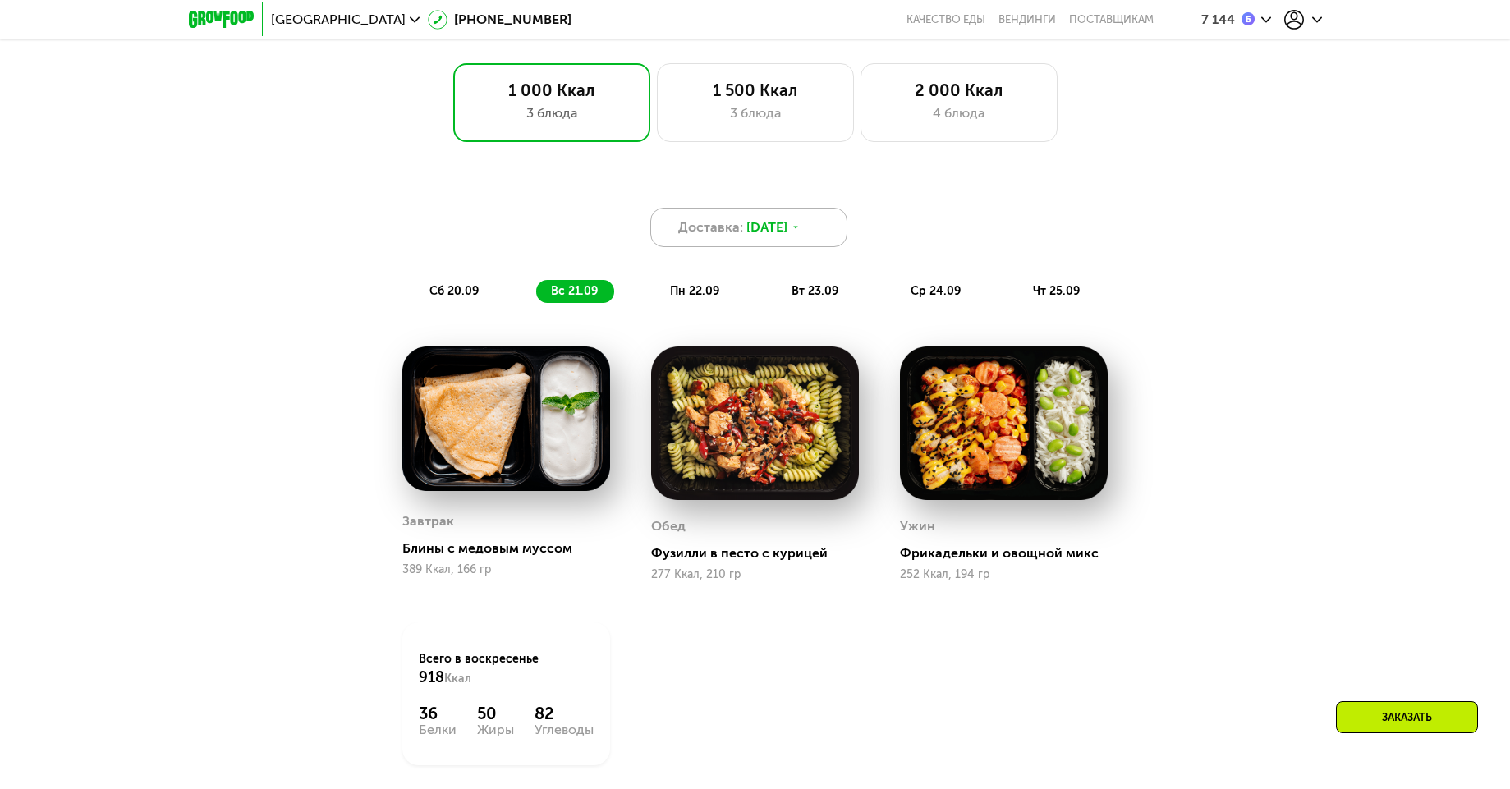
click at [709, 237] on span "Доставка:" at bounding box center [710, 228] width 65 height 20
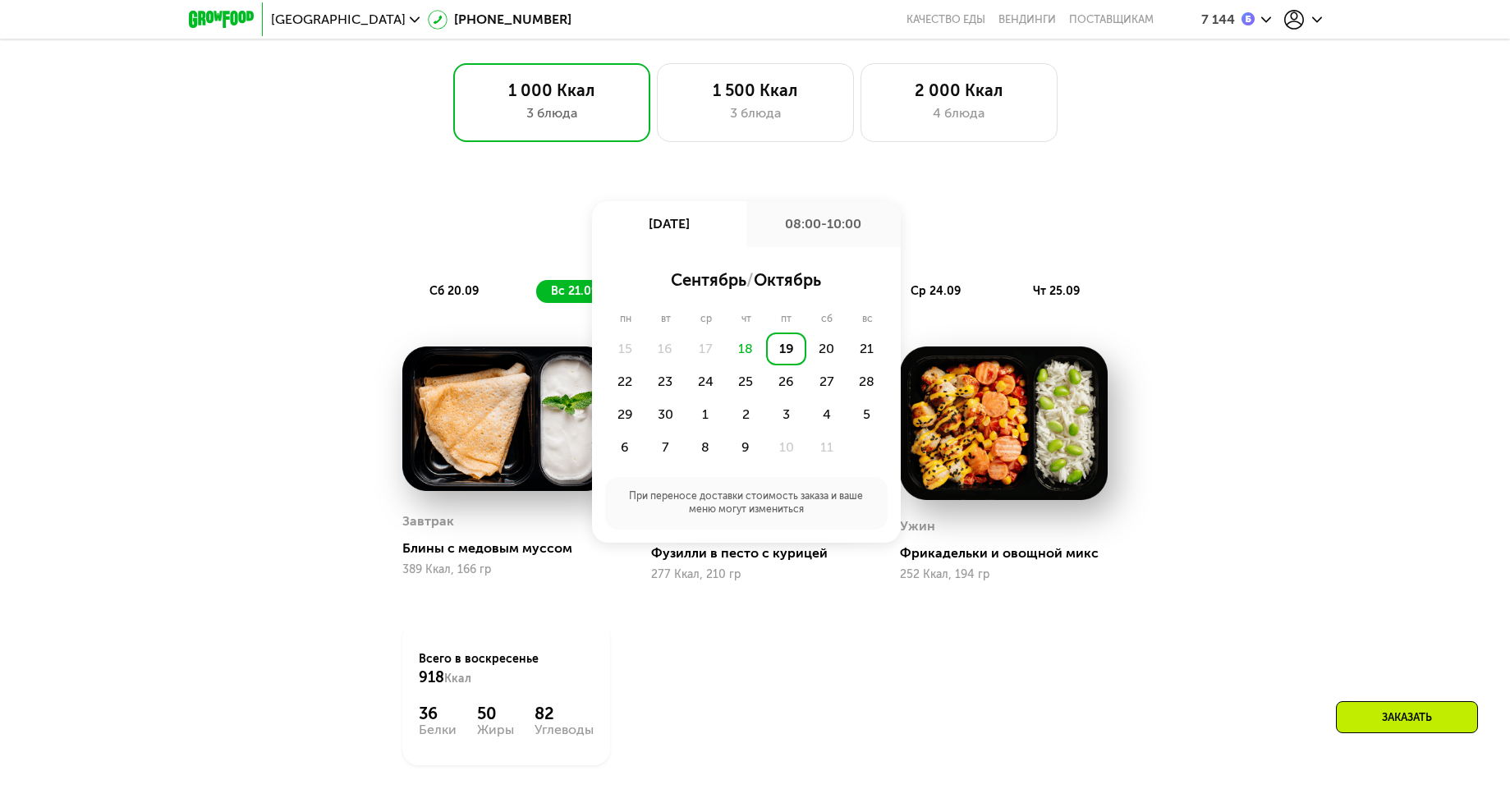
click at [680, 174] on div "Доставка: 19 сен, пт 19 сен, пт 08:00-10:00 сентябрь / октябрь пн вт ср чт пт с…" at bounding box center [755, 516] width 1510 height 715
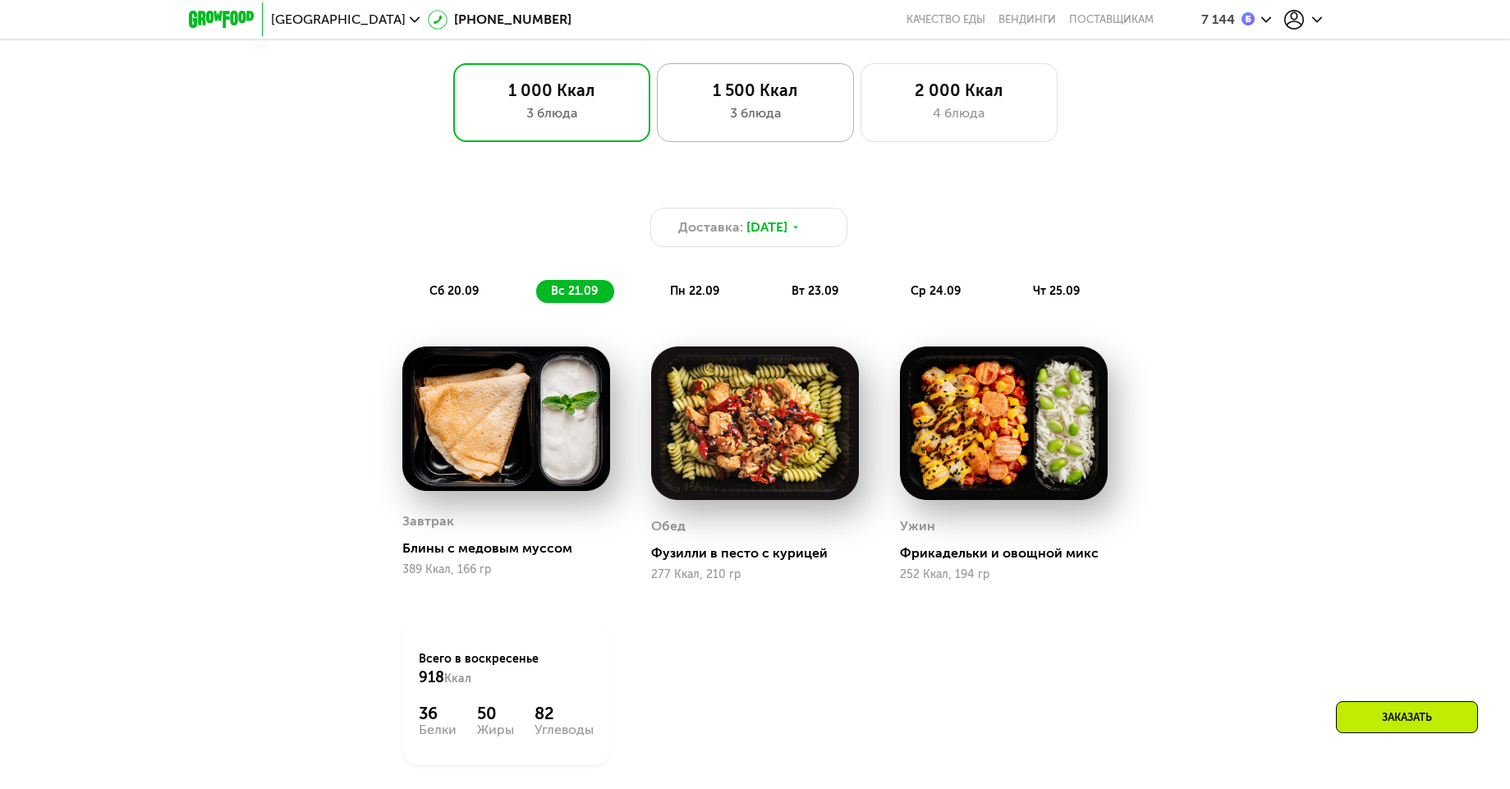
click at [744, 121] on div "3 блюда" at bounding box center [755, 113] width 163 height 20
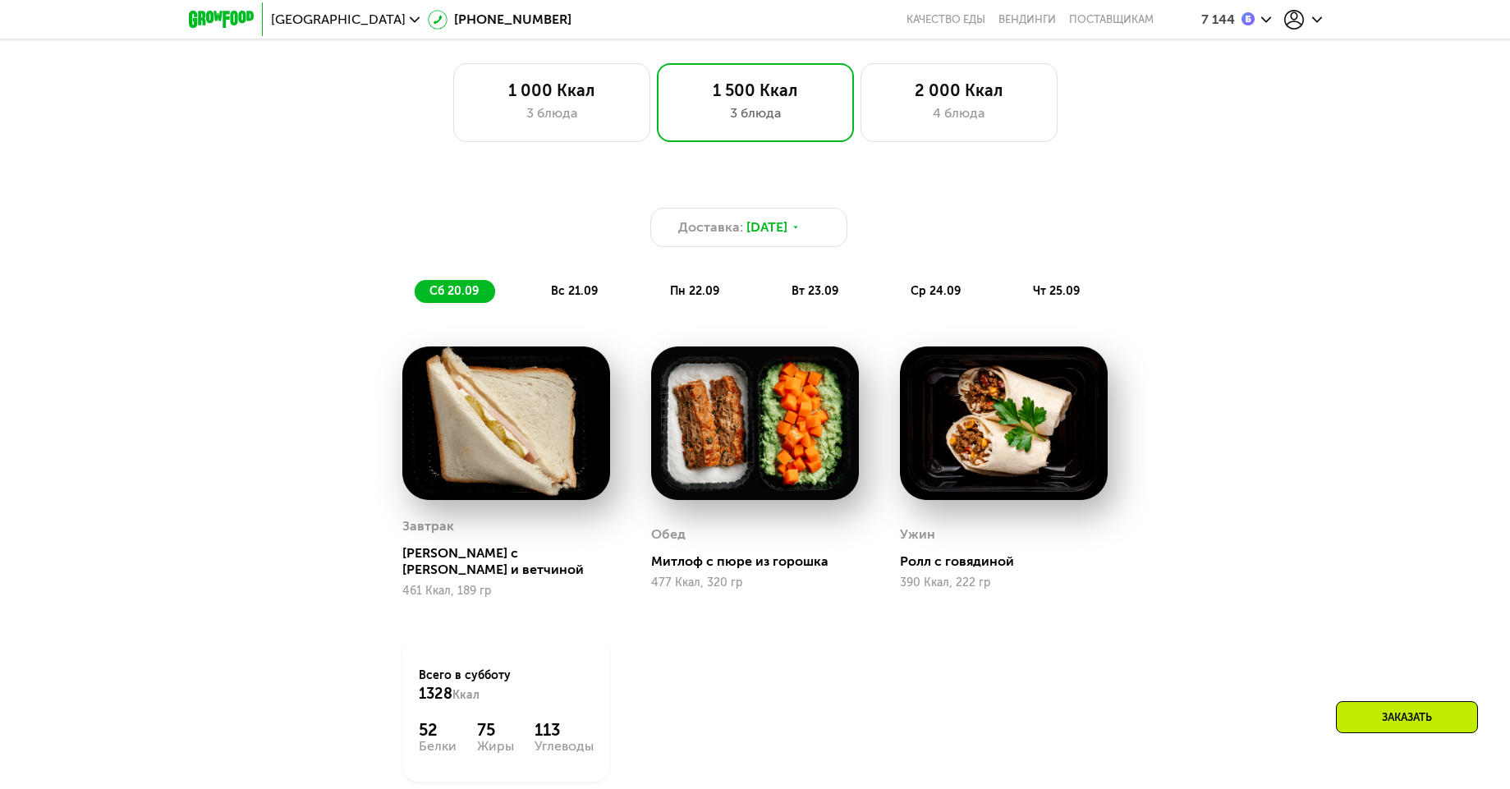
click at [596, 294] on span "вс 21.09" at bounding box center [574, 291] width 47 height 14
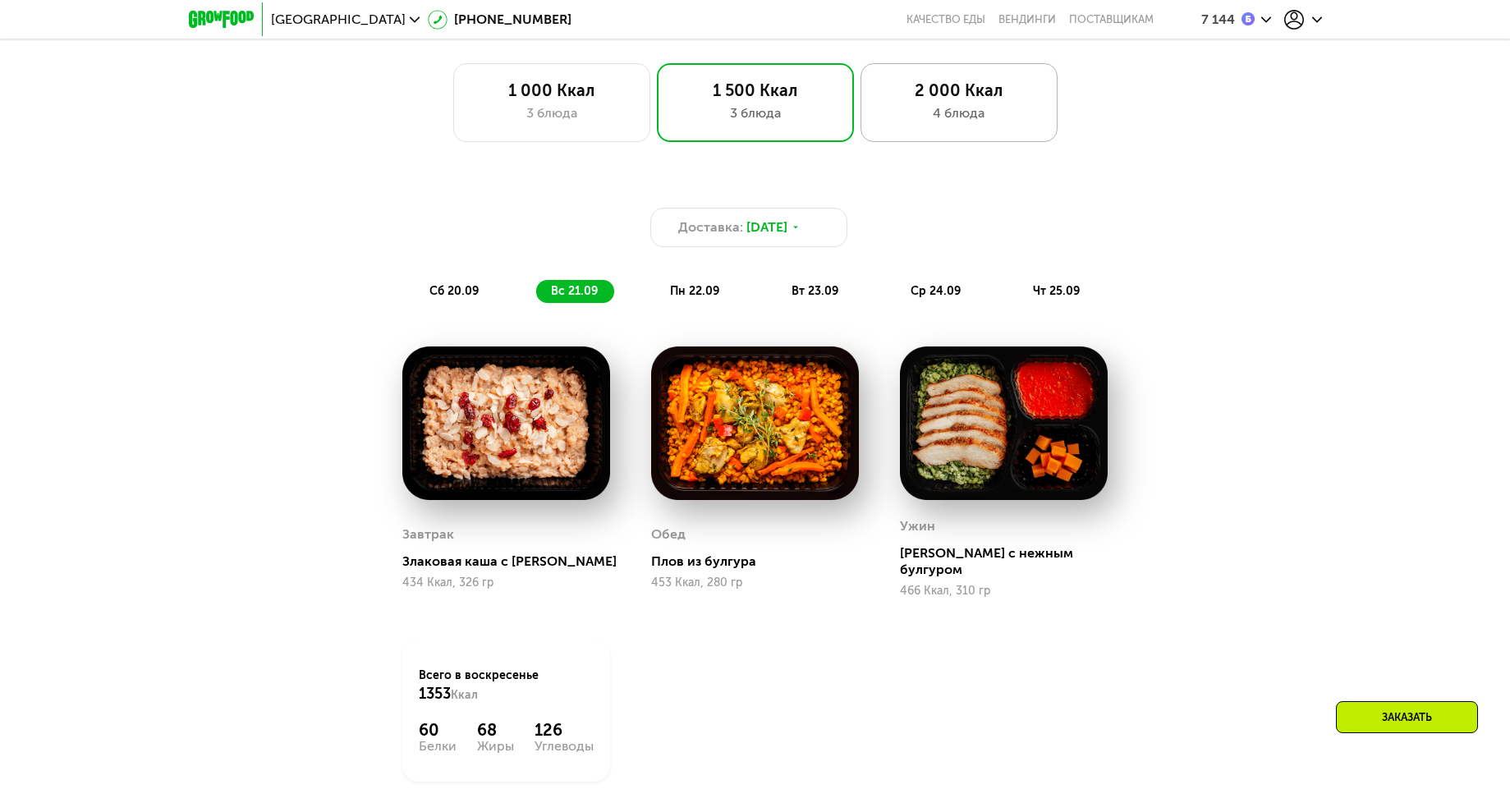
click at [887, 123] on div "4 блюда" at bounding box center [959, 113] width 163 height 20
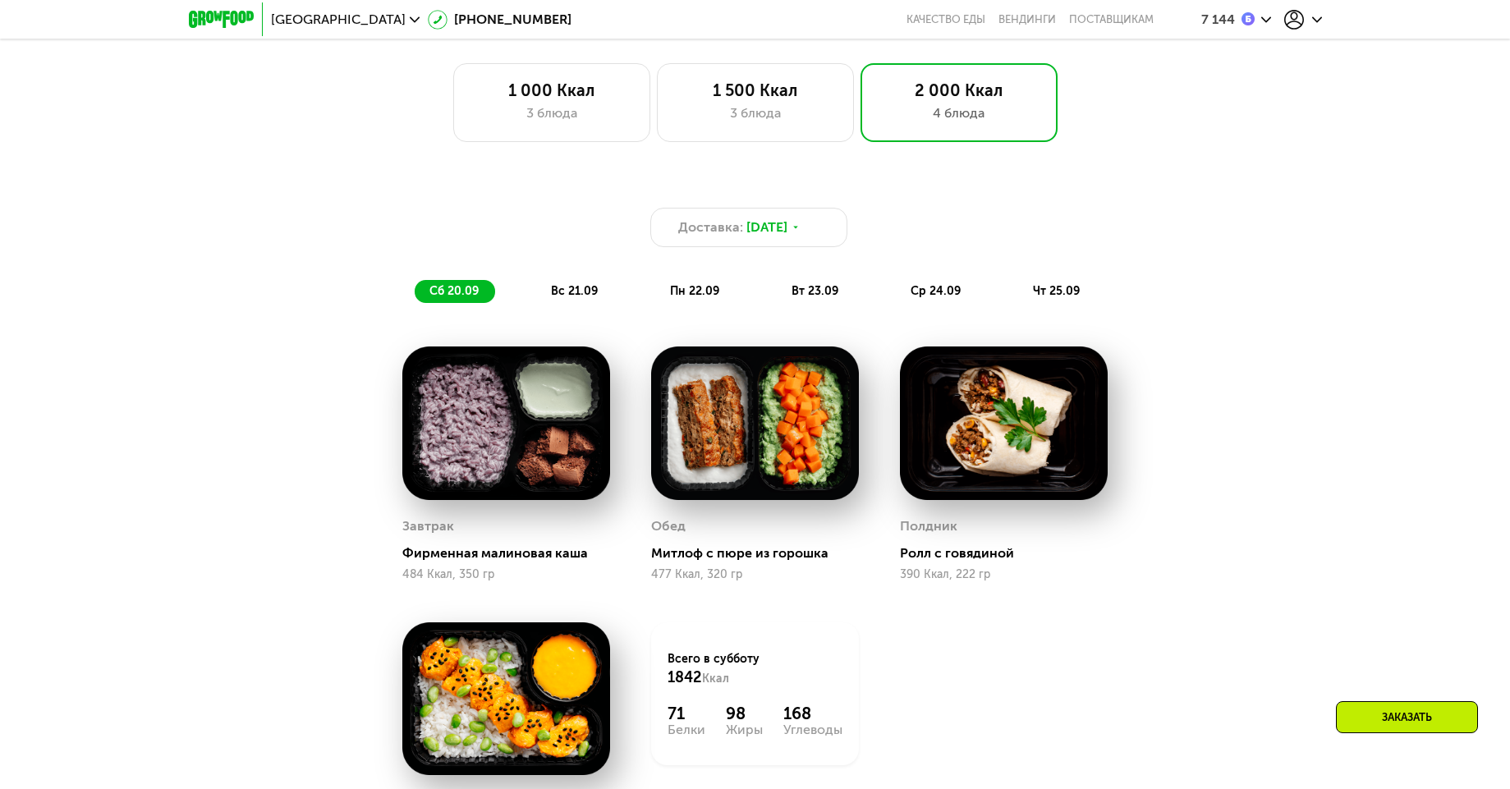
drag, startPoint x: 552, startPoint y: 314, endPoint x: 562, endPoint y: 303, distance: 14.5
click at [552, 313] on div "Доставка: 19 сен, пт сб 20.09 вс 21.09 пн 22.09 вт 23.09 ср 24.09 чт 25.09" at bounding box center [756, 242] width 992 height 141
click at [569, 298] on span "вс 21.09" at bounding box center [574, 291] width 47 height 14
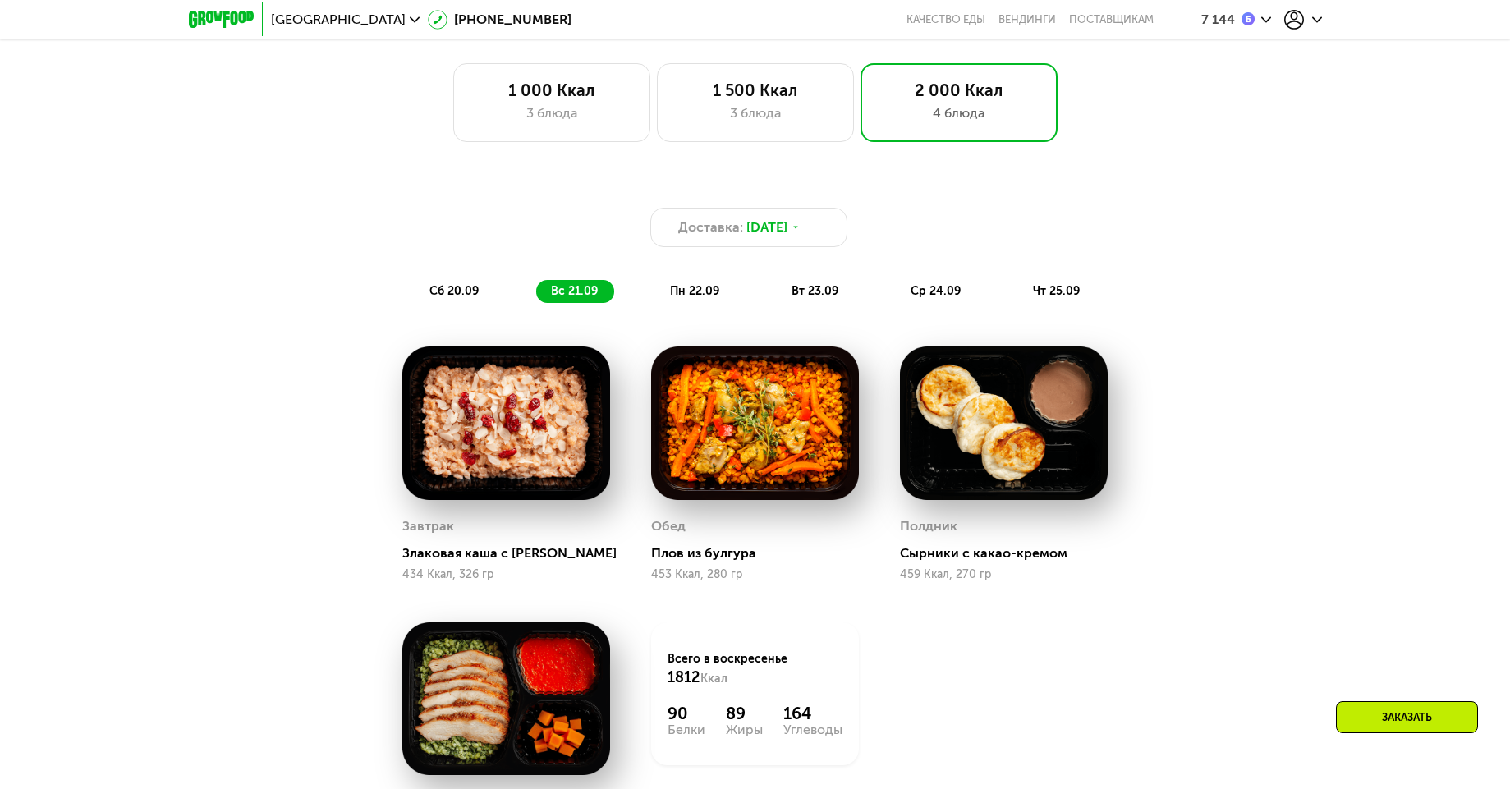
click at [518, 292] on div "сб 20.09 вс 21.09 пн 22.09 вт 23.09 ср 24.09 чт 25.09" at bounding box center [756, 291] width 682 height 23
click at [490, 296] on div "сб 20.09" at bounding box center [455, 291] width 80 height 23
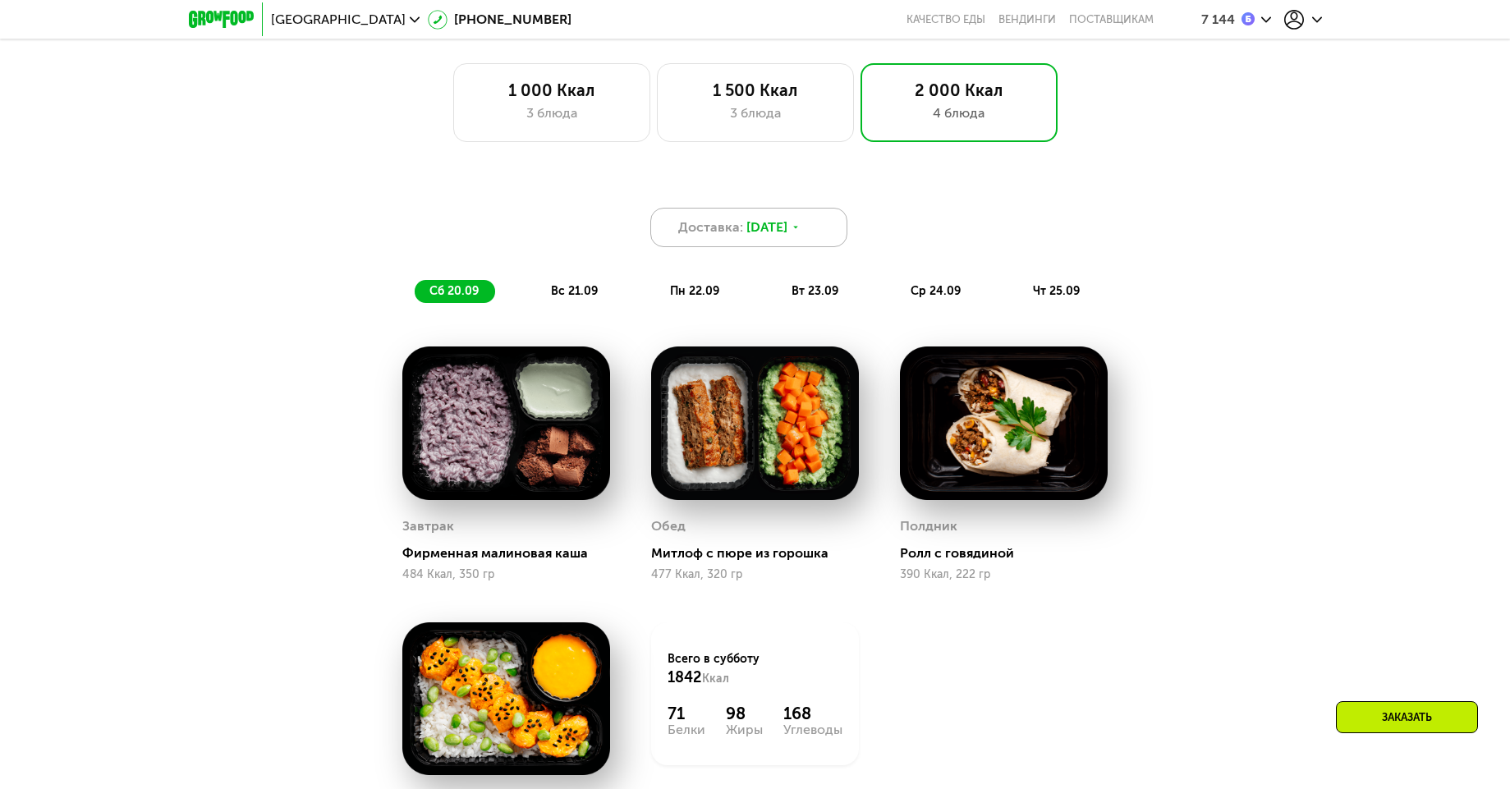
click at [729, 246] on div "Доставка: 19 сен, пт" at bounding box center [748, 227] width 197 height 39
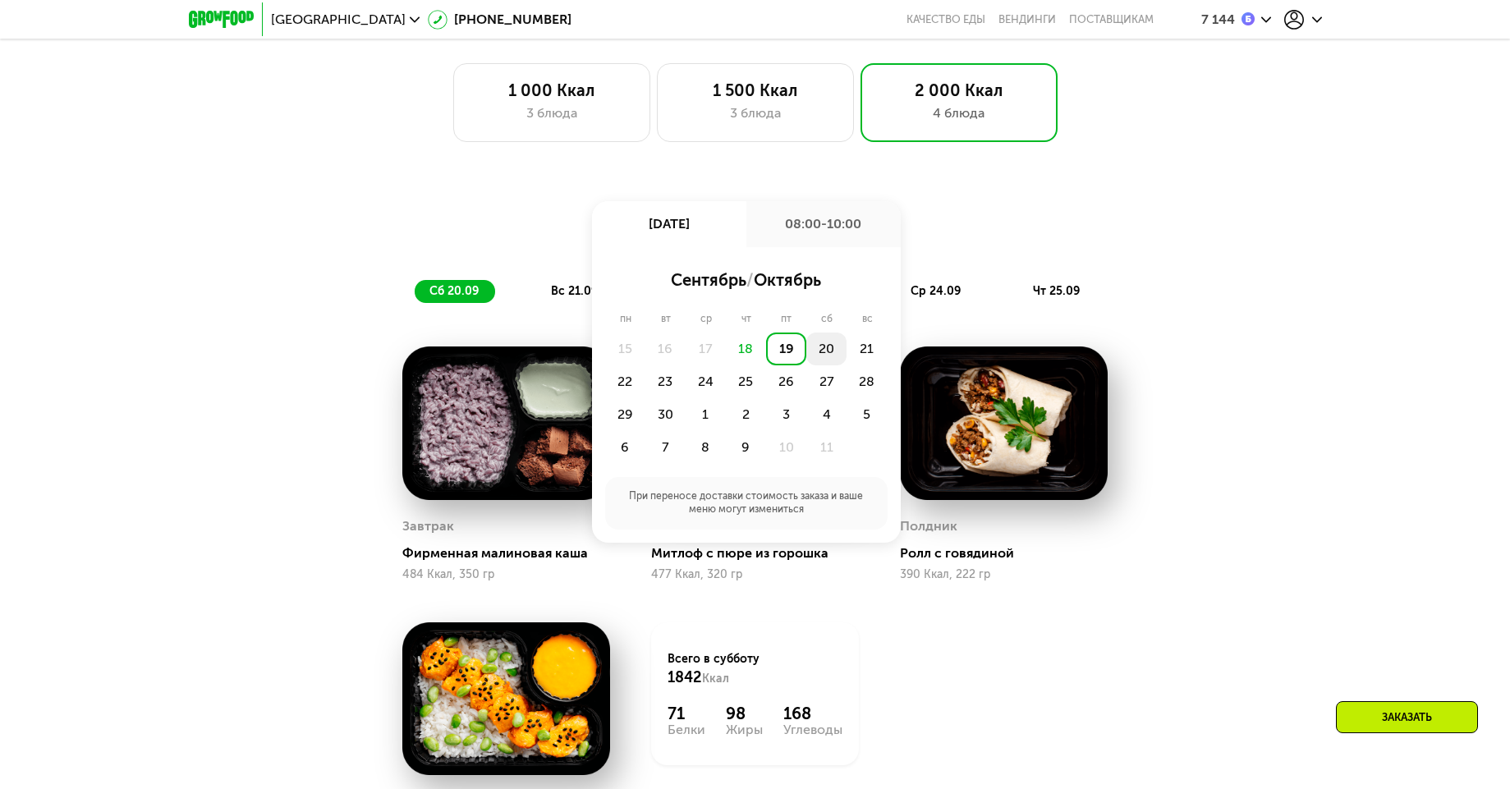
click at [815, 355] on div "20" at bounding box center [827, 349] width 40 height 33
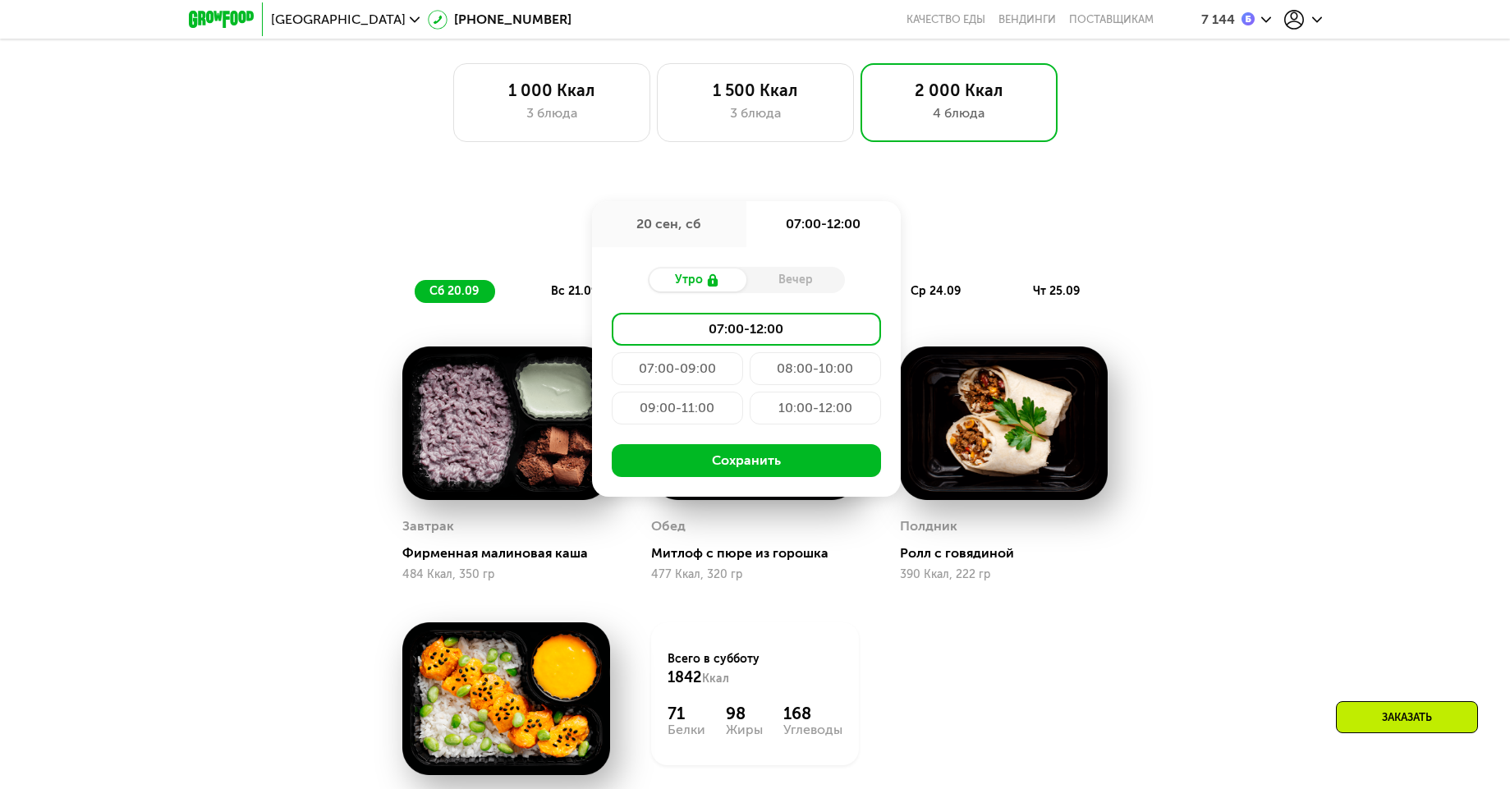
click at [703, 411] on div "09:00-11:00" at bounding box center [677, 408] width 131 height 33
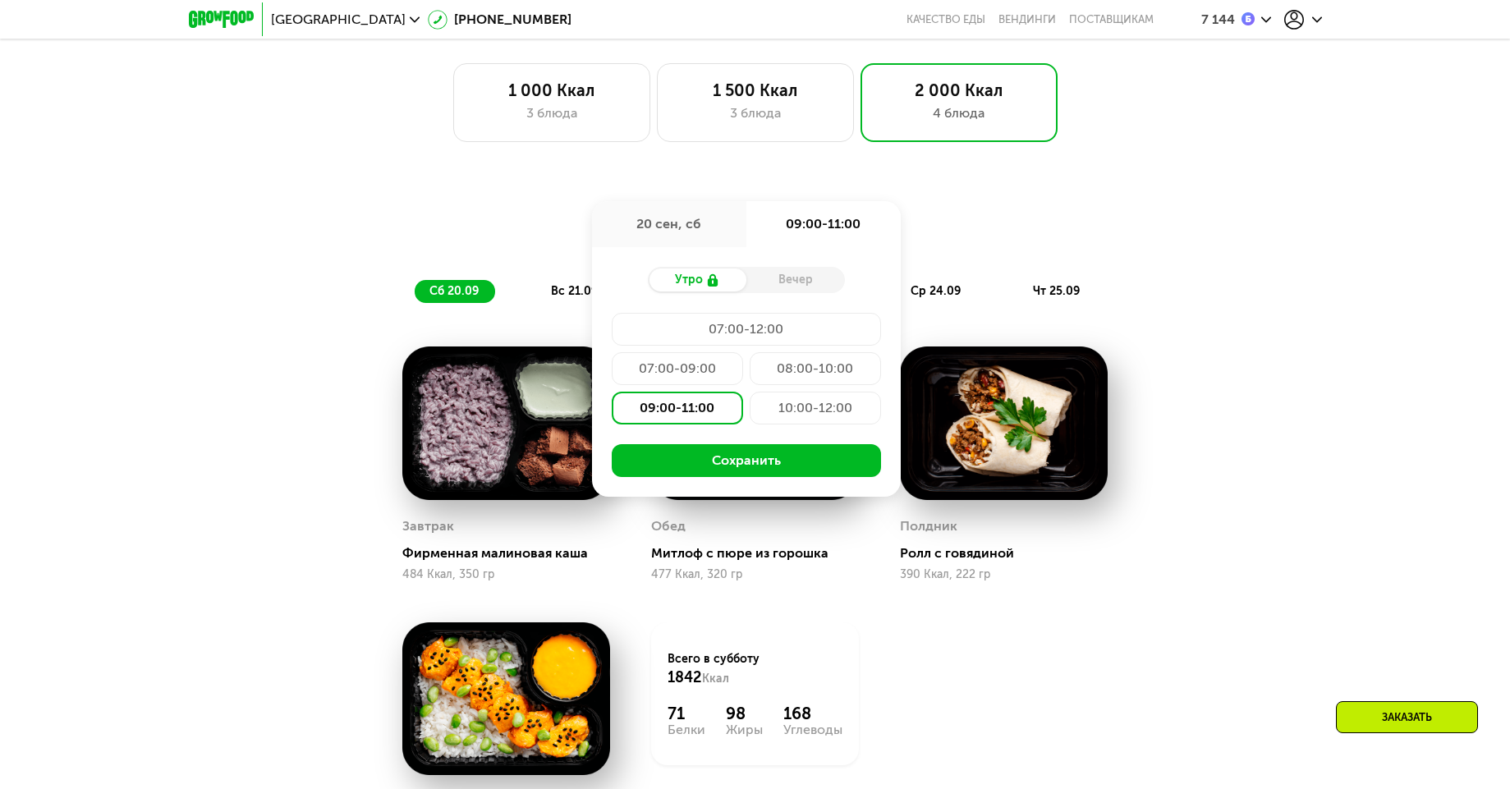
click at [759, 420] on div "10:00-12:00" at bounding box center [815, 408] width 131 height 33
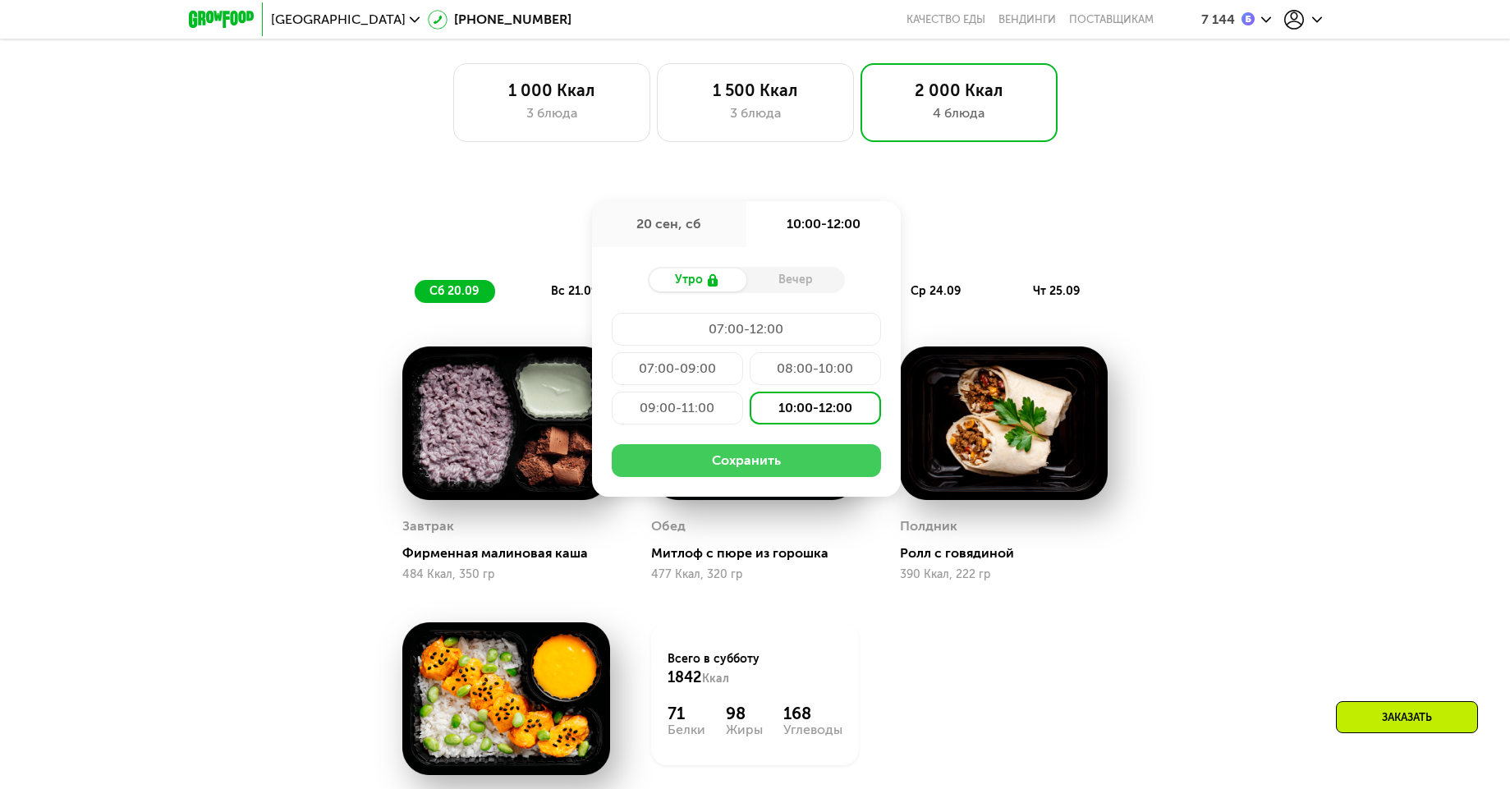
click at [707, 467] on button "Сохранить" at bounding box center [746, 460] width 269 height 33
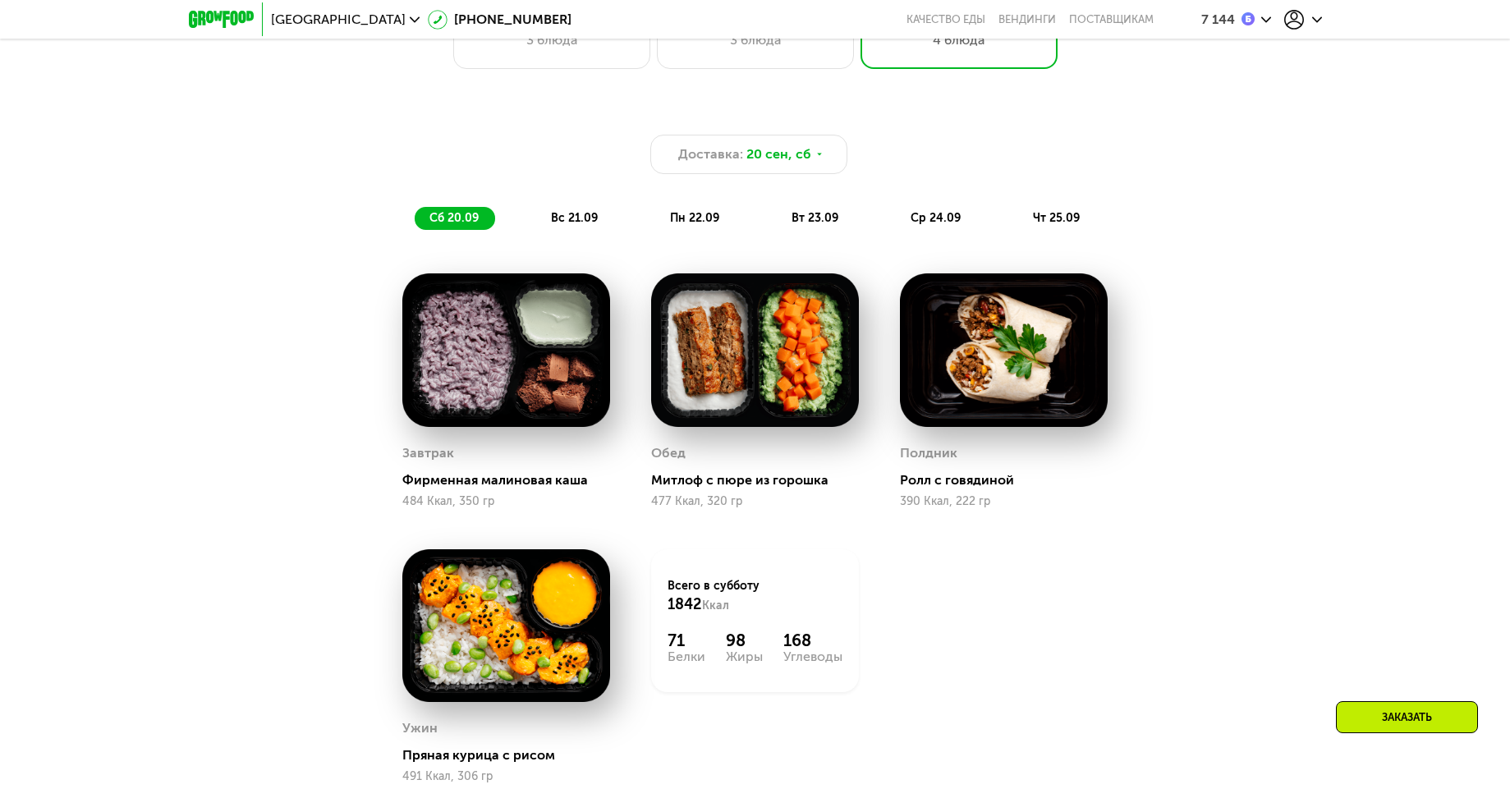
scroll to position [1335, 0]
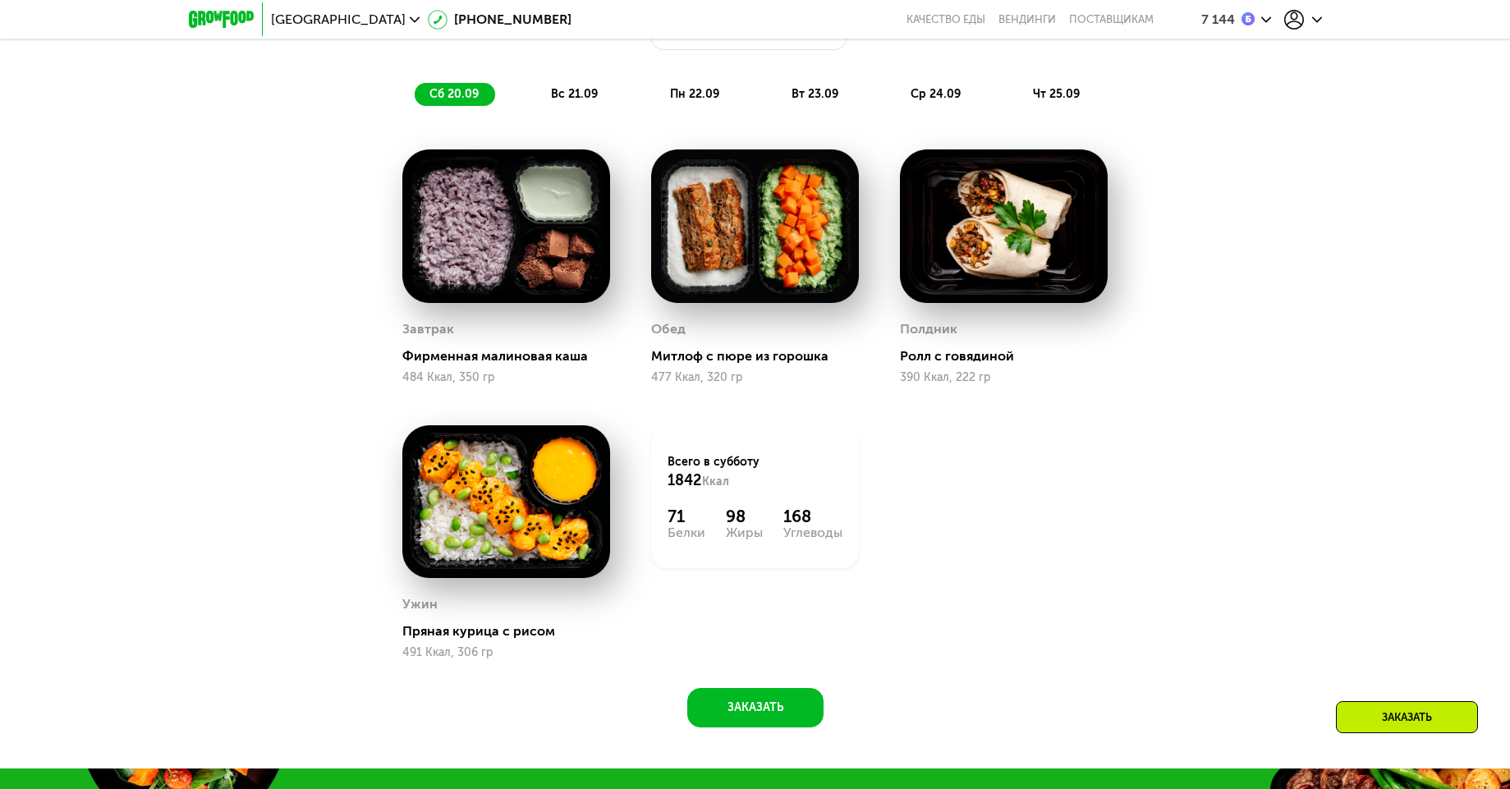
click at [521, 524] on img at bounding box center [506, 501] width 208 height 153
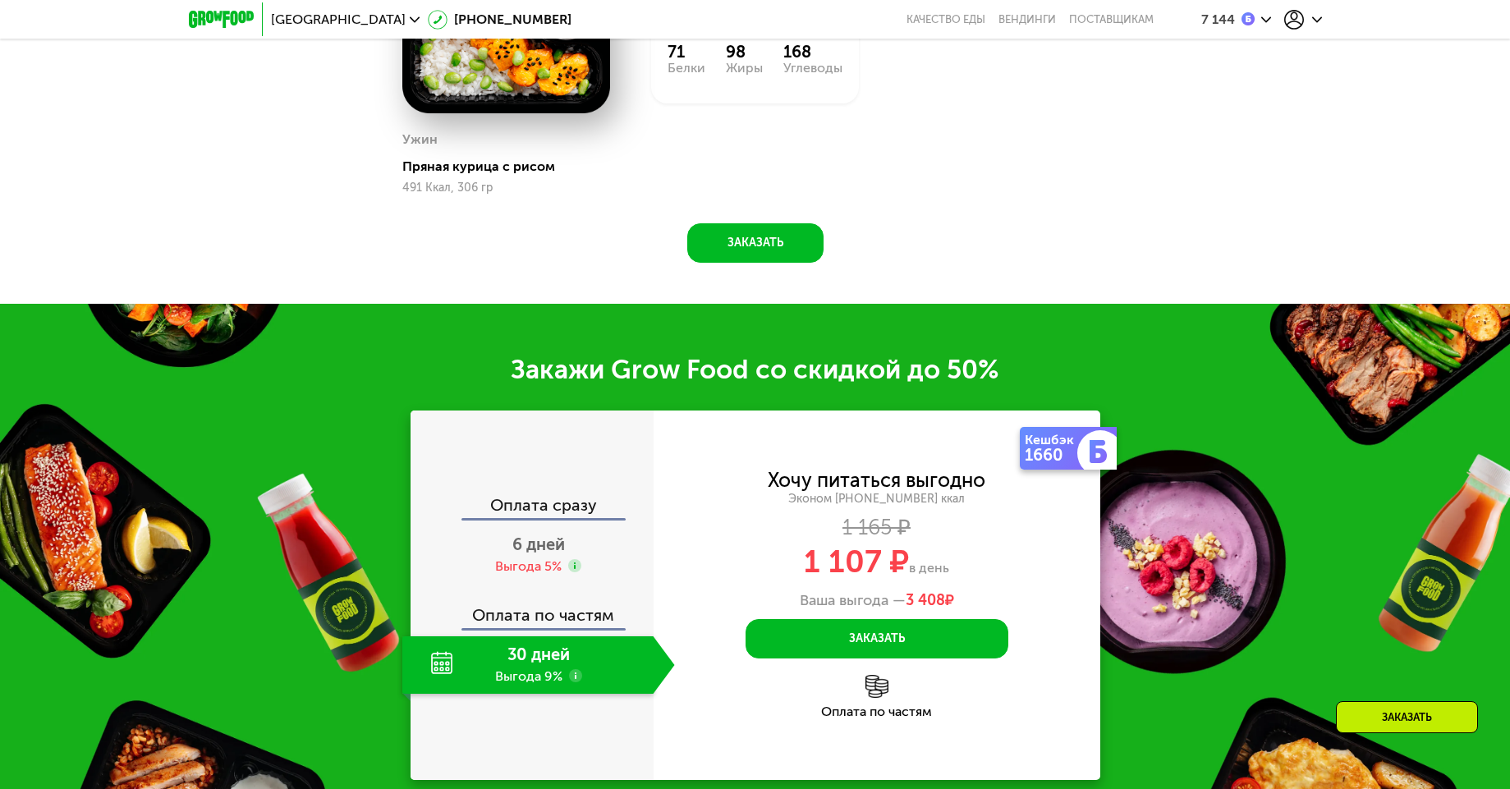
scroll to position [1971, 0]
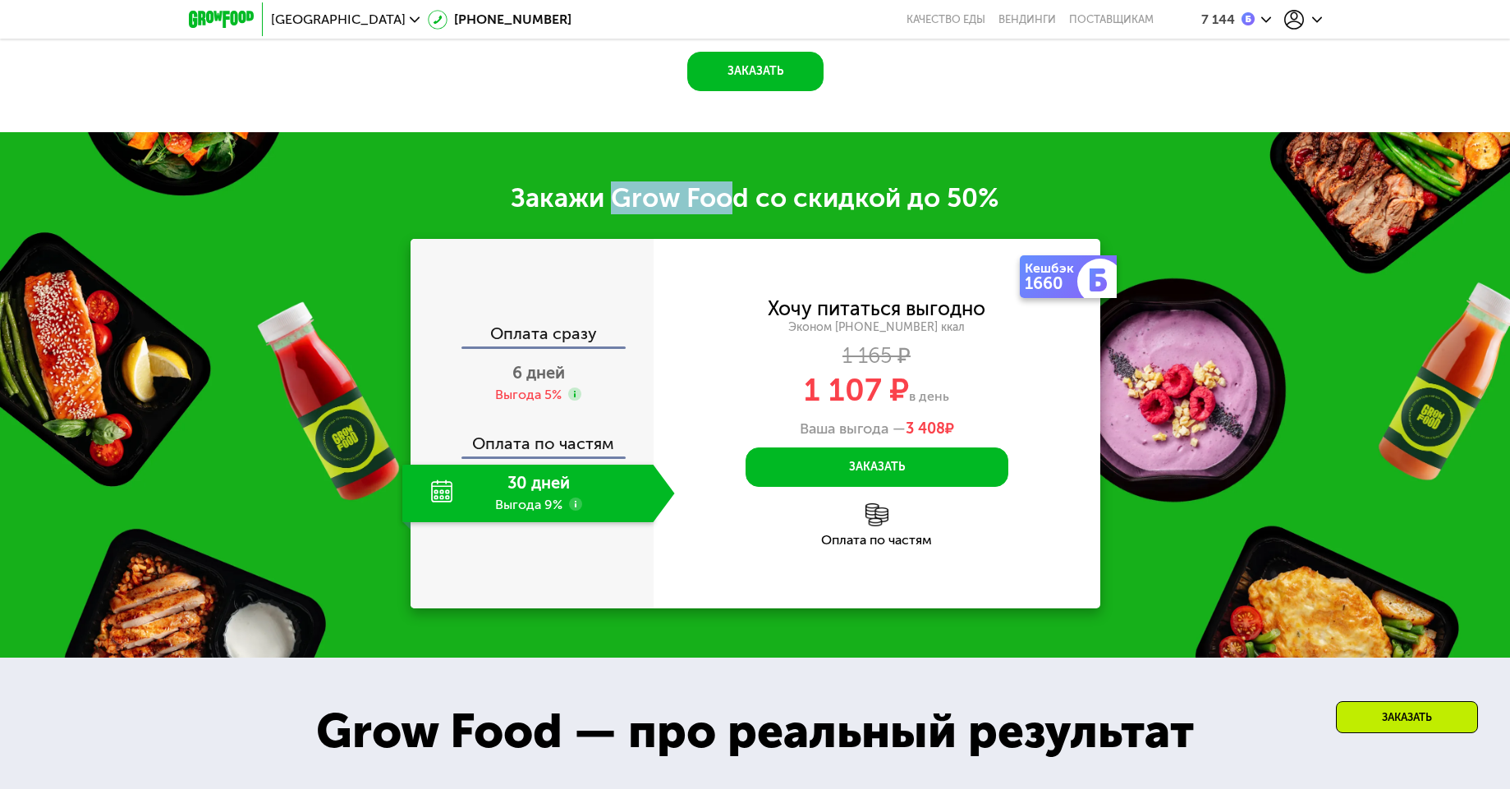
drag, startPoint x: 614, startPoint y: 195, endPoint x: 728, endPoint y: 211, distance: 115.2
click at [728, 211] on div "Закажи Grow Food со скидкой до 50%" at bounding box center [755, 198] width 1510 height 33
